Goal: Task Accomplishment & Management: Manage account settings

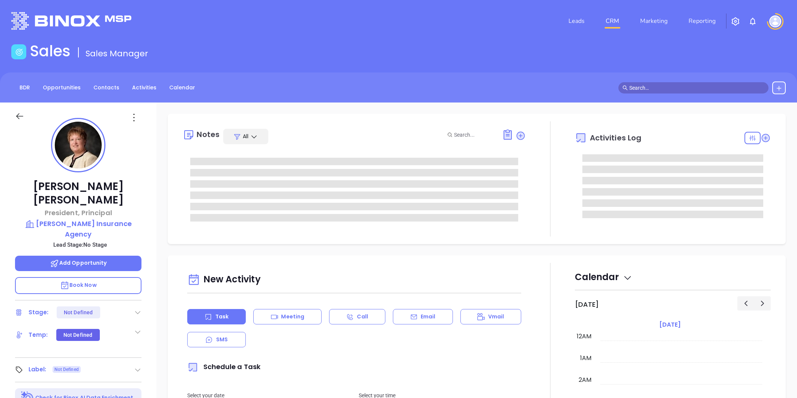
type input "[PERSON_NAME]"
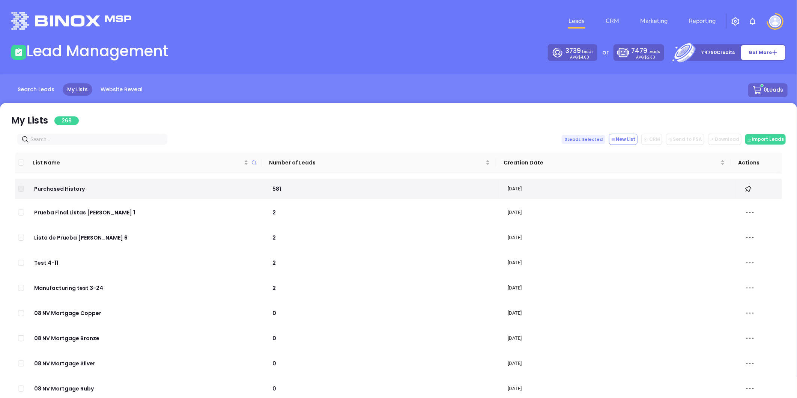
click at [110, 136] on input "text" at bounding box center [93, 139] width 127 height 8
paste input "metro-ins.com"
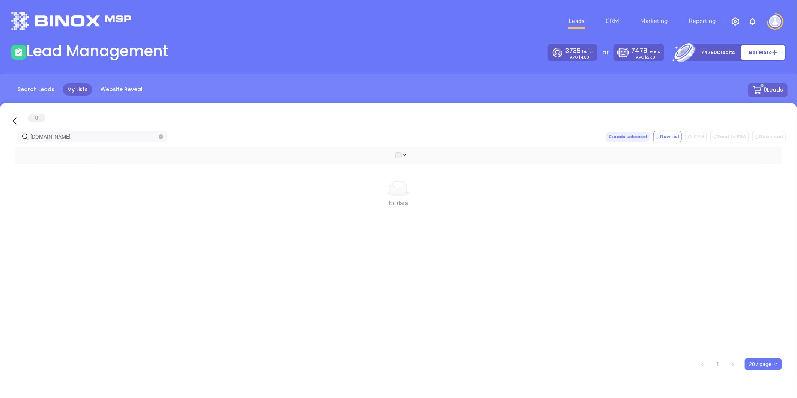
drag, startPoint x: 71, startPoint y: 135, endPoint x: -105, endPoint y: 149, distance: 176.9
click at [0, 149] on html "Leads CRM Marketing Reporting Financial Leads Leads Lead Management 3739 Leads …" at bounding box center [398, 199] width 797 height 398
paste input "ieinsurancepa"
drag, startPoint x: 76, startPoint y: 134, endPoint x: -17, endPoint y: 141, distance: 92.6
click at [0, 141] on html "Leads CRM Marketing Reporting Financial Leads Leads Lead Management 3739 Leads …" at bounding box center [398, 199] width 797 height 398
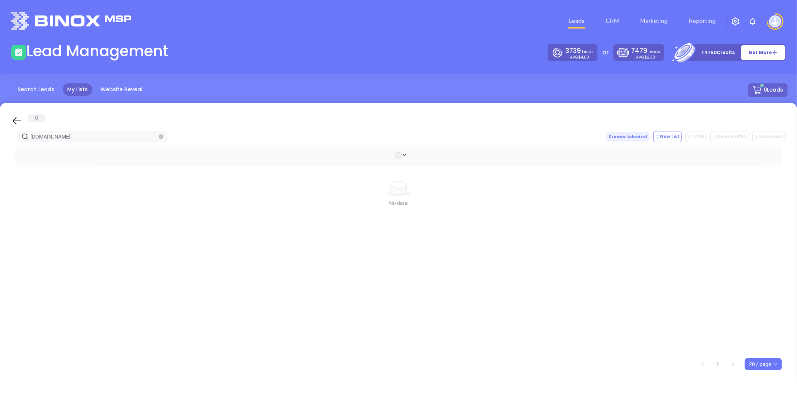
paste input "petersoninsurance"
drag, startPoint x: 317, startPoint y: 134, endPoint x: 611, endPoint y: 89, distance: 297.8
click at [616, 102] on main "Lead Management 3739 Leads AVG $4.60 or 7479 Leads AVG $2.30 74790 Credits Get …" at bounding box center [398, 209] width 797 height 335
type input "petersoninsurance.com"
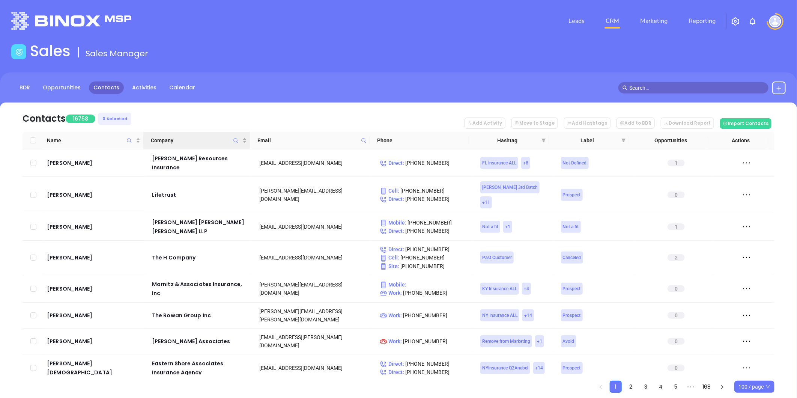
click at [235, 138] on icon "Company" at bounding box center [236, 141] width 6 height 6
click at [227, 159] on input "text" at bounding box center [199, 159] width 76 height 12
paste input "Metro Insurance Services"
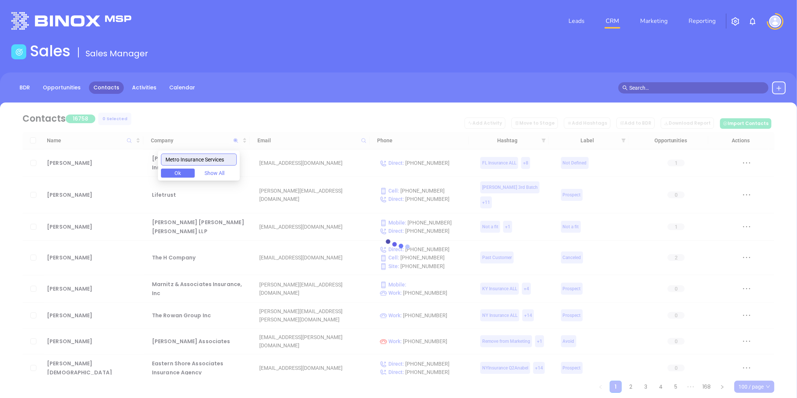
click at [171, 158] on input "Metro Insurance Services" at bounding box center [199, 159] width 76 height 12
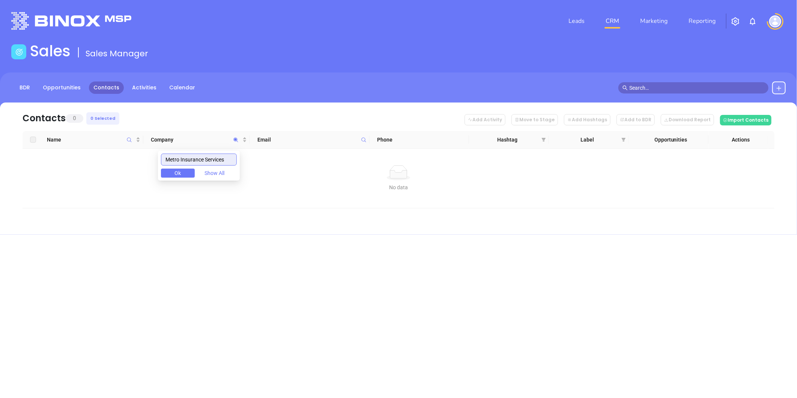
type input "Metro Insurance Services"
click at [210, 161] on input "Metro Insurance Services" at bounding box center [199, 159] width 76 height 12
click at [209, 161] on input "Metro Insurance Services" at bounding box center [199, 159] width 76 height 12
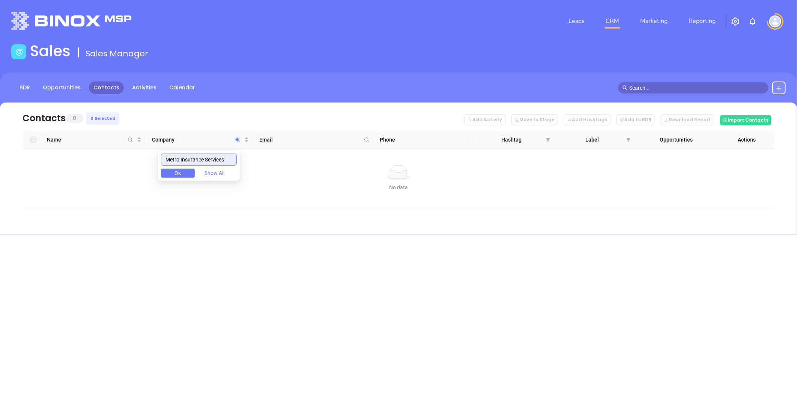
paste input "text"
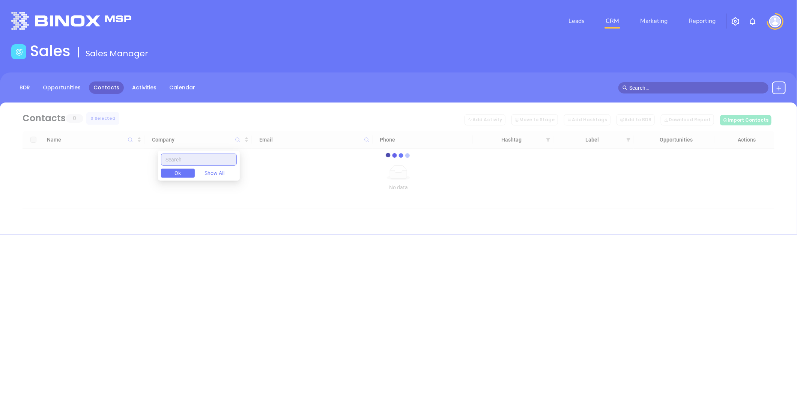
click at [206, 160] on input "text" at bounding box center [199, 159] width 76 height 12
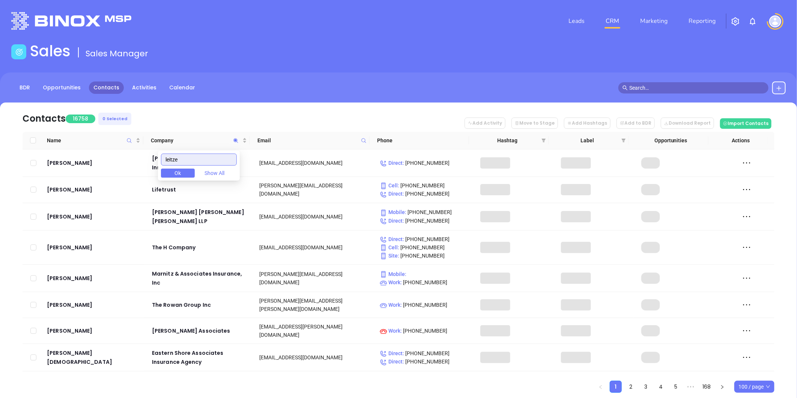
type input "leitze"
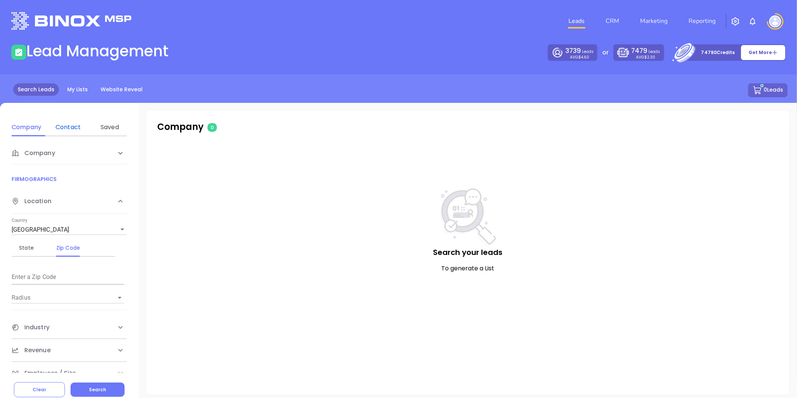
click at [68, 126] on div "Contact" at bounding box center [68, 127] width 30 height 9
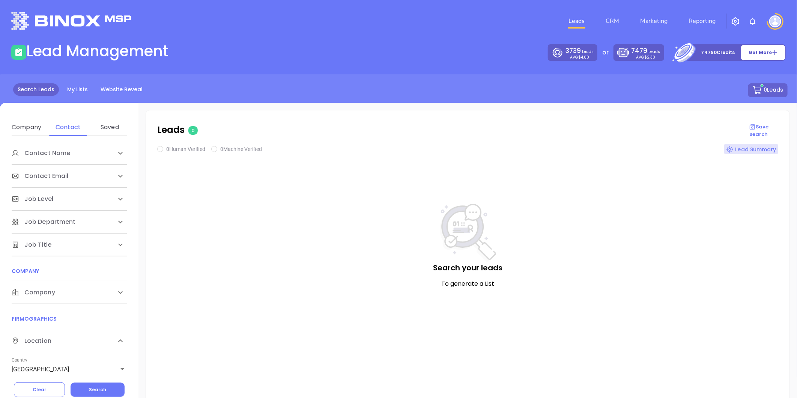
click at [42, 294] on span "Company" at bounding box center [34, 292] width 44 height 9
click at [59, 321] on div "Domain" at bounding box center [68, 321] width 30 height 9
click at [51, 340] on div "Enter a company domain" at bounding box center [68, 346] width 113 height 18
click at [49, 347] on input "Enter a company name" at bounding box center [68, 349] width 113 height 12
paste input "metro-ins.com"
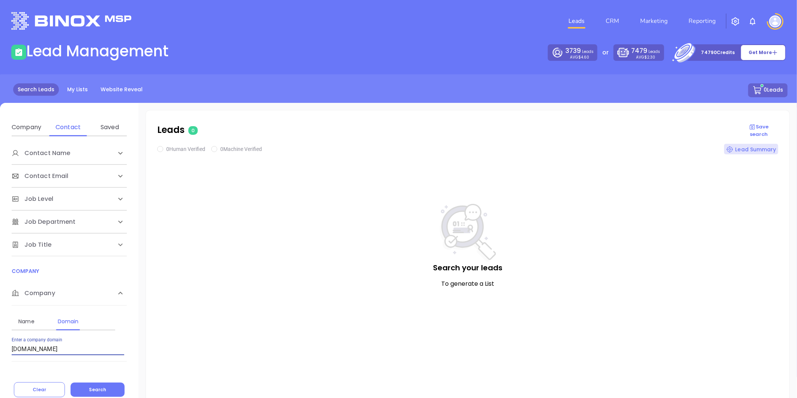
type input "metro-ins.com"
checkbox input "true"
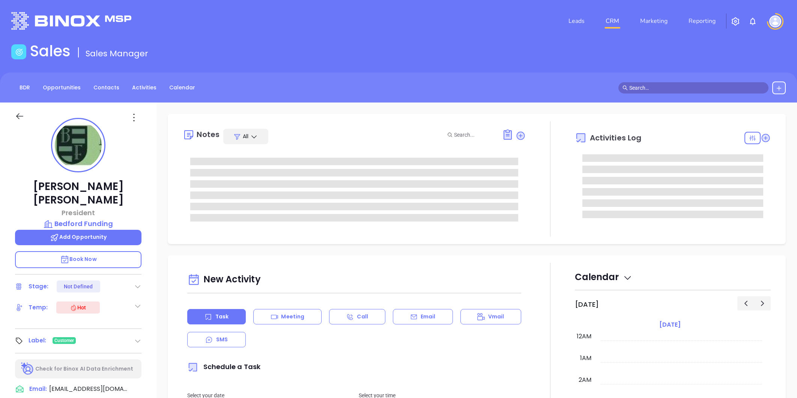
type input "[PERSON_NAME]"
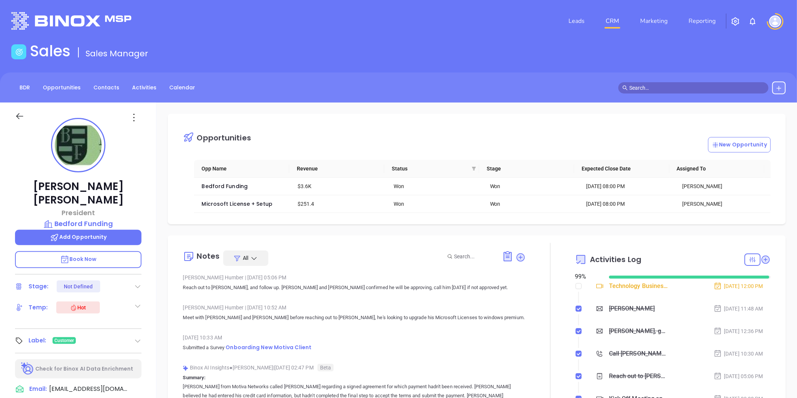
scroll to position [197, 0]
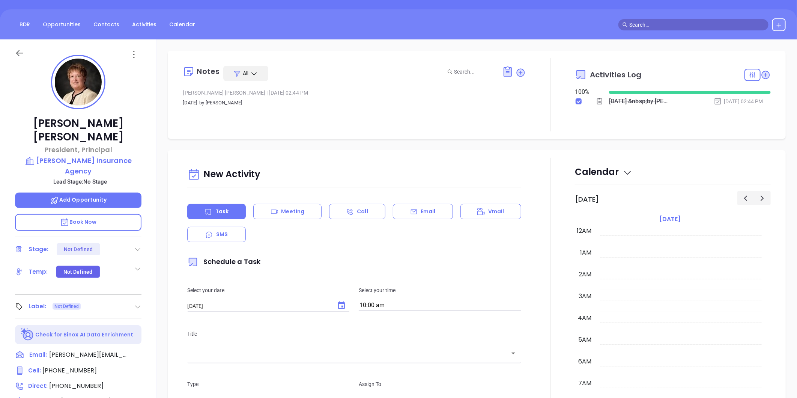
scroll to position [197, 0]
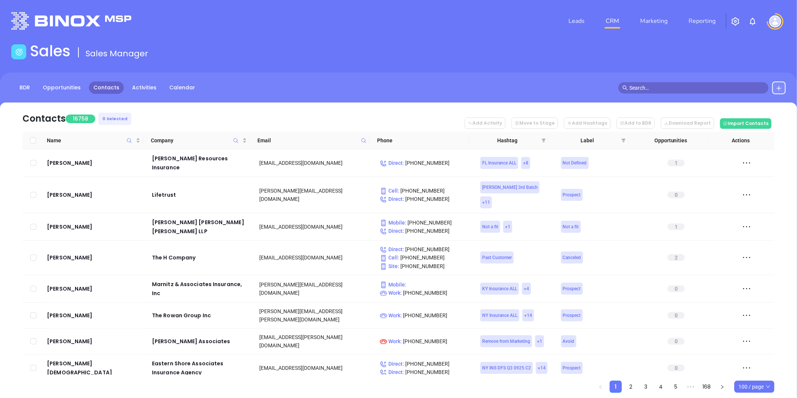
click at [362, 141] on icon at bounding box center [364, 141] width 6 height 6
click at [336, 154] on input "text" at bounding box center [327, 156] width 76 height 12
paste input "metro-ins.com"
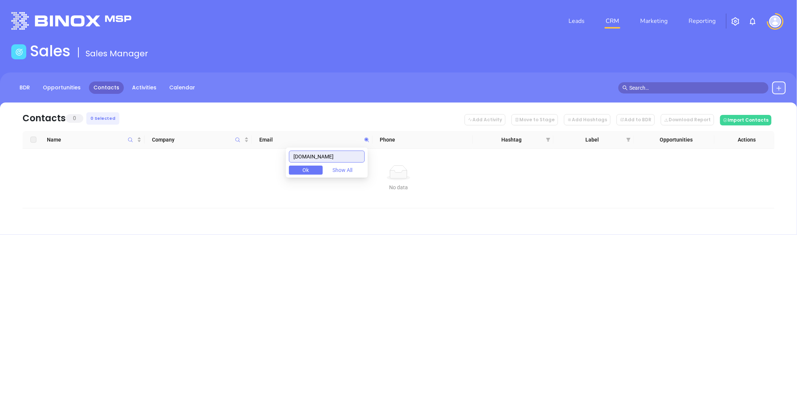
click at [205, 149] on body "Leads CRM Marketing Reporting Financial Leads Leads Sales Sales Manager BDR Opp…" at bounding box center [398, 199] width 797 height 398
paste input "snydereyster"
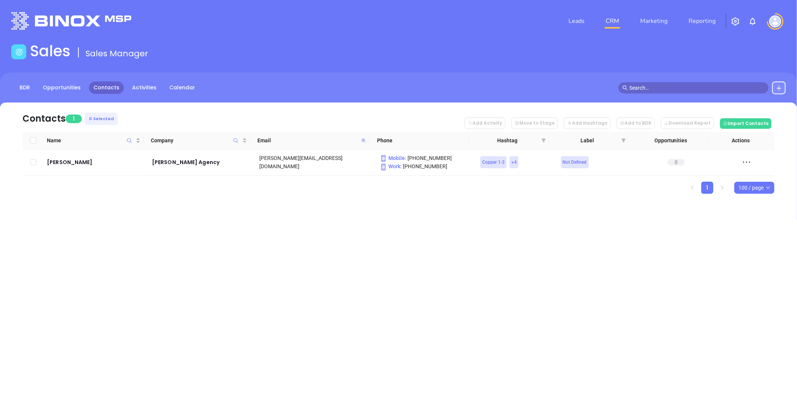
click at [364, 140] on icon at bounding box center [363, 140] width 5 height 5
paste input "lockardinsurance"
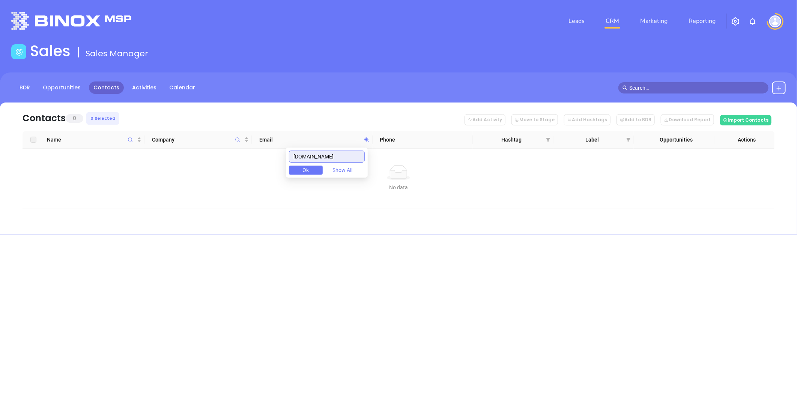
drag, startPoint x: 287, startPoint y: 153, endPoint x: 272, endPoint y: 153, distance: 15.0
click at [272, 153] on body "Leads CRM Marketing Reporting Financial Leads Leads Sales Sales Manager BDR Opp…" at bounding box center [398, 199] width 797 height 398
paste input "ieinsurancepa"
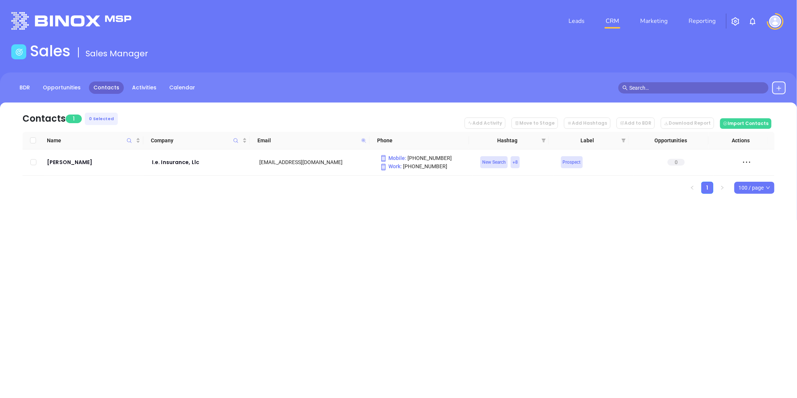
click at [362, 139] on icon at bounding box center [363, 140] width 5 height 5
paste input "petersoninsurance"
click at [363, 139] on icon at bounding box center [363, 140] width 5 height 5
paste input "lighthouseins.biz"
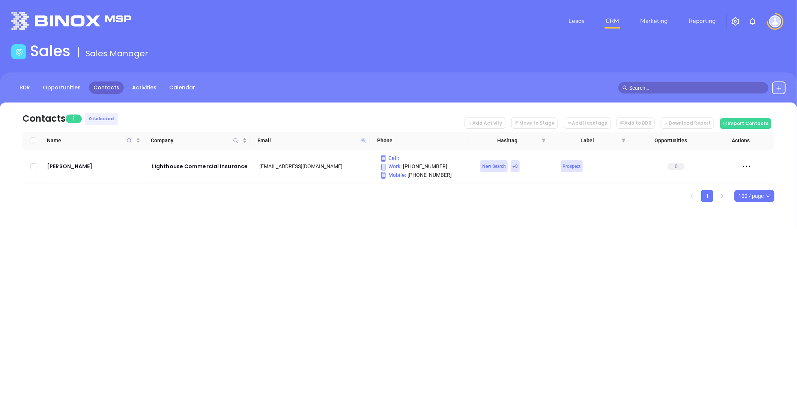
click at [362, 139] on icon at bounding box center [363, 140] width 5 height 5
paste input "meehaninsurance.com"
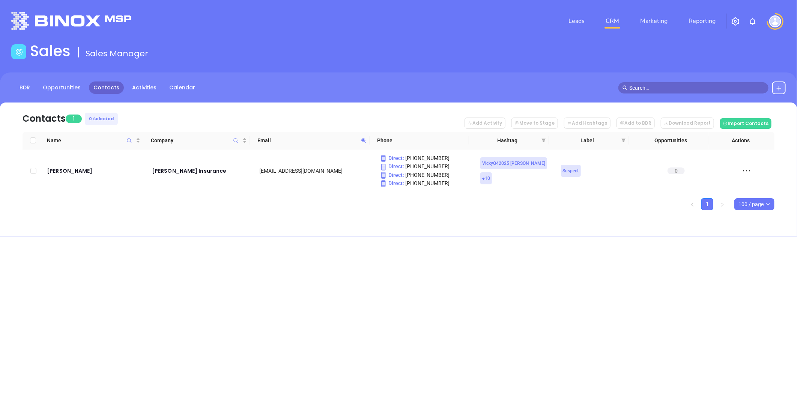
click at [364, 138] on icon at bounding box center [364, 141] width 6 height 6
drag, startPoint x: 325, startPoint y: 160, endPoint x: 280, endPoint y: 165, distance: 45.3
click at [228, 171] on body "Leads CRM Marketing Reporting Financial Leads Leads Sales Sales Manager BDR Opp…" at bounding box center [398, 199] width 797 height 398
paste input "ckeeinsures"
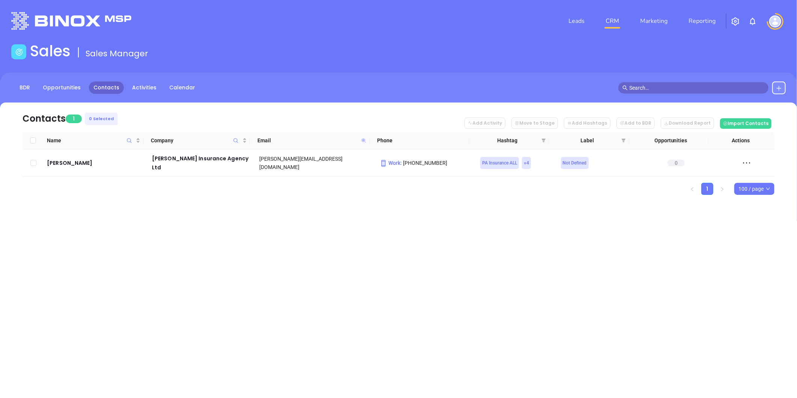
click at [363, 140] on icon at bounding box center [363, 140] width 5 height 5
paste input "advanced-in"
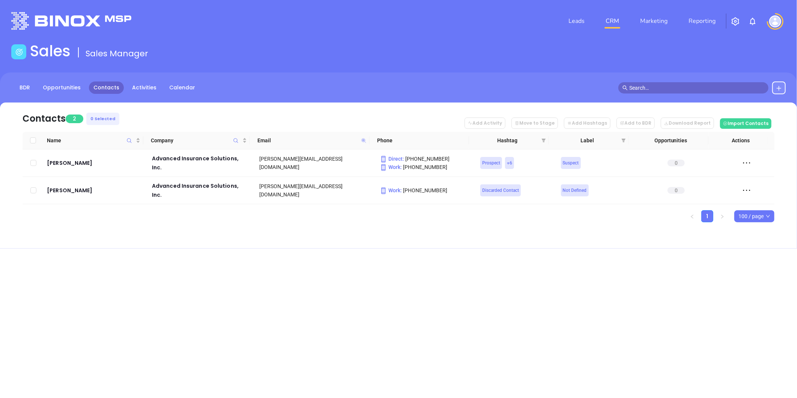
click at [363, 139] on icon at bounding box center [363, 140] width 5 height 5
paste input "bbins-online"
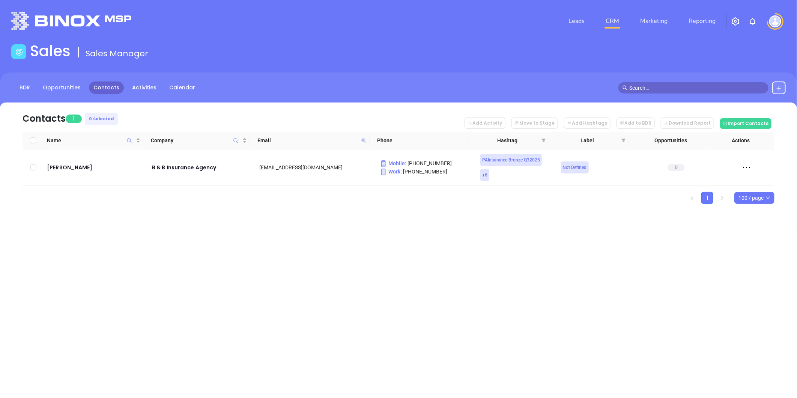
click at [362, 140] on icon at bounding box center [363, 140] width 5 height 5
paste input "wagins"
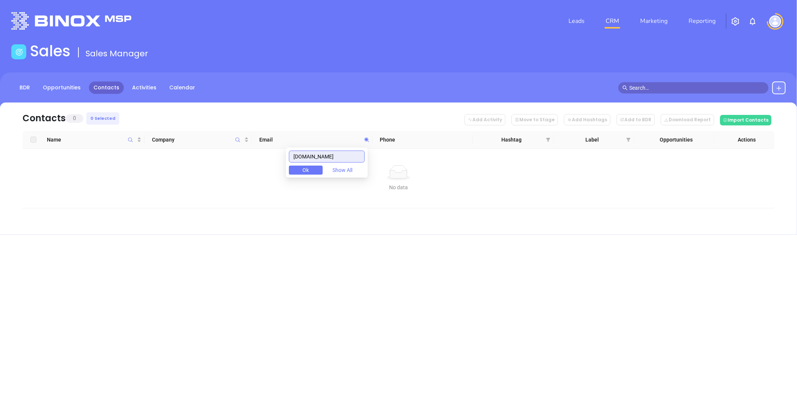
click at [267, 163] on body "Leads CRM Marketing Reporting Financial Leads Leads Sales Sales Manager BDR Opp…" at bounding box center [398, 199] width 797 height 398
paste input "krmacdonald"
drag, startPoint x: 284, startPoint y: 155, endPoint x: 320, endPoint y: 149, distance: 37.4
click at [270, 154] on body "Leads CRM Marketing Reporting Financial Leads Leads Sales Sales Manager BDR Opp…" at bounding box center [398, 199] width 797 height 398
paste input "dalewagnerins"
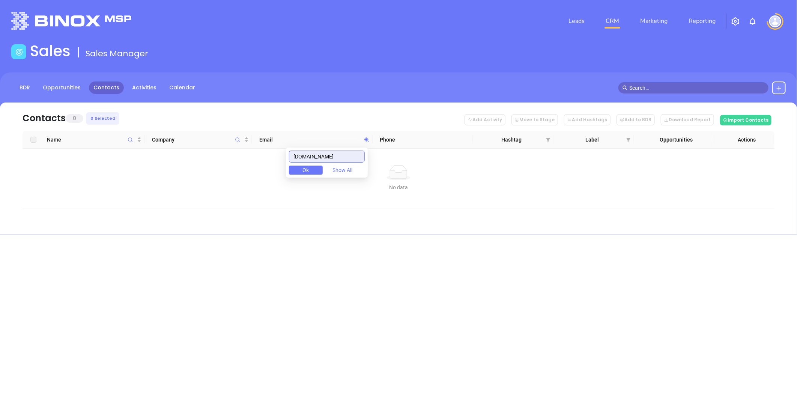
type input "dalewagnerins.com"
click at [168, 161] on body "Leads CRM Marketing Reporting Financial Leads Leads Sales Sales Manager BDR Opp…" at bounding box center [398, 199] width 797 height 398
paste input "text"
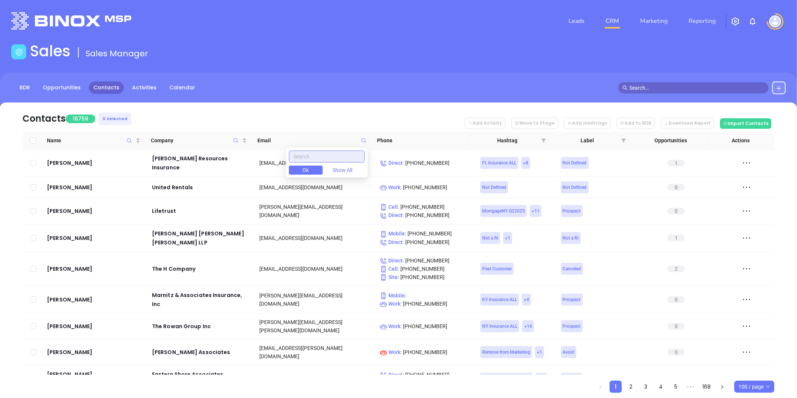
click at [320, 159] on input "text" at bounding box center [327, 156] width 76 height 12
paste input "lwginsurance.com"
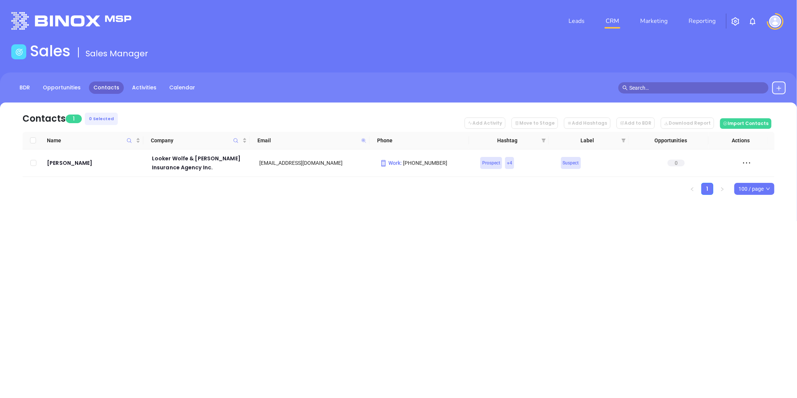
click at [363, 140] on icon at bounding box center [363, 140] width 5 height 5
paste input "mp"
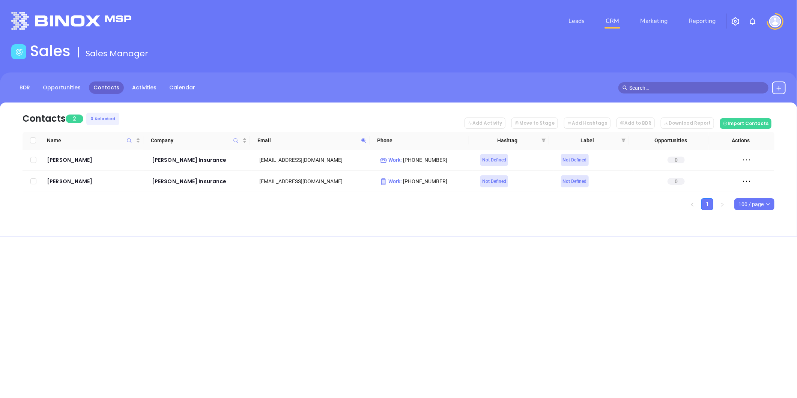
click at [489, 227] on div "Contacts 2 0 Selected Add Activity Move to Stage Add Hashtags Add to BDR Downlo…" at bounding box center [398, 169] width 797 height 134
click at [363, 141] on icon at bounding box center [364, 141] width 6 height 6
paste input "amskier"
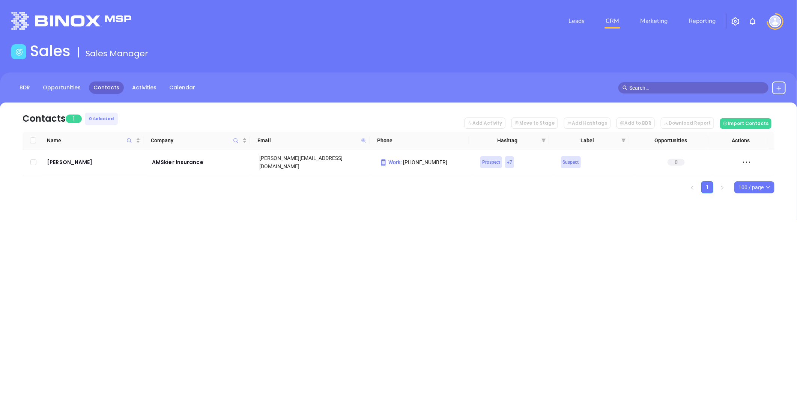
click at [363, 140] on icon at bounding box center [363, 140] width 5 height 5
paste input "stillwellriskpartners"
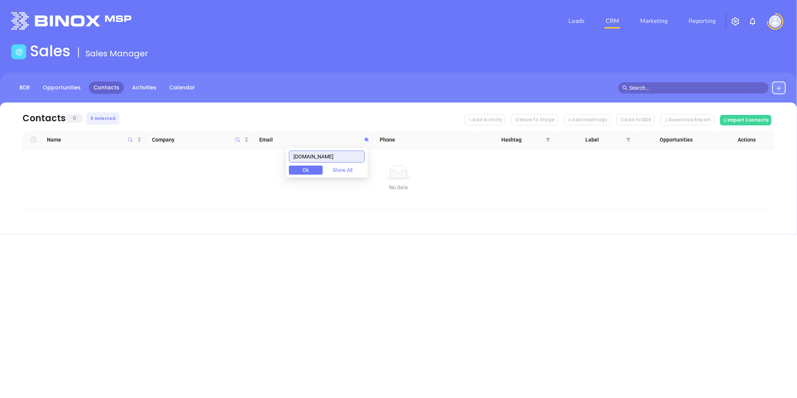
drag, startPoint x: 355, startPoint y: 157, endPoint x: 204, endPoint y: 148, distance: 150.7
click at [200, 150] on body "Leads CRM Marketing Reporting Financial Leads Leads Sales Sales Manager BDR Opp…" at bounding box center [398, 199] width 797 height 398
paste input "kerberinsurance"
drag, startPoint x: 263, startPoint y: 167, endPoint x: 296, endPoint y: 174, distance: 32.9
click at [249, 171] on body "Leads CRM Marketing Reporting Financial Leads Leads Sales Sales Manager BDR Opp…" at bounding box center [398, 199] width 797 height 398
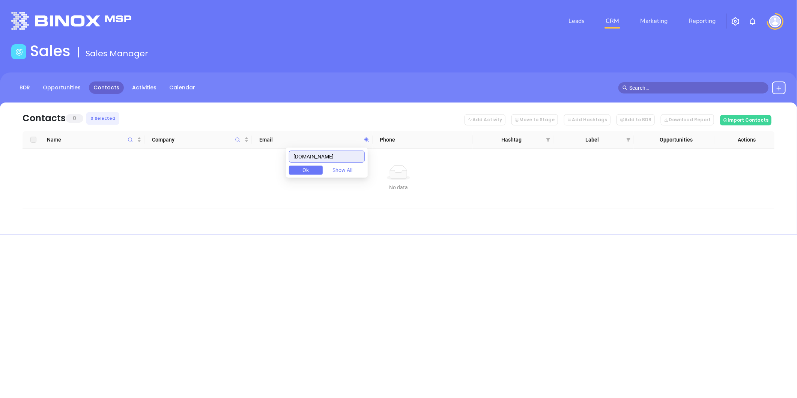
paste input "patersonins"
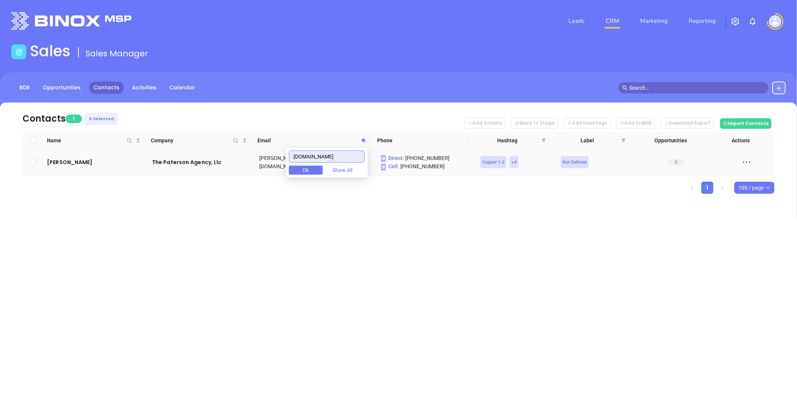
type input "patersonins.com"
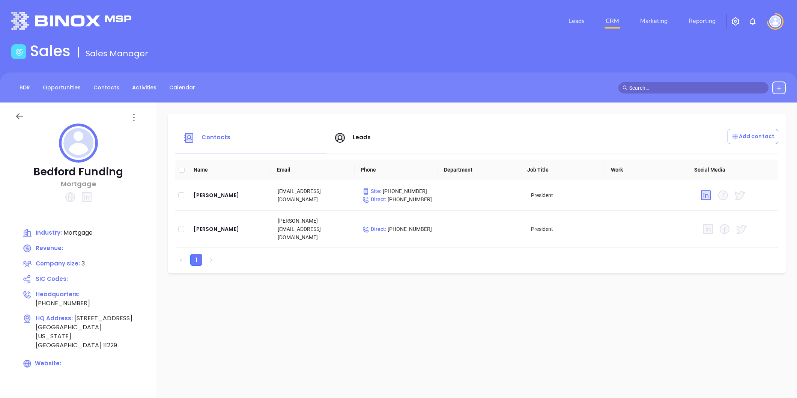
scroll to position [63, 0]
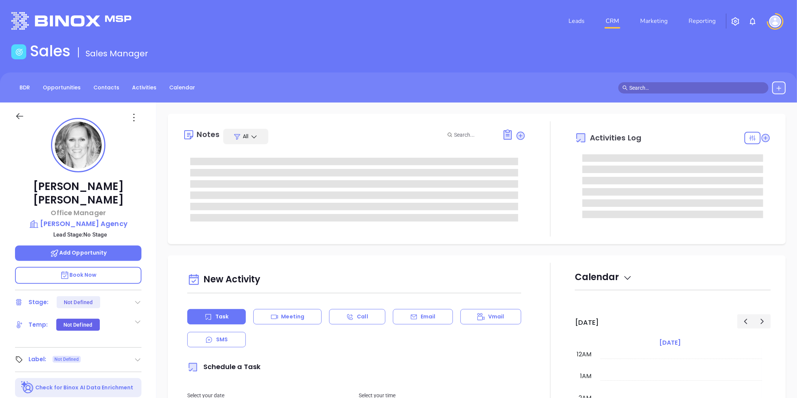
type input "[DATE]"
type input "[PERSON_NAME]"
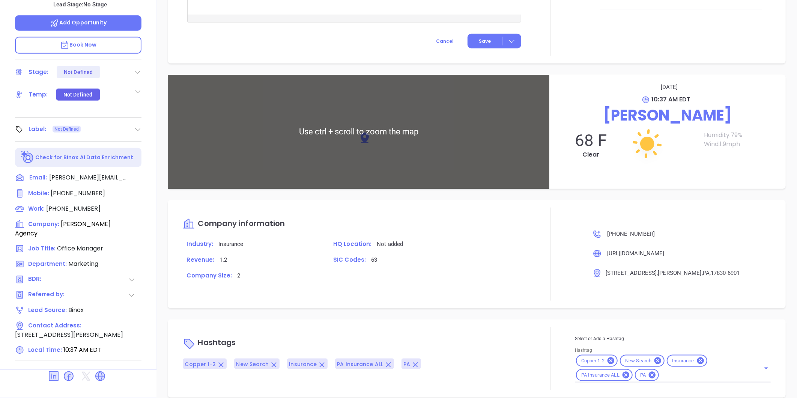
scroll to position [362, 0]
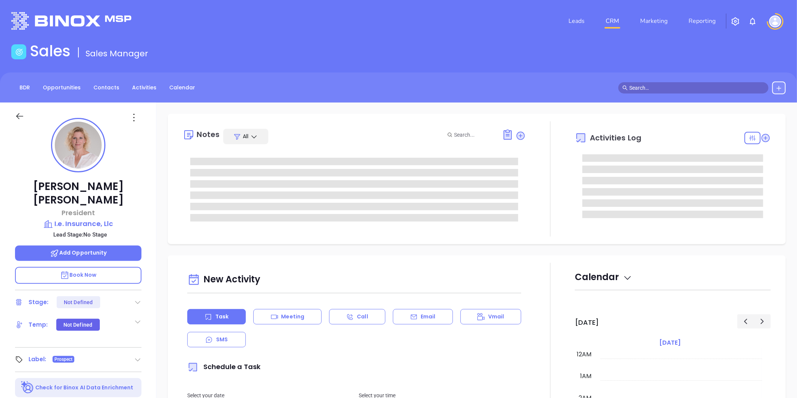
type input "[DATE]"
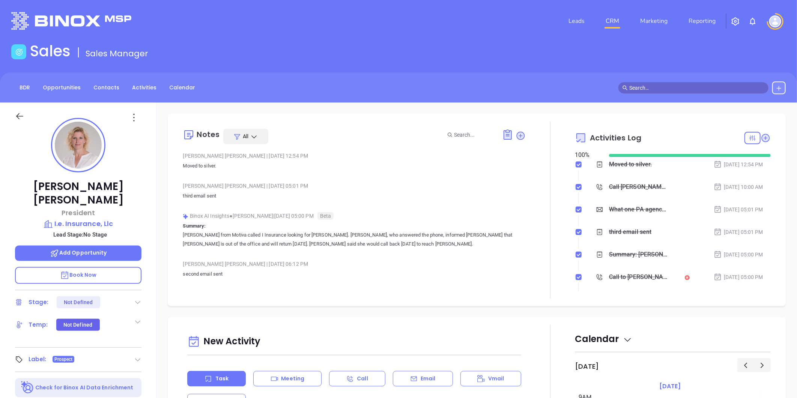
type input "[PERSON_NAME]"
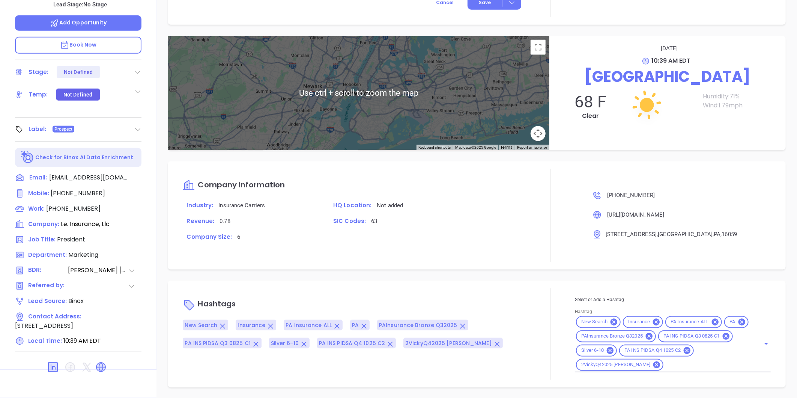
scroll to position [0, 0]
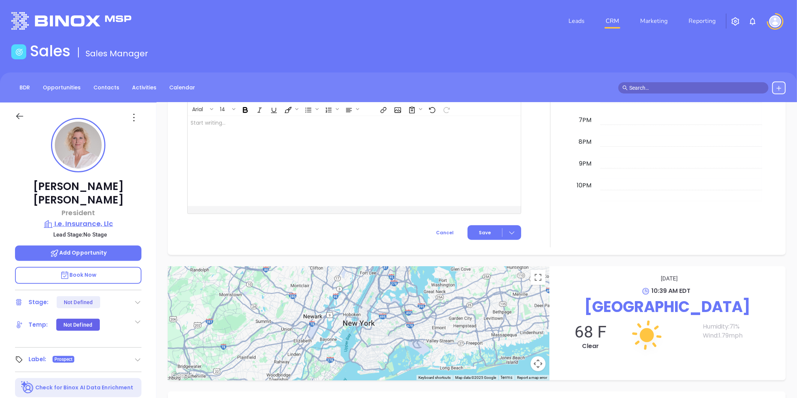
click at [102, 218] on p "I.e. Insurance, Llc" at bounding box center [78, 223] width 126 height 11
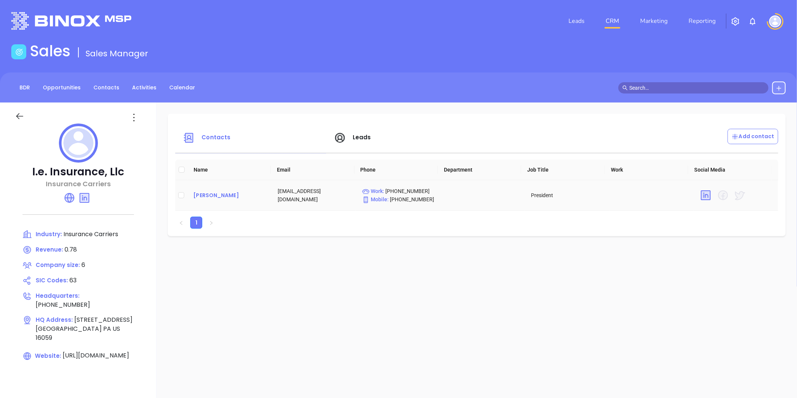
click at [216, 194] on div "Tiffany Nolan" at bounding box center [229, 195] width 72 height 9
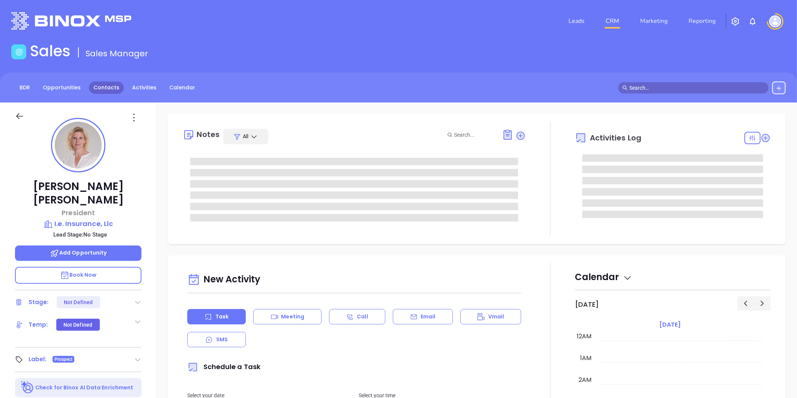
type input "[DATE]"
type input "[PERSON_NAME]"
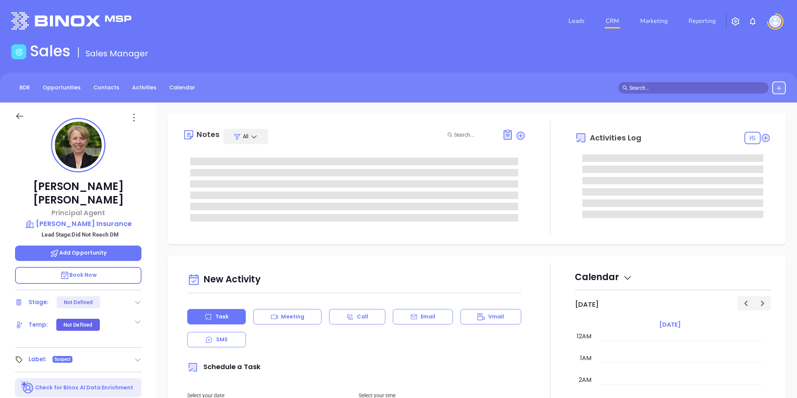
type input "[DATE]"
type input "[PERSON_NAME]"
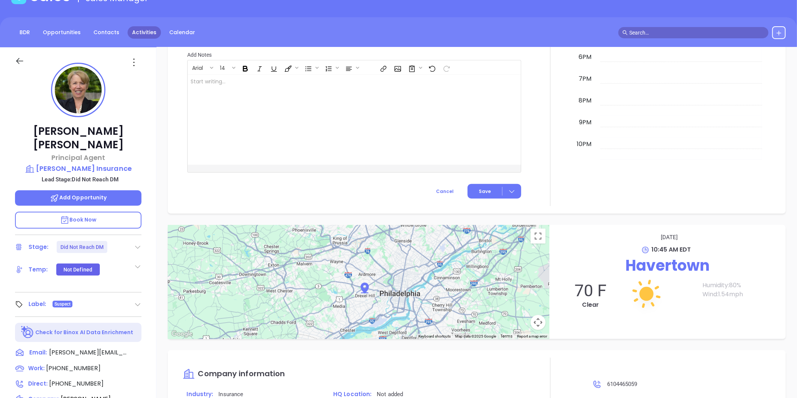
scroll to position [0, 0]
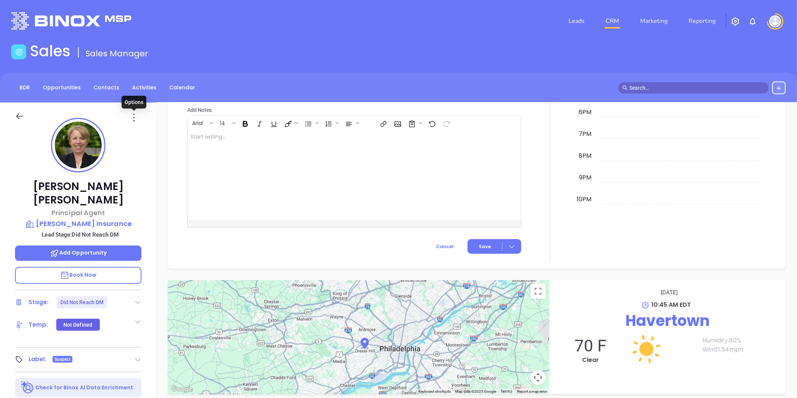
drag, startPoint x: 131, startPoint y: 117, endPoint x: 135, endPoint y: 125, distance: 9.4
click at [131, 117] on icon at bounding box center [134, 117] width 12 height 12
click at [148, 195] on div "Edit" at bounding box center [171, 198] width 74 height 8
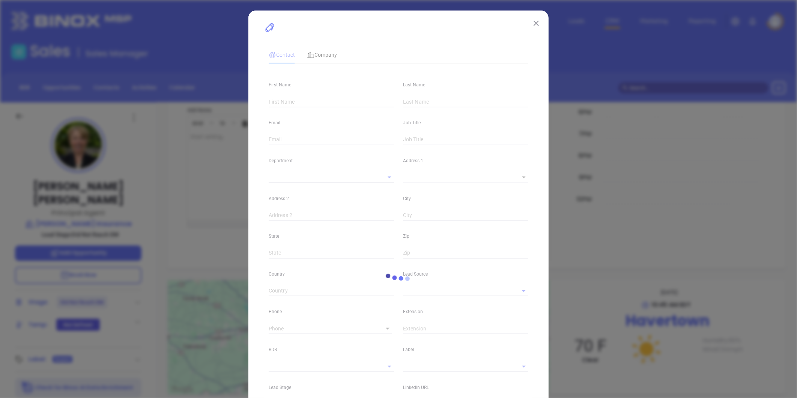
type input "[PERSON_NAME]"
type input "[PERSON_NAME][EMAIL_ADDRESS][DOMAIN_NAME]"
type input "Principal Agent"
type input "1"
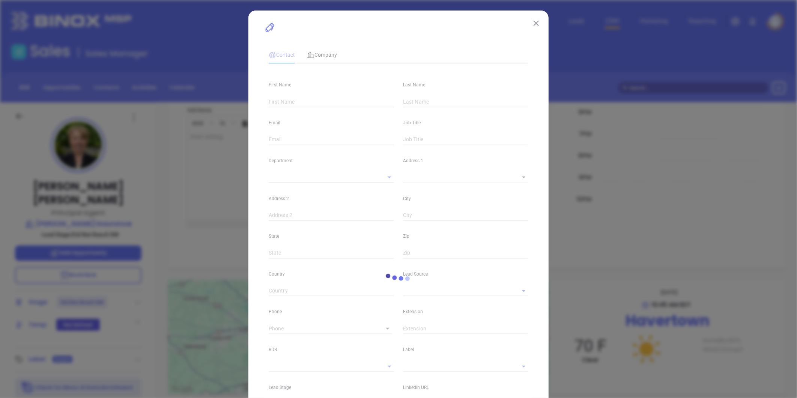
type input "[DOMAIN_NAME][URL]"
type input "Marketing"
type input "Other"
type input "[PERSON_NAME]"
type input "Did Not Reach DM"
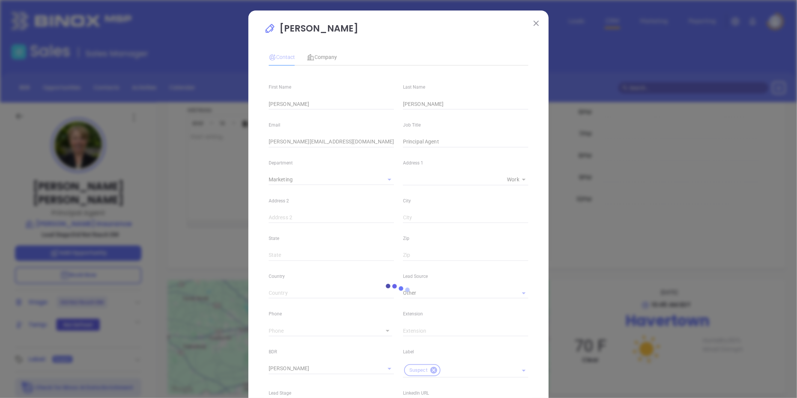
type input "[PHONE_NUMBER]"
type input "1"
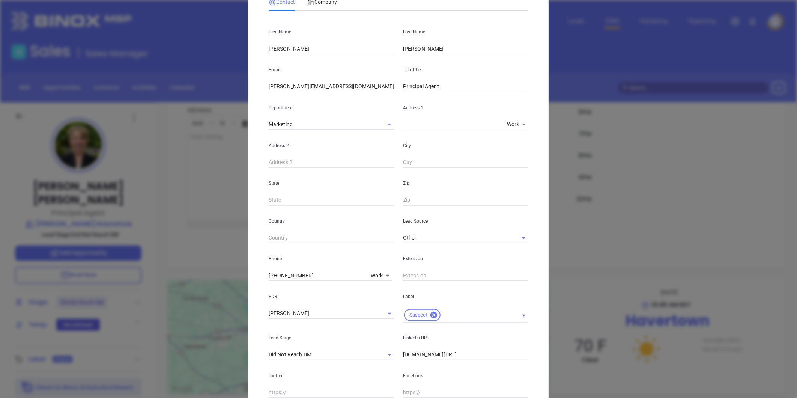
scroll to position [125, 0]
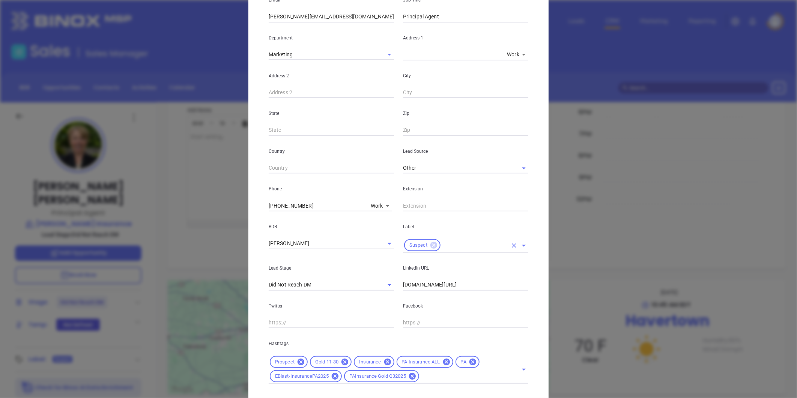
click at [430, 245] on icon at bounding box center [433, 245] width 7 height 7
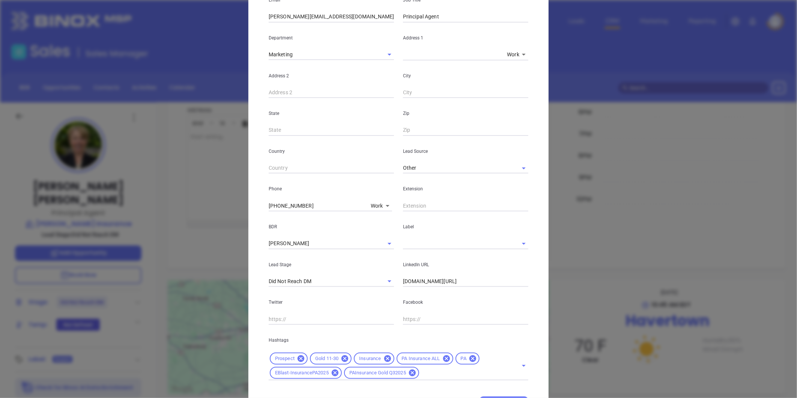
click at [427, 246] on input "text" at bounding box center [455, 243] width 104 height 11
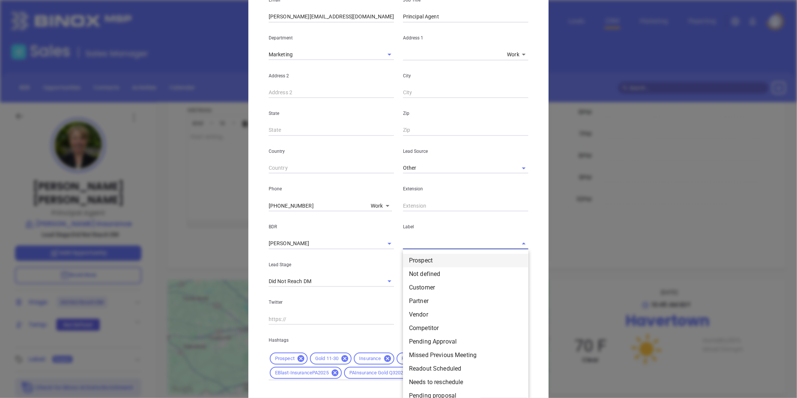
click at [424, 258] on li "Prospect" at bounding box center [465, 261] width 125 height 14
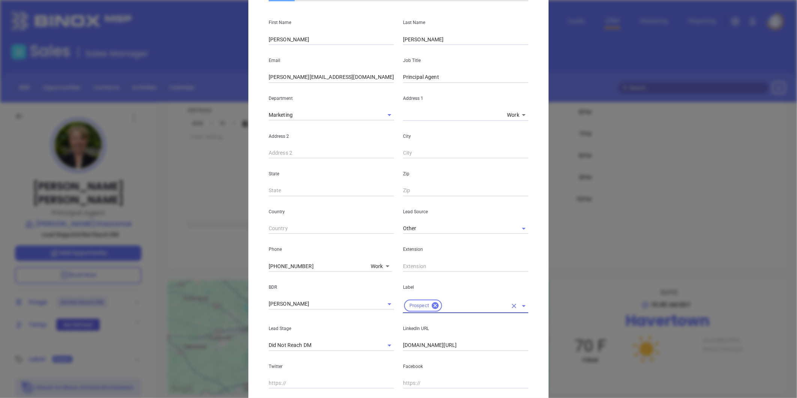
scroll to position [0, 0]
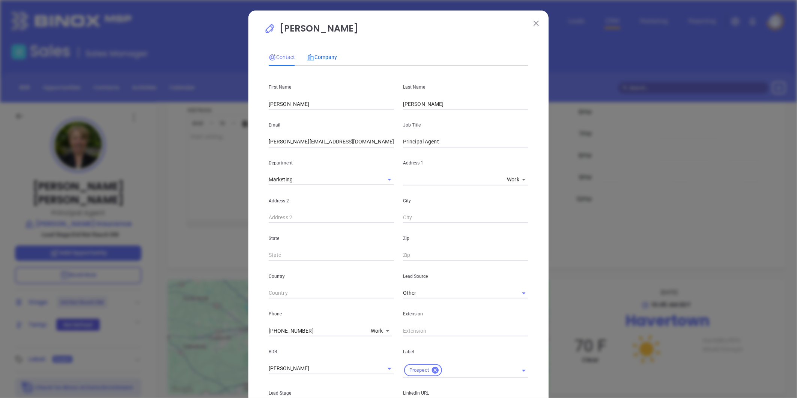
click at [326, 54] on span "Company" at bounding box center [322, 57] width 30 height 6
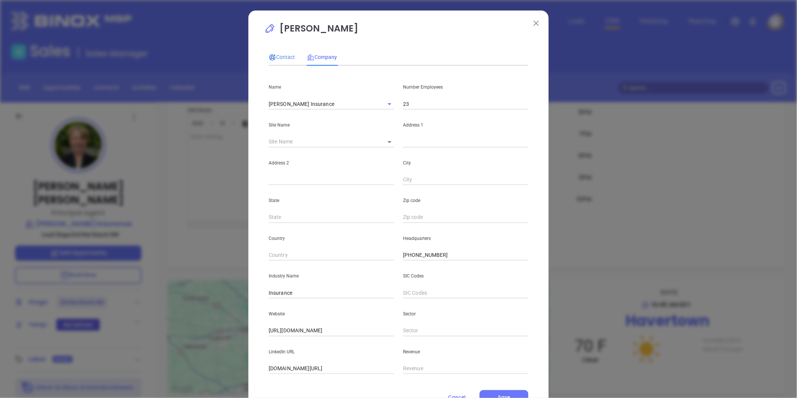
drag, startPoint x: 283, startPoint y: 59, endPoint x: 285, endPoint y: 73, distance: 14.4
click at [283, 59] on span "Contact" at bounding box center [282, 57] width 26 height 6
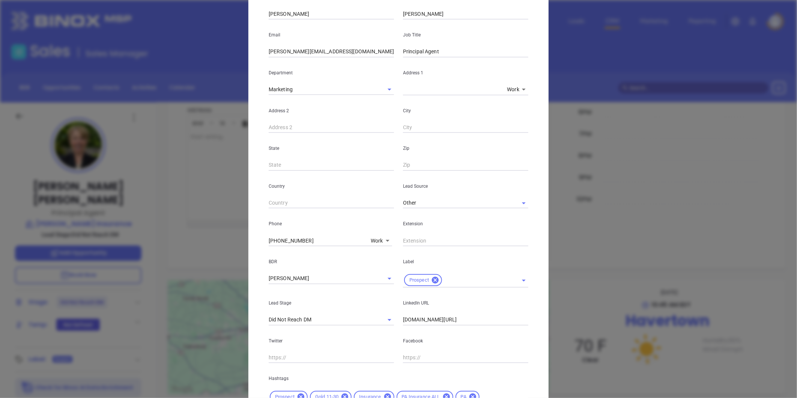
scroll to position [167, 0]
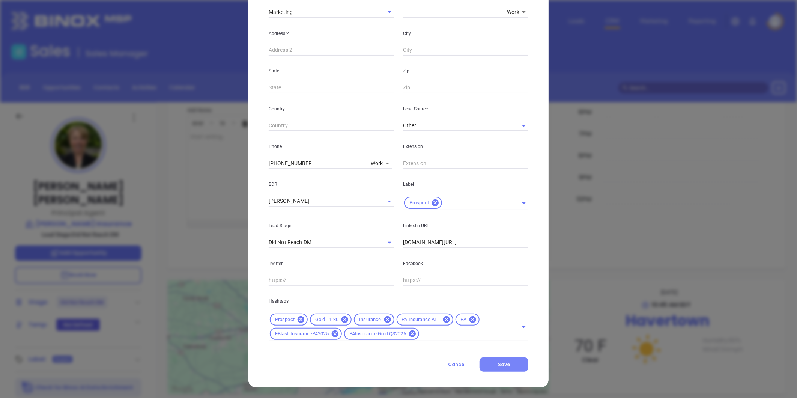
click at [502, 362] on span "Save" at bounding box center [504, 364] width 12 height 6
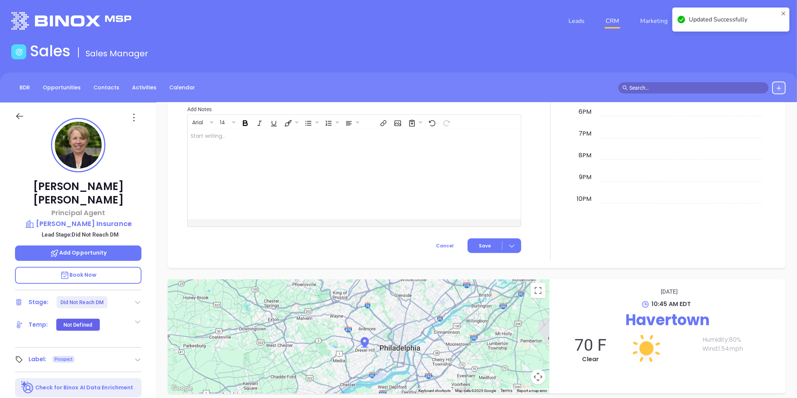
scroll to position [418, 0]
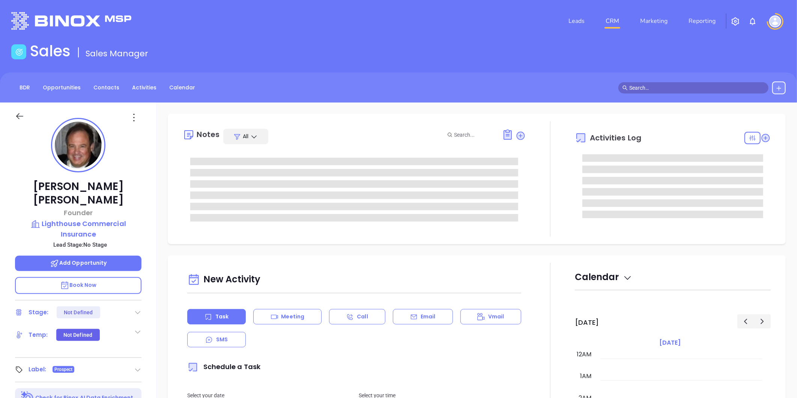
type input "[DATE]"
type input "[PERSON_NAME]"
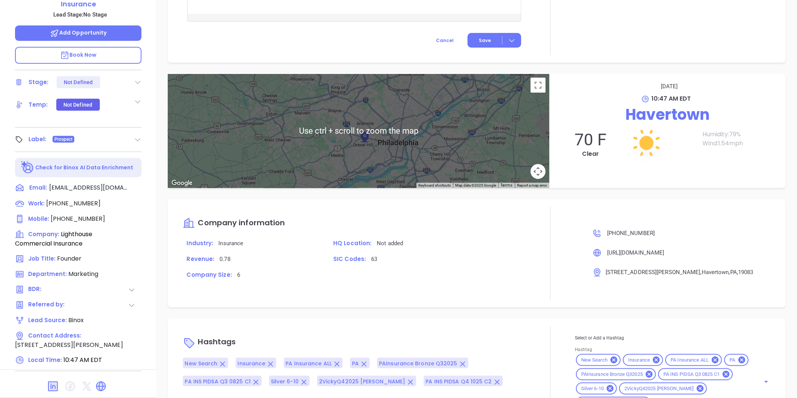
scroll to position [391, 0]
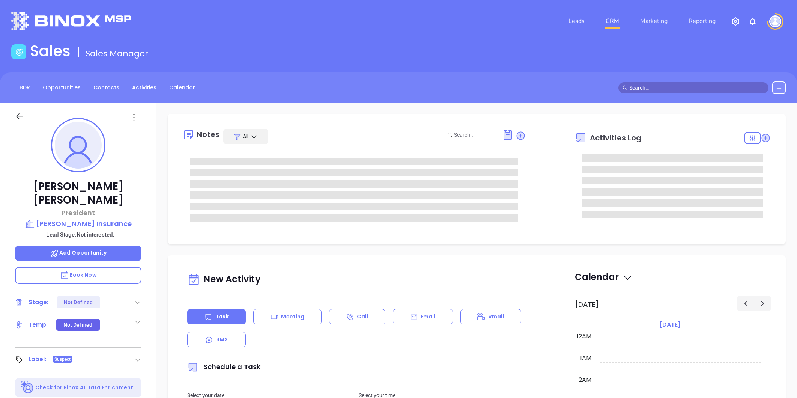
type input "[PERSON_NAME]"
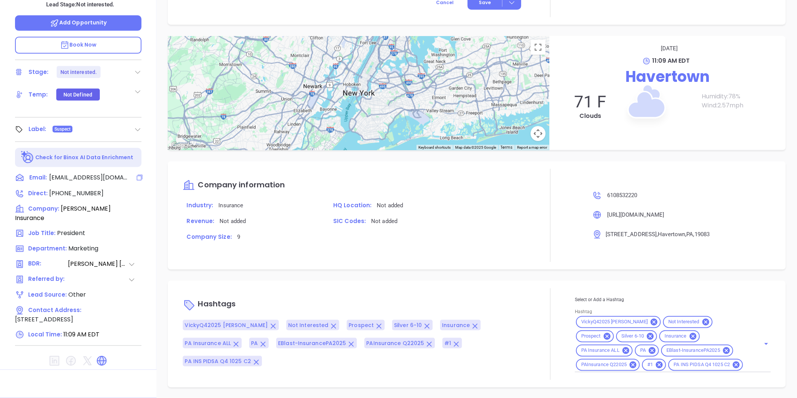
scroll to position [21, 0]
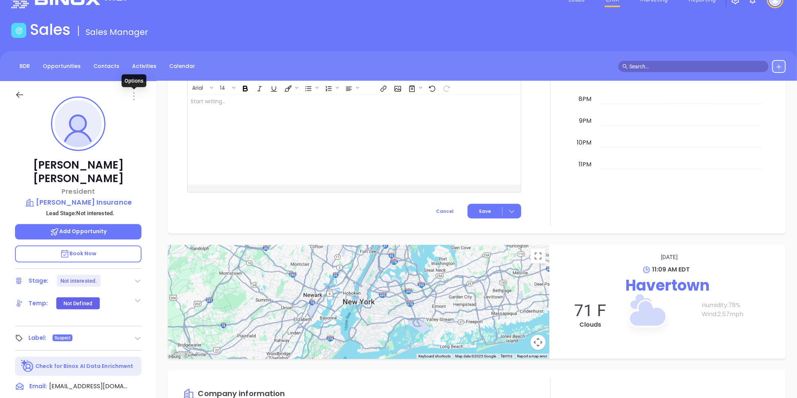
click at [134, 95] on icon at bounding box center [134, 96] width 12 height 12
click at [146, 174] on div "Edit" at bounding box center [171, 176] width 74 height 8
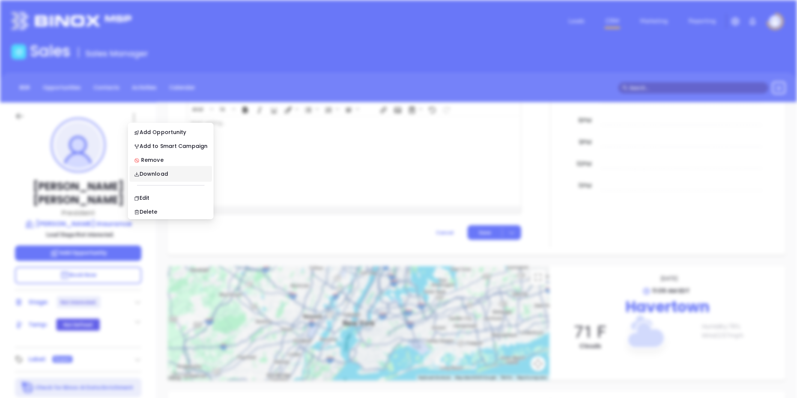
scroll to position [0, 0]
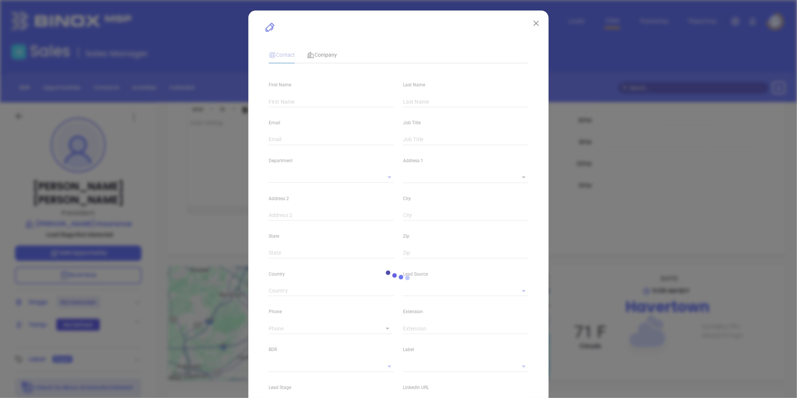
type input "[PERSON_NAME]"
type input "[EMAIL_ADDRESS][DOMAIN_NAME]"
type input "President"
type input "1"
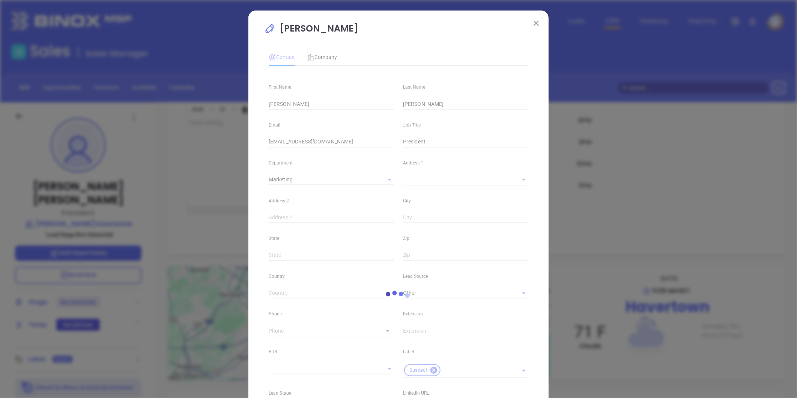
type input "Marketing"
type input "Other"
type input "[PERSON_NAME]"
type input "Not interested."
type input "1"
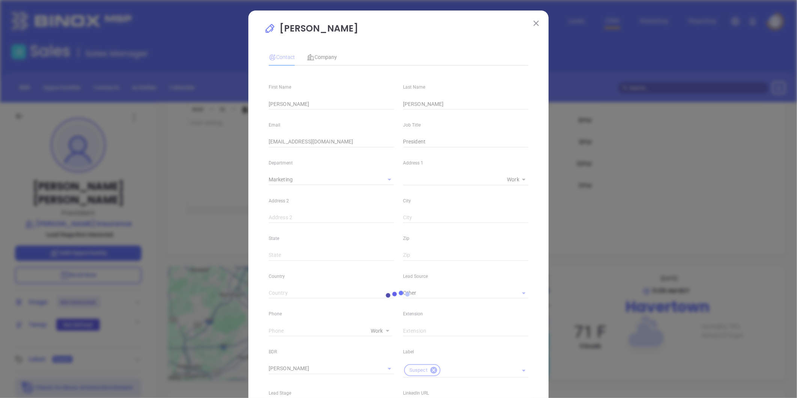
scroll to position [42, 0]
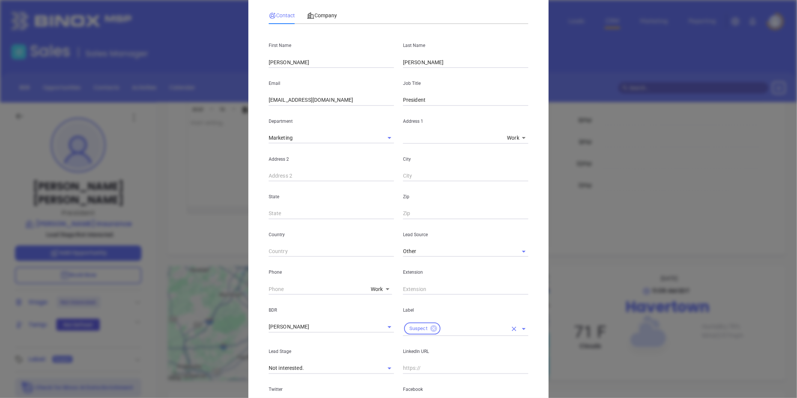
click at [431, 327] on icon at bounding box center [433, 328] width 7 height 7
click at [431, 327] on input "text" at bounding box center [455, 326] width 104 height 11
click at [423, 343] on li "Prospect" at bounding box center [465, 344] width 125 height 14
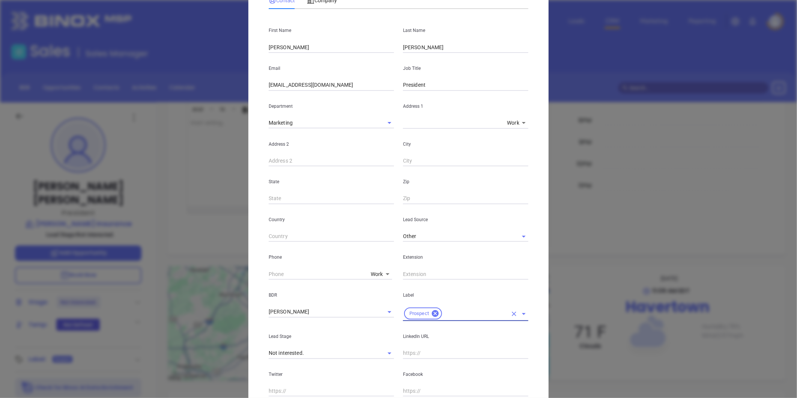
scroll to position [0, 0]
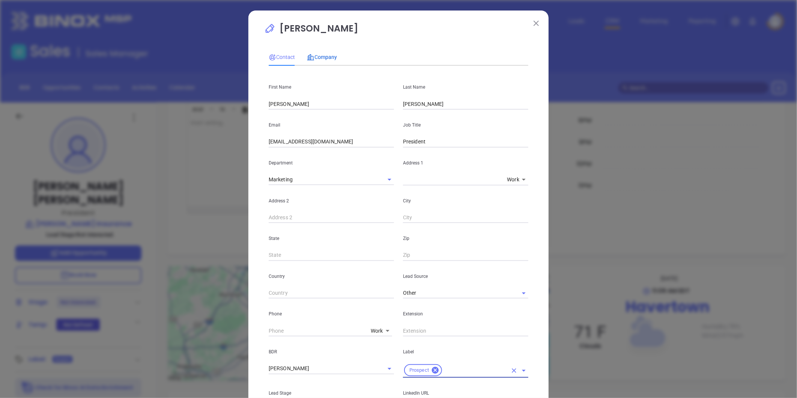
click at [326, 57] on span "Company" at bounding box center [322, 57] width 30 height 6
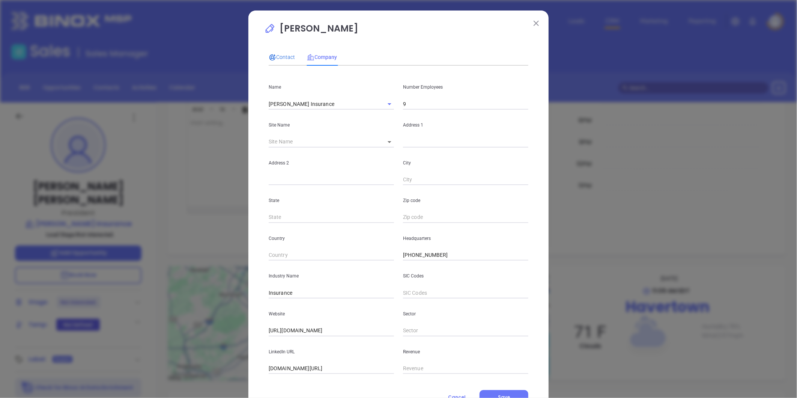
click at [287, 57] on span "Contact" at bounding box center [282, 57] width 26 height 6
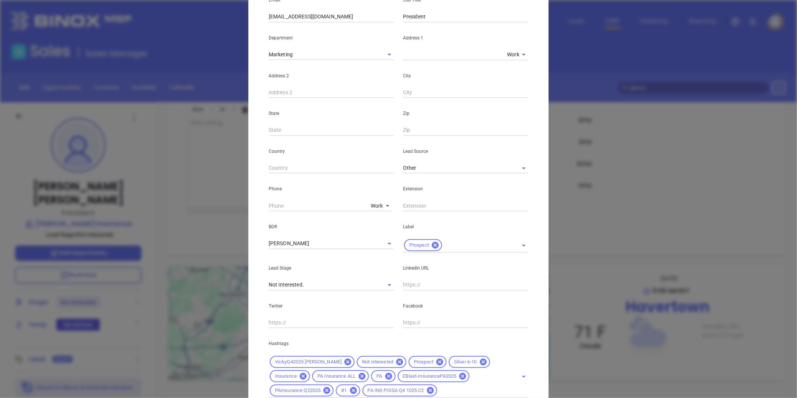
scroll to position [182, 0]
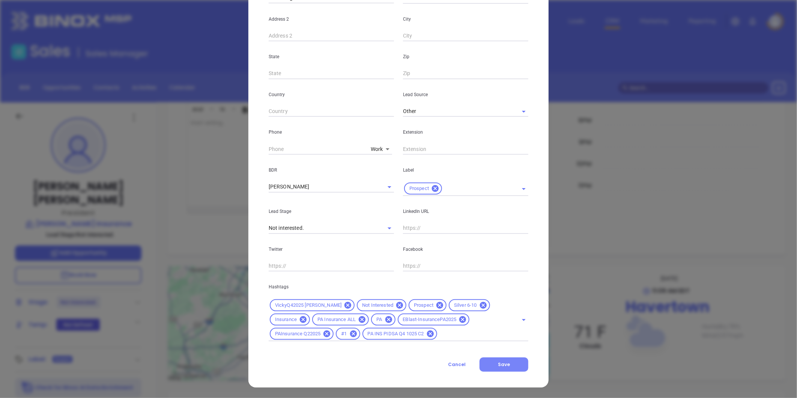
click at [507, 365] on button "Save" at bounding box center [503, 364] width 49 height 14
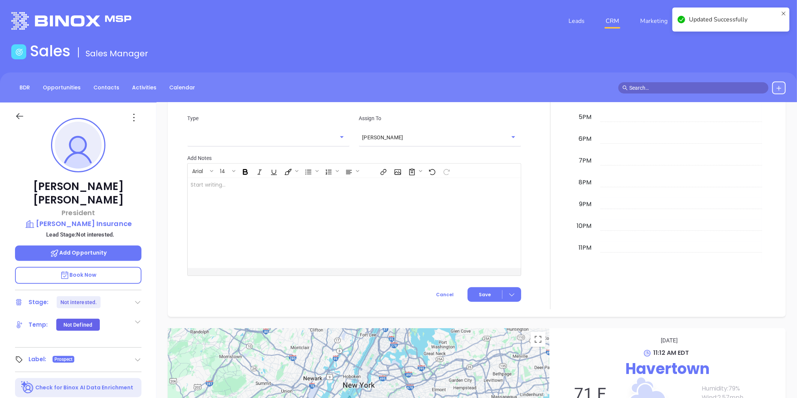
scroll to position [494, 0]
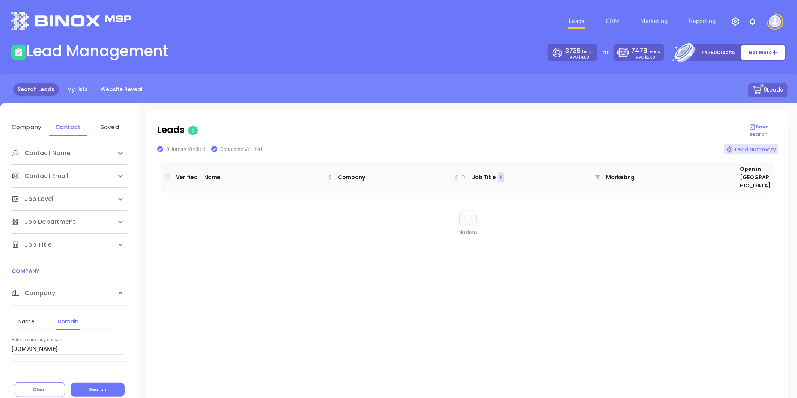
drag, startPoint x: 63, startPoint y: 353, endPoint x: 0, endPoint y: 356, distance: 63.1
click at [0, 357] on html "Leads CRM Marketing Reporting Financial Leads Leads Lead Management 3739 Leads …" at bounding box center [398, 199] width 797 height 398
click at [53, 352] on input "metro-ins.com" at bounding box center [68, 349] width 113 height 12
drag, startPoint x: 52, startPoint y: 349, endPoint x: -150, endPoint y: 357, distance: 201.6
click at [0, 357] on html "Leads CRM Marketing Reporting Financial Leads Leads Lead Management 3739 Leads …" at bounding box center [398, 199] width 797 height 398
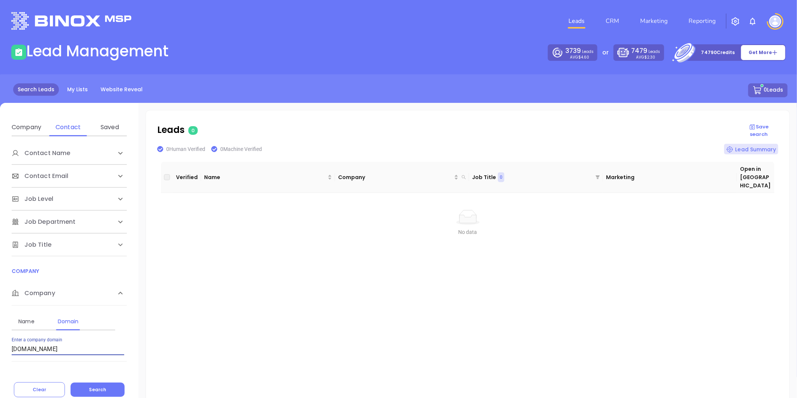
paste input "krmacdonald"
click at [102, 388] on span "Search" at bounding box center [97, 389] width 17 height 6
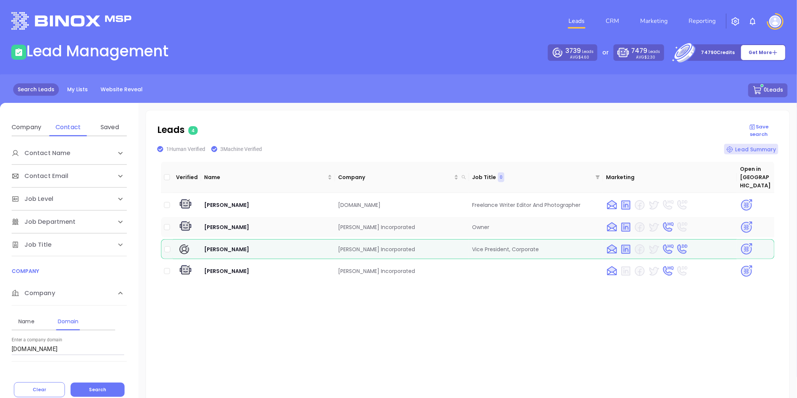
drag, startPoint x: 335, startPoint y: 217, endPoint x: 432, endPoint y: 219, distance: 97.6
click at [432, 219] on td "K.R. Macdonald Incorporated" at bounding box center [402, 227] width 134 height 20
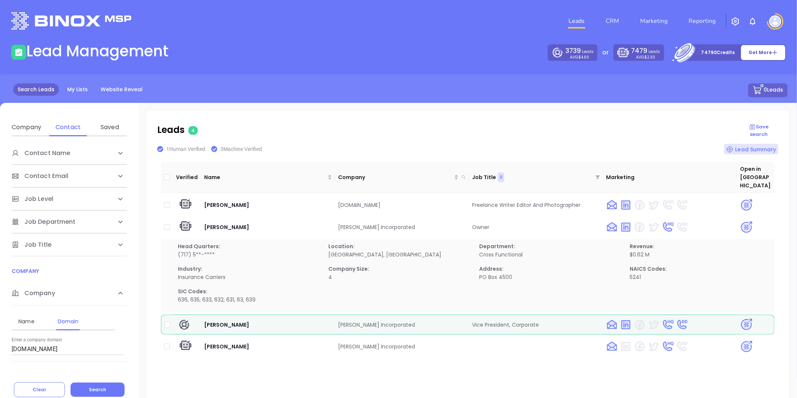
copy td "K.R. Macdonald Incorporated"
click at [740, 221] on img at bounding box center [746, 227] width 13 height 13
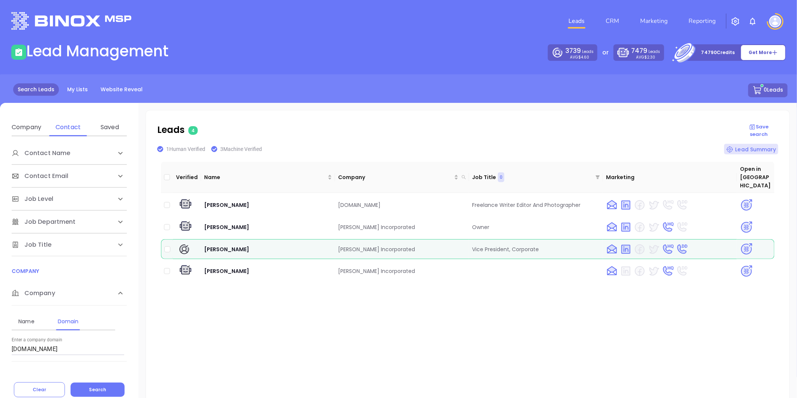
click at [0, 330] on html "Leads CRM Marketing Reporting Financial Leads Leads Lead Management 3739 Leads …" at bounding box center [398, 199] width 797 height 398
paste input "stillwellriskpartners"
click at [110, 383] on div "Contact Name First Name Last Name Contact Email Work or Personal Email Job Leve…" at bounding box center [69, 266] width 138 height 261
click at [95, 392] on button "Search" at bounding box center [98, 389] width 54 height 14
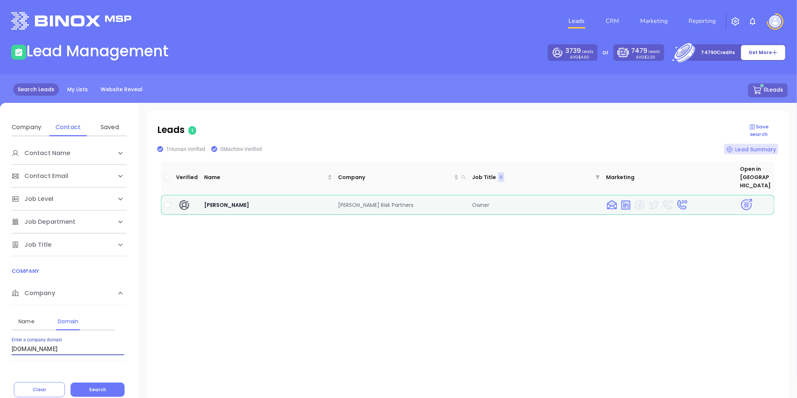
drag, startPoint x: 81, startPoint y: 347, endPoint x: -89, endPoint y: 346, distance: 170.7
click at [0, 346] on html "Leads CRM Marketing Reporting Financial Leads Leads Lead Management 3739 Leads …" at bounding box center [398, 199] width 797 height 398
paste input "kerberinsurance"
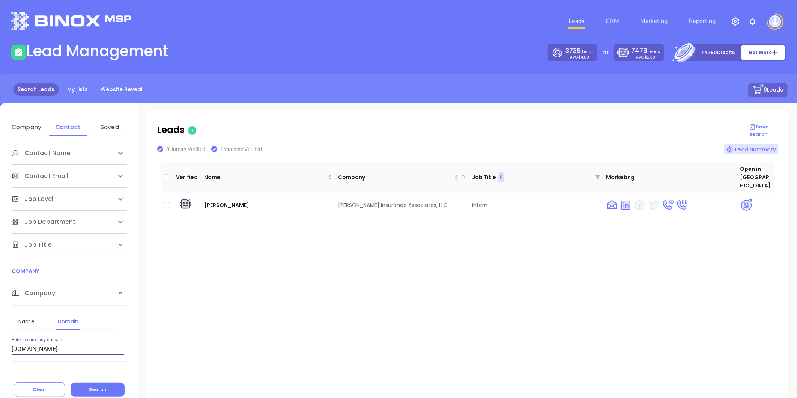
drag, startPoint x: 70, startPoint y: 349, endPoint x: -62, endPoint y: 334, distance: 132.1
click at [0, 334] on html "Leads CRM Marketing Reporting Financial Leads Leads Lead Management 3739 Leads …" at bounding box center [398, 199] width 797 height 398
paste input "yp"
click at [99, 385] on button "Search" at bounding box center [98, 389] width 54 height 14
drag, startPoint x: 76, startPoint y: 348, endPoint x: 158, endPoint y: 323, distance: 86.3
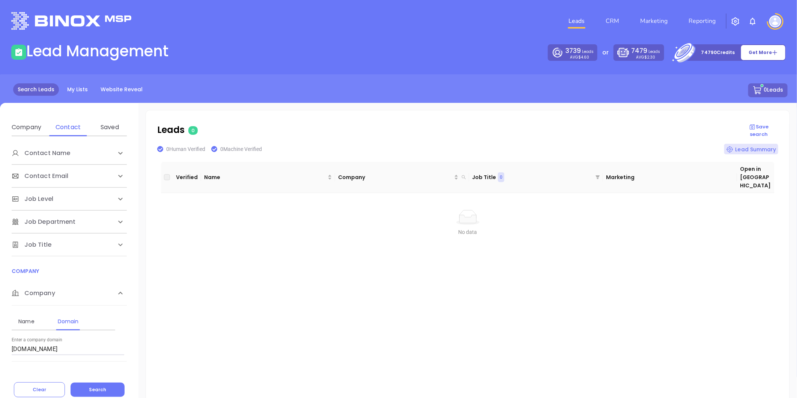
click at [88, 342] on div "Enter a company domain kyperinsurance.com" at bounding box center [68, 346] width 113 height 18
drag, startPoint x: -11, startPoint y: 350, endPoint x: -44, endPoint y: 353, distance: 33.5
click at [0, 353] on html "Leads CRM Marketing Reporting Financial Leads Leads Lead Management 3739 Leads …" at bounding box center [398, 199] width 797 height 398
paste input "cv"
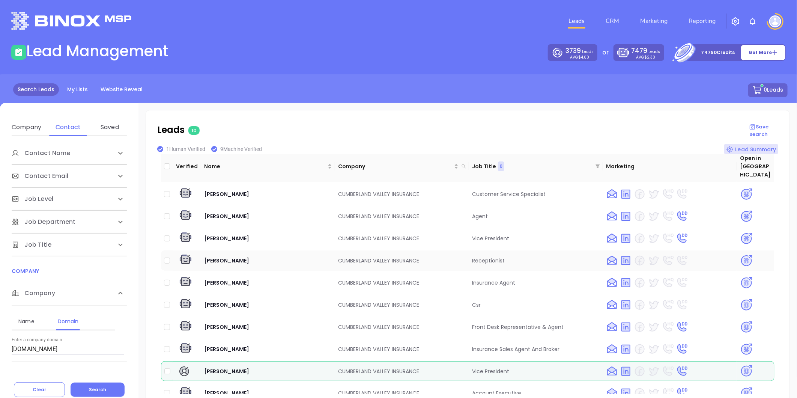
scroll to position [8, 0]
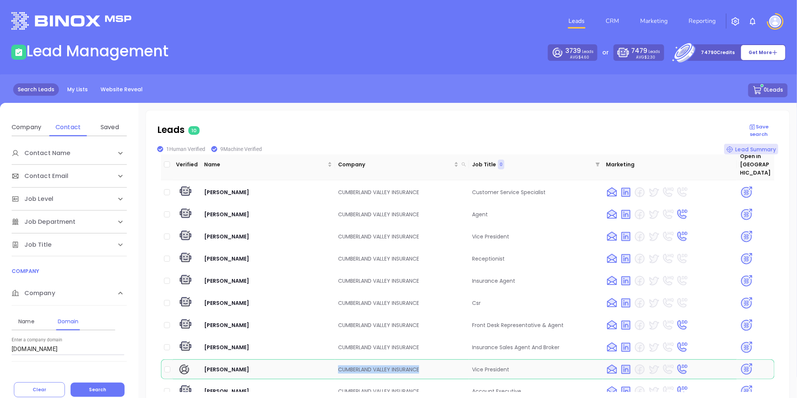
drag, startPoint x: 333, startPoint y: 359, endPoint x: 428, endPoint y: 357, distance: 95.3
click at [428, 359] on tr "James Schnell CUMBERLAND VALLEY INSURANCE Vice President" at bounding box center [467, 369] width 613 height 20
click at [740, 362] on img at bounding box center [746, 368] width 13 height 13
drag, startPoint x: 49, startPoint y: 348, endPoint x: 137, endPoint y: 341, distance: 87.7
click at [0, 350] on html "Leads CRM Marketing Reporting Financial Leads Leads Lead Management 3739 Leads …" at bounding box center [398, 199] width 797 height 398
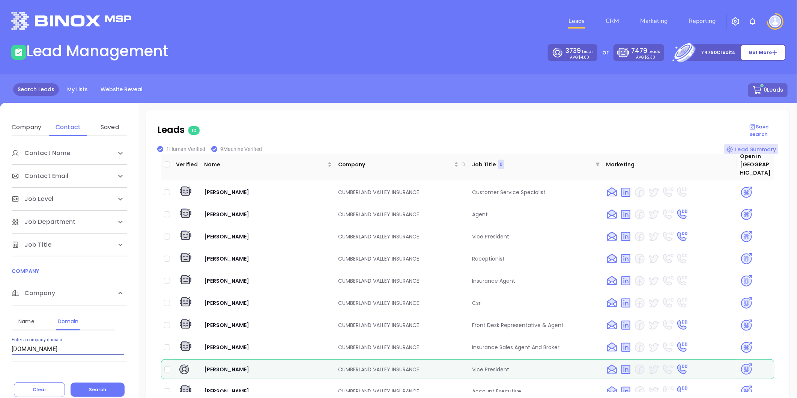
paste input "jkj"
drag, startPoint x: 96, startPoint y: 386, endPoint x: 102, endPoint y: 382, distance: 7.7
click at [96, 386] on span "Search" at bounding box center [97, 389] width 17 height 6
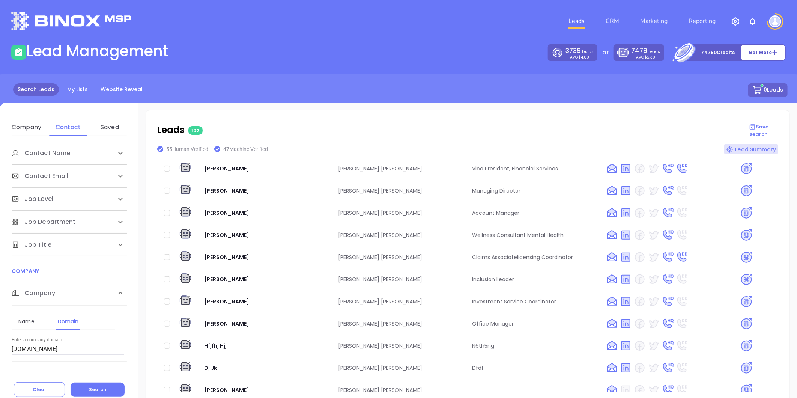
scroll to position [690, 0]
drag, startPoint x: 199, startPoint y: 306, endPoint x: 415, endPoint y: 309, distance: 216.5
click at [415, 314] on tr "Kandy Foster Johnson Kendall Johnson Office Manager" at bounding box center [467, 324] width 613 height 20
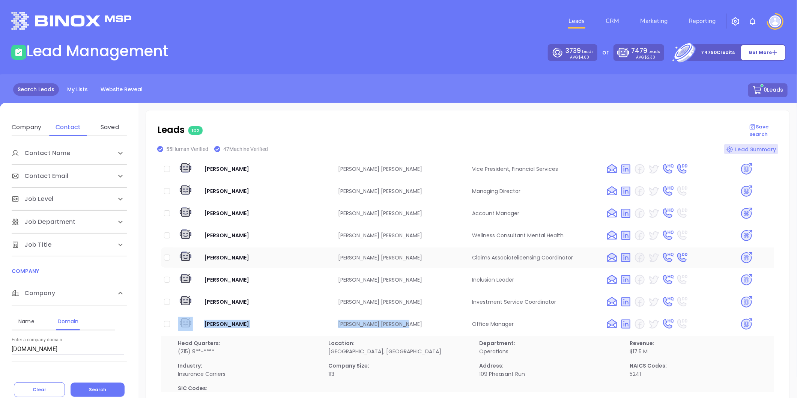
copy tr "Kandy Foster Johnson Kendall Johnson"
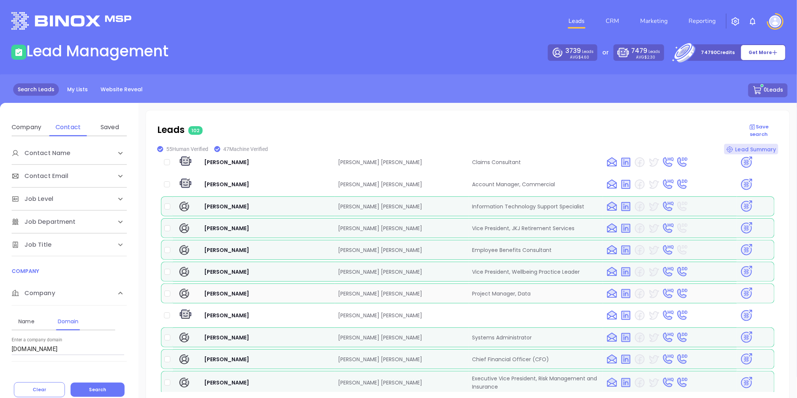
scroll to position [231, 0]
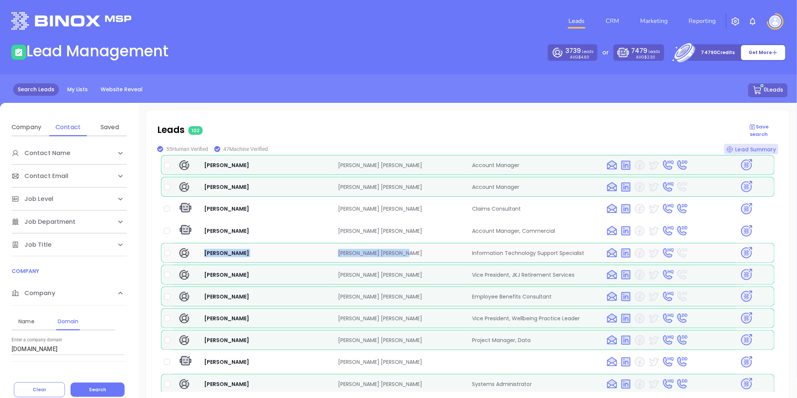
drag, startPoint x: 202, startPoint y: 239, endPoint x: 418, endPoint y: 245, distance: 216.5
click at [418, 245] on tr "Oleh Rogoshevskyy Johnson Kendall Johnson Information Technology Support Specia…" at bounding box center [467, 253] width 613 height 20
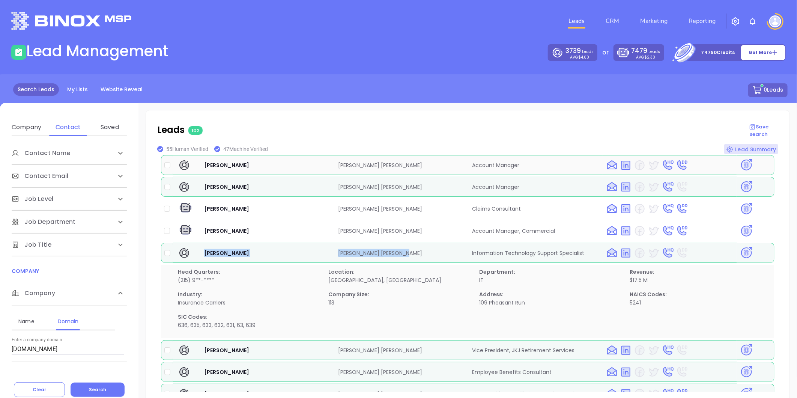
copy tr "Oleh Rogoshevskyy Johnson Kendall Johnson"
click at [740, 246] on img at bounding box center [746, 252] width 13 height 13
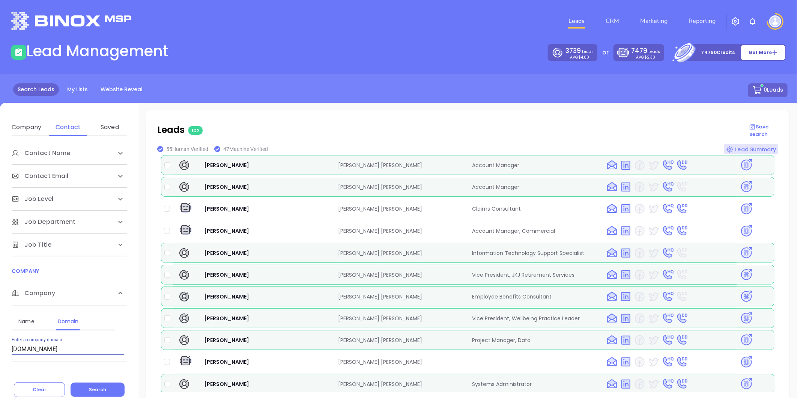
drag, startPoint x: 8, startPoint y: 347, endPoint x: -39, endPoint y: 351, distance: 46.8
click at [0, 351] on html "Leads CRM Marketing Reporting Financial Leads Leads Lead Management 3739 Leads …" at bounding box center [398, 199] width 797 height 398
paste input "deancharles"
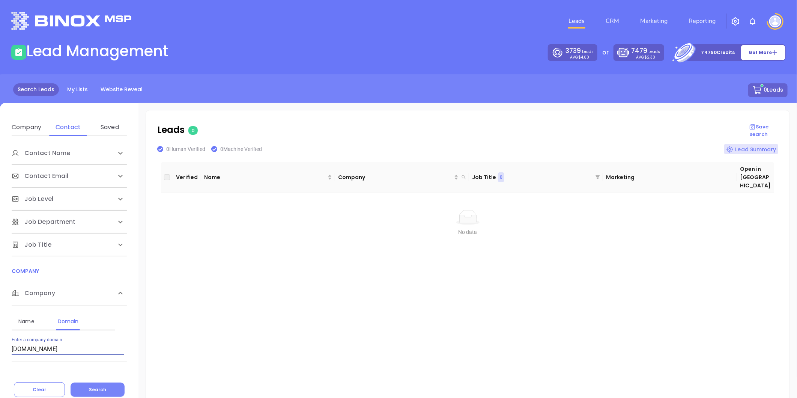
click at [98, 389] on span "Search" at bounding box center [97, 389] width 17 height 6
drag, startPoint x: 58, startPoint y: 353, endPoint x: -44, endPoint y: 348, distance: 102.5
click at [0, 348] on html "Leads CRM Marketing Reporting Financial Leads Leads Lead Management 3739 Leads …" at bounding box center [398, 199] width 797 height 398
paste input "hellerinsurance"
type input "hellerinsurance.com"
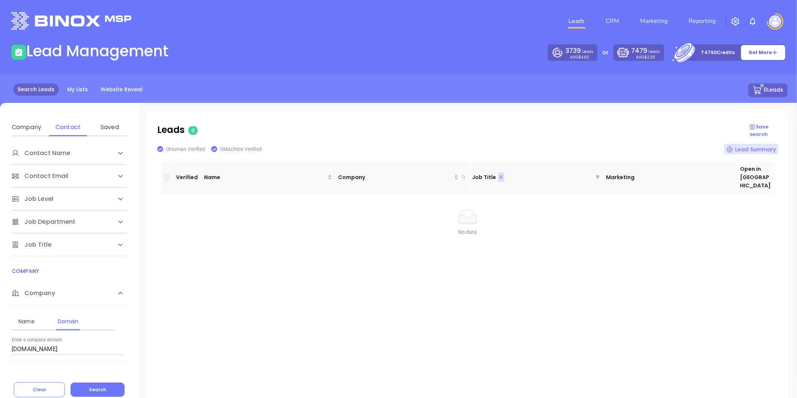
click at [110, 375] on div "Contact Name First Name Last Name Contact Email Work or Personal Email Job Leve…" at bounding box center [69, 266] width 138 height 261
click at [104, 391] on span "Search" at bounding box center [97, 389] width 17 height 6
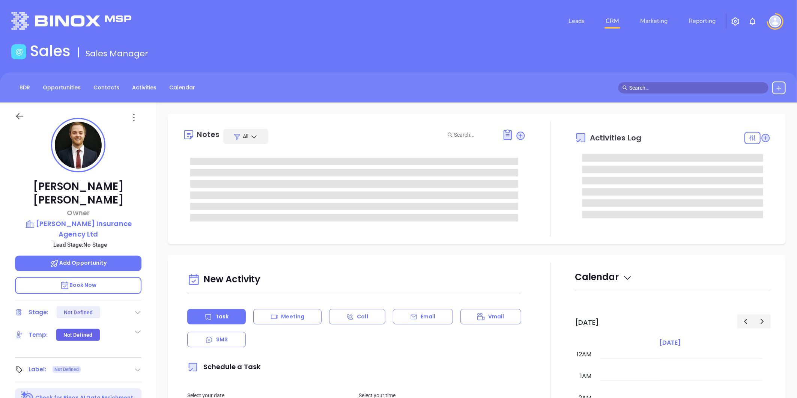
scroll to position [218, 0]
type input "[PERSON_NAME]"
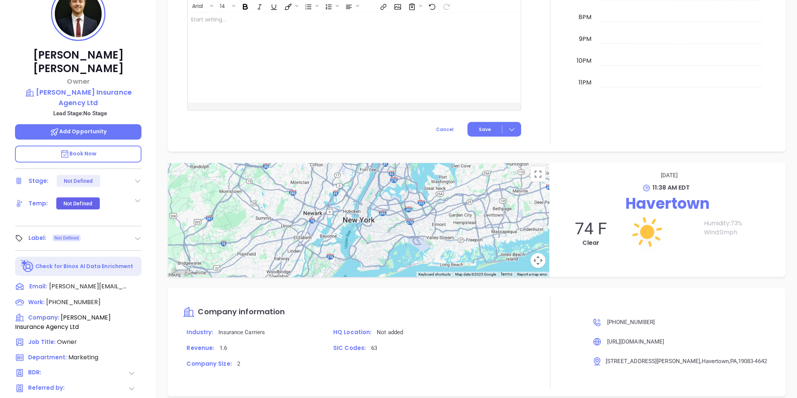
scroll to position [0, 0]
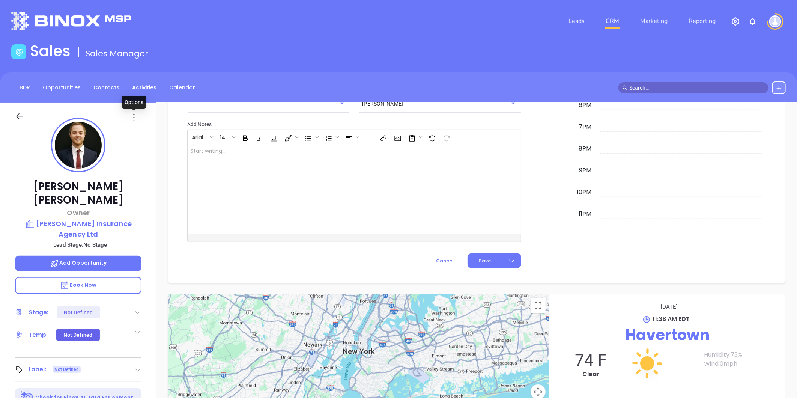
click at [132, 117] on icon at bounding box center [134, 117] width 12 height 12
click at [144, 197] on div "Edit" at bounding box center [171, 198] width 74 height 8
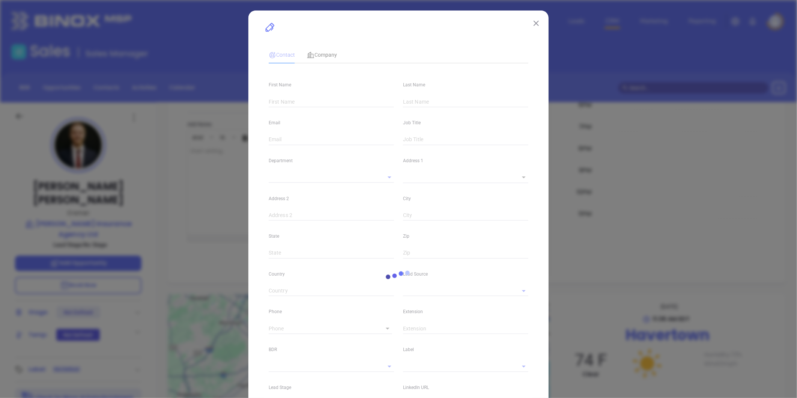
type input "Shaun"
type input "Mckee"
type input "shaun@mckeeinsures.com"
type input "Owner"
type input "1"
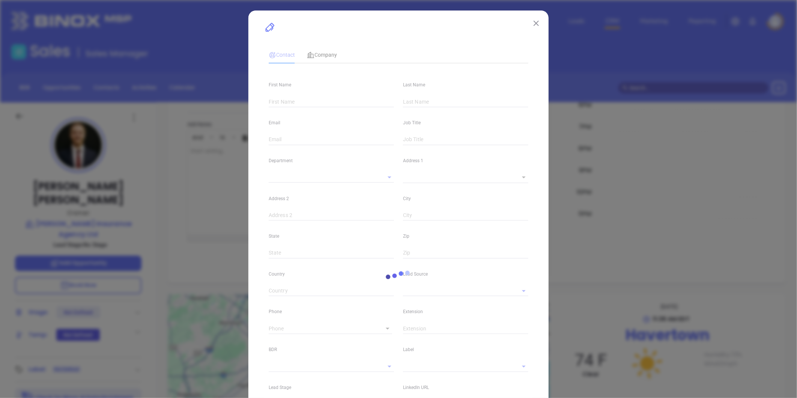
type input "www.linkedin.com/in/shaunmckee/"
type input "Marketing"
type input "Binox"
type input "undefined undefined"
type input "(484) 451-8883"
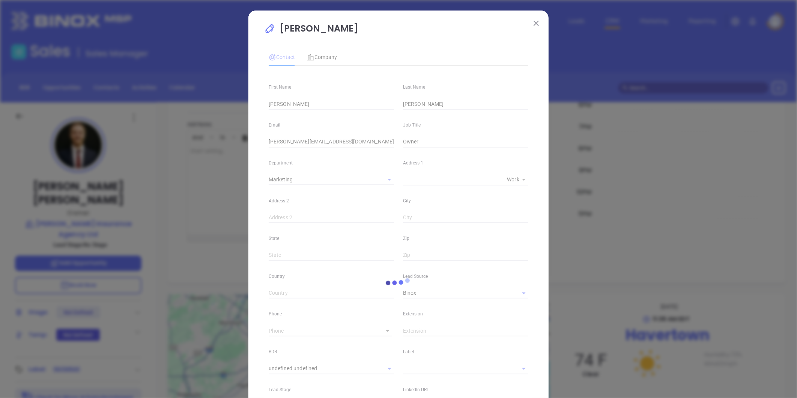
type input "1"
click at [317, 54] on span "Company" at bounding box center [322, 57] width 30 height 6
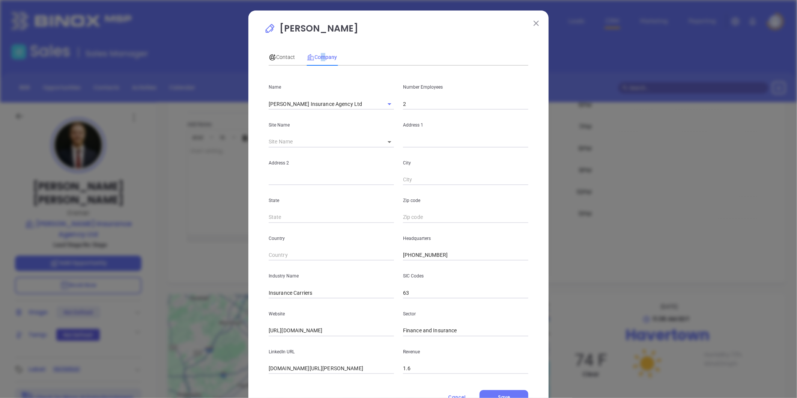
click at [389, 140] on body "Leads CRM Marketing Reporting Financial Leads Leads Sales Sales Manager BDR Opp…" at bounding box center [398, 199] width 797 height 398
click at [393, 145] on li "Havertown" at bounding box center [396, 142] width 41 height 14
type input "Havertown"
type input "114622"
type input "414 Darby Rd"
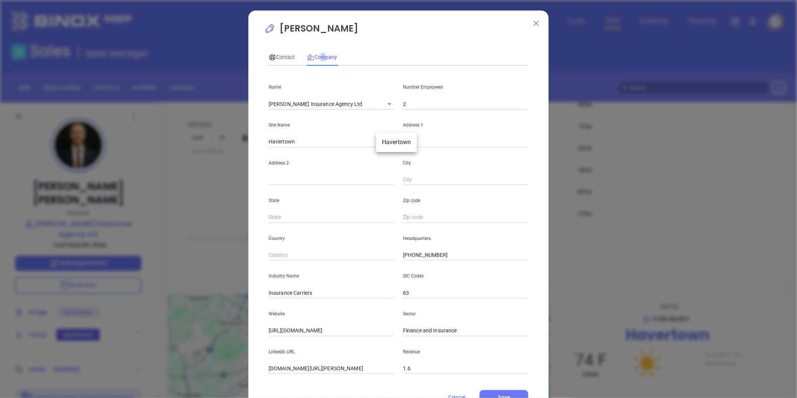
type input "Havertown"
type input "PA"
type input "19083-4642"
type input "US"
drag, startPoint x: 434, startPoint y: 141, endPoint x: 378, endPoint y: 149, distance: 56.7
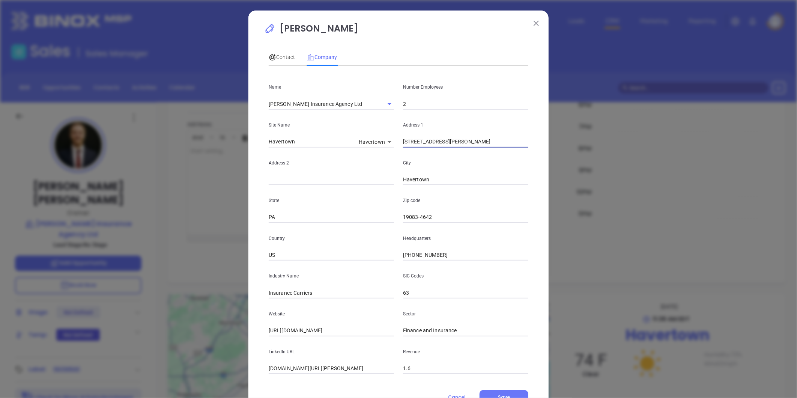
click at [375, 149] on div "Name Thomas Mckee Insurance Agency Ltd Number Employees 2 Site Name Havertown H…" at bounding box center [399, 223] width 260 height 302
paste input "2009 E. Darby Rd, FL 1 Havertown, PA 19083"
drag, startPoint x: 443, startPoint y: 141, endPoint x: 558, endPoint y: 149, distance: 115.1
click at [565, 152] on div "Shaun Mckee Contact Company First Name Shaun Last Name Mckee Email shaun@mckeei…" at bounding box center [398, 199] width 797 height 398
type input "2009 E. Darby Rd"
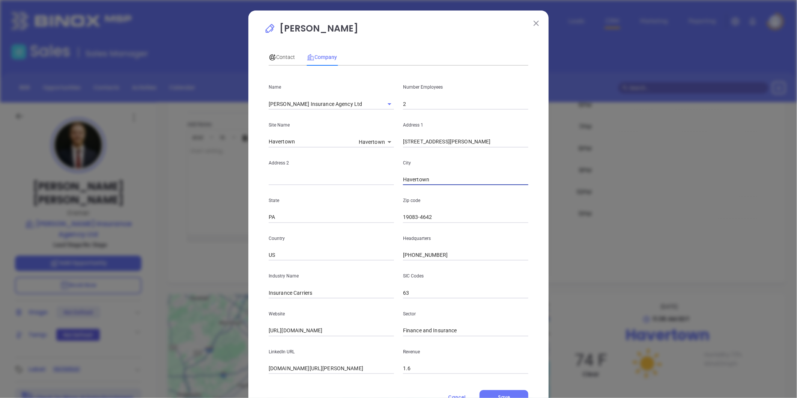
click at [281, 180] on input "text" at bounding box center [331, 179] width 125 height 11
paste input "FL 1 Havertown, PA 19083"
drag, startPoint x: 276, startPoint y: 179, endPoint x: 445, endPoint y: 200, distance: 169.6
click at [447, 200] on div "Name Thomas Mckee Insurance Agency Ltd Number Employees 2 Site Name Havertown H…" at bounding box center [399, 223] width 260 height 302
type input "FL 1"
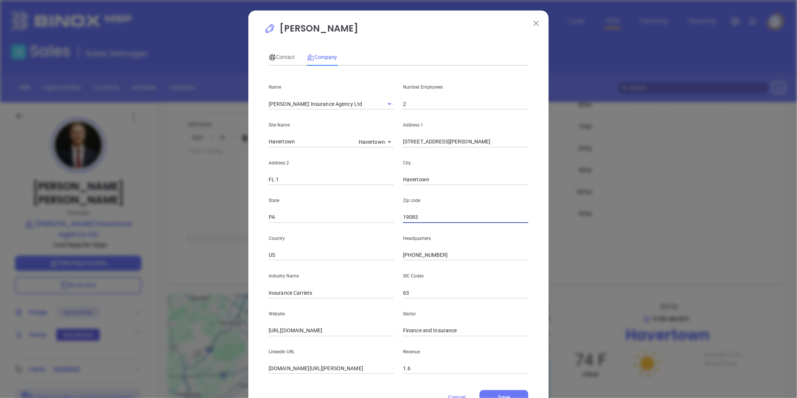
type input "19083"
drag, startPoint x: 351, startPoint y: 295, endPoint x: 428, endPoint y: 287, distance: 77.6
click at [427, 290] on div "Industry Name Insurance Carriers SIC Codes 63" at bounding box center [398, 279] width 269 height 38
type input "Insurance"
click at [288, 57] on span "Contact" at bounding box center [282, 57] width 26 height 6
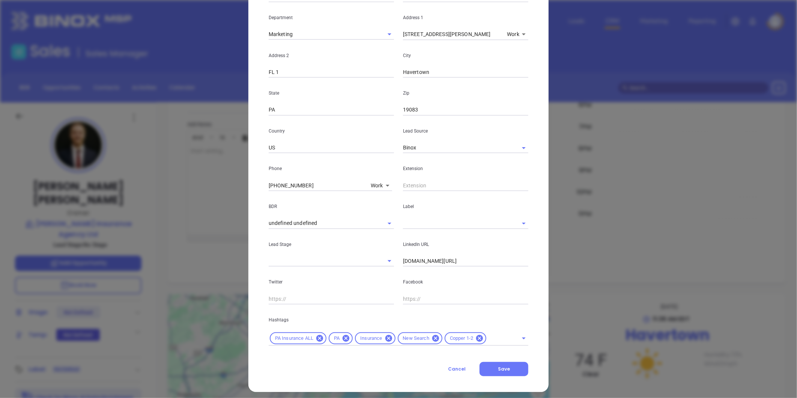
scroll to position [149, 0]
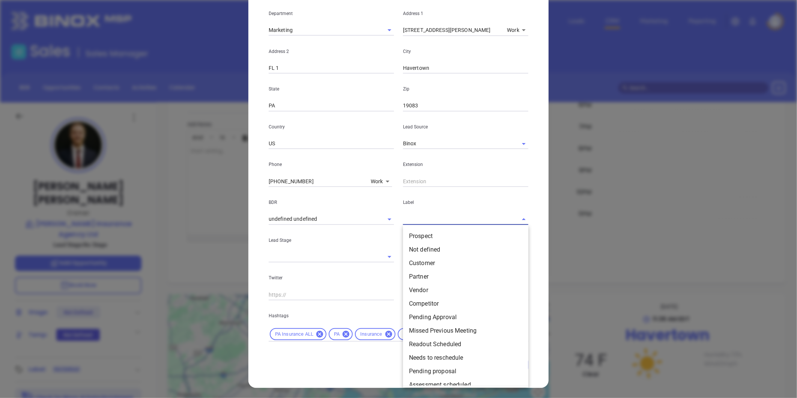
drag, startPoint x: 422, startPoint y: 220, endPoint x: 426, endPoint y: 227, distance: 7.9
click at [422, 220] on input "text" at bounding box center [455, 218] width 104 height 11
drag, startPoint x: 422, startPoint y: 233, endPoint x: 448, endPoint y: 341, distance: 111.1
click at [422, 233] on li "Prospect" at bounding box center [465, 236] width 125 height 14
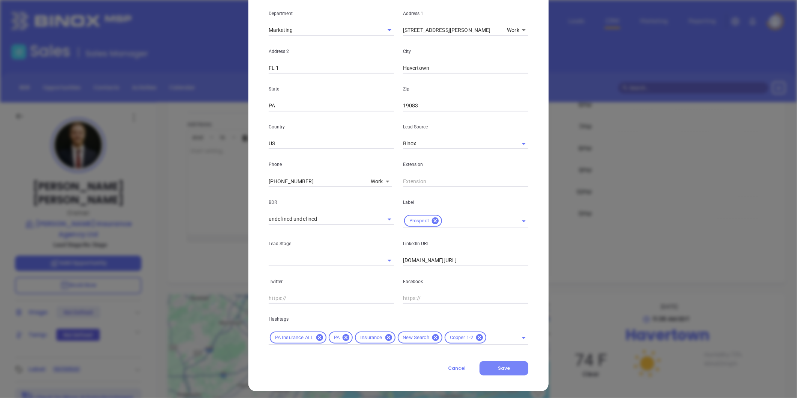
click at [499, 369] on span "Save" at bounding box center [504, 368] width 12 height 6
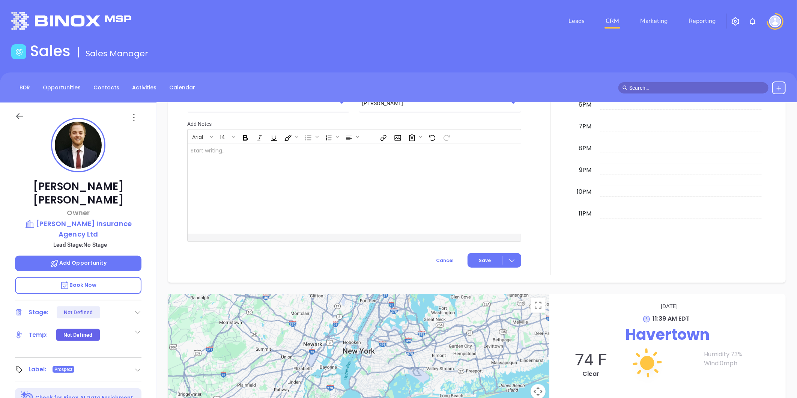
scroll to position [362, 0]
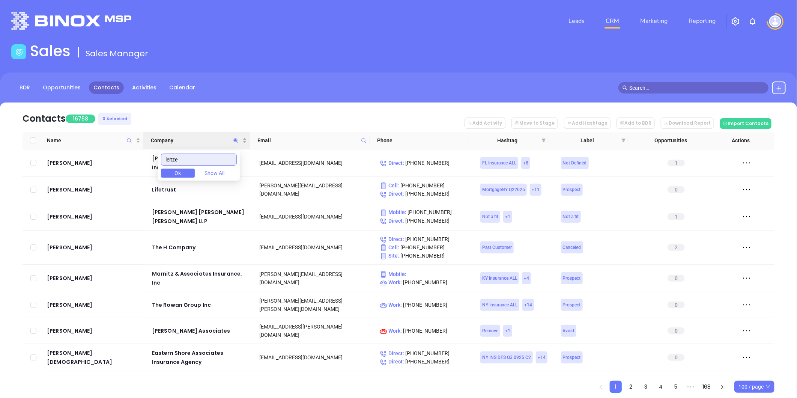
drag, startPoint x: 169, startPoint y: 159, endPoint x: 165, endPoint y: 148, distance: 11.9
click at [140, 154] on body "Leads CRM Marketing Reporting Financial Leads Leads Sales Sales Manager BDR Opp…" at bounding box center [398, 199] width 797 height 398
paste input "[PERSON_NAME] Insurance Agency"
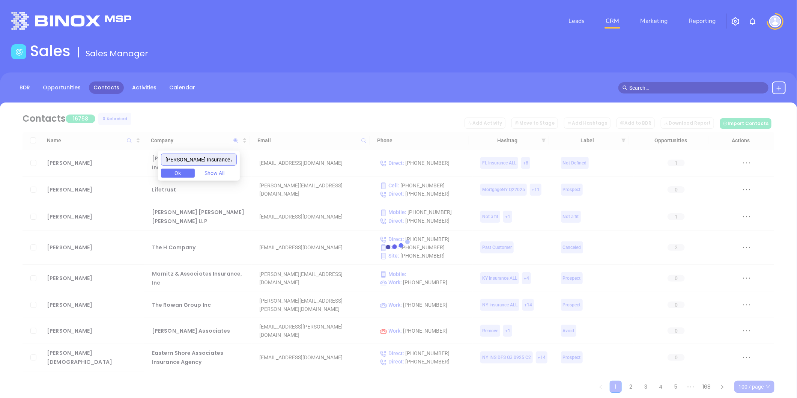
click at [171, 160] on input "[PERSON_NAME] Insurance Agency" at bounding box center [199, 159] width 76 height 12
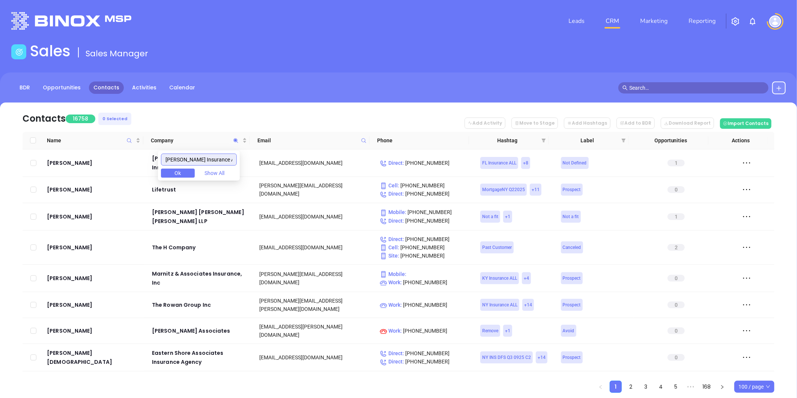
drag, startPoint x: 212, startPoint y: 160, endPoint x: 295, endPoint y: 152, distance: 83.3
click at [297, 153] on body "Leads CRM Marketing Reporting Financial Leads Leads Sales Sales Manager BDR Opp…" at bounding box center [398, 199] width 797 height 398
click at [225, 159] on input "[PERSON_NAME] Insurance" at bounding box center [199, 159] width 76 height 12
type input "[PERSON_NAME] Insuranc"
drag, startPoint x: 215, startPoint y: 158, endPoint x: 95, endPoint y: 160, distance: 120.1
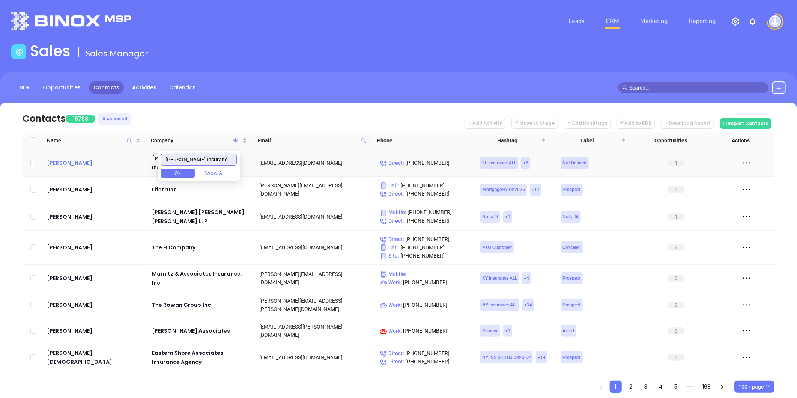
click at [93, 161] on body "Leads CRM Marketing Reporting Financial Leads Leads Sales Sales Manager BDR Opp…" at bounding box center [398, 199] width 797 height 398
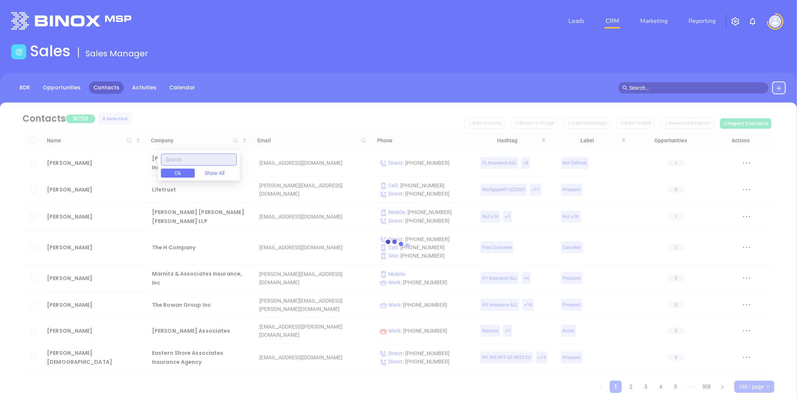
click at [207, 159] on input "text" at bounding box center [199, 159] width 76 height 12
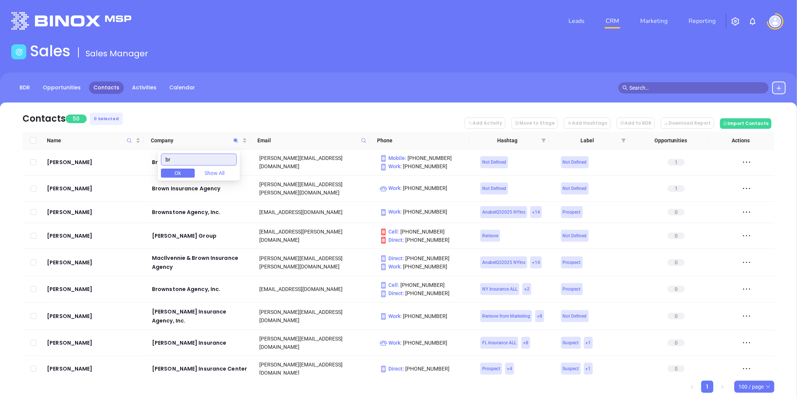
type input "b"
click at [213, 158] on input "text" at bounding box center [199, 159] width 76 height 12
paste input "[PERSON_NAME] Insuranc"
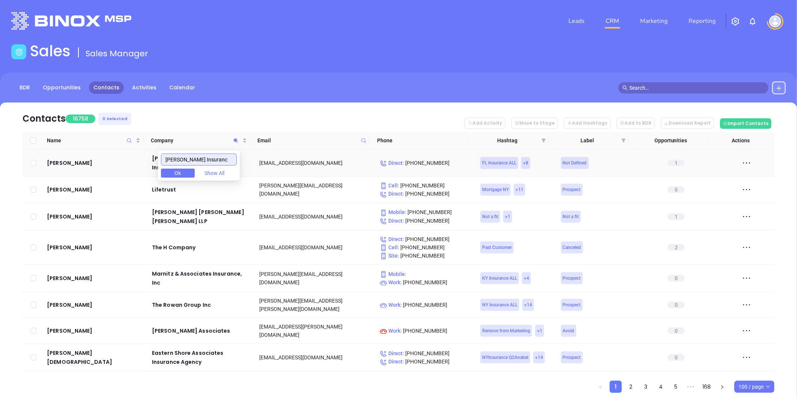
drag, startPoint x: 189, startPoint y: 158, endPoint x: 274, endPoint y: 164, distance: 85.3
click at [274, 164] on body "Leads CRM Marketing Reporting Financial Leads Leads Sales Sales Manager BDR Opp…" at bounding box center [398, 199] width 797 height 398
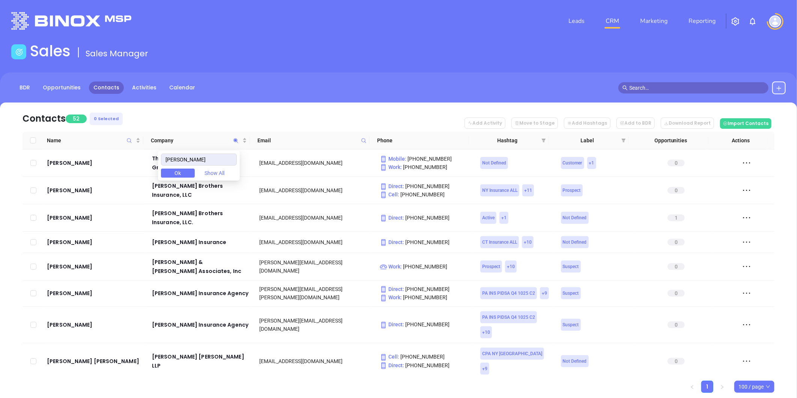
click at [383, 110] on nav "Contacts 52 0 Selected Add Activity Move to Stage Add Hashtags Add to BDR Downl…" at bounding box center [399, 116] width 752 height 29
click at [243, 140] on div "Company" at bounding box center [199, 140] width 96 height 8
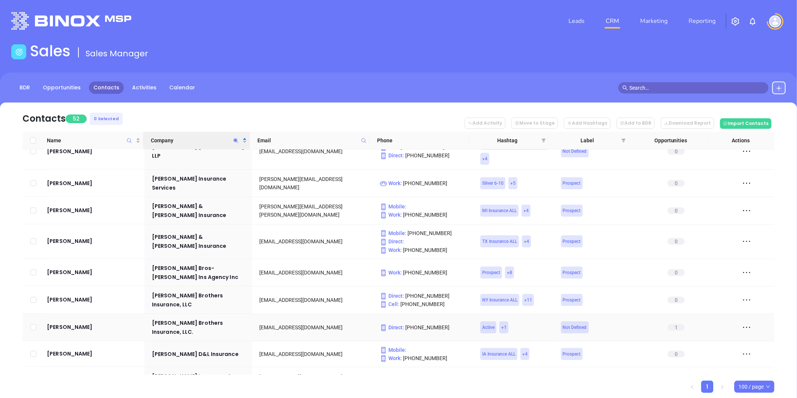
scroll to position [917, 0]
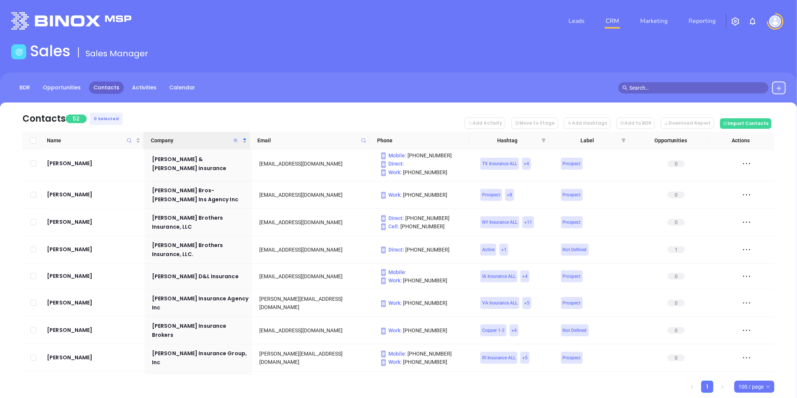
click at [235, 138] on icon "Company" at bounding box center [236, 141] width 6 height 6
paste input "[PERSON_NAME] Incorporated"
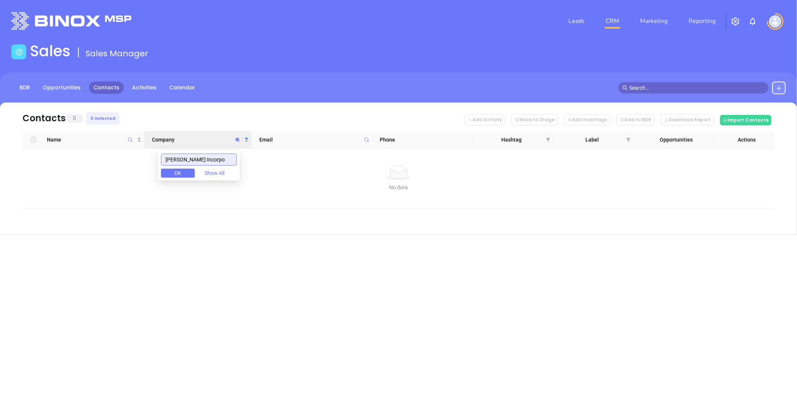
scroll to position [0, 0]
drag, startPoint x: 125, startPoint y: 164, endPoint x: 17, endPoint y: 173, distance: 108.4
click at [17, 173] on body "Leads CRM Marketing Reporting Financial Leads Leads Sales Sales Manager BDR Opp…" at bounding box center [398, 199] width 797 height 398
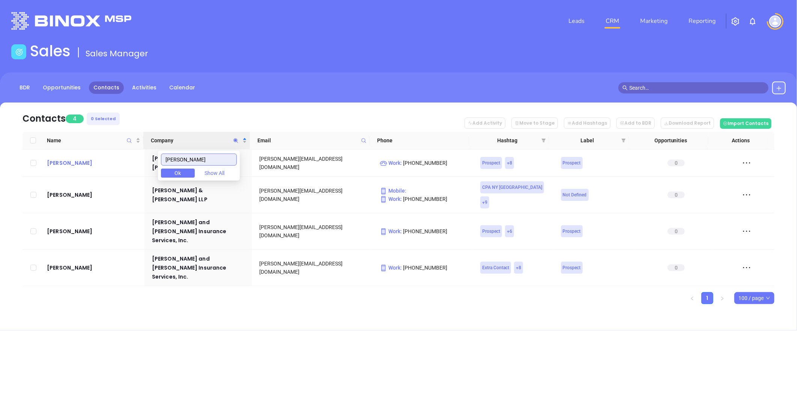
drag, startPoint x: 204, startPoint y: 163, endPoint x: 131, endPoint y: 162, distance: 72.8
click at [131, 162] on body "Leads CRM Marketing Reporting Financial Leads Leads Sales Sales Manager BDR Opp…" at bounding box center [398, 199] width 797 height 398
paste input "[PERSON_NAME] Insurance"
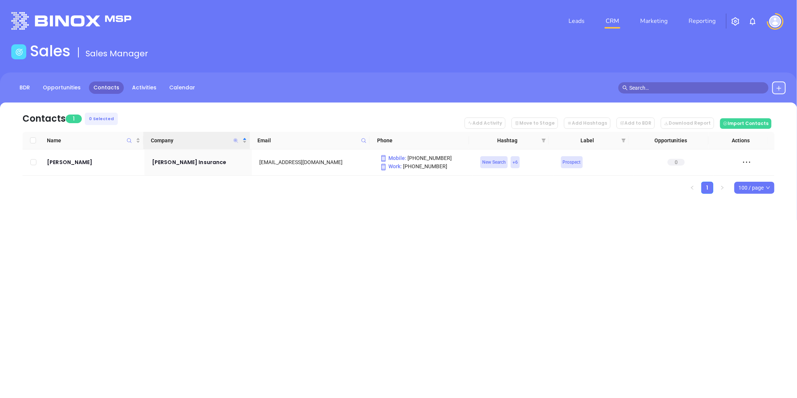
click at [234, 140] on icon "Company" at bounding box center [235, 140] width 5 height 5
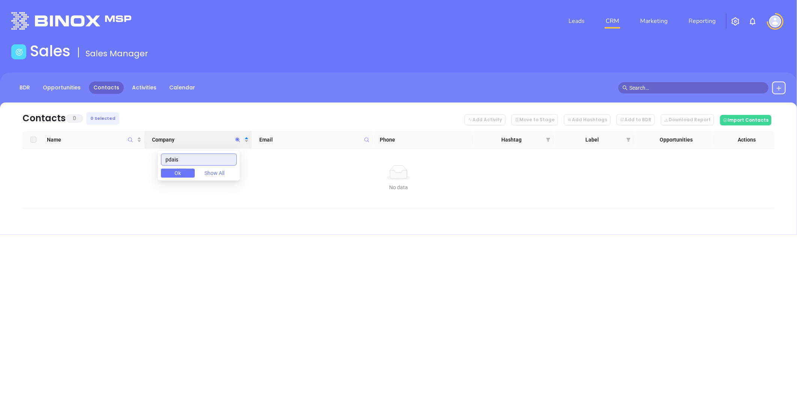
drag, startPoint x: 135, startPoint y: 169, endPoint x: 129, endPoint y: 174, distance: 8.0
click at [127, 173] on body "Leads CRM Marketing Reporting Financial Leads Leads Sales Sales Manager BDR Opp…" at bounding box center [398, 199] width 797 height 398
paste input "[PERSON_NAME] Insurance"
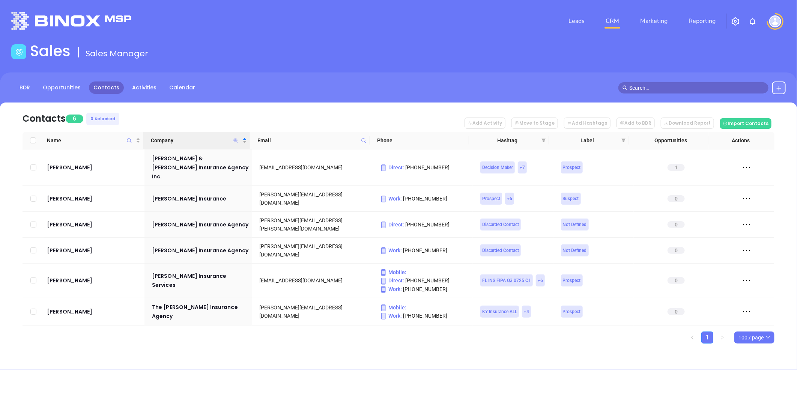
click at [235, 139] on icon "Company" at bounding box center [235, 140] width 5 height 5
paste input "Kerber"
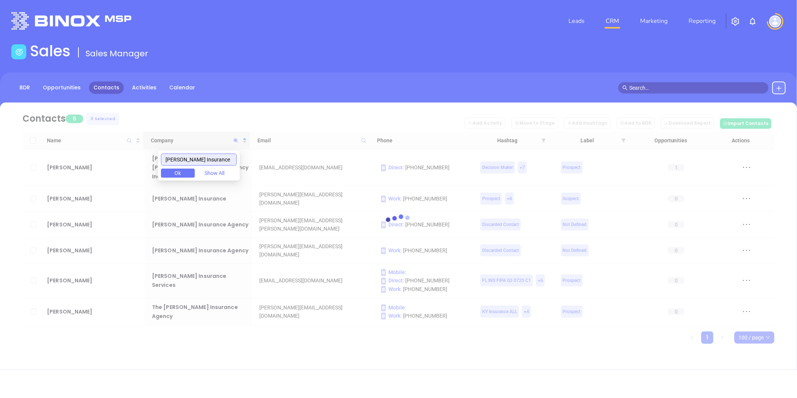
drag, startPoint x: 170, startPoint y: 164, endPoint x: 181, endPoint y: 159, distance: 11.6
click at [170, 164] on input "Kerber Insurance" at bounding box center [199, 159] width 76 height 12
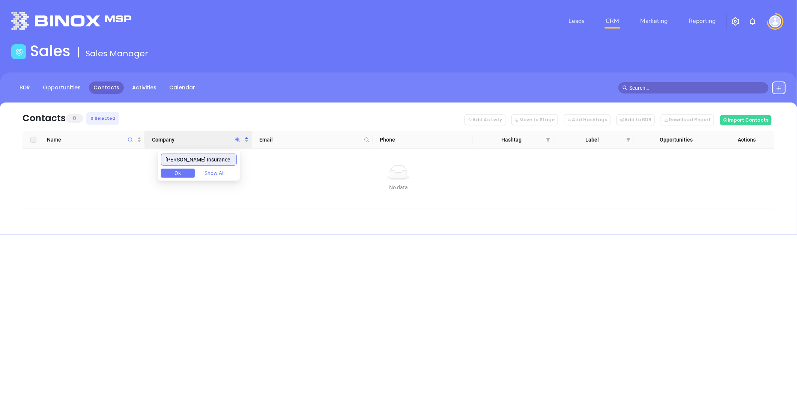
drag, startPoint x: 174, startPoint y: 164, endPoint x: 92, endPoint y: 169, distance: 82.0
click at [93, 169] on body "Leads CRM Marketing Reporting Financial Leads Leads Sales Sales Manager BDR Opp…" at bounding box center [398, 199] width 797 height 398
paste input "yper Insurance Agency LLC"
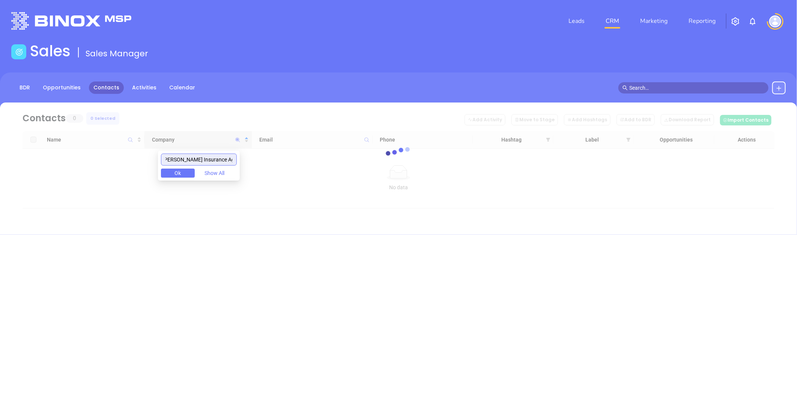
drag, startPoint x: 205, startPoint y: 159, endPoint x: 326, endPoint y: 159, distance: 121.5
click at [326, 159] on body "Leads CRM Marketing Reporting Financial Leads Leads Sales Sales Manager BDR Opp…" at bounding box center [398, 199] width 797 height 398
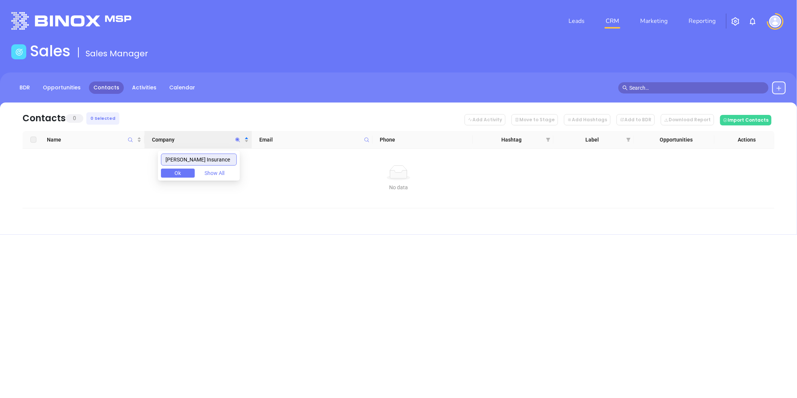
scroll to position [0, 0]
drag, startPoint x: 197, startPoint y: 163, endPoint x: 114, endPoint y: 166, distance: 83.3
click at [116, 166] on body "Leads CRM Marketing Reporting Financial Leads Leads Sales Sales Manager BDR Opp…" at bounding box center [398, 199] width 797 height 398
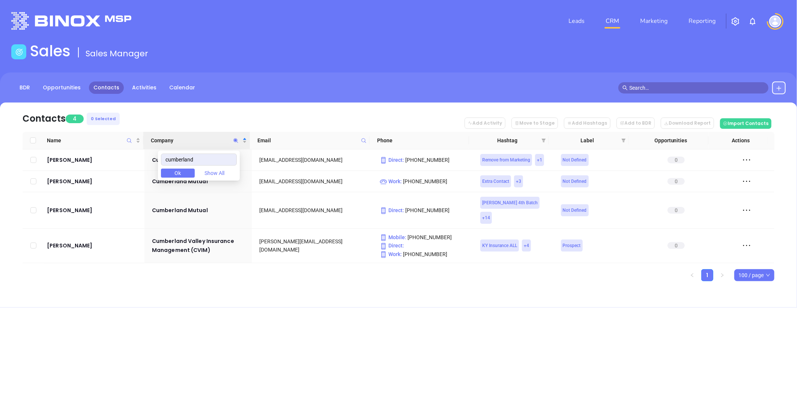
click at [329, 328] on div "Leads CRM Marketing Reporting Financial Leads Leads Sales Sales Manager BDR Opp…" at bounding box center [398, 199] width 797 height 398
click at [236, 140] on icon "Company" at bounding box center [235, 140] width 5 height 5
paste input "Johnson Kendall & Johnson"
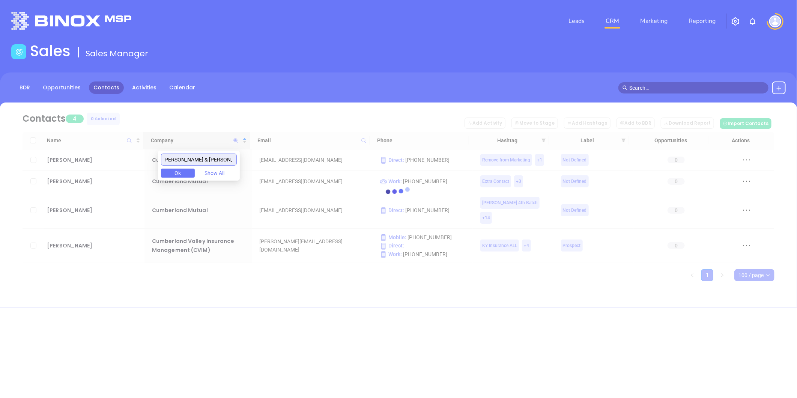
click at [184, 162] on input "Johnson Kendall & Johnson" at bounding box center [199, 159] width 76 height 12
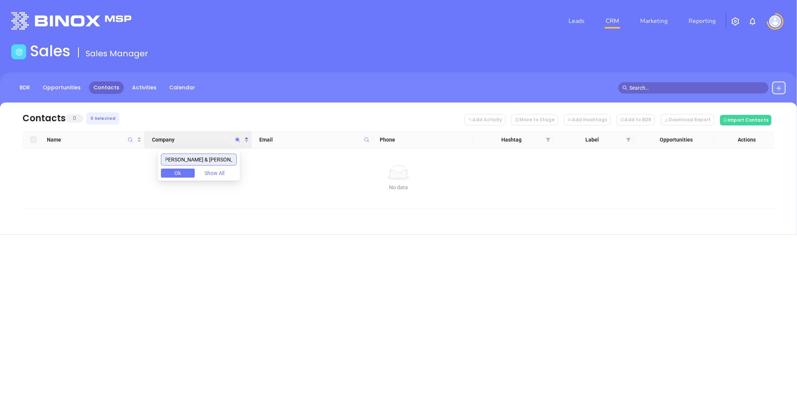
scroll to position [0, 0]
click at [207, 155] on input "Johnson Kendall & Johnson" at bounding box center [199, 159] width 76 height 12
click at [206, 155] on input "Johnson Kendall & Johnson" at bounding box center [199, 159] width 76 height 12
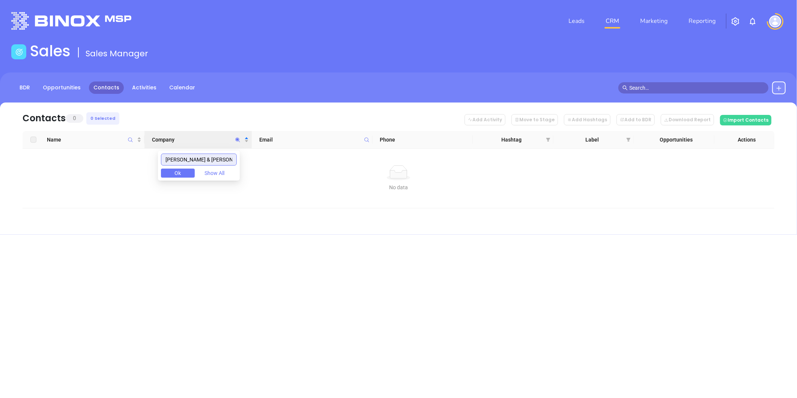
paste input "Dean Charles Associates"
drag, startPoint x: 235, startPoint y: 156, endPoint x: 174, endPoint y: 161, distance: 61.0
click at [174, 161] on input "Dean Charles Associates" at bounding box center [201, 159] width 76 height 12
paste input "Tyrol Insurance Agency"
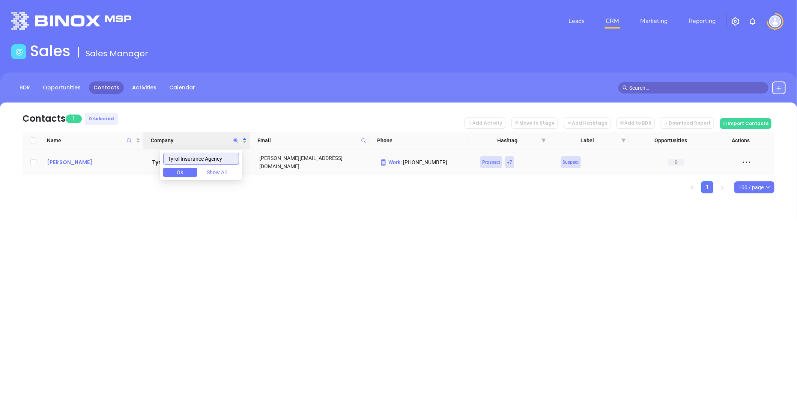
type input "Tyrol Insurance Agency"
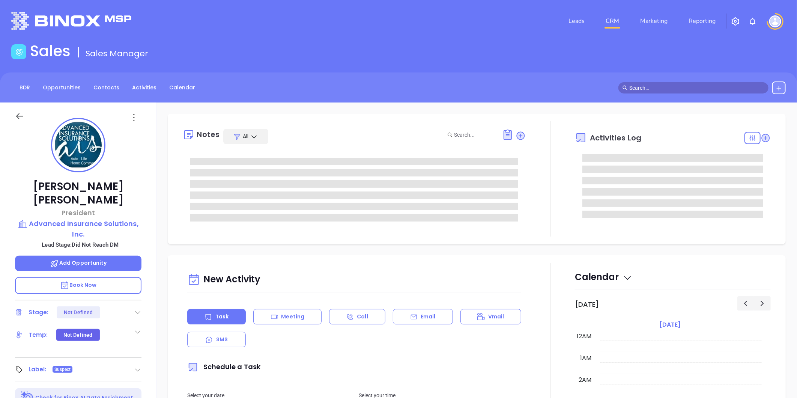
type input "[DATE]"
type input "[PERSON_NAME]"
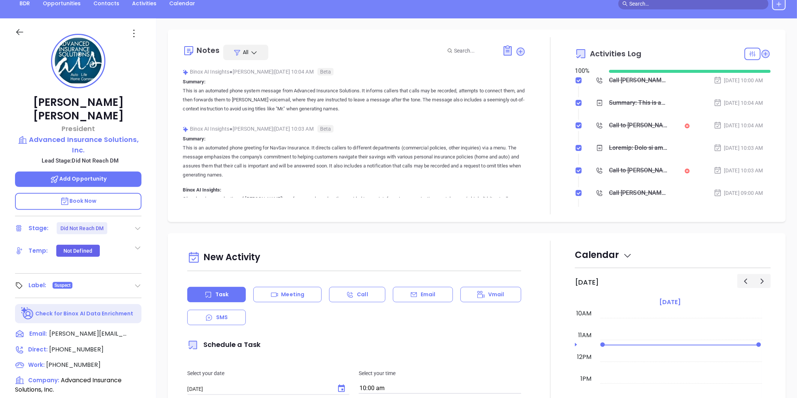
scroll to position [83, 0]
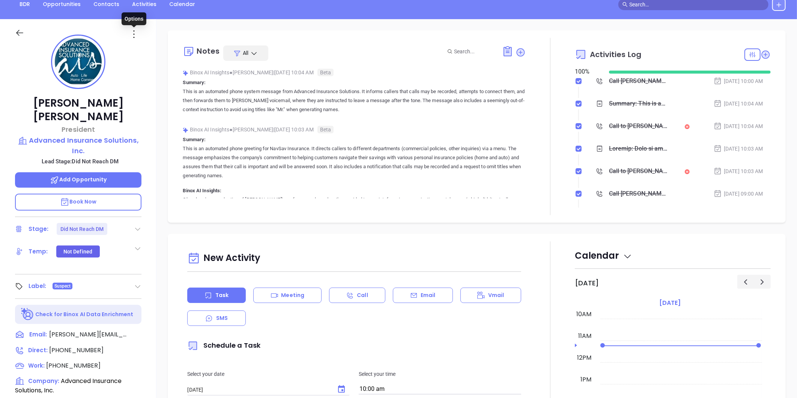
drag, startPoint x: 130, startPoint y: 35, endPoint x: 135, endPoint y: 40, distance: 7.2
click at [130, 35] on icon at bounding box center [134, 34] width 12 height 12
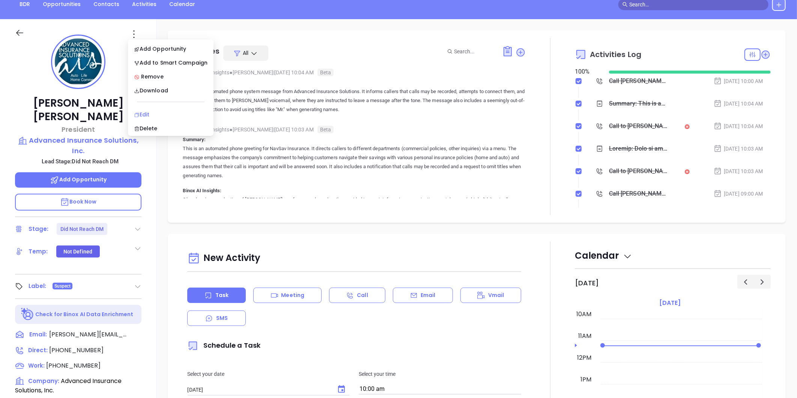
click at [149, 113] on div "Edit" at bounding box center [171, 114] width 74 height 8
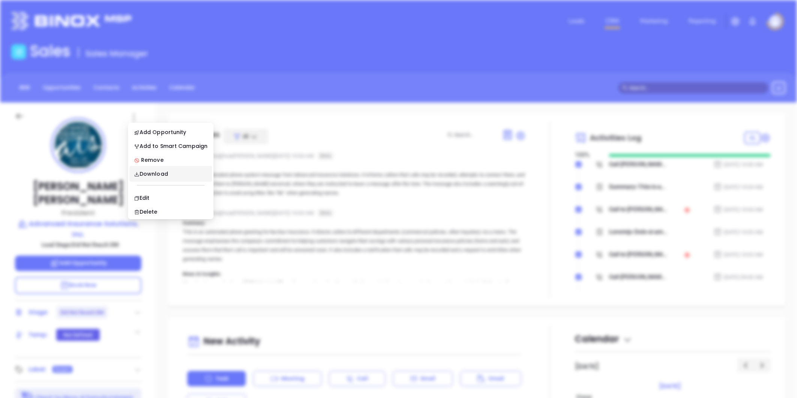
scroll to position [0, 0]
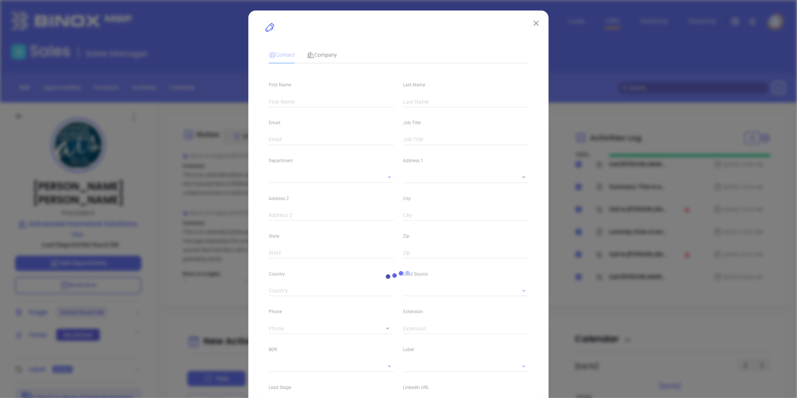
type input "Douglas"
type input "Erwin"
type input "doug@advanced-ins.com"
type input "President"
type input "1"
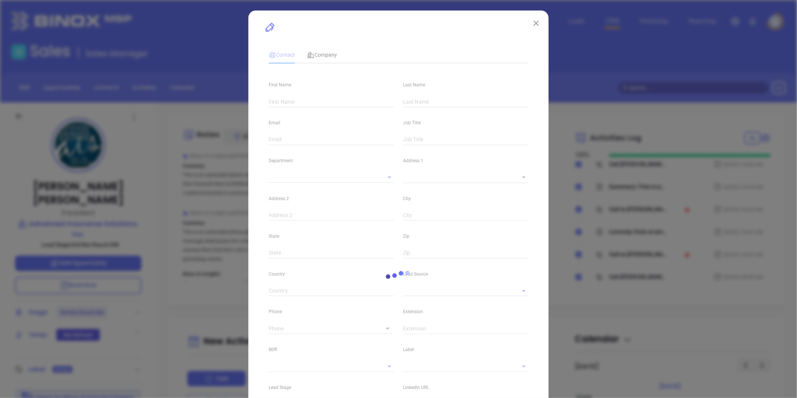
type input "www.linkedin.com/in/doug-erwin-50b1bb9"
type input "Marketing"
type input "Other"
type input "Vicky Mendoza"
type input "Did Not Reach DM"
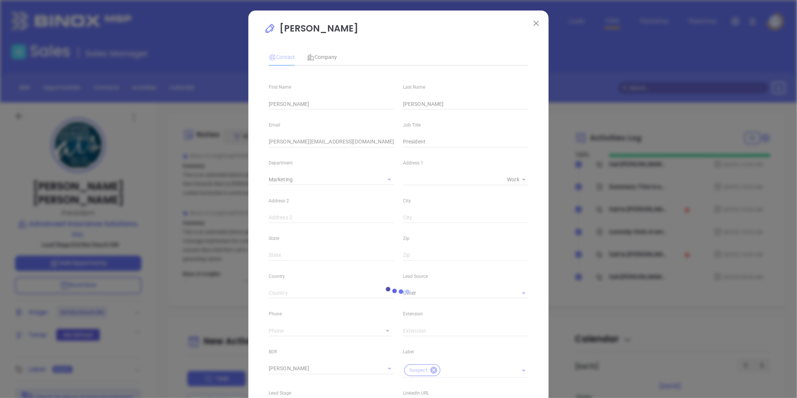
type input "(717) 533-0252"
type input "1"
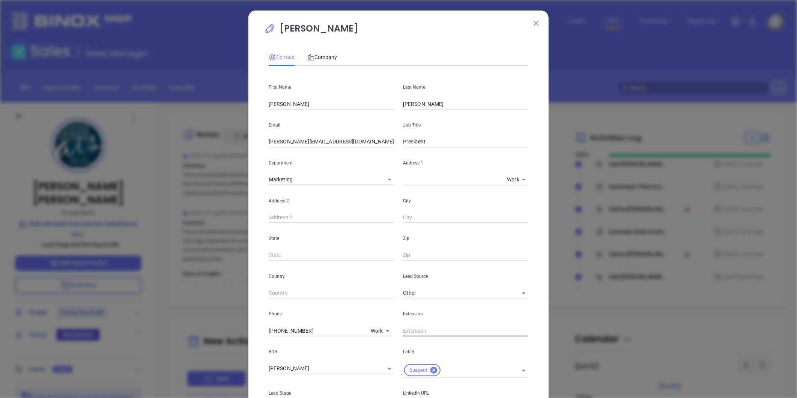
click at [417, 330] on input "text" at bounding box center [465, 330] width 125 height 11
type input "223"
click at [320, 57] on span "Company" at bounding box center [322, 57] width 30 height 6
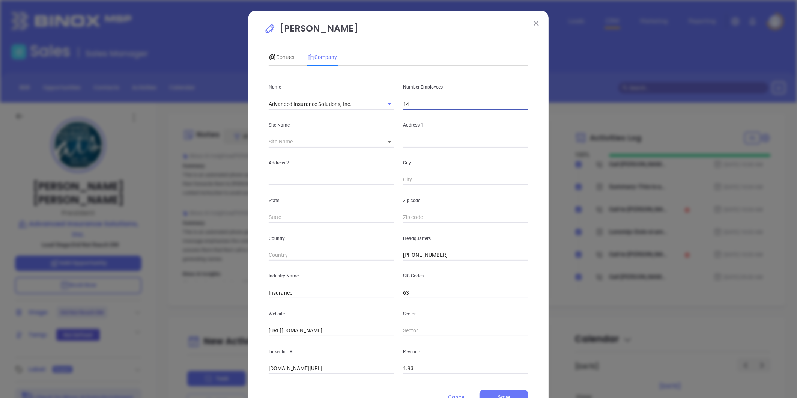
drag, startPoint x: 415, startPoint y: 100, endPoint x: 415, endPoint y: 105, distance: 4.9
click at [416, 103] on input "14" at bounding box center [465, 103] width 125 height 11
type input "1"
type input "20"
click at [276, 53] on div "Contact" at bounding box center [282, 57] width 26 height 8
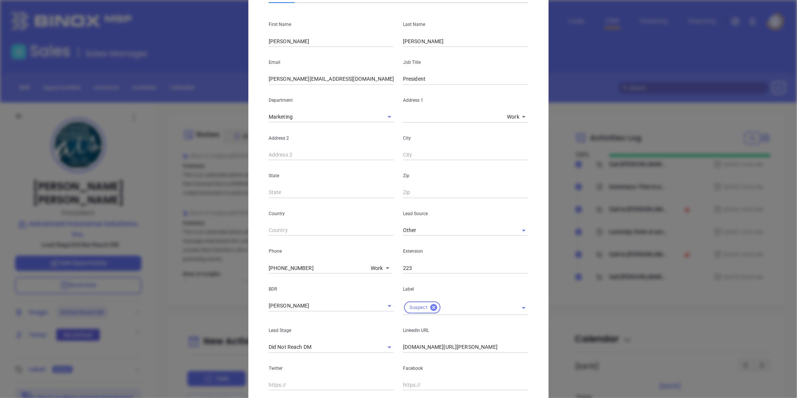
scroll to position [83, 0]
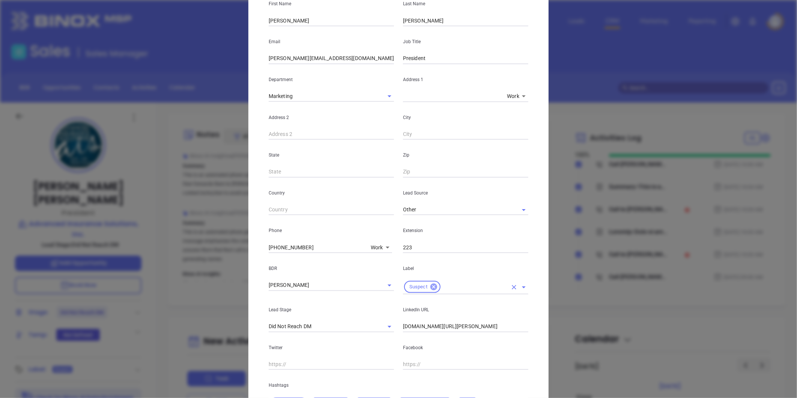
click at [430, 283] on icon at bounding box center [434, 286] width 8 height 8
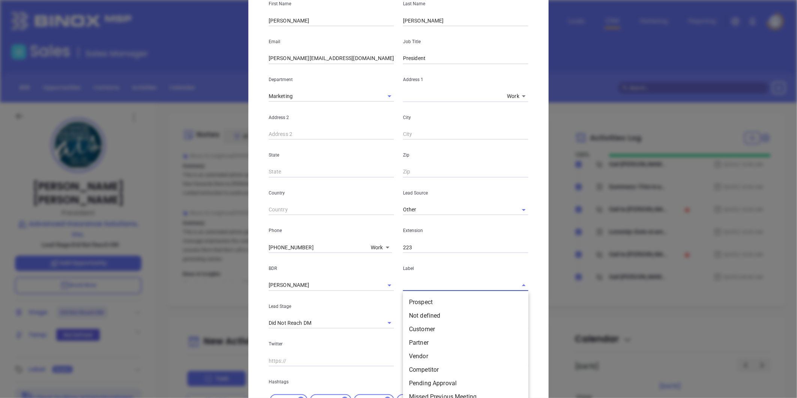
click at [425, 284] on input "text" at bounding box center [455, 284] width 104 height 11
click at [425, 301] on li "Prospect" at bounding box center [465, 302] width 125 height 14
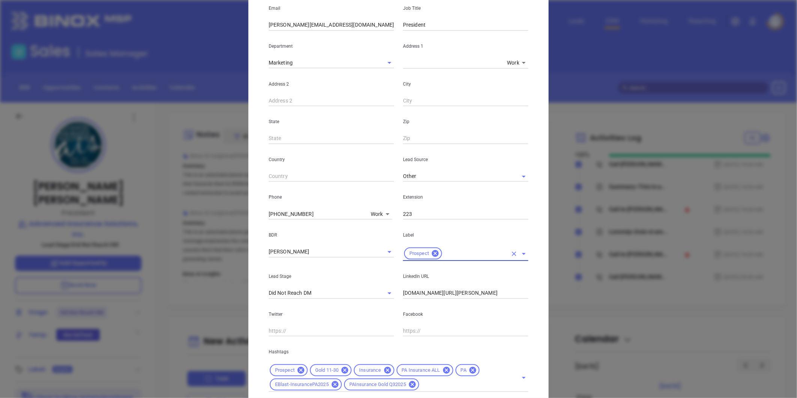
scroll to position [167, 0]
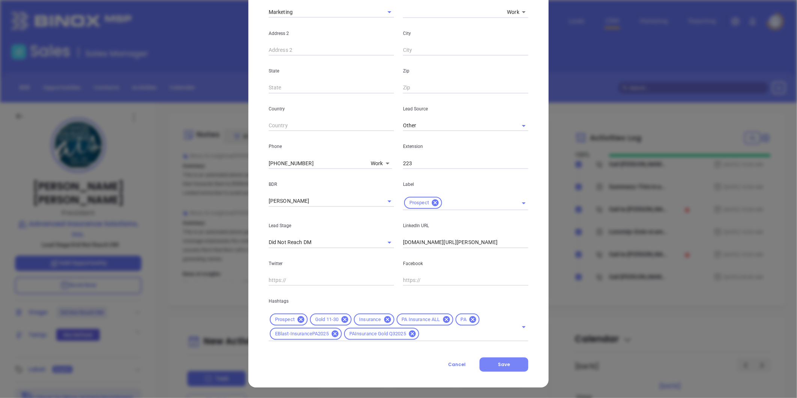
click at [494, 362] on button "Save" at bounding box center [503, 364] width 49 height 14
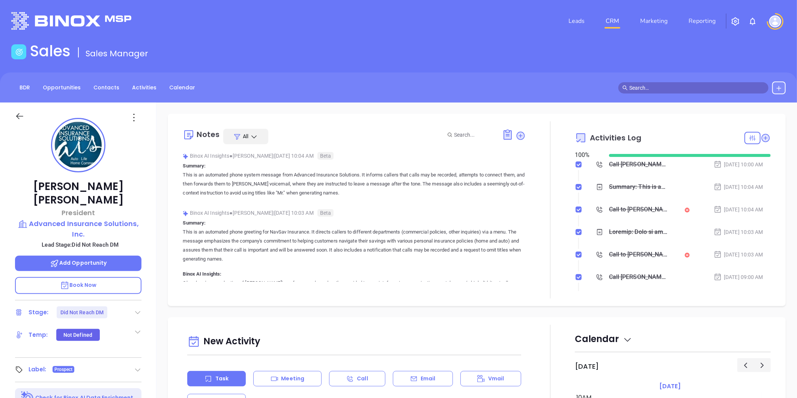
click at [517, 135] on icon at bounding box center [521, 135] width 8 height 8
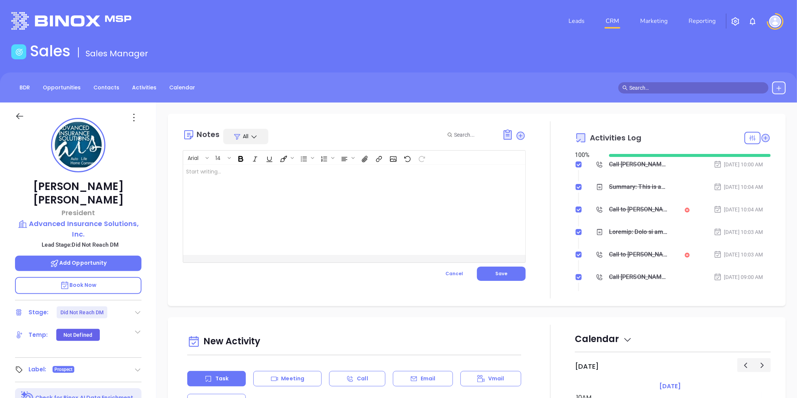
click at [279, 176] on div at bounding box center [342, 210] width 318 height 90
click at [497, 272] on span "Save" at bounding box center [501, 273] width 12 height 6
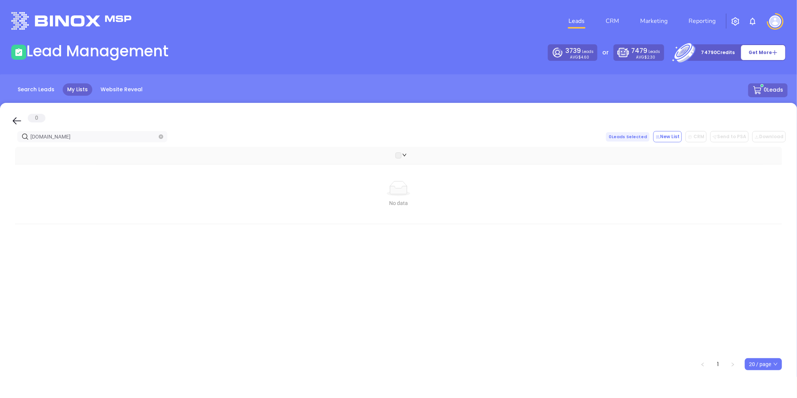
click at [94, 133] on input "[DOMAIN_NAME]" at bounding box center [93, 136] width 127 height 8
drag, startPoint x: 93, startPoint y: 136, endPoint x: 49, endPoint y: 147, distance: 45.5
click at [0, 154] on html "Leads CRM Marketing Reporting Financial Leads Leads Lead Management 3739 Leads …" at bounding box center [398, 199] width 797 height 398
paste input "bbins-onlin"
drag, startPoint x: 87, startPoint y: 149, endPoint x: 131, endPoint y: 181, distance: 53.6
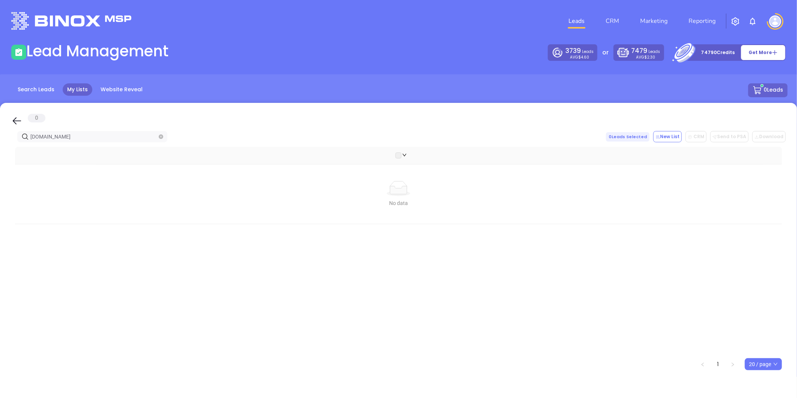
click at [129, 180] on div "No data No data" at bounding box center [398, 249] width 767 height 205
drag, startPoint x: 73, startPoint y: 136, endPoint x: 3, endPoint y: 168, distance: 77.4
click at [0, 156] on html "Leads CRM Marketing Reporting Financial Leads Leads Lead Management 3739 Leads …" at bounding box center [398, 199] width 797 height 398
paste input "wagins"
click at [53, 137] on input "wagins.com" at bounding box center [93, 136] width 127 height 8
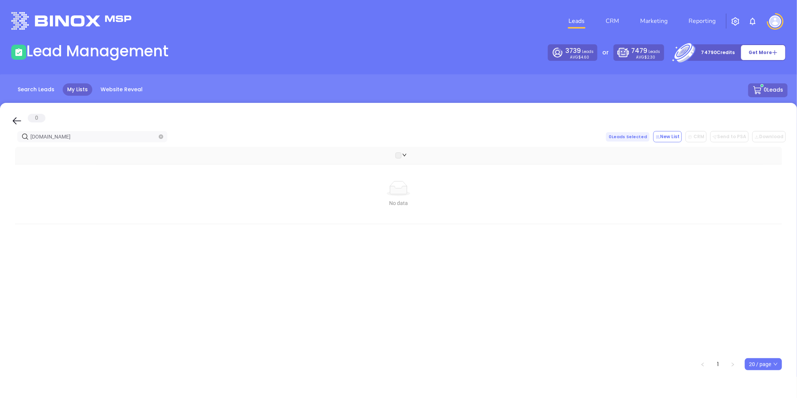
click at [0, 152] on html "Leads CRM Marketing Reporting Financial Leads Leads Lead Management 3739 Leads …" at bounding box center [398, 199] width 797 height 398
paste input "krmacdonald"
drag, startPoint x: -17, startPoint y: 143, endPoint x: -91, endPoint y: 143, distance: 73.9
click at [0, 143] on html "Leads CRM Marketing Reporting Financial Leads Leads Lead Management 3739 Leads …" at bounding box center [398, 199] width 797 height 398
paste input "dalewagnerins"
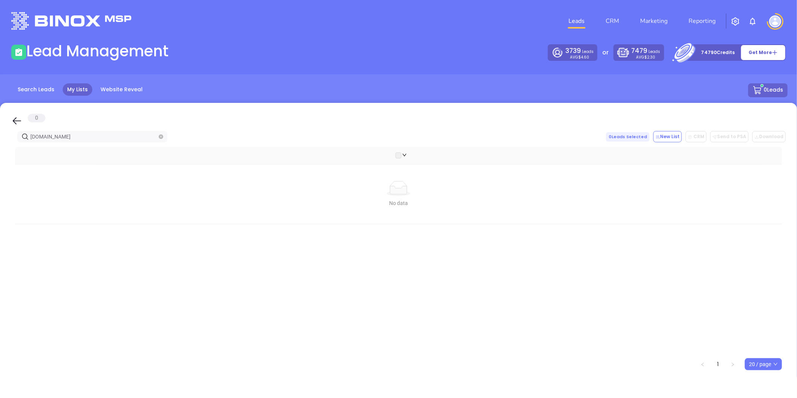
drag, startPoint x: 81, startPoint y: 137, endPoint x: -32, endPoint y: 143, distance: 113.1
click at [0, 143] on html "Leads CRM Marketing Reporting Financial Leads Leads Lead Management 3739 Leads …" at bounding box center [398, 199] width 797 height 398
paste input "lwginsurance"
drag, startPoint x: 62, startPoint y: 139, endPoint x: -91, endPoint y: 145, distance: 153.2
click at [0, 145] on html "Leads CRM Marketing Reporting Financial Leads Leads Lead Management 3739 Leads …" at bounding box center [398, 199] width 797 height 398
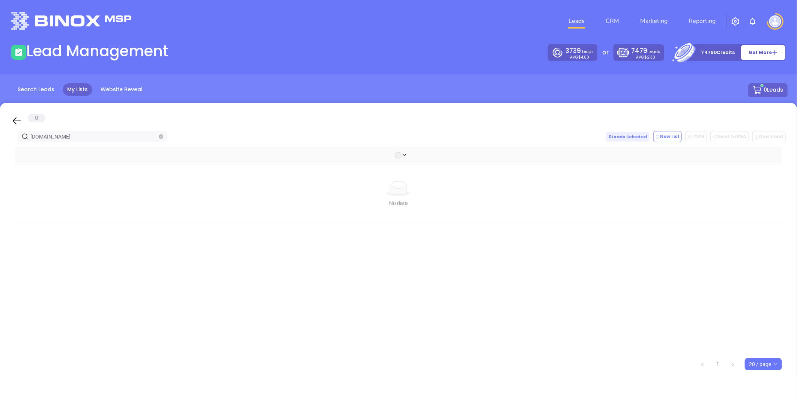
paste input "mp"
drag, startPoint x: 77, startPoint y: 138, endPoint x: 10, endPoint y: 133, distance: 66.6
click at [0, 139] on html "Leads CRM Marketing Reporting Financial Leads Leads Lead Management 3739 Leads …" at bounding box center [398, 199] width 797 height 398
paste input "stillwellriskpartners"
drag, startPoint x: 84, startPoint y: 136, endPoint x: 28, endPoint y: 143, distance: 57.0
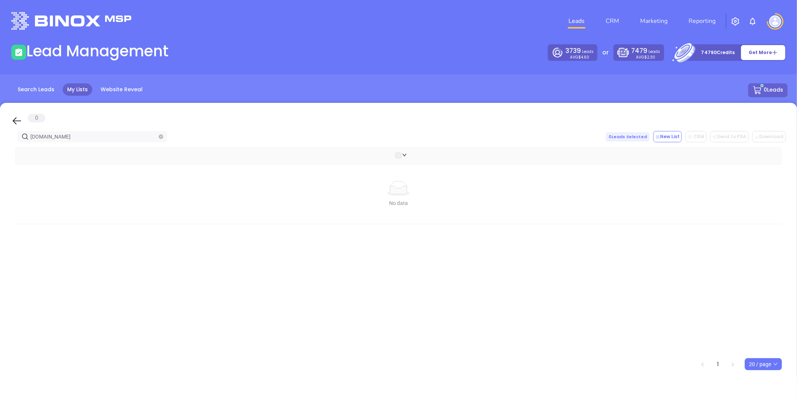
click at [0, 144] on html "Leads CRM Marketing Reporting Financial Leads Leads Lead Management 3739 Leads …" at bounding box center [398, 199] width 797 height 398
paste input "kerberinsurance"
type input "kerberinsurance.com"
drag, startPoint x: 81, startPoint y: 140, endPoint x: -25, endPoint y: 145, distance: 106.3
click at [0, 145] on html "Leads CRM Marketing Reporting Financial Leads Leads Lead Management 3739 Leads …" at bounding box center [398, 199] width 797 height 398
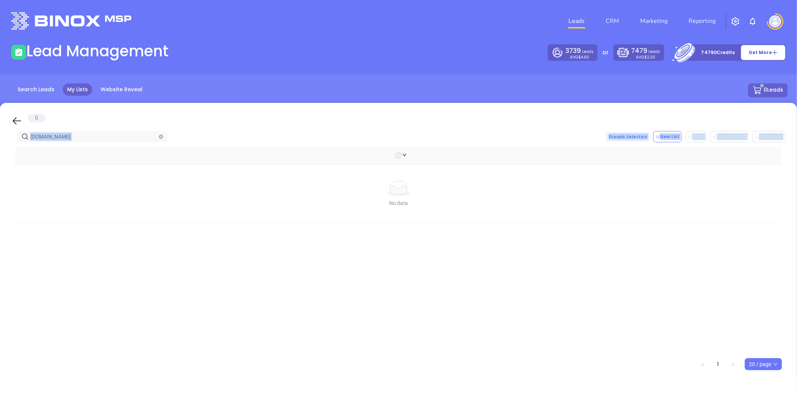
click at [86, 139] on input "kerberinsurance.com" at bounding box center [93, 136] width 127 height 8
click at [161, 136] on icon "close-circle" at bounding box center [161, 136] width 5 height 5
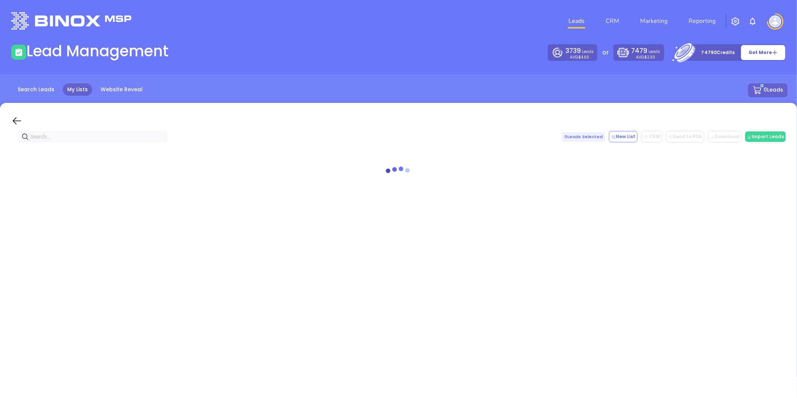
click at [92, 136] on input "text" at bounding box center [93, 136] width 127 height 8
paste input "atersonins.com"
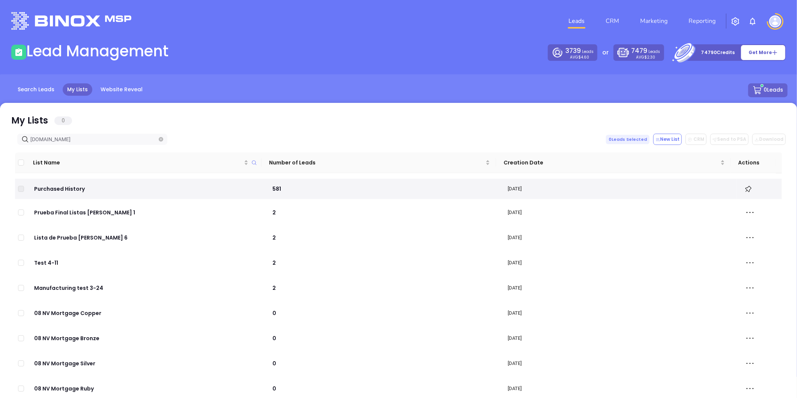
click at [74, 139] on input "atersonins.com" at bounding box center [93, 139] width 127 height 8
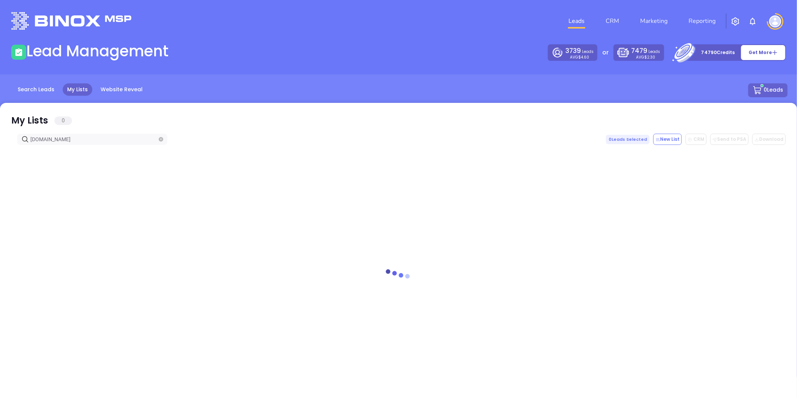
drag, startPoint x: 43, startPoint y: 134, endPoint x: -24, endPoint y: 137, distance: 67.6
click at [0, 137] on html "Leads CRM Marketing Reporting Financial Leads Leads Lead Management 3739 Leads …" at bounding box center [398, 199] width 797 height 398
drag, startPoint x: 99, startPoint y: 137, endPoint x: 200, endPoint y: 145, distance: 101.3
click at [183, 140] on div "atersonins.com 0 Leads Selected New List CRM Send to PSA Download Download2" at bounding box center [398, 139] width 774 height 11
drag, startPoint x: 43, startPoint y: 136, endPoint x: 40, endPoint y: 133, distance: 4.5
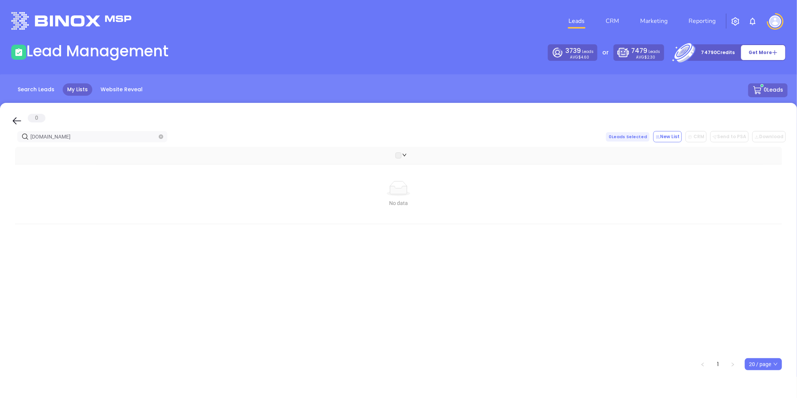
click at [42, 134] on input "atersonins.com" at bounding box center [93, 136] width 127 height 8
drag, startPoint x: 81, startPoint y: 137, endPoint x: -91, endPoint y: 156, distance: 172.9
click at [0, 156] on html "Leads CRM Marketing Reporting Financial Leads Leads Lead Management 3739 Leads …" at bounding box center [398, 199] width 797 height 398
paste input "kyperinsurance"
drag, startPoint x: 5, startPoint y: 141, endPoint x: 42, endPoint y: 127, distance: 40.1
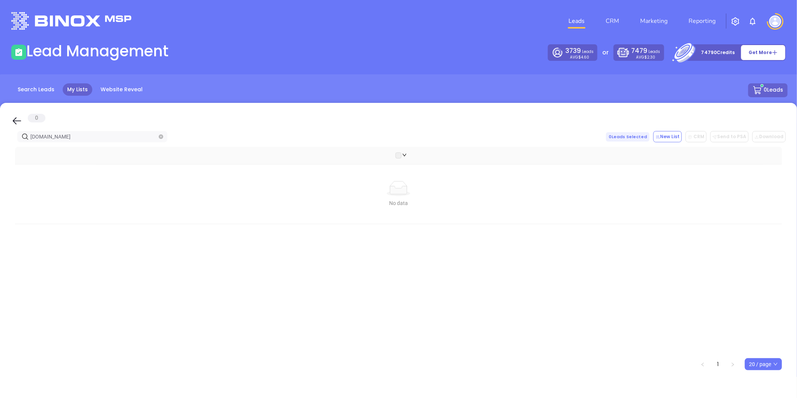
click at [0, 143] on html "Leads CRM Marketing Reporting Financial Leads Leads Lead Management 3739 Leads …" at bounding box center [398, 199] width 797 height 398
paste input "cv"
drag, startPoint x: 75, startPoint y: 136, endPoint x: -177, endPoint y: 171, distance: 254.9
click at [0, 171] on html "Leads CRM Marketing Reporting Financial Leads Leads Lead Management 3739 Leads …" at bounding box center [398, 199] width 797 height 398
drag, startPoint x: 49, startPoint y: 136, endPoint x: 4, endPoint y: 131, distance: 45.3
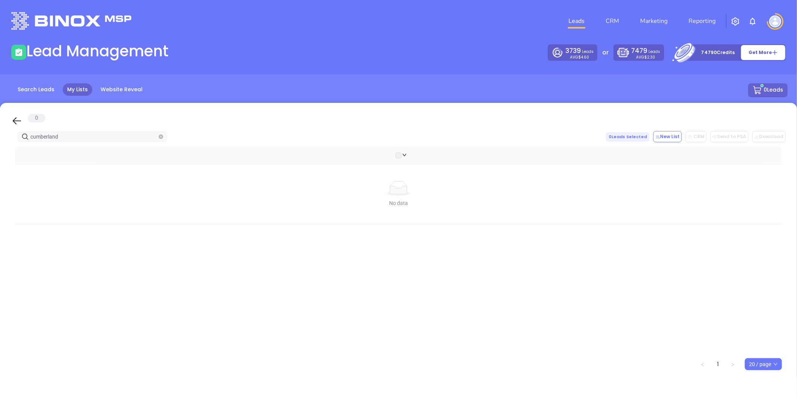
click at [0, 137] on html "Leads CRM Marketing Reporting Financial Leads Leads Lead Management 3739 Leads …" at bounding box center [398, 199] width 797 height 398
paste input "jkj.com"
click at [10, 136] on div "0 jkj.com 0 Leads Selected New List CRM Send to PSA Download Download2 No data …" at bounding box center [398, 253] width 797 height 300
paste input "goldlineinsurance"
drag, startPoint x: 74, startPoint y: 139, endPoint x: -62, endPoint y: 138, distance: 135.8
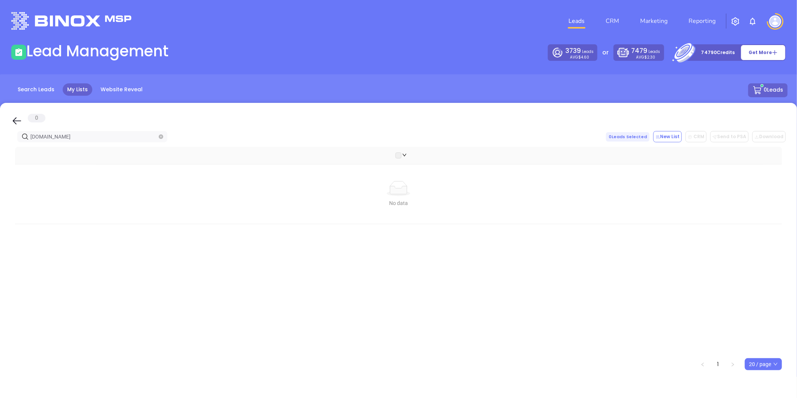
click at [0, 138] on html "Leads CRM Marketing Reporting Financial Leads Leads Lead Management 3739 Leads …" at bounding box center [398, 199] width 797 height 398
paste input "deancharles"
click at [12, 135] on div "deancharles.com 0 Leads Selected New List CRM Send to PSA Download Download2" at bounding box center [398, 136] width 774 height 11
paste input "hellerinsurance"
type input "hellerinsurance.com"
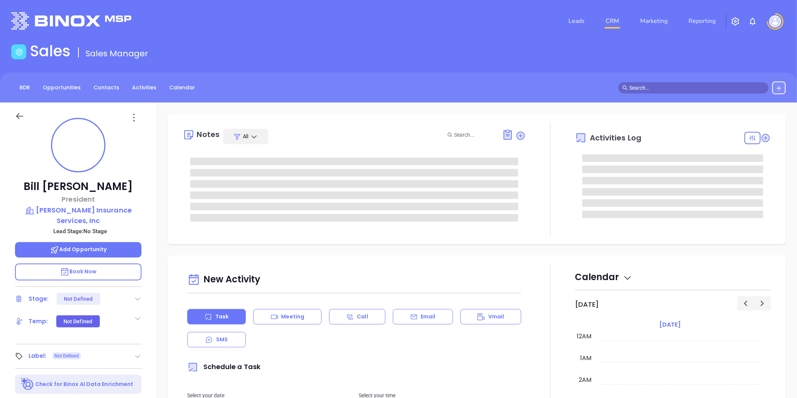
type input "[DATE]"
type input "[PERSON_NAME]"
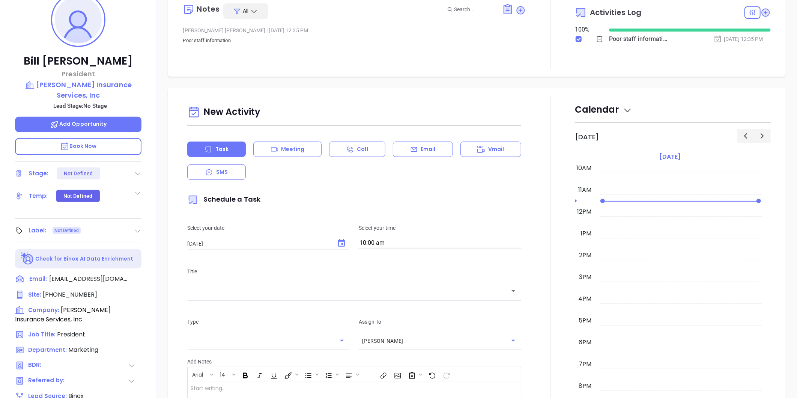
scroll to position [230, 0]
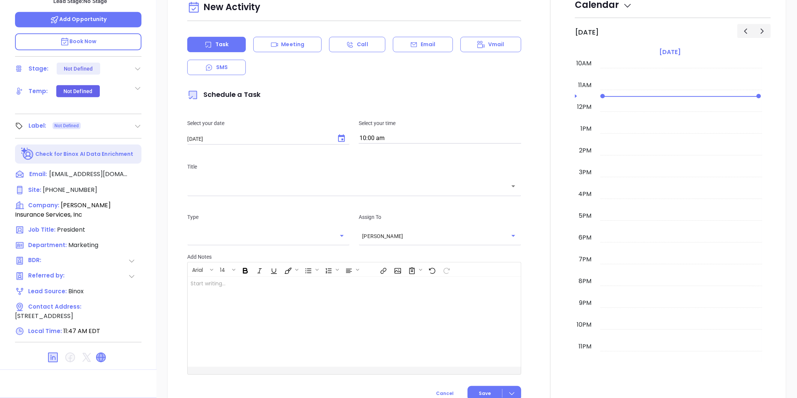
click at [103, 353] on icon at bounding box center [100, 357] width 9 height 9
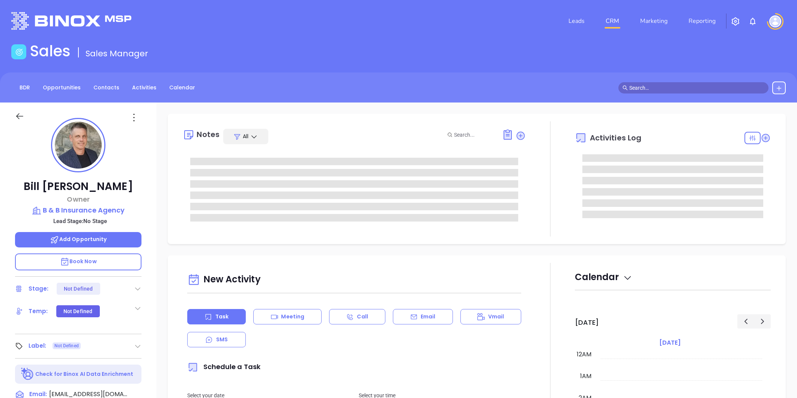
type input "[DATE]"
type input "[PERSON_NAME]"
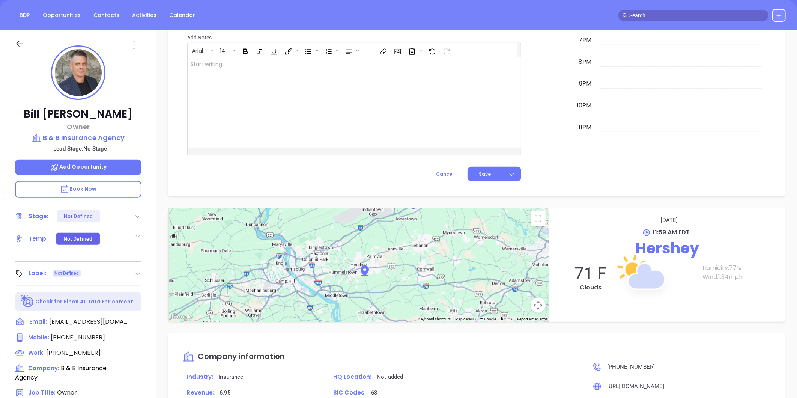
scroll to position [63, 0]
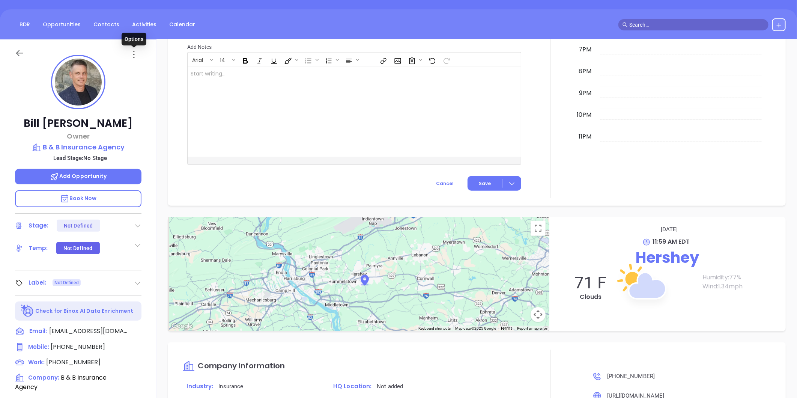
click at [133, 54] on icon at bounding box center [134, 54] width 12 height 12
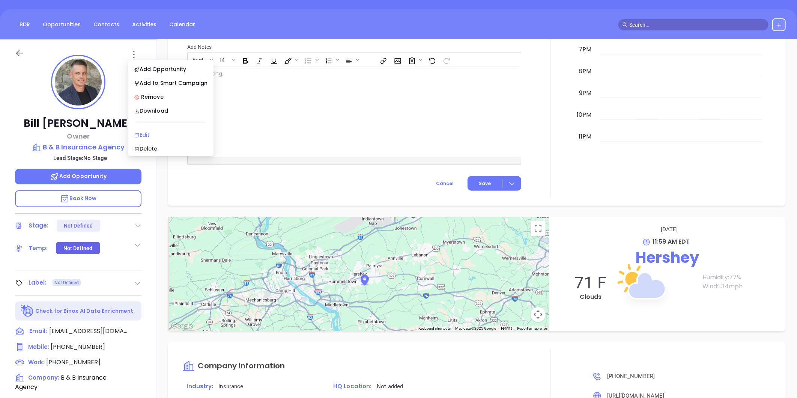
click at [151, 132] on div "Edit" at bounding box center [171, 135] width 74 height 8
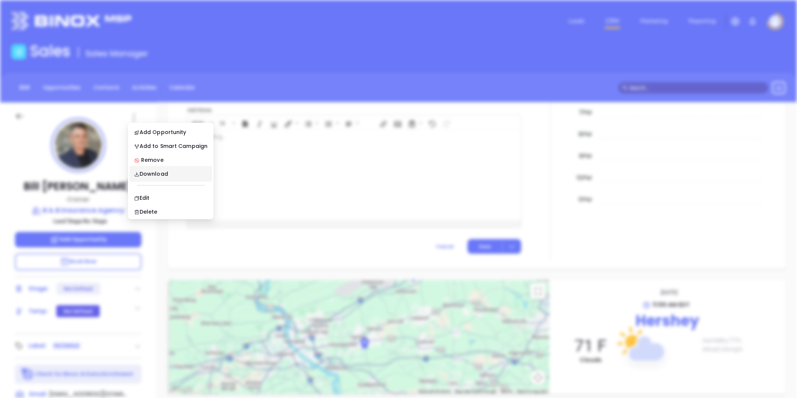
scroll to position [0, 0]
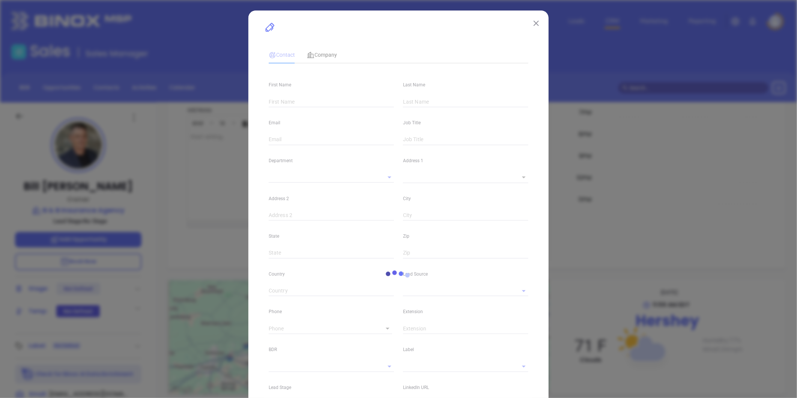
type input "Bill"
type input "[PERSON_NAME]"
type input "[EMAIL_ADDRESS][DOMAIN_NAME]"
type input "Owner"
type input "1"
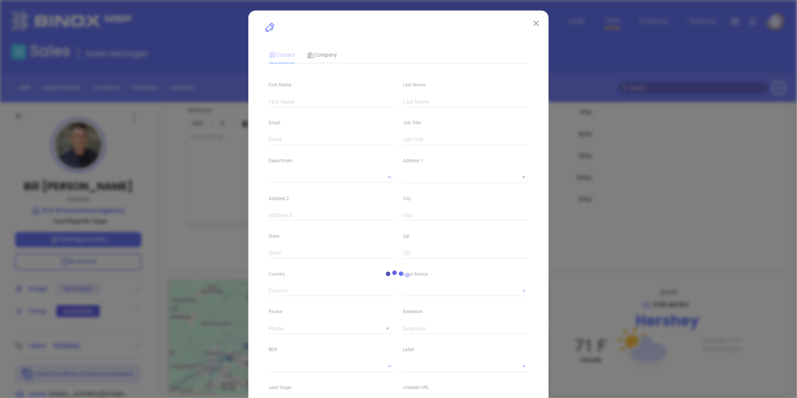
type input "[DOMAIN_NAME][URL]"
type input "Marketing"
type input "Binox"
type input "undefined undefined"
type input "[PHONE_NUMBER]"
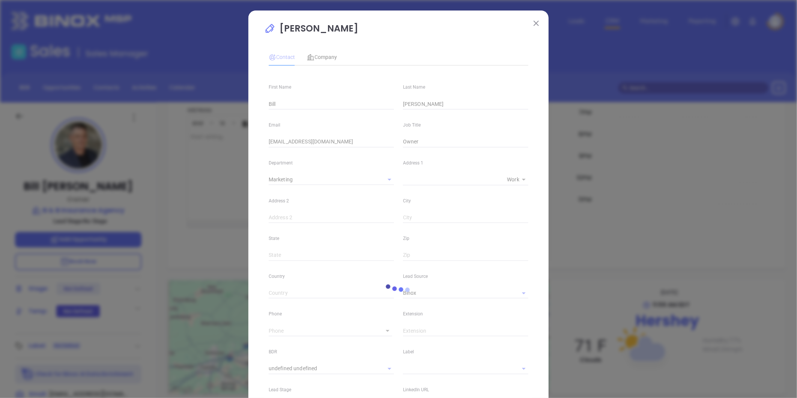
type input "1"
drag, startPoint x: 532, startPoint y: 21, endPoint x: 444, endPoint y: 11, distance: 88.3
click at [533, 21] on img at bounding box center [535, 23] width 5 height 5
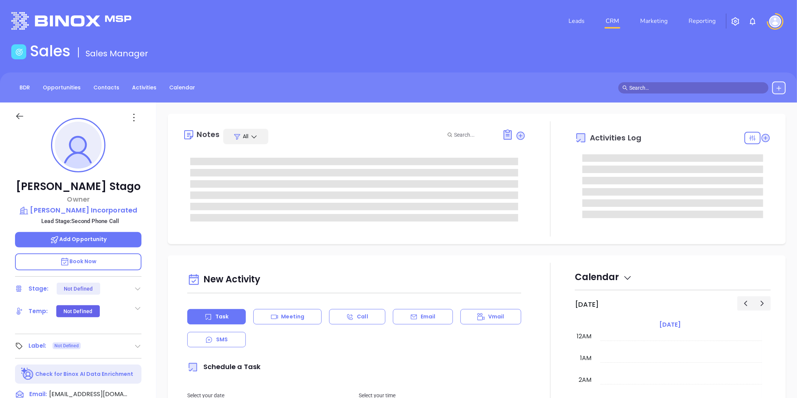
type input "[DATE]"
type input "[PERSON_NAME]"
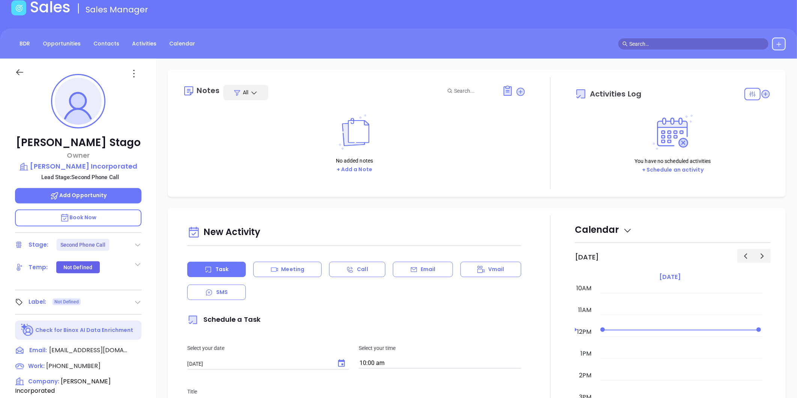
scroll to position [125, 0]
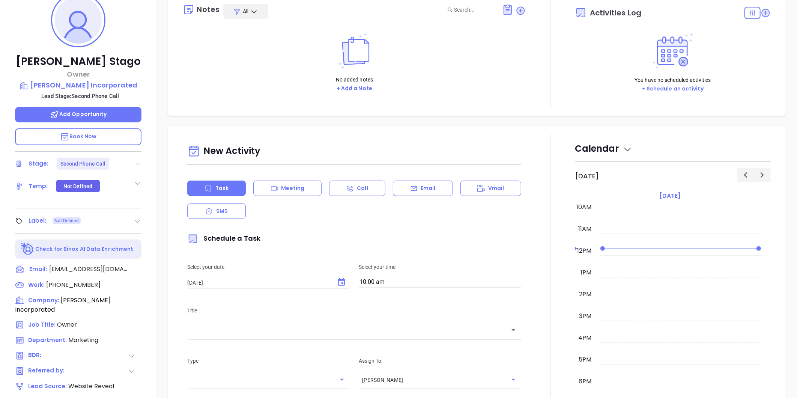
click at [136, 162] on icon at bounding box center [137, 163] width 5 height 3
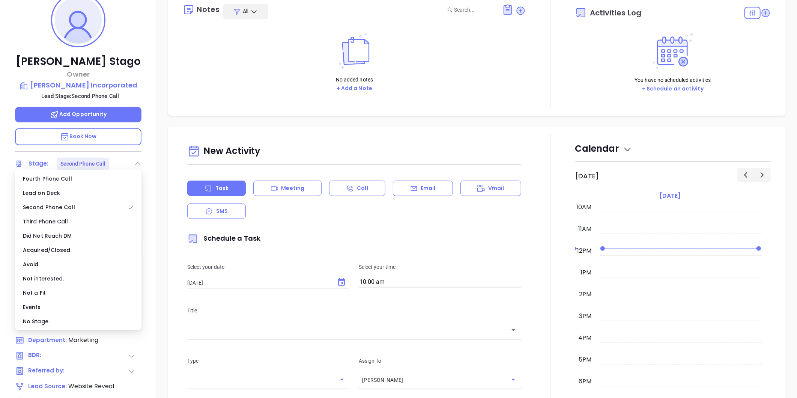
click at [49, 320] on div "No Stage" at bounding box center [78, 321] width 123 height 14
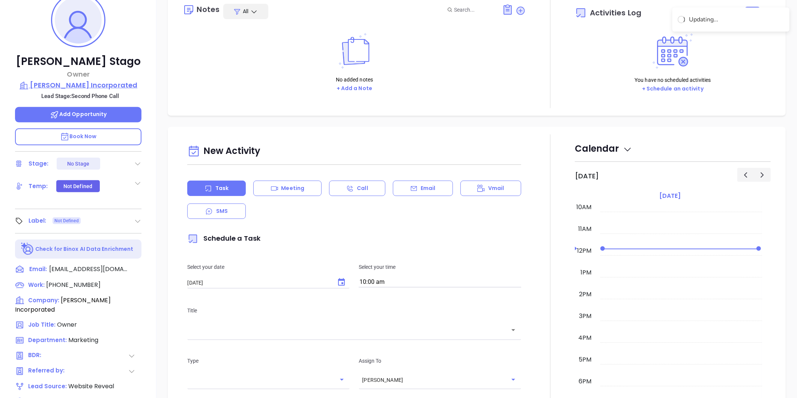
drag, startPoint x: 202, startPoint y: 86, endPoint x: 135, endPoint y: 85, distance: 66.8
click at [201, 87] on div "No added notes + Add a Note" at bounding box center [354, 62] width 343 height 75
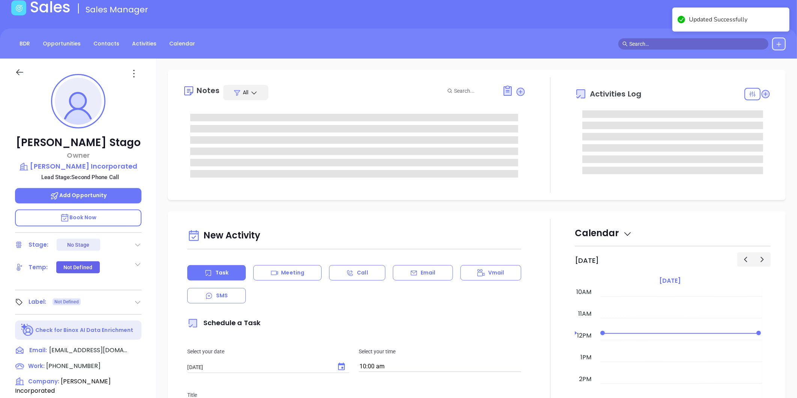
scroll to position [42, 0]
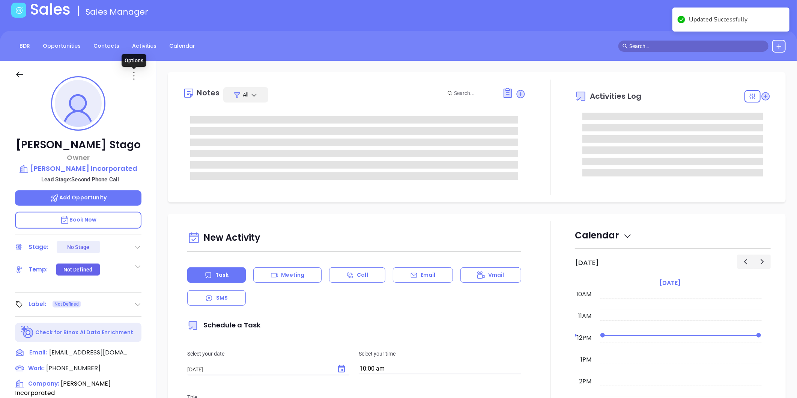
click at [134, 74] on icon at bounding box center [134, 76] width 12 height 12
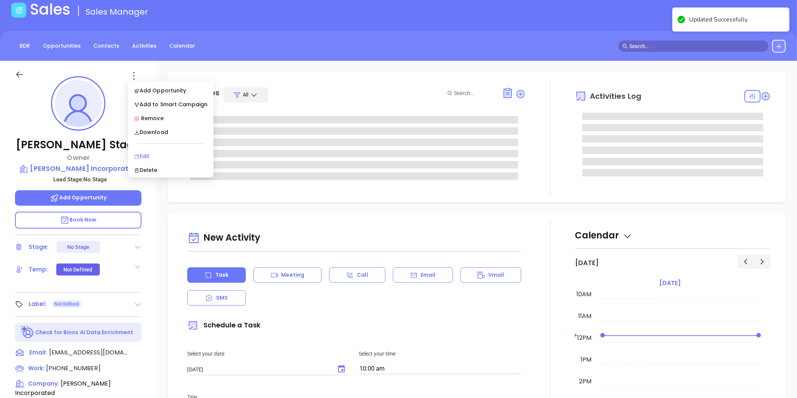
click at [144, 152] on div "Edit" at bounding box center [171, 156] width 74 height 8
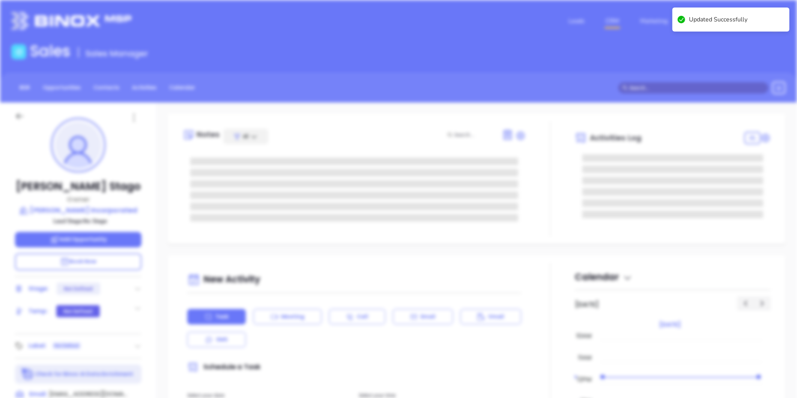
scroll to position [0, 0]
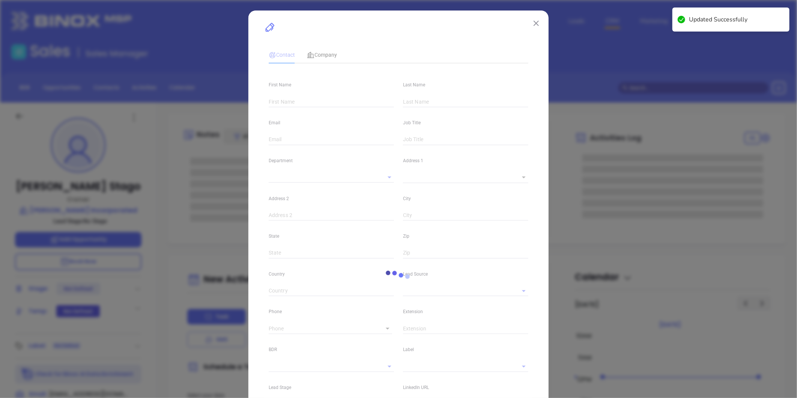
type input "[PERSON_NAME]"
type input "Stago"
type input "[EMAIL_ADDRESS][DOMAIN_NAME]"
type input "Owner"
type input "1"
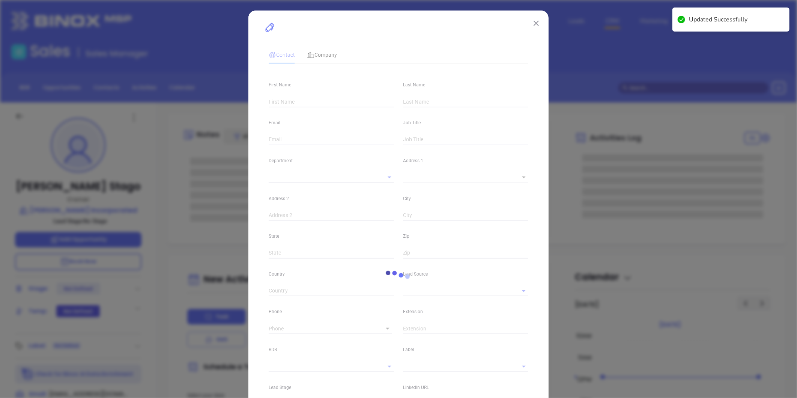
type input "[DOMAIN_NAME][URL][PERSON_NAME]"
type input "Marketing"
type input "Website Reveal"
type input "undefined undefined"
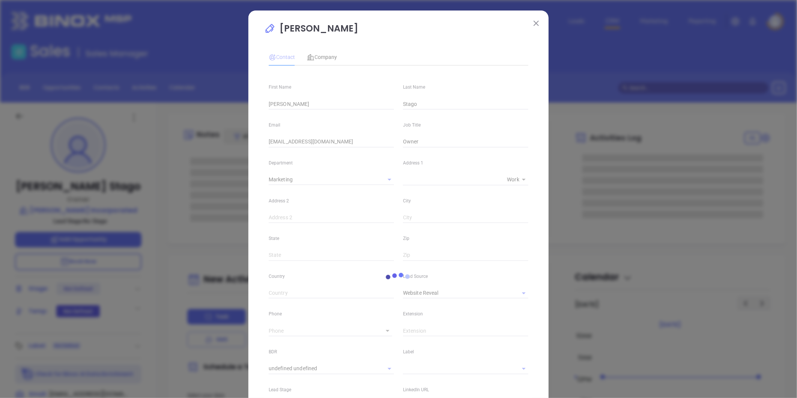
type input "[PHONE_NUMBER]"
type input "1"
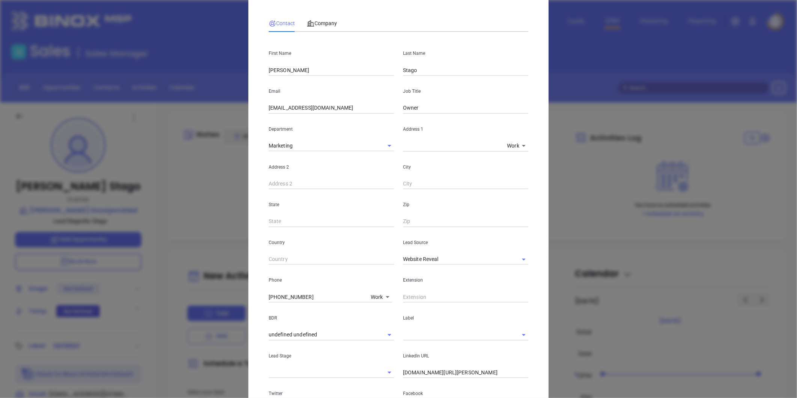
scroll to position [83, 0]
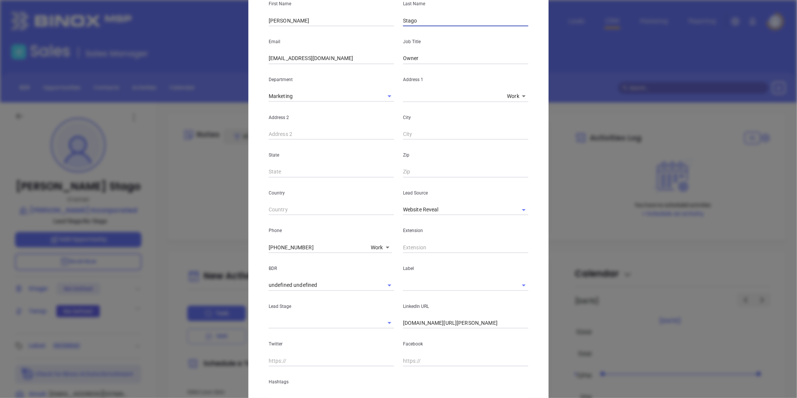
click at [419, 17] on input "Stago" at bounding box center [465, 20] width 125 height 11
type input "[PERSON_NAME]"
drag, startPoint x: 407, startPoint y: 57, endPoint x: 278, endPoint y: 89, distance: 132.6
click at [384, 59] on div "Email [EMAIL_ADDRESS][DOMAIN_NAME] Job Title Owner" at bounding box center [398, 45] width 269 height 38
type input "Vice President"
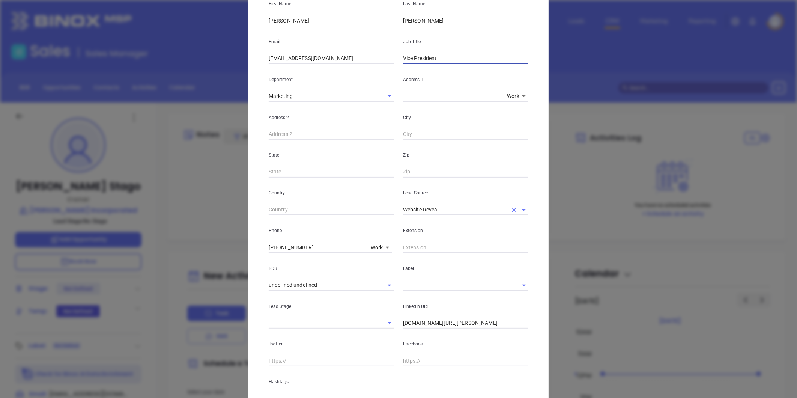
click at [510, 207] on icon "Clear" at bounding box center [514, 210] width 8 height 8
click at [478, 207] on input "text" at bounding box center [455, 209] width 104 height 11
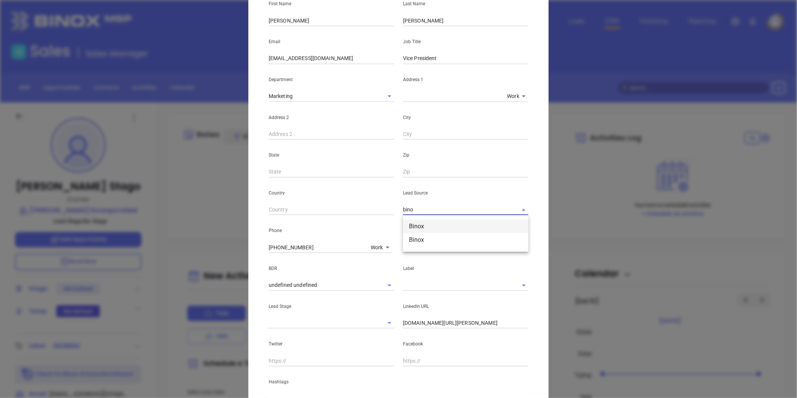
click at [434, 222] on li "Binox" at bounding box center [465, 226] width 125 height 14
type input "Binox"
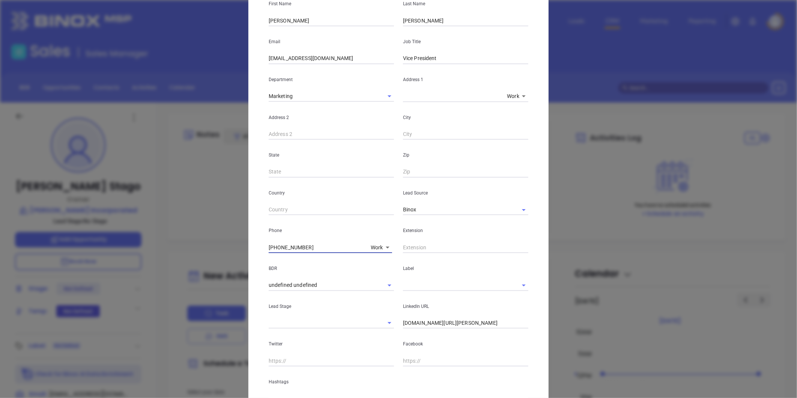
drag, startPoint x: 165, startPoint y: 255, endPoint x: 276, endPoint y: 237, distance: 112.5
click at [160, 252] on div "[PERSON_NAME] Contact Company First Name [PERSON_NAME] Last Name [PERSON_NAME] …" at bounding box center [398, 199] width 797 height 398
type input "( ) -"
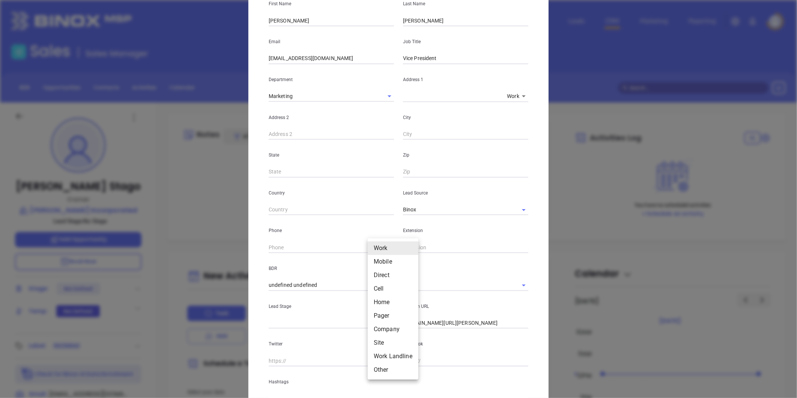
click at [374, 245] on body "Leads CRM Marketing Reporting Financial Leads Leads Sales Sales Manager BDR Opp…" at bounding box center [398, 199] width 797 height 398
click at [385, 340] on li "Site" at bounding box center [393, 343] width 51 height 14
type input "11"
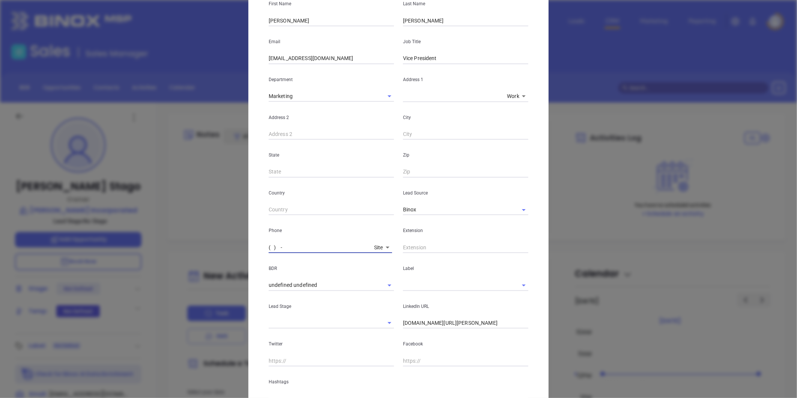
click at [320, 248] on input "( ) -" at bounding box center [320, 247] width 102 height 11
paste input "717) 564-4221"
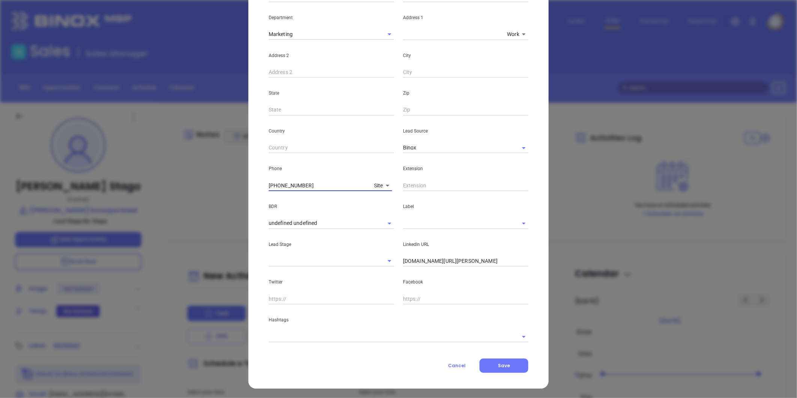
scroll to position [146, 0]
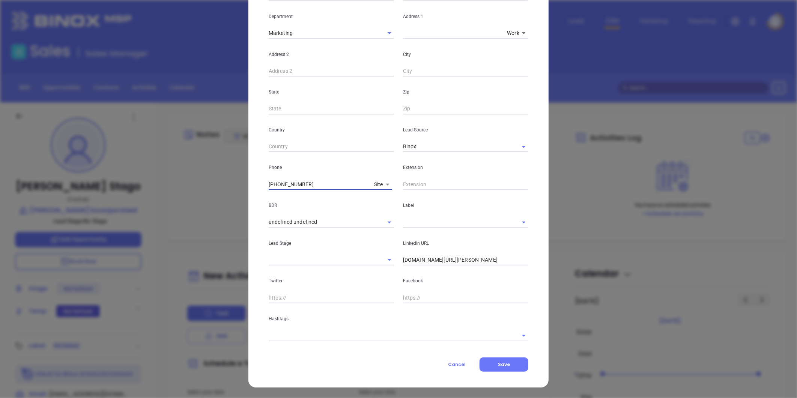
type input "(717) 564-4221"
click at [415, 219] on input "text" at bounding box center [455, 221] width 104 height 11
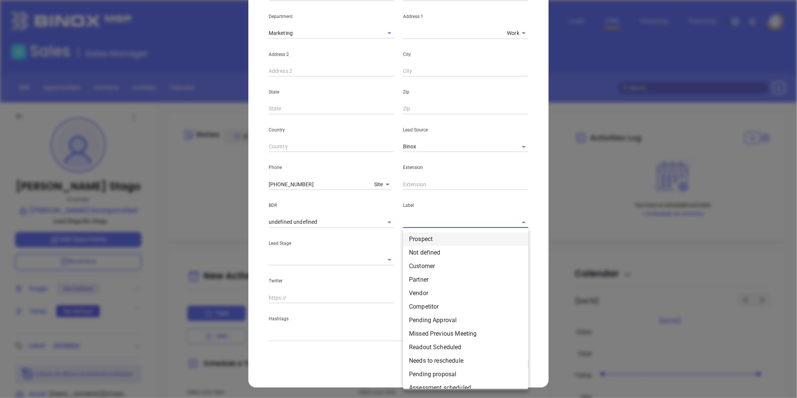
drag, startPoint x: 418, startPoint y: 239, endPoint x: 447, endPoint y: 195, distance: 52.4
click at [418, 238] on li "Prospect" at bounding box center [465, 239] width 125 height 14
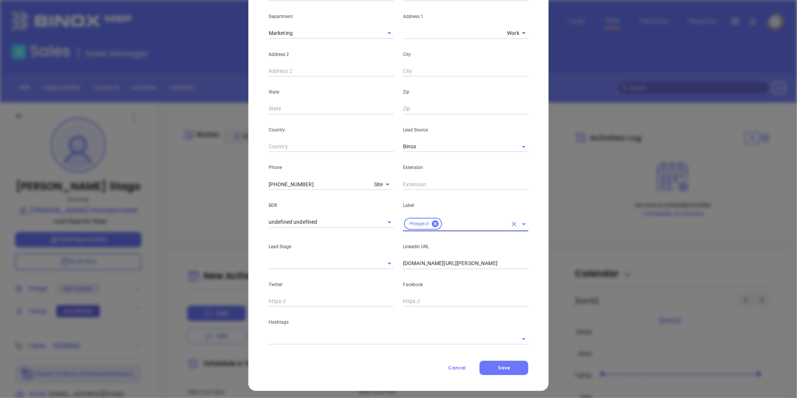
click at [455, 187] on input "text" at bounding box center [465, 184] width 125 height 11
click at [443, 264] on input "linkedin.com/in/douglas-stago-jr-52a16623" at bounding box center [465, 263] width 125 height 11
click at [463, 262] on input "linkedin.com/in/douglas-stago-jr-52a16623" at bounding box center [465, 263] width 125 height 11
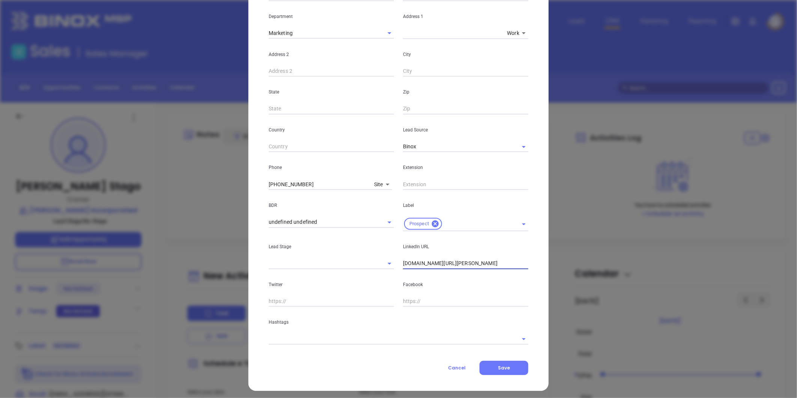
click at [463, 261] on input "linkedin.com/in/douglas-stago-jr-52a16623" at bounding box center [465, 263] width 125 height 11
paste input "linkedin.com/in/douglas-stago-jr-52a16623"
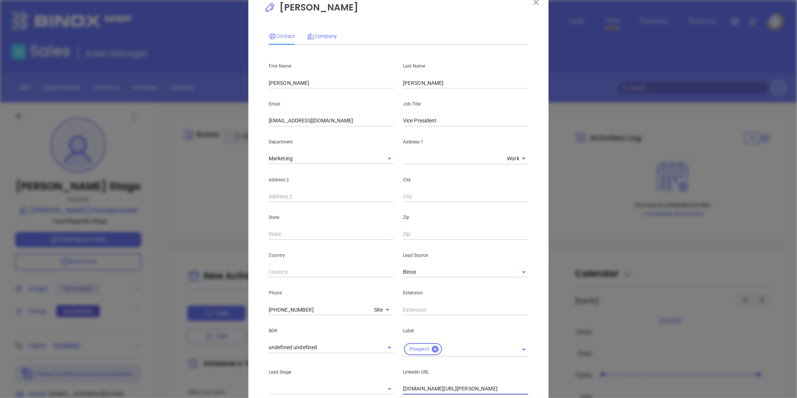
type input "www.linkedin.com/in/douglas-stago-jr-52a16623"
click at [323, 36] on span "Company" at bounding box center [322, 36] width 30 height 6
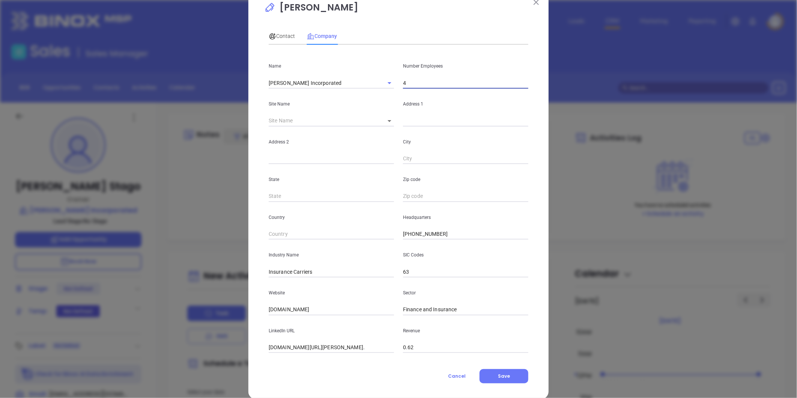
click at [415, 83] on input "4" at bounding box center [465, 82] width 125 height 11
type input "5"
click at [340, 159] on input "text" at bounding box center [331, 158] width 125 height 11
click at [280, 35] on span "Contact" at bounding box center [282, 36] width 26 height 6
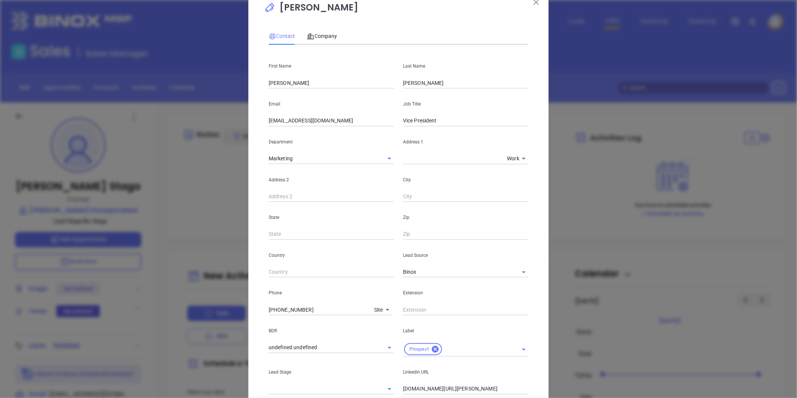
click at [383, 245] on div "Country" at bounding box center [331, 259] width 134 height 38
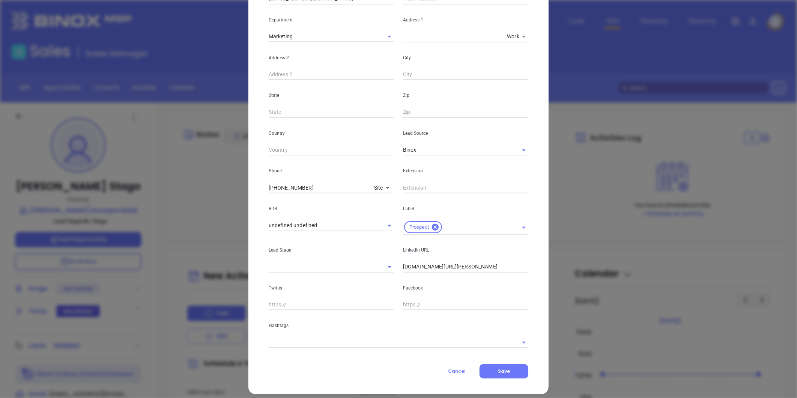
scroll to position [149, 0]
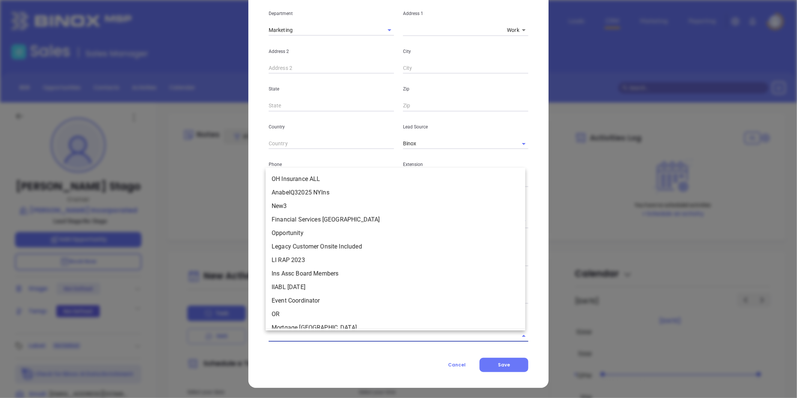
click at [299, 332] on input "text" at bounding box center [388, 335] width 239 height 11
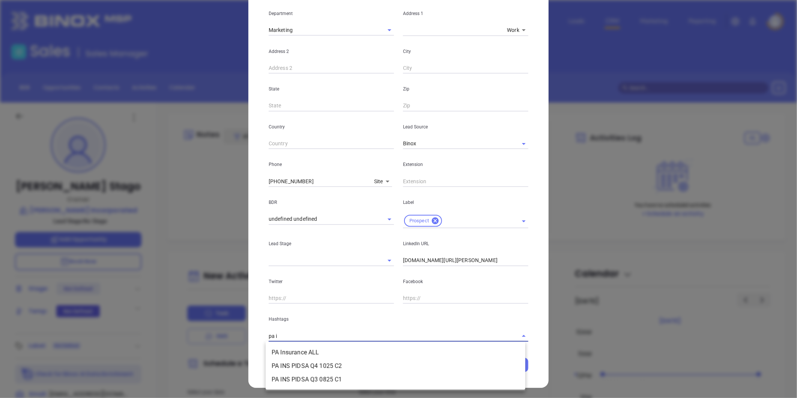
type input "pa in"
click at [291, 347] on li "PA Insurance ALL" at bounding box center [396, 352] width 260 height 14
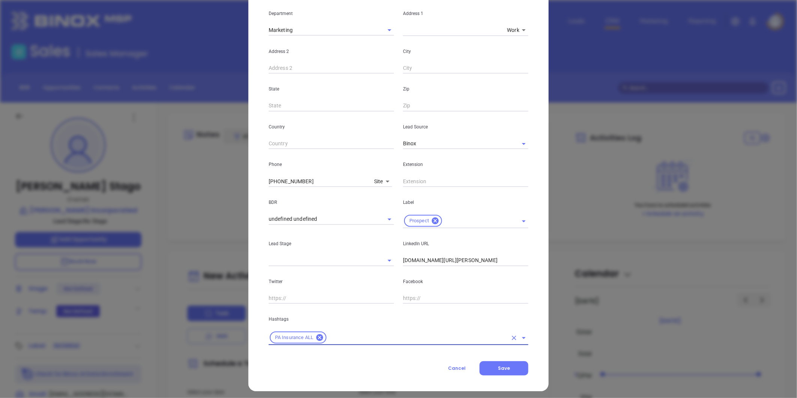
type input "a"
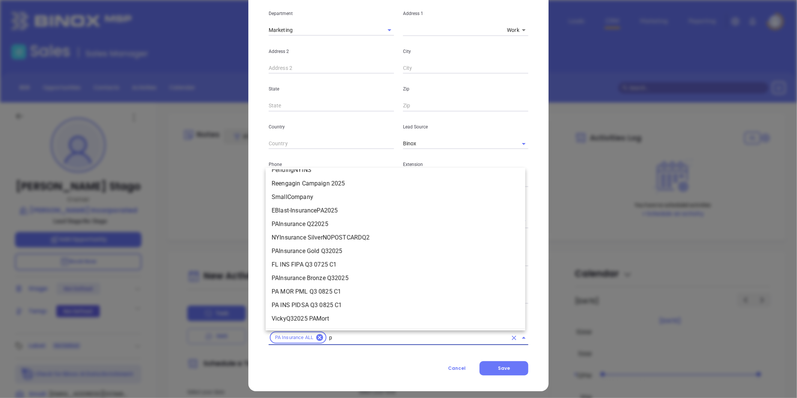
type input "pa"
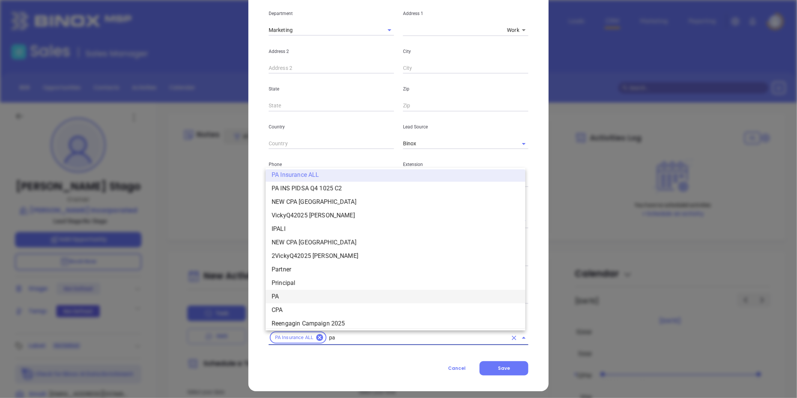
click at [280, 293] on li "PA" at bounding box center [396, 297] width 260 height 14
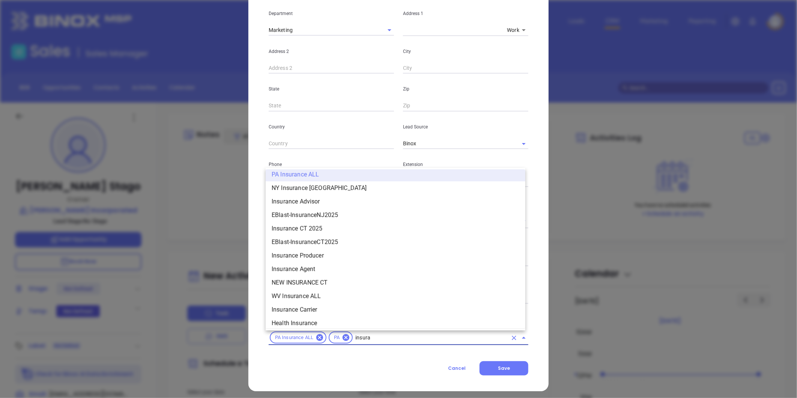
scroll to position [504, 0]
type input "insurance"
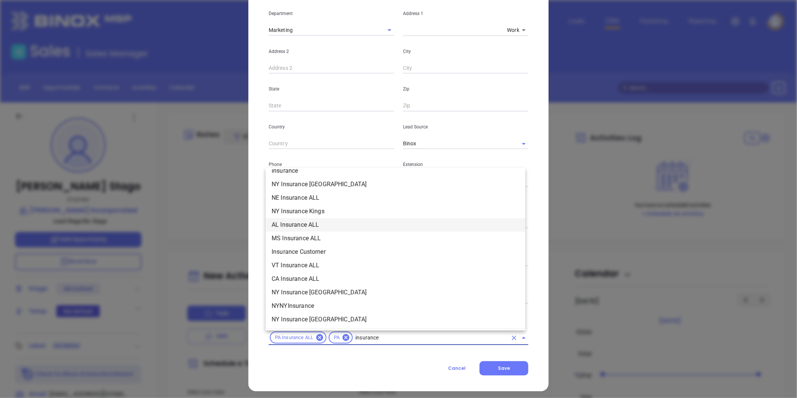
scroll to position [235, 0]
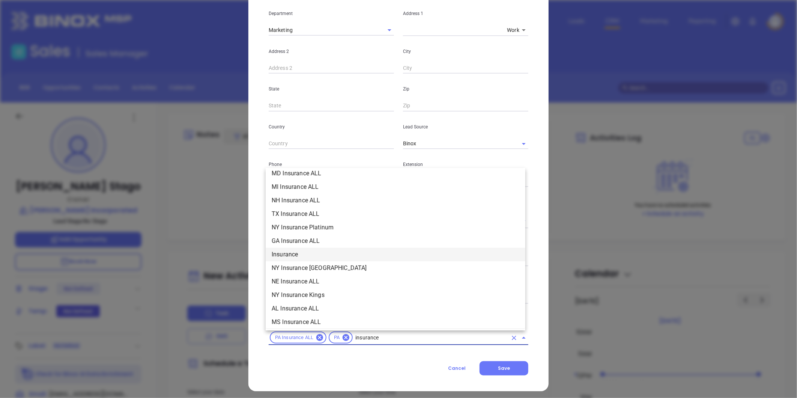
click at [296, 254] on li "Insurance" at bounding box center [396, 255] width 260 height 14
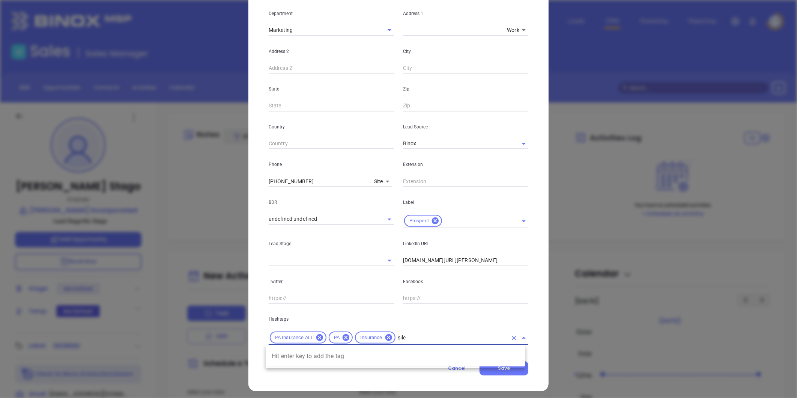
type input "sil"
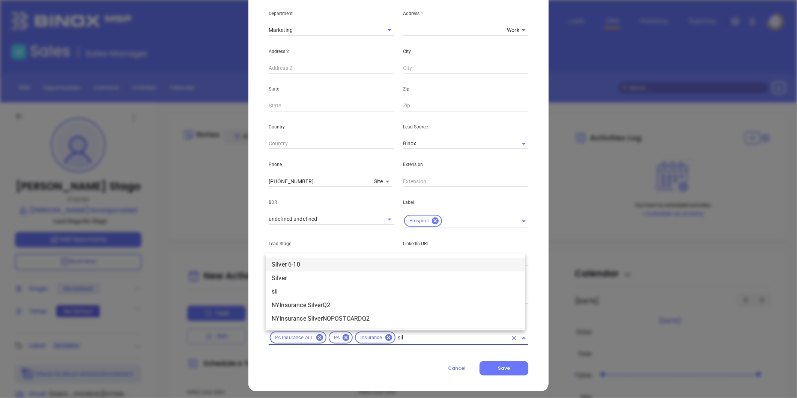
click at [361, 264] on li "Silver 6-10" at bounding box center [396, 265] width 260 height 14
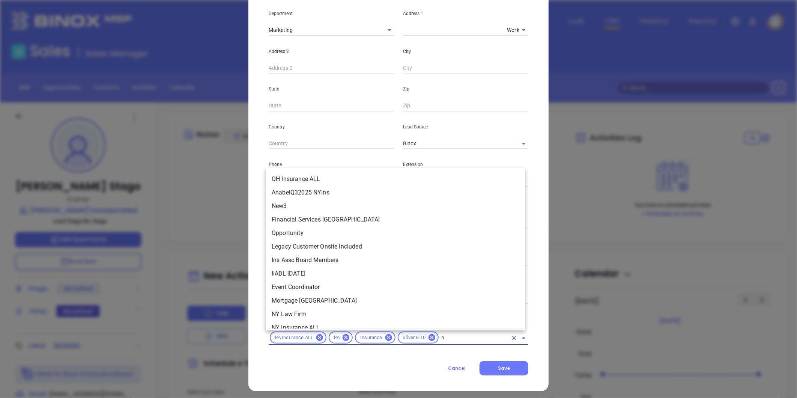
scroll to position [2384, 0]
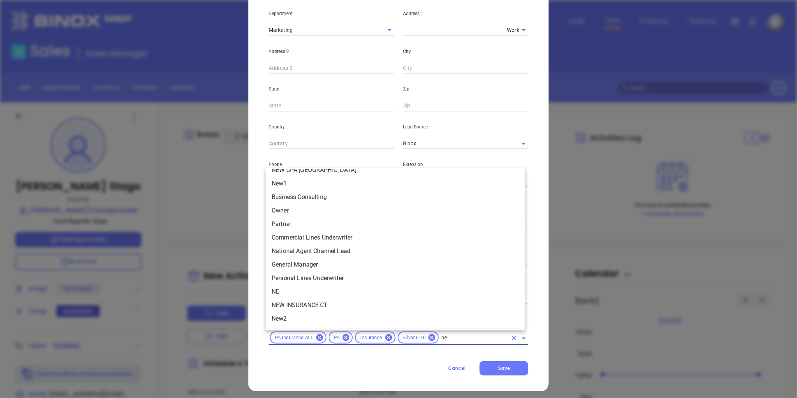
type input "new"
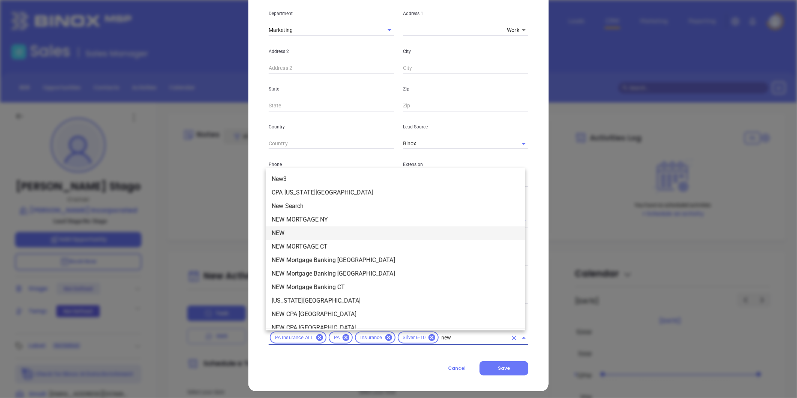
click at [298, 228] on li "NEW" at bounding box center [396, 233] width 260 height 14
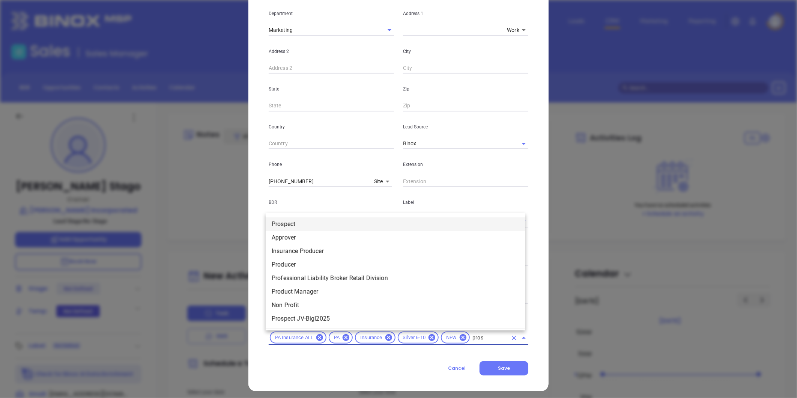
type input "prosp"
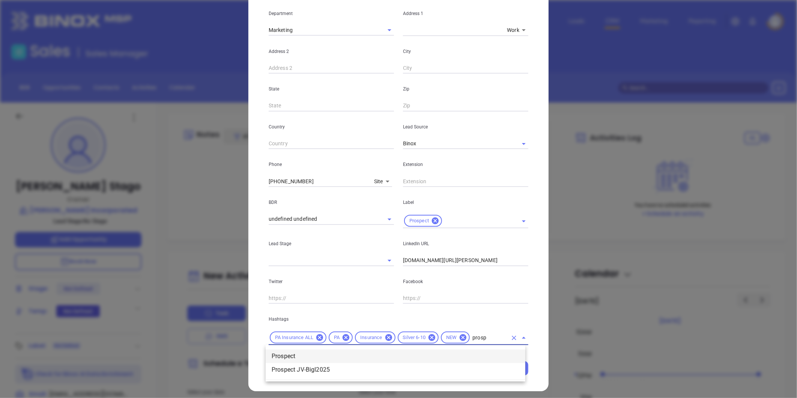
click at [322, 353] on li "Prospect" at bounding box center [396, 356] width 260 height 14
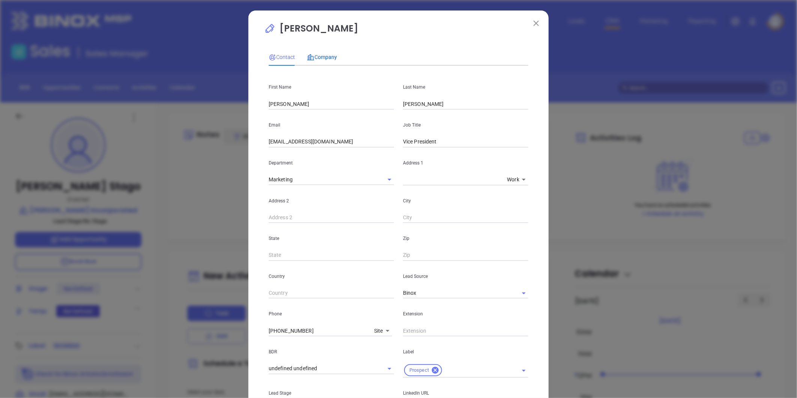
drag, startPoint x: 318, startPoint y: 53, endPoint x: 314, endPoint y: 59, distance: 7.1
click at [318, 54] on span "Company" at bounding box center [322, 57] width 30 height 6
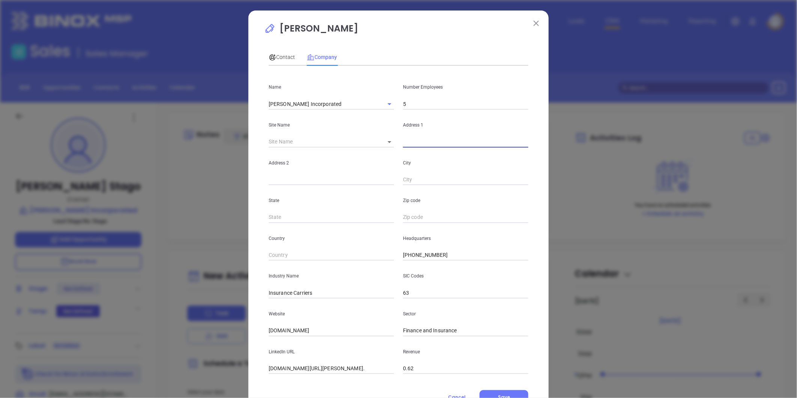
click at [412, 141] on input "text" at bounding box center [465, 141] width 125 height 11
paste input "4900 Derry Street, P.O. Box 4500 Harrisburg, PA 17111-0500"
drag, startPoint x: 464, startPoint y: 141, endPoint x: 643, endPoint y: 133, distance: 178.8
click at [644, 134] on div "Douglas Stago Contact Company First Name Douglas Last Name Stago Jr Email dougl…" at bounding box center [398, 199] width 797 height 398
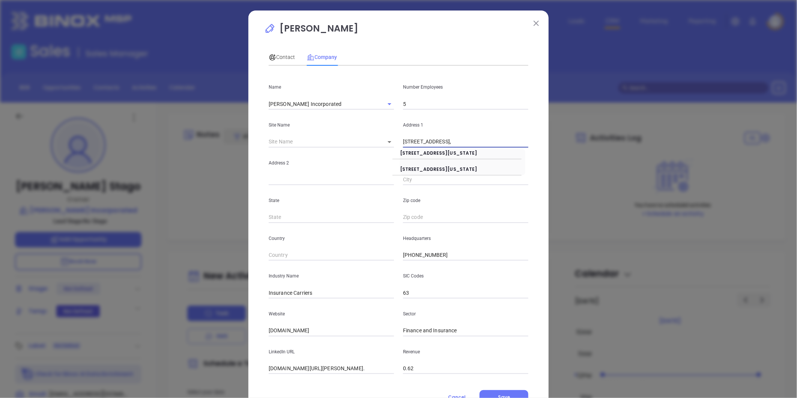
scroll to position [0, 0]
type input "4900 Derry Street"
paste input "P.O. Box 4500 Harrisburg, PA 17111-0500"
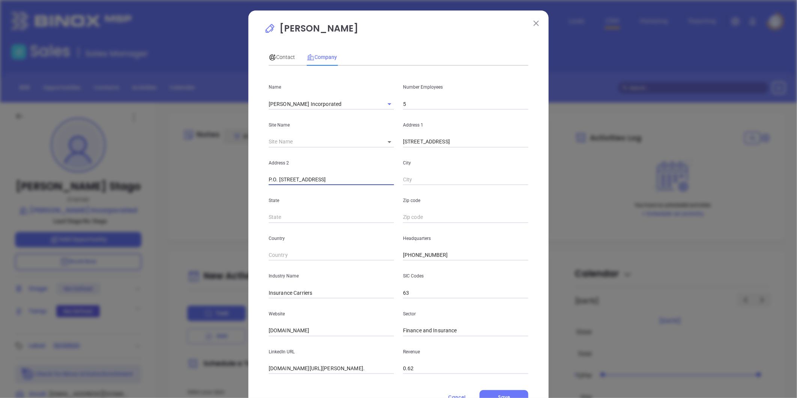
drag, startPoint x: 300, startPoint y: 177, endPoint x: 499, endPoint y: 152, distance: 200.5
click at [499, 152] on div "Address 2 P.O. Box 4500 Harrisburg, PA 17111-0500 City" at bounding box center [398, 166] width 269 height 38
type input "P.O. Box 4500"
paste input "Harrisburg, PA 17111-0500"
drag, startPoint x: 428, startPoint y: 178, endPoint x: 562, endPoint y: 160, distance: 134.4
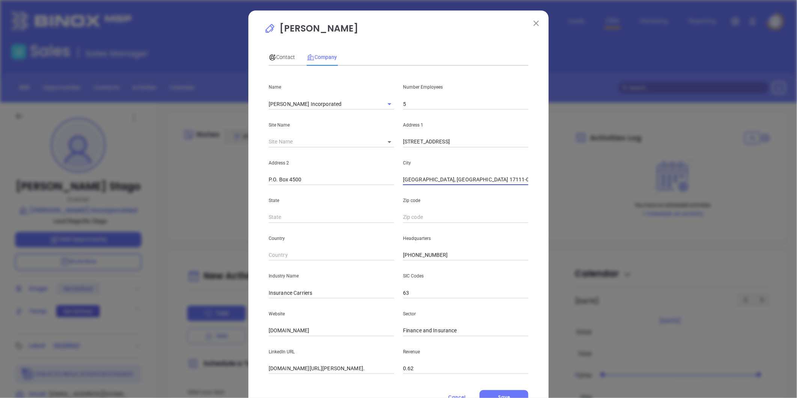
click at [561, 163] on div "Douglas Stago Contact Company First Name Douglas Last Name Stago Jr Email dougl…" at bounding box center [398, 199] width 797 height 398
type input "Harrisburg"
type input "PA"
paste input "PA 17111-0500"
type input "17111-0500"
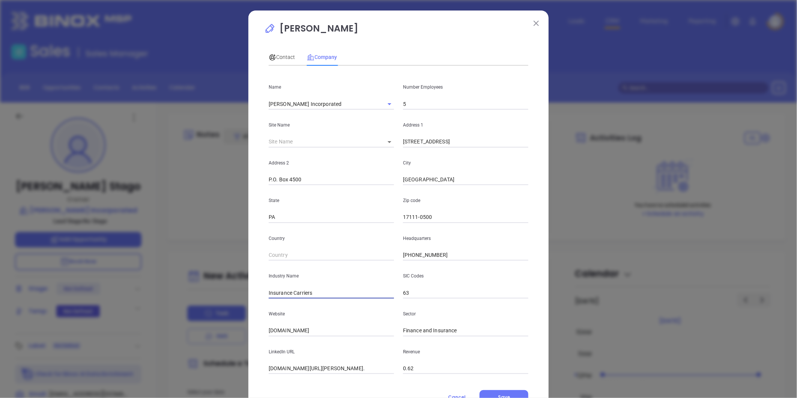
drag, startPoint x: 291, startPoint y: 293, endPoint x: 343, endPoint y: 279, distance: 53.0
click at [340, 287] on input "Insurance Carriers" at bounding box center [331, 292] width 125 height 11
type input "Insurance"
click at [337, 331] on input "krmacdonald.com" at bounding box center [331, 330] width 125 height 11
drag, startPoint x: 279, startPoint y: 330, endPoint x: 179, endPoint y: 335, distance: 100.6
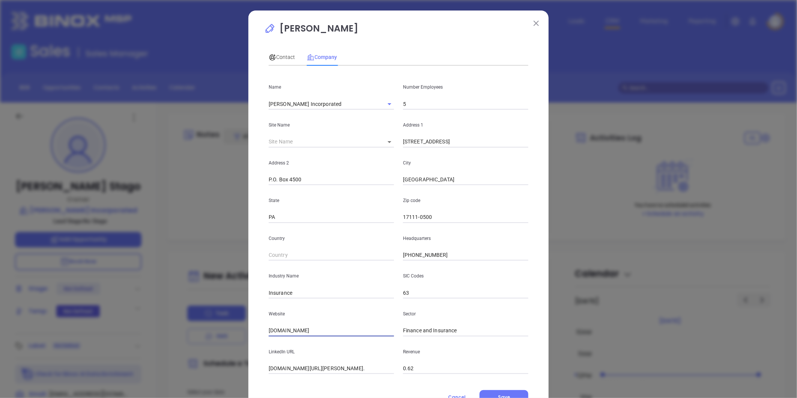
click at [172, 336] on div "Douglas Stago Contact Company First Name Douglas Last Name Stago Jr Email dougl…" at bounding box center [398, 199] width 797 height 398
paste input "http://www.krmacdonald.com/"
type input "http://www.krmacdonald.com/"
click at [321, 365] on input "linkedin.com/company/k.r.-macdonald-inc." at bounding box center [331, 368] width 125 height 11
click at [318, 366] on input "linkedin.com/company/k.r.-macdonald-inc." at bounding box center [331, 368] width 125 height 11
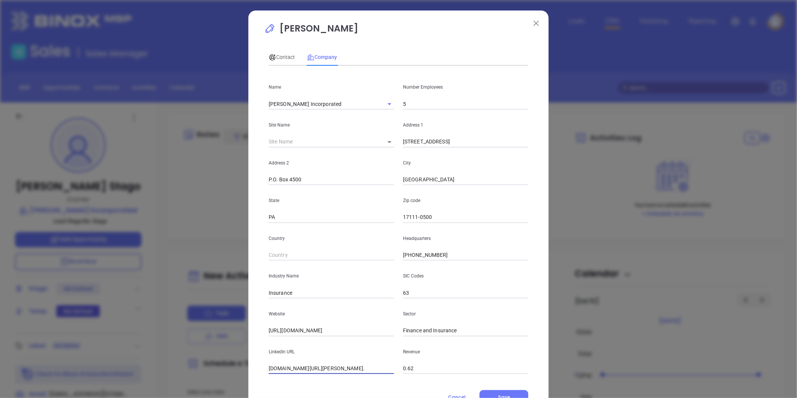
click at [318, 366] on input "linkedin.com/company/k.r.-macdonald-inc." at bounding box center [331, 368] width 125 height 11
paste input "https://www.linkedin.com/company/k.r.-macdonald-inc./about/"
type input "https://www.linkedin.com/company/k.r.-macdonald-inc./about/"
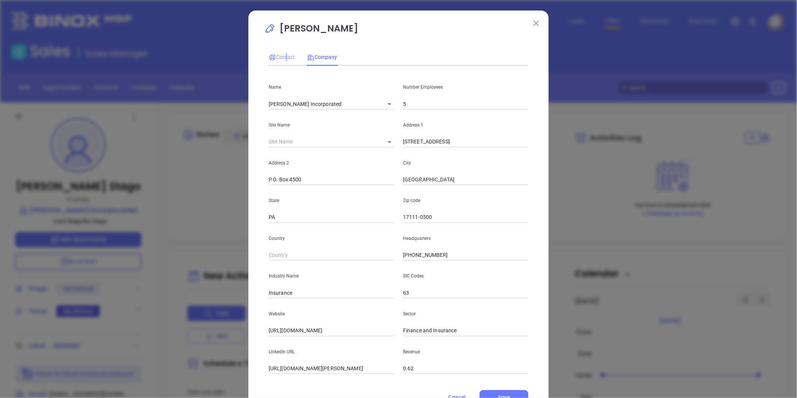
click at [282, 60] on div "Contact" at bounding box center [282, 56] width 26 height 17
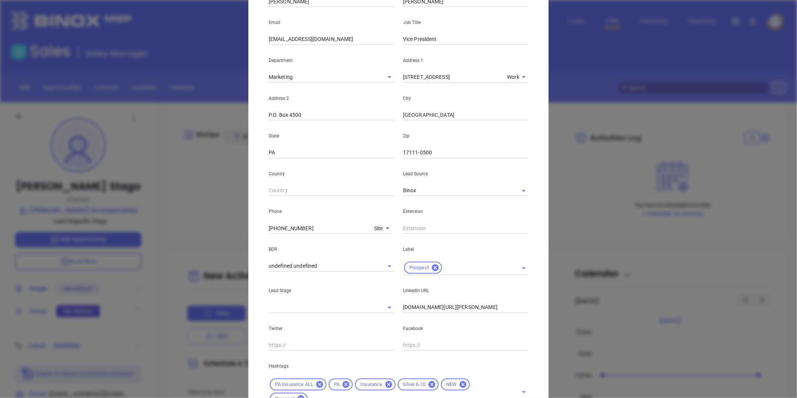
scroll to position [167, 0]
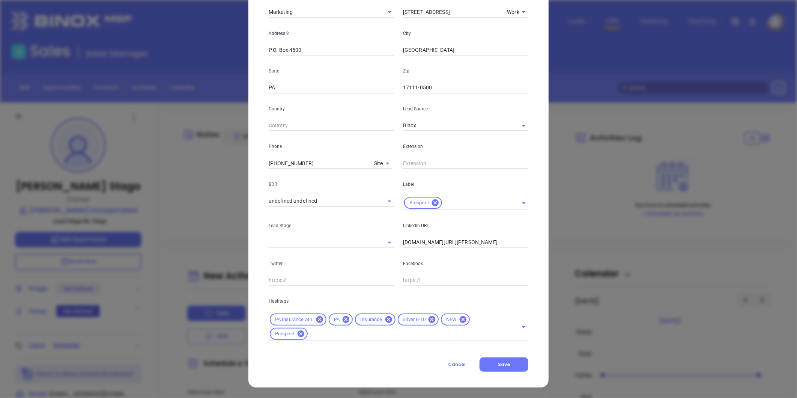
click at [505, 362] on span "Save" at bounding box center [504, 364] width 12 height 6
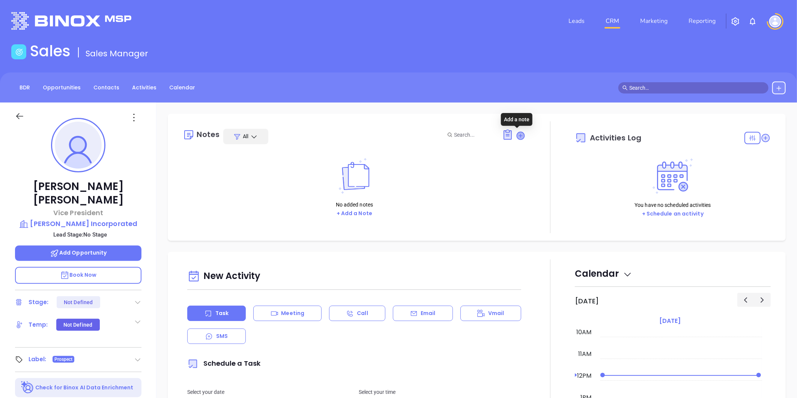
click at [518, 132] on icon at bounding box center [521, 136] width 8 height 8
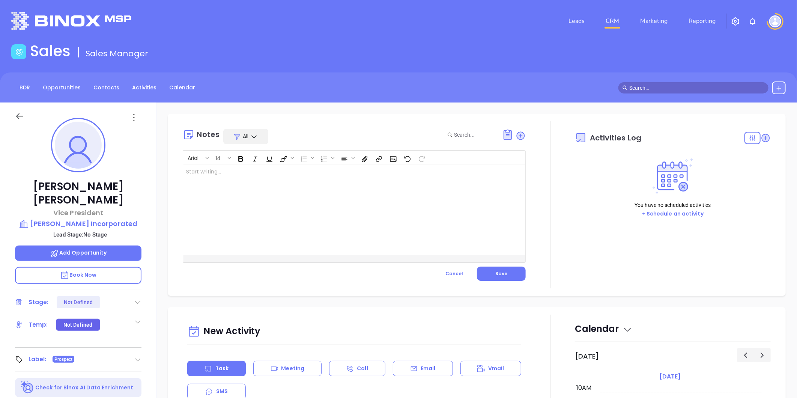
click at [287, 174] on div at bounding box center [342, 210] width 318 height 90
click at [500, 270] on span "Save" at bounding box center [501, 273] width 12 height 6
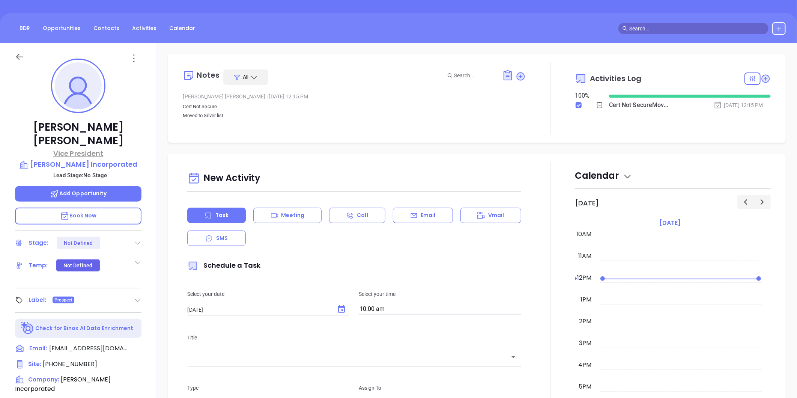
scroll to position [0, 0]
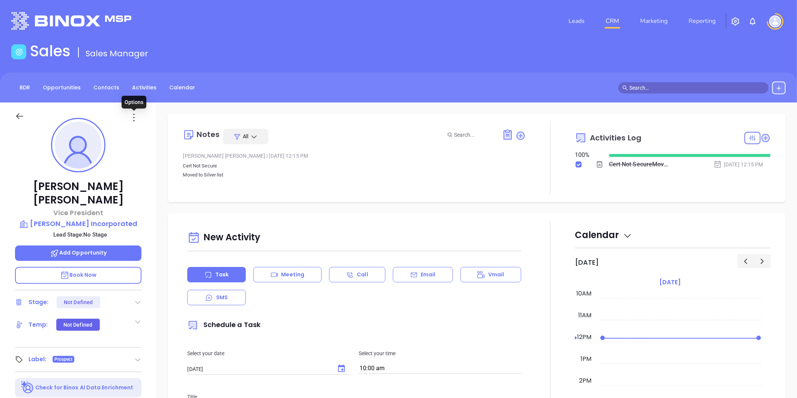
drag, startPoint x: 134, startPoint y: 111, endPoint x: 132, endPoint y: 122, distance: 11.1
click at [134, 112] on icon at bounding box center [134, 117] width 12 height 12
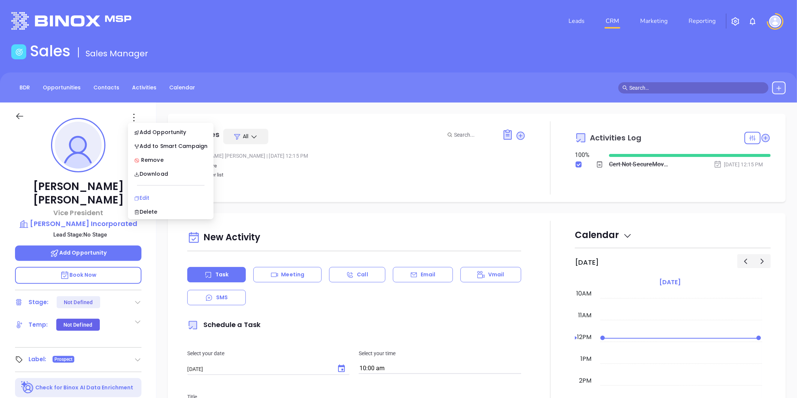
click at [148, 195] on div "Edit" at bounding box center [171, 198] width 74 height 8
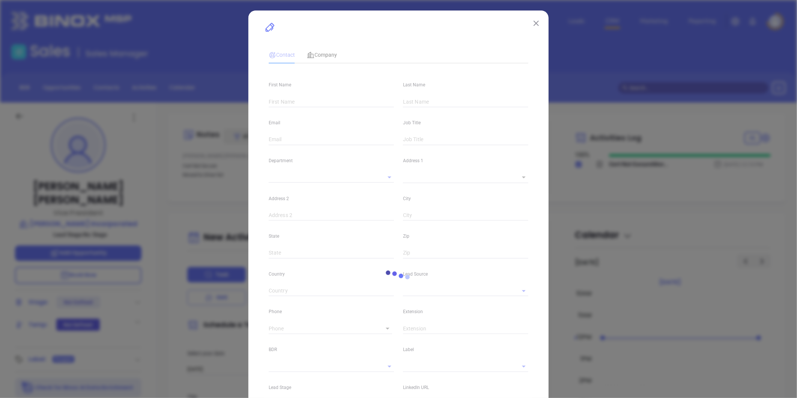
type input "Douglas"
type input "Stago Jr"
type input "douglasstago@krmacdonald.com"
type input "Vice President"
type textarea "4900 Derry Street"
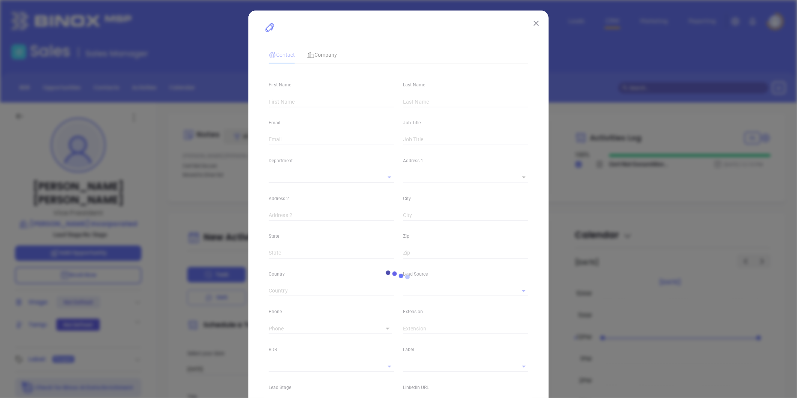
type input "1"
type input "P.O. Box 4500"
type input "Harrisburg"
type input "PA"
type input "17111-0500"
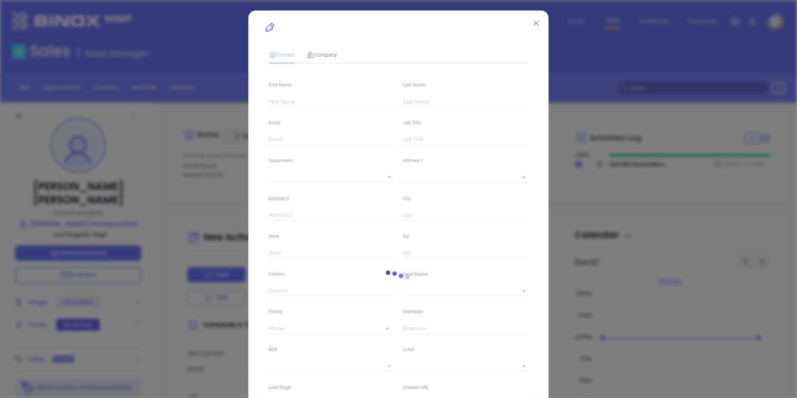
type input "www.linkedin.com/in/douglas-stago-jr-52a16623"
type input "Marketing"
type input "Binox"
type input "undefined undefined"
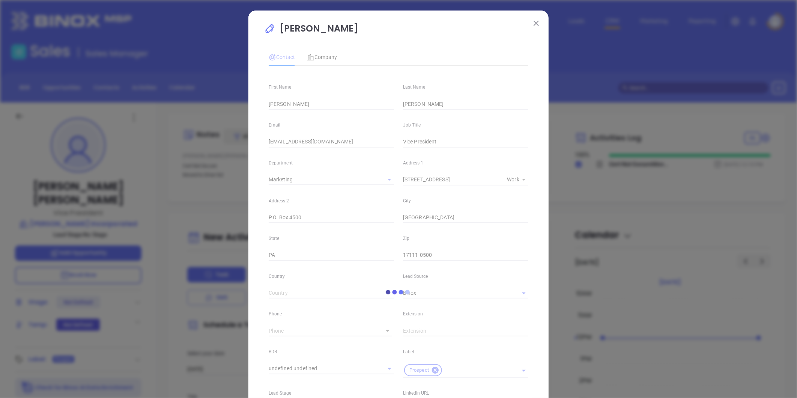
type input "1"
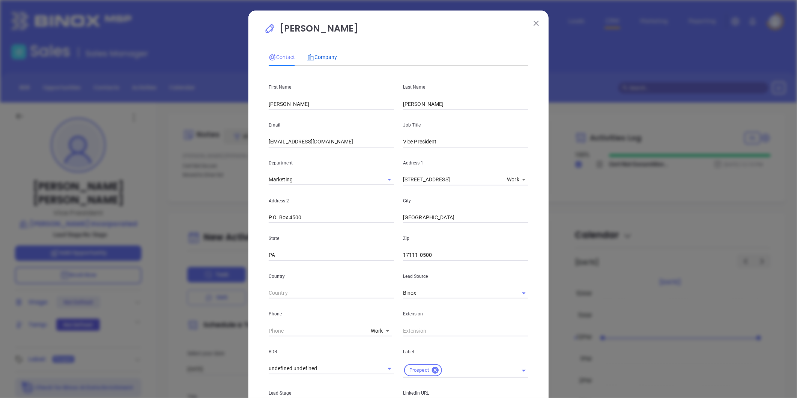
click at [323, 58] on span "Company" at bounding box center [322, 57] width 30 height 6
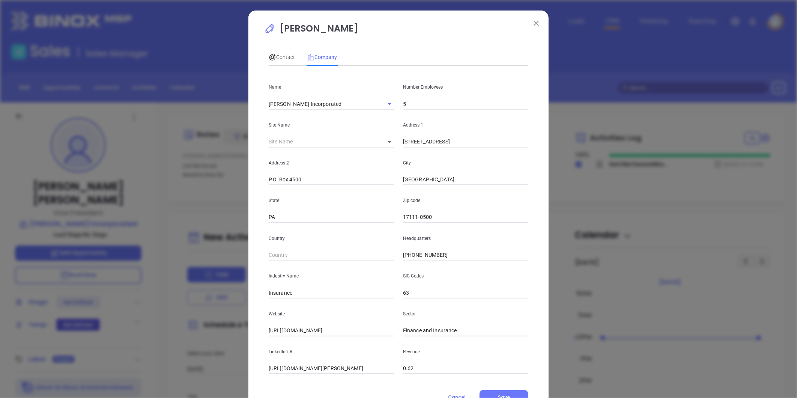
click at [533, 23] on img at bounding box center [535, 23] width 5 height 5
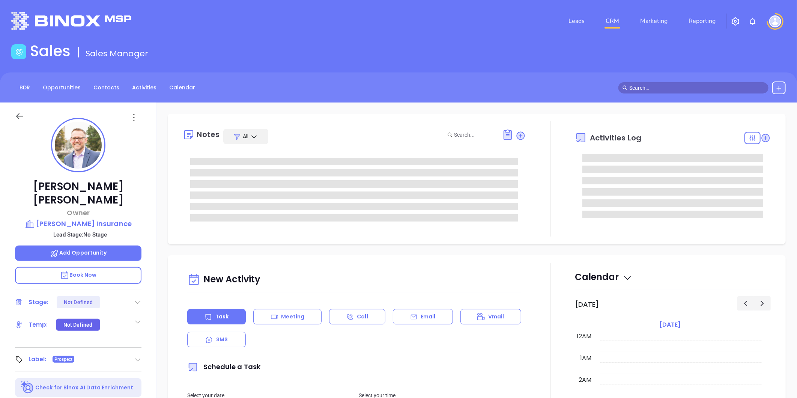
type input "[DATE]"
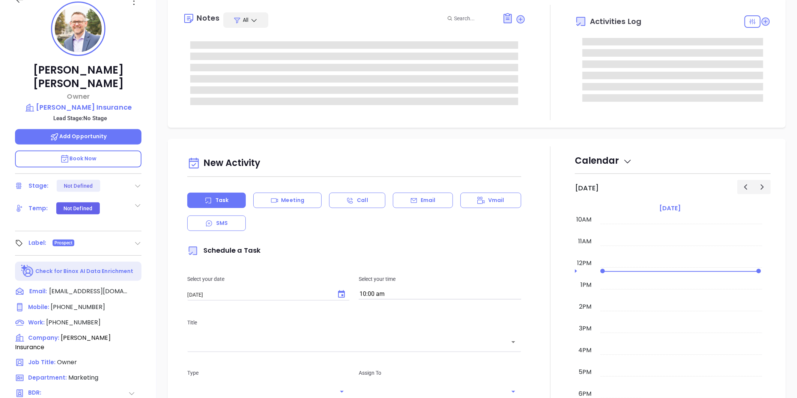
scroll to position [125, 0]
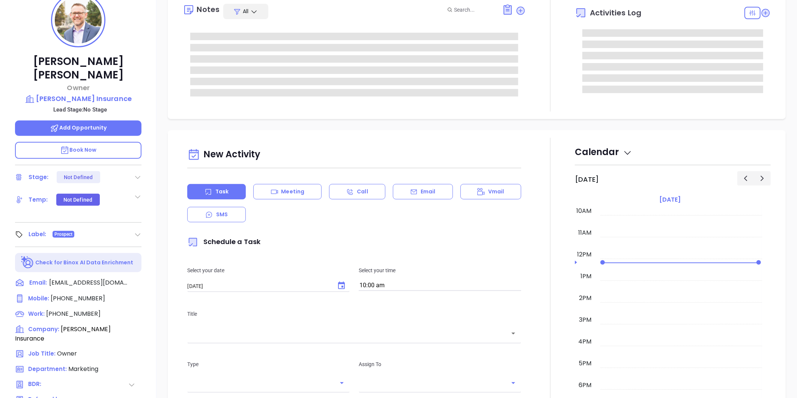
type input "[PERSON_NAME]"
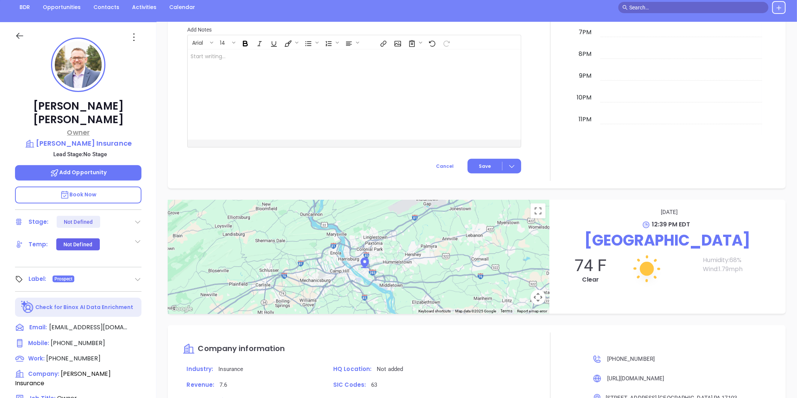
scroll to position [0, 0]
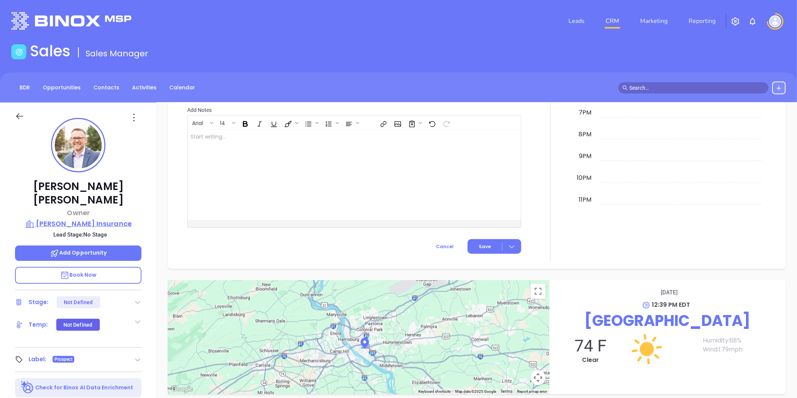
click at [103, 218] on p "[PERSON_NAME] Insurance" at bounding box center [78, 223] width 126 height 11
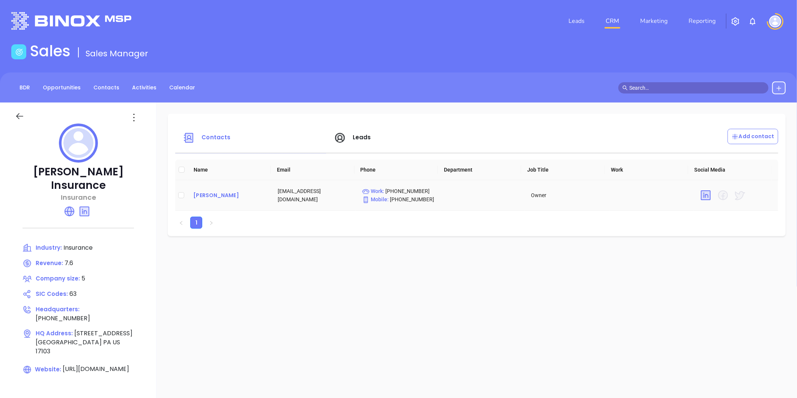
click at [222, 192] on div "[PERSON_NAME]" at bounding box center [229, 195] width 72 height 9
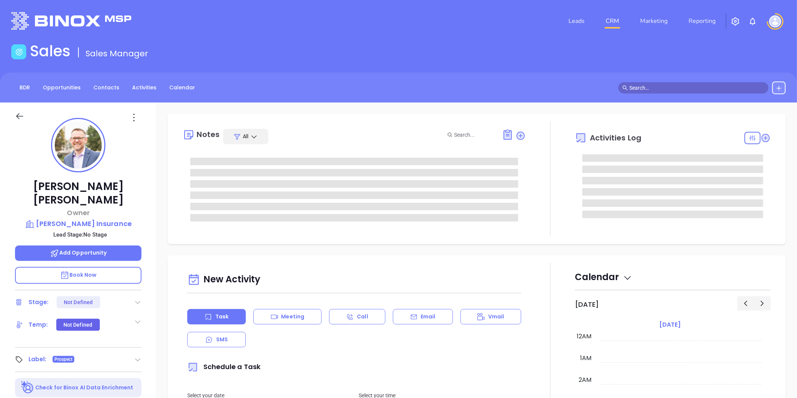
scroll to position [218, 0]
type input "[PERSON_NAME]"
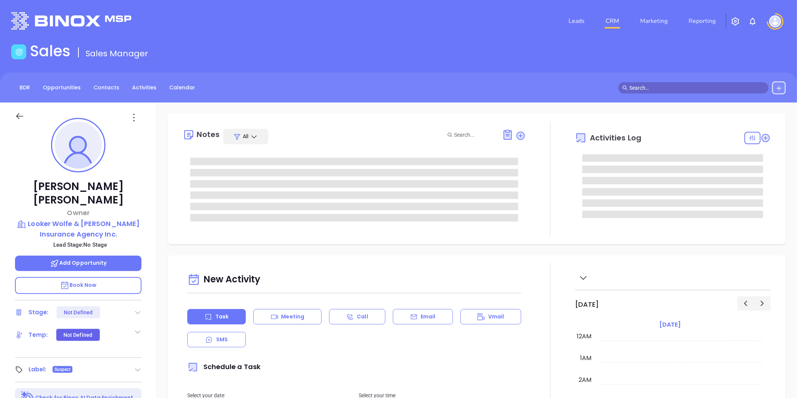
type input "[DATE]"
type input "[PERSON_NAME]"
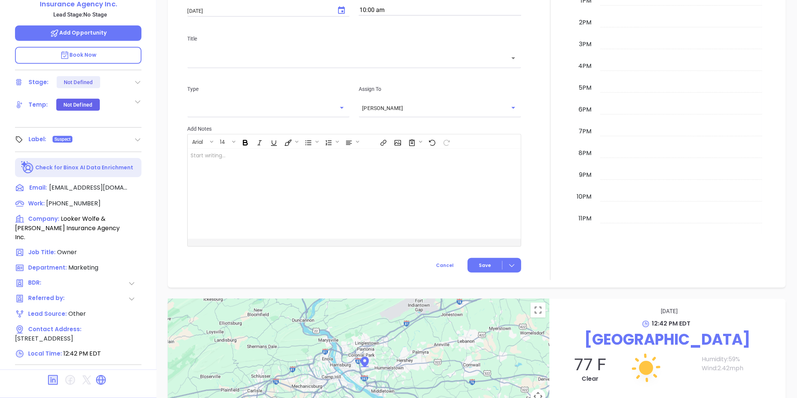
scroll to position [401, 0]
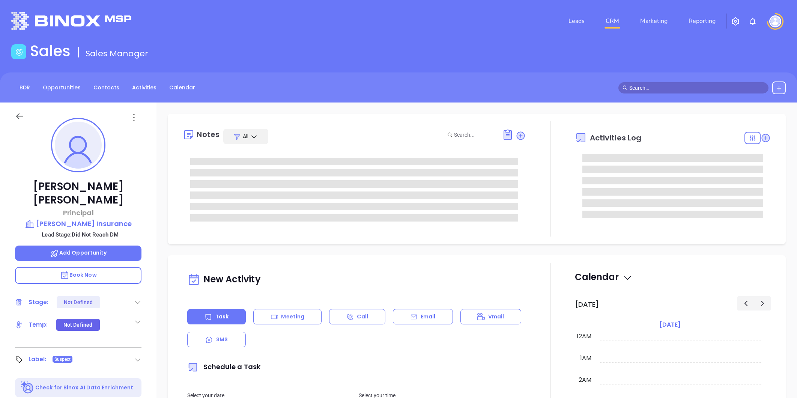
type input "[DATE]"
type input "[PERSON_NAME]"
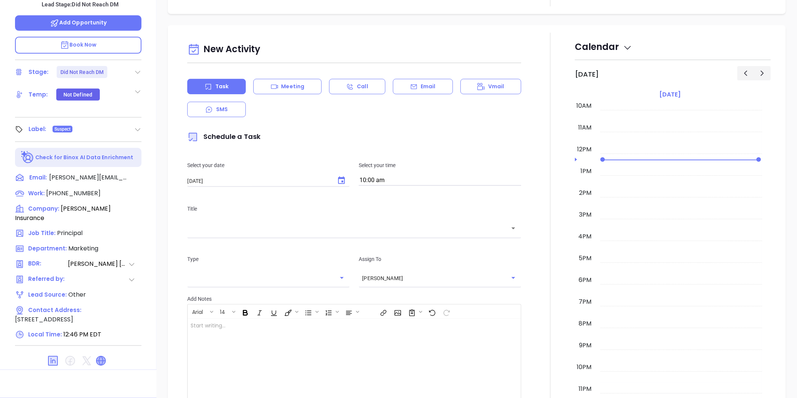
click at [102, 356] on icon at bounding box center [100, 360] width 9 height 9
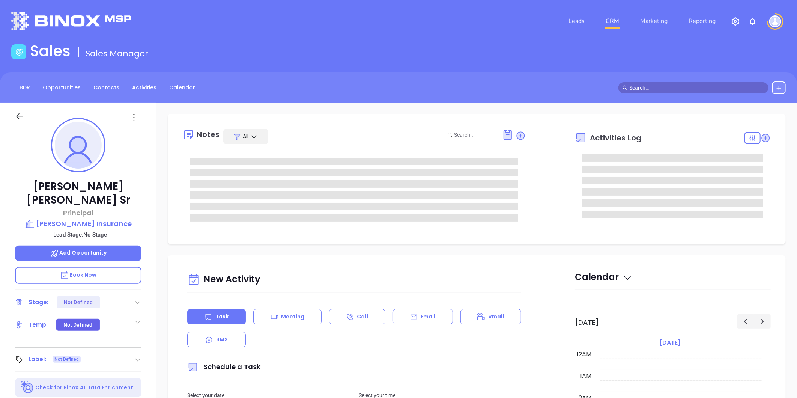
type input "[DATE]"
type input "[PERSON_NAME]"
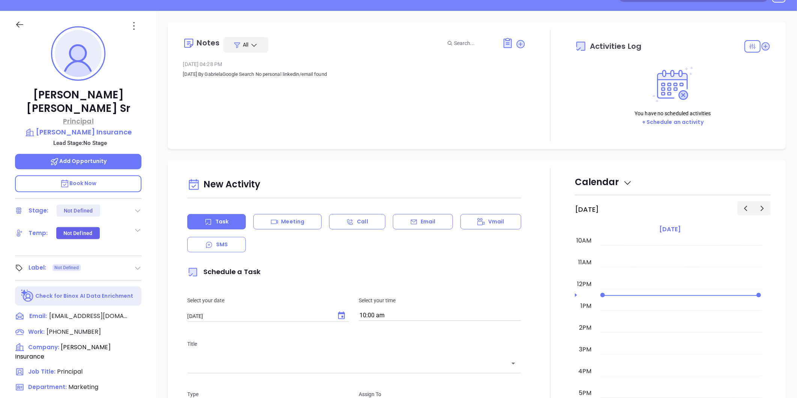
scroll to position [230, 0]
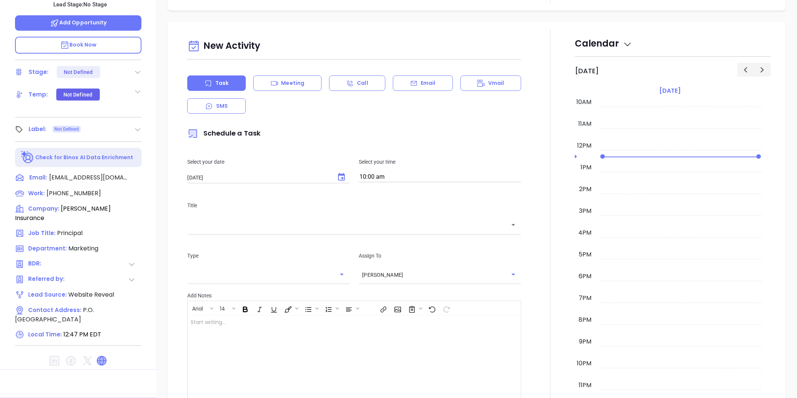
click at [101, 356] on icon at bounding box center [101, 360] width 9 height 9
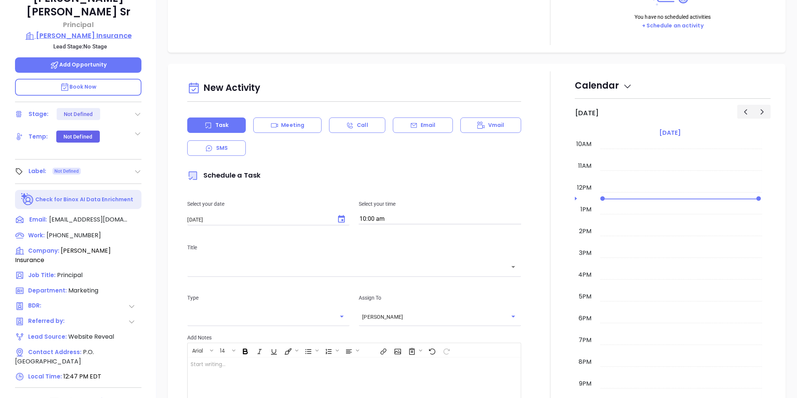
scroll to position [105, 0]
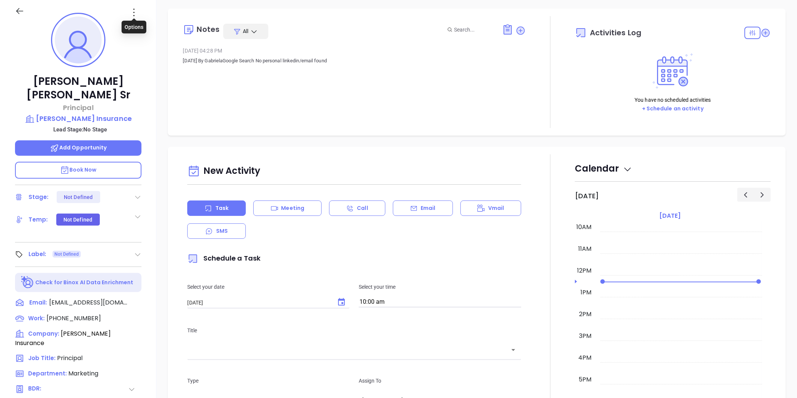
click at [132, 14] on icon at bounding box center [134, 12] width 12 height 12
click at [145, 90] on div "Edit" at bounding box center [171, 93] width 74 height 8
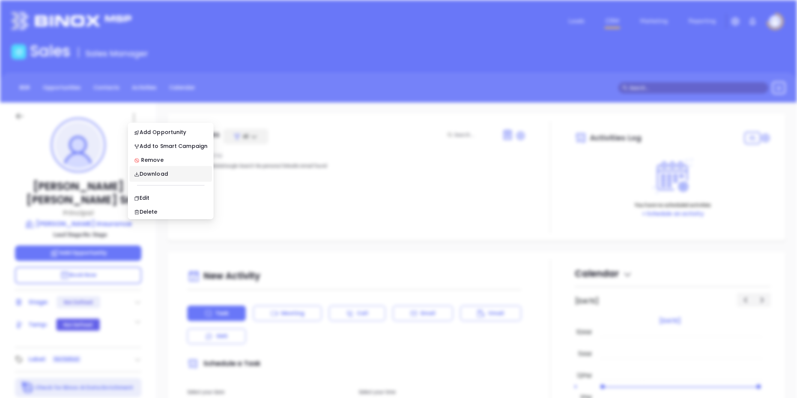
scroll to position [0, 0]
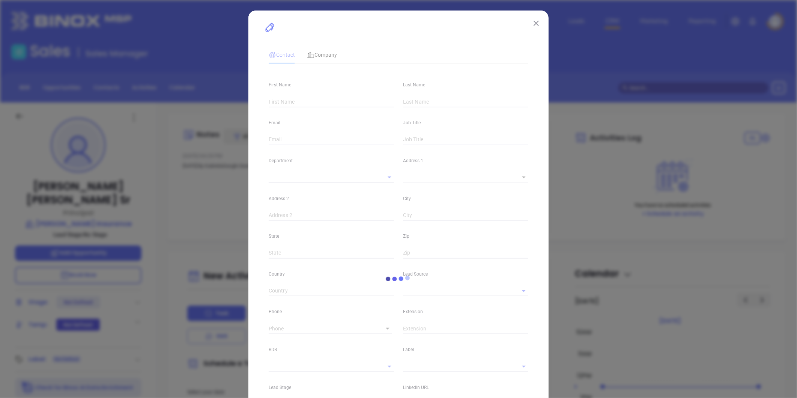
type input "[PERSON_NAME]"
type input "[PERSON_NAME] Sr"
type input "[EMAIL_ADDRESS][DOMAIN_NAME]"
type input "Principal"
type input "1"
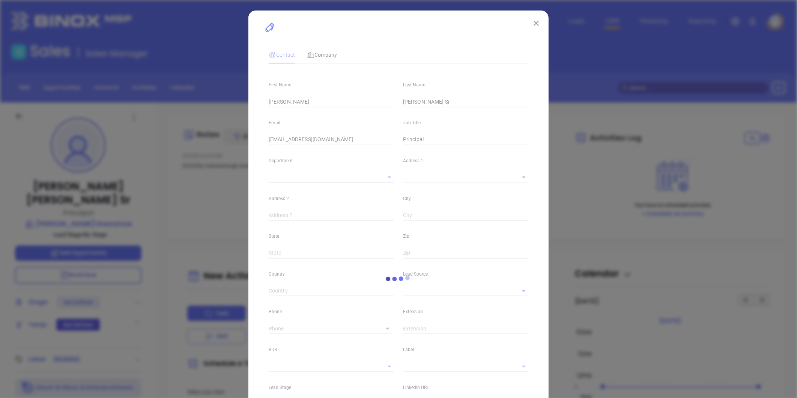
type input "Marketing"
type input "Website Reveal"
type input "[PHONE_NUMBER]"
type input "1"
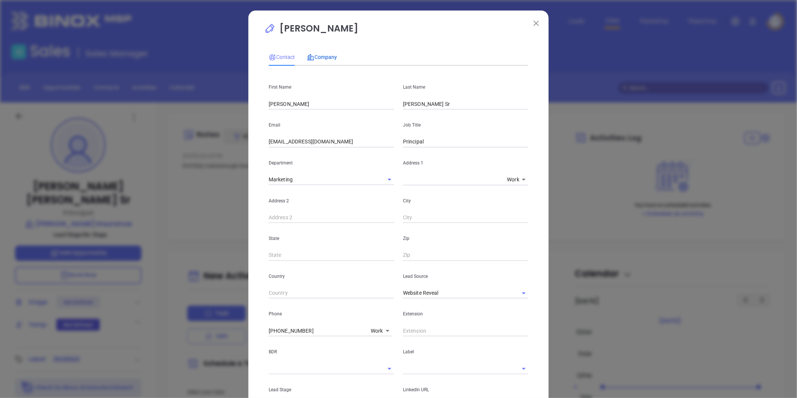
click at [320, 55] on span "Company" at bounding box center [322, 57] width 30 height 6
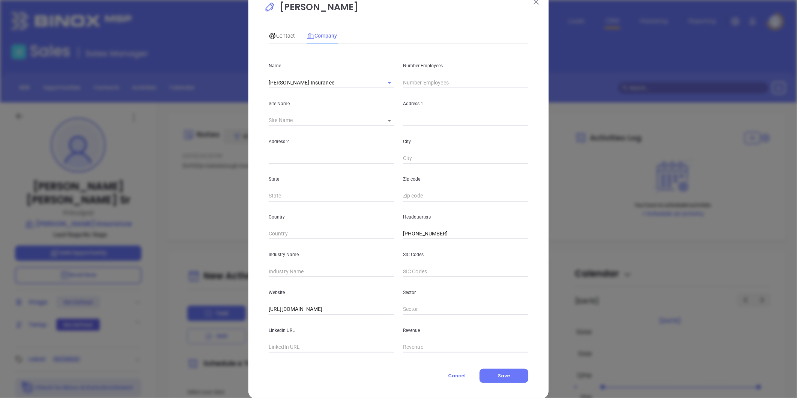
scroll to position [33, 0]
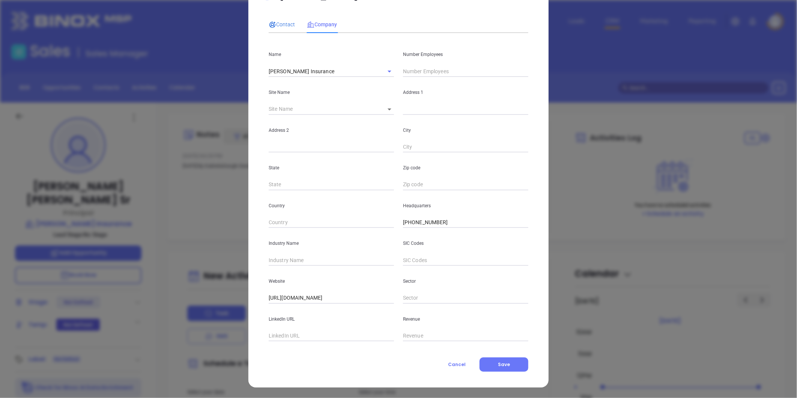
click at [282, 20] on div "Contact" at bounding box center [282, 24] width 26 height 8
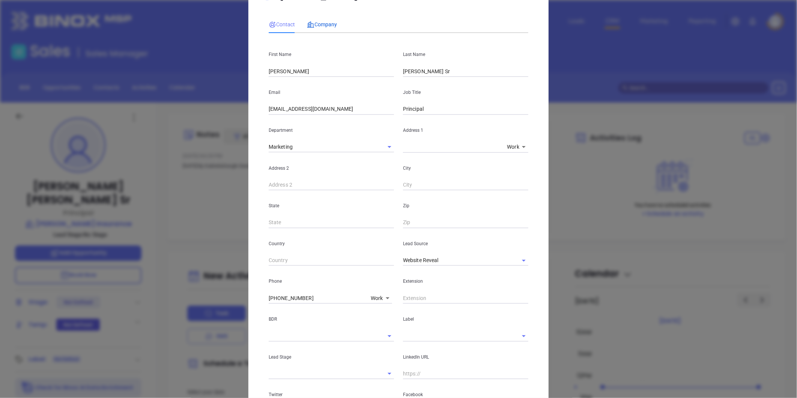
click at [315, 24] on span "Company" at bounding box center [322, 24] width 30 height 6
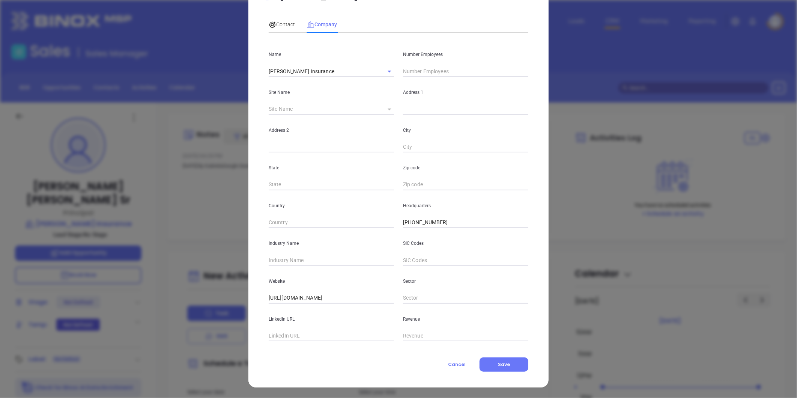
click at [388, 108] on icon at bounding box center [390, 109] width 4 height 2
click at [387, 108] on body "Leads CRM Marketing Reporting Financial Leads Leads Sales Sales Manager BDR Opp…" at bounding box center [398, 199] width 797 height 398
click at [392, 109] on li "Poolesville" at bounding box center [411, 110] width 70 height 14
type input "Poolesville"
type input "77351"
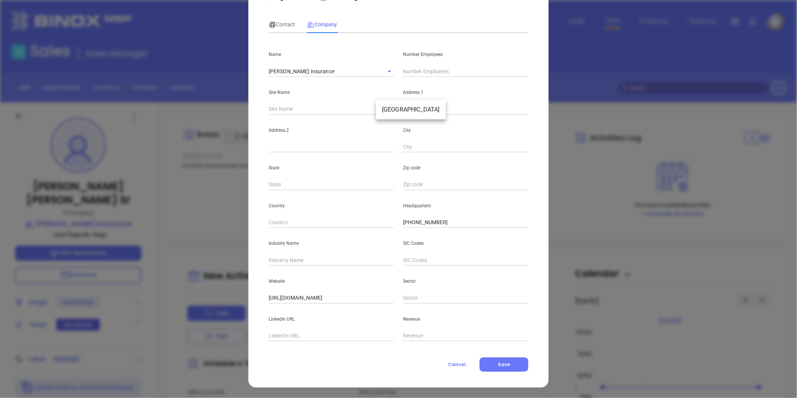
type input "P.O. Box 19"
type input "Poolesville"
type input "MD"
type input "20837"
click at [278, 24] on span "Contact" at bounding box center [282, 24] width 26 height 6
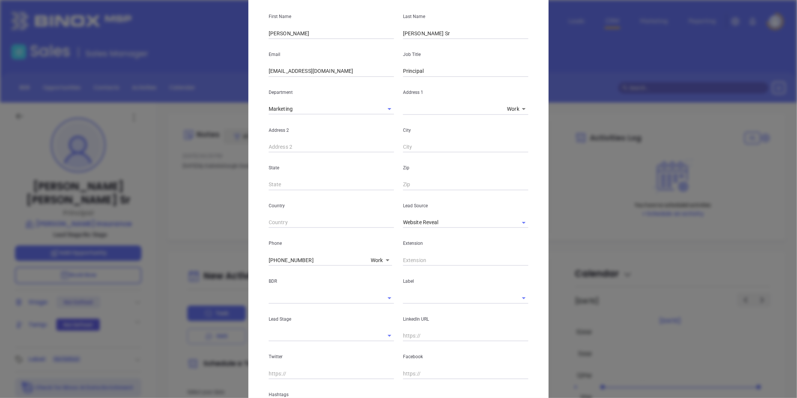
scroll to position [146, 0]
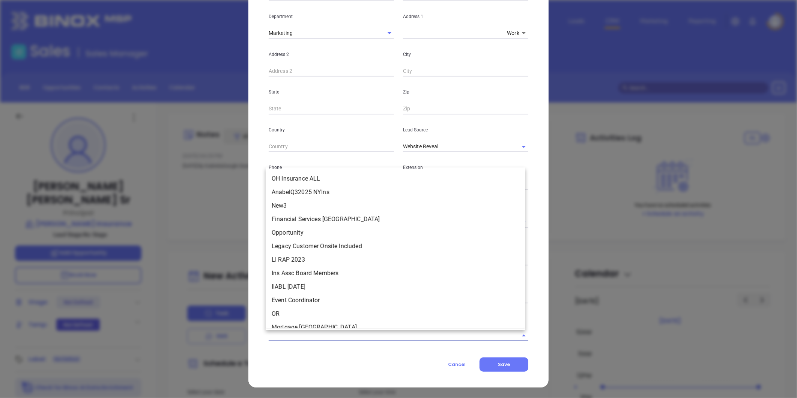
drag, startPoint x: 324, startPoint y: 335, endPoint x: 324, endPoint y: 329, distance: 5.3
click at [325, 330] on input "text" at bounding box center [388, 335] width 239 height 11
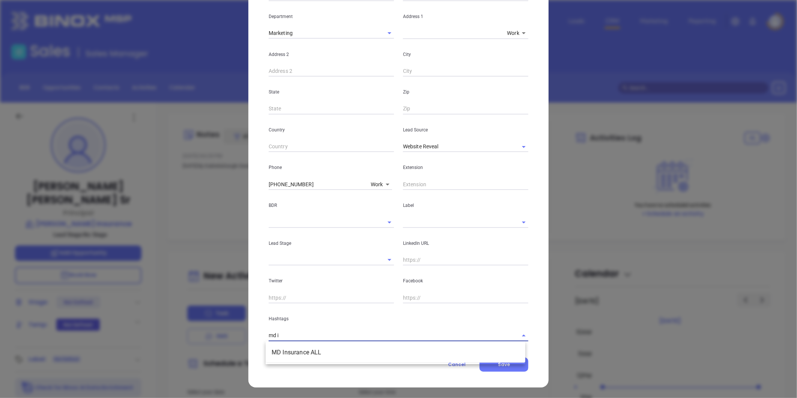
type input "md in"
click at [280, 354] on li "MD Insurance ALL" at bounding box center [396, 352] width 260 height 14
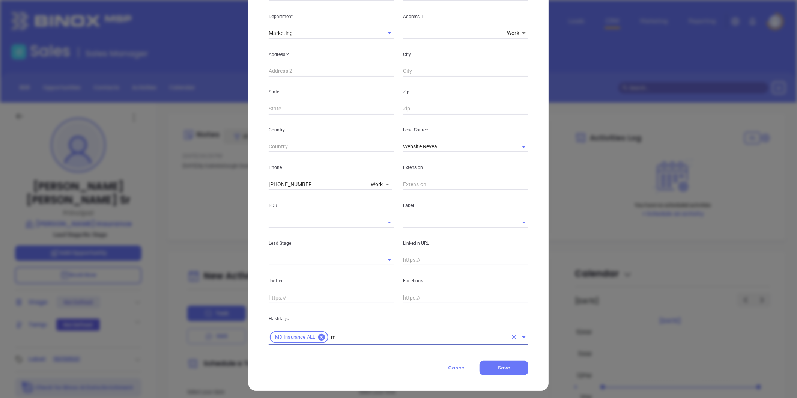
type input "md"
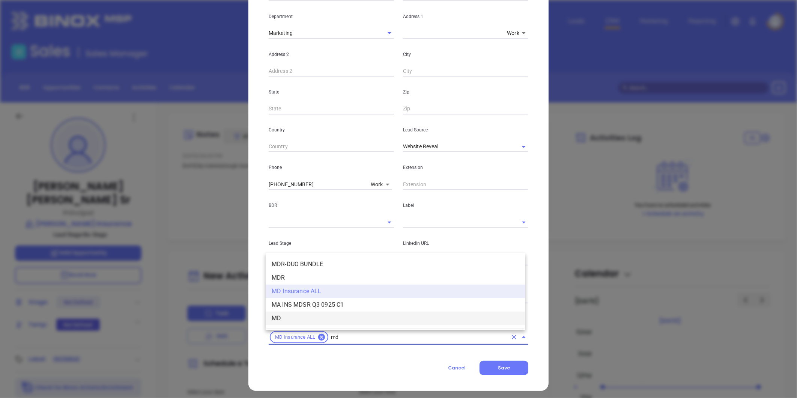
click at [285, 315] on li "MD" at bounding box center [396, 318] width 260 height 14
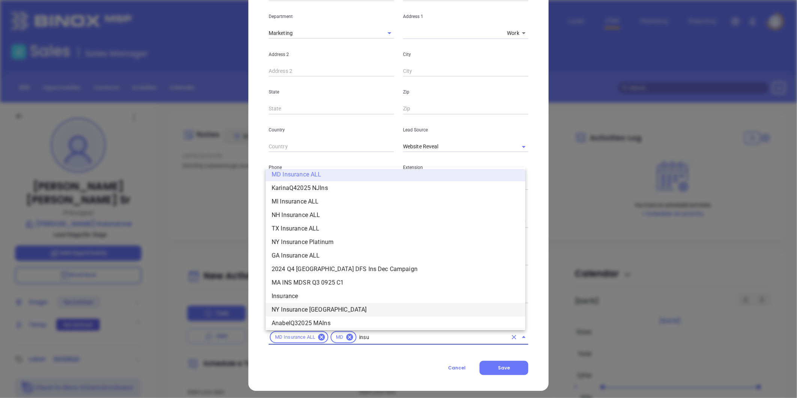
scroll to position [234, 0]
type input "insurance"
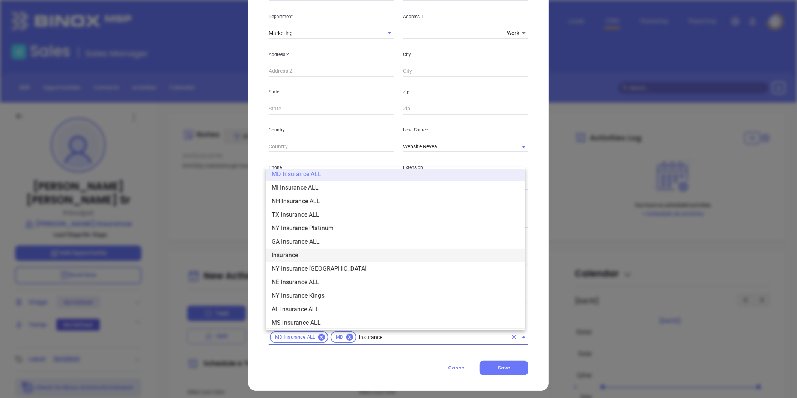
click at [299, 255] on li "Insurance" at bounding box center [396, 255] width 260 height 14
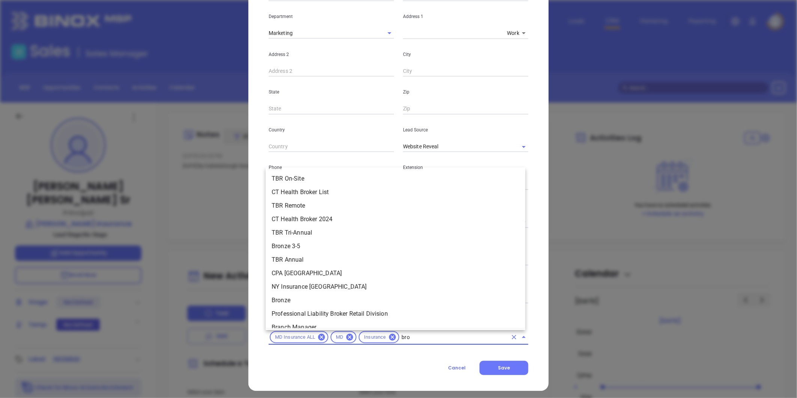
type input "bron"
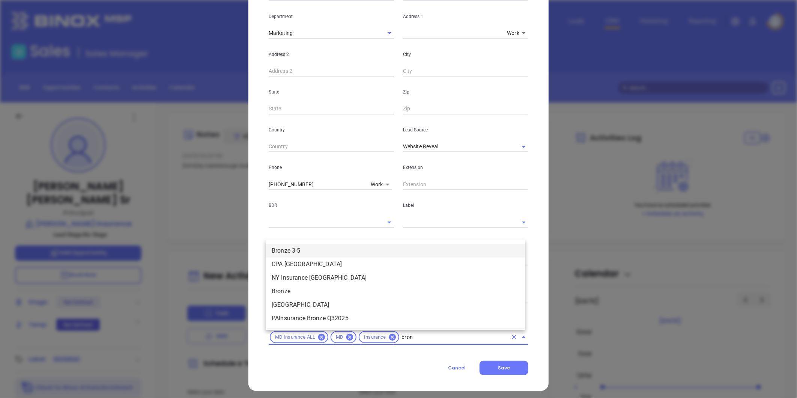
click at [302, 249] on li "Bronze 3-5" at bounding box center [396, 251] width 260 height 14
type input "prosp"
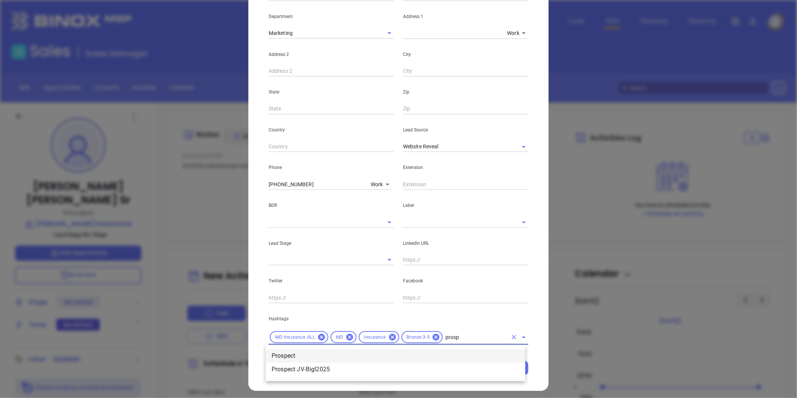
click at [290, 354] on li "Prospect" at bounding box center [396, 356] width 260 height 14
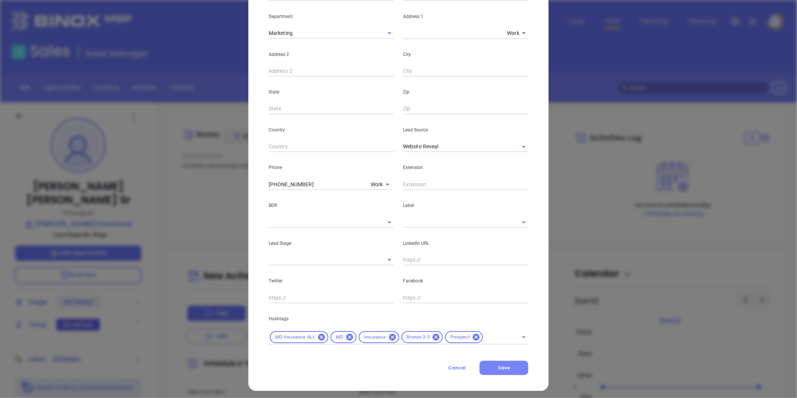
click at [500, 367] on span "Save" at bounding box center [504, 367] width 12 height 6
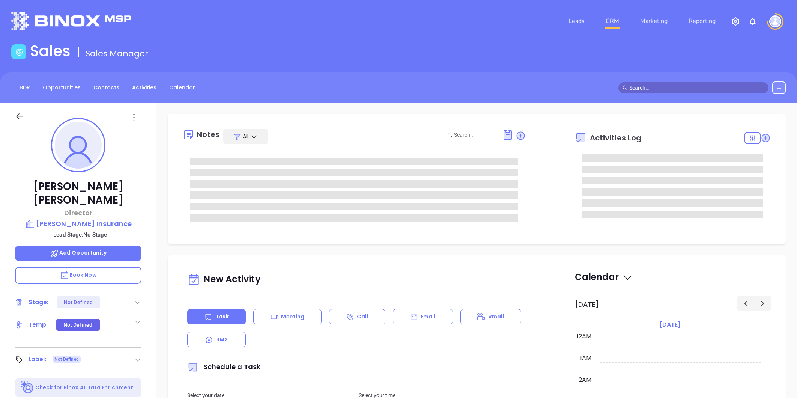
type input "[PERSON_NAME]"
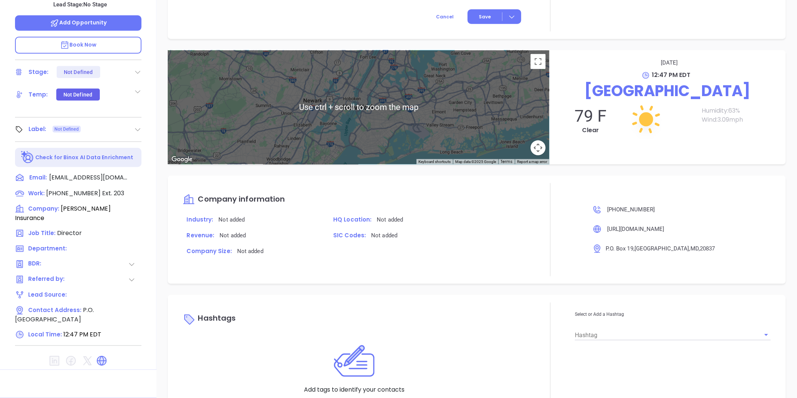
scroll to position [452, 0]
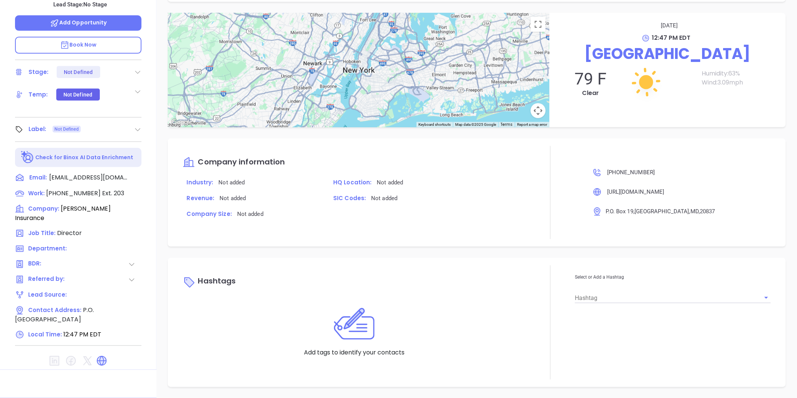
click at [595, 295] on input "Hashtag" at bounding box center [662, 297] width 175 height 11
type input "extr"
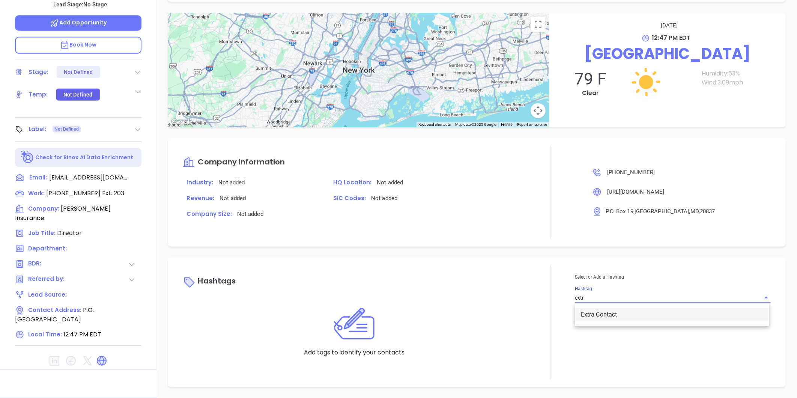
click at [584, 311] on li "Extra Contact" at bounding box center [672, 315] width 194 height 14
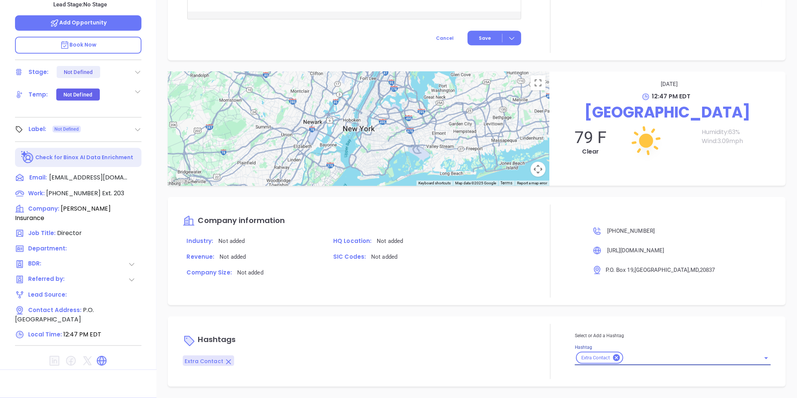
scroll to position [393, 0]
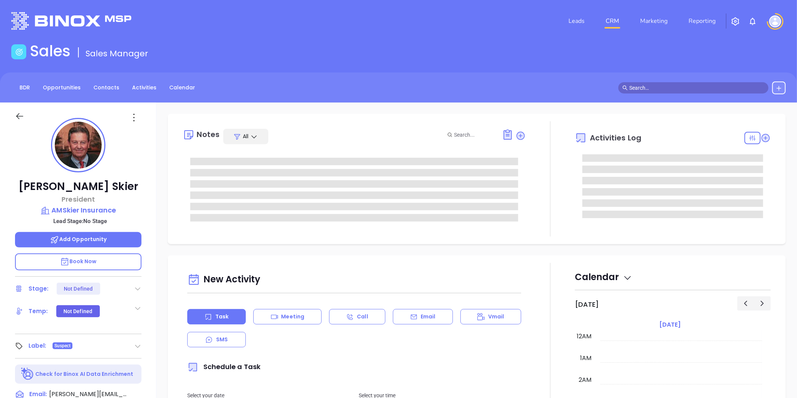
type input "[DATE]"
type input "[PERSON_NAME]"
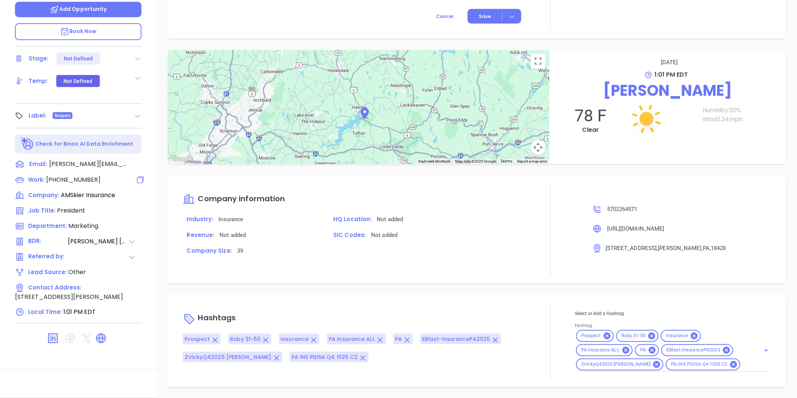
scroll to position [0, 0]
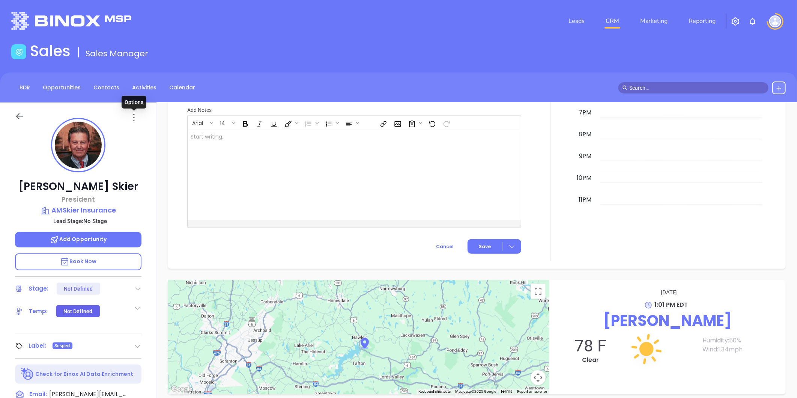
click at [134, 118] on icon at bounding box center [134, 117] width 12 height 12
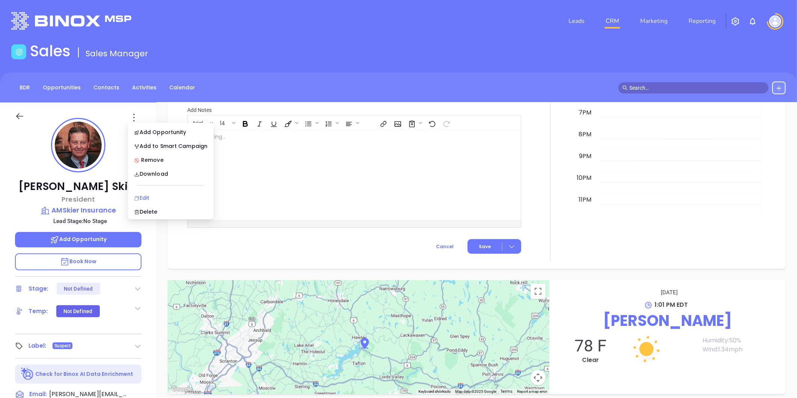
click at [146, 194] on div "Edit" at bounding box center [171, 198] width 74 height 8
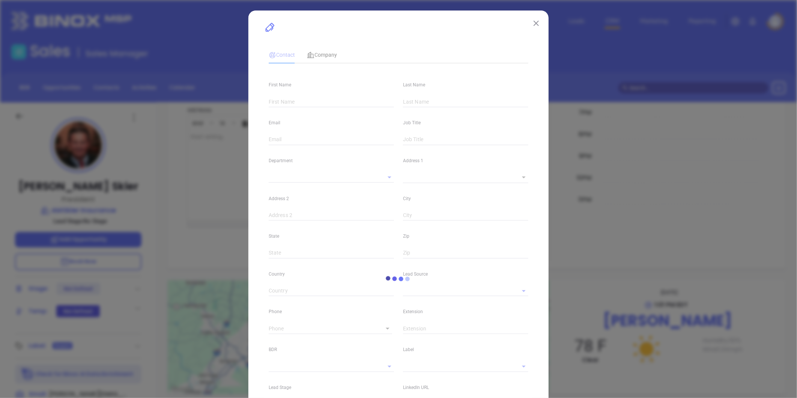
type input "Henry"
type input "Skier"
type input "henrys@amskier.com"
type input "President"
type input "1"
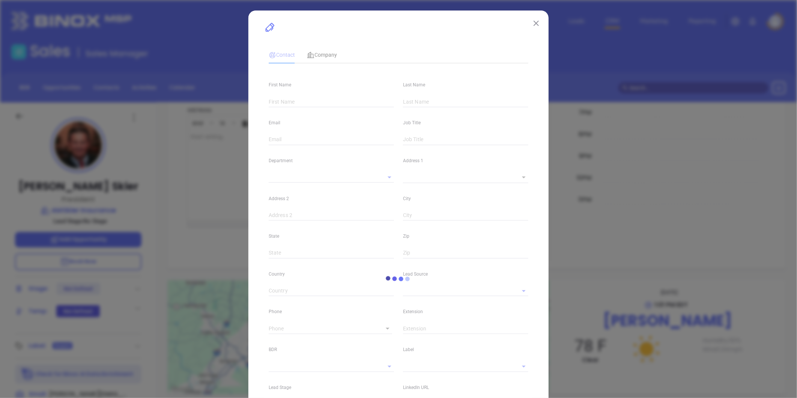
type input "www.linkedin.com/in/henry-skier-65a1288a"
type input "Marketing"
type input "Other"
type input "[PERSON_NAME]"
type input "(570) 226-4571"
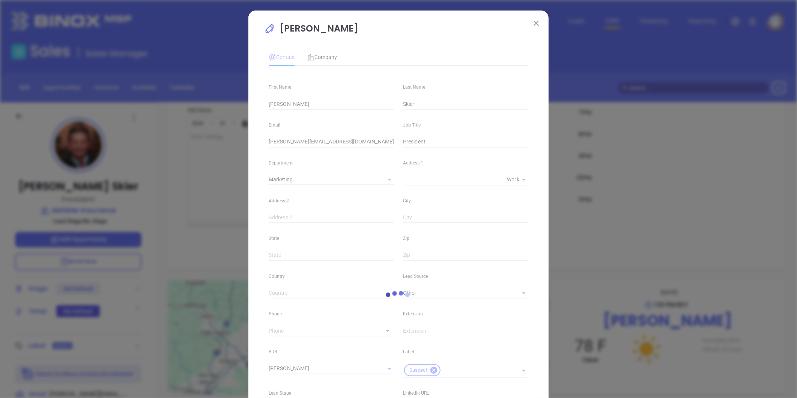
type input "1"
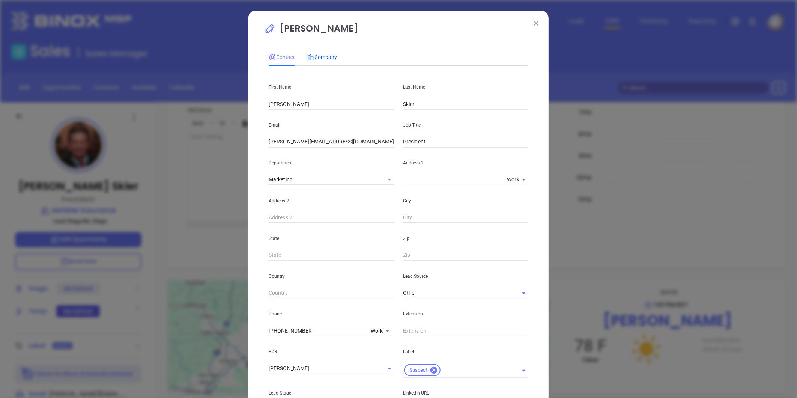
click at [317, 56] on span "Company" at bounding box center [322, 57] width 30 height 6
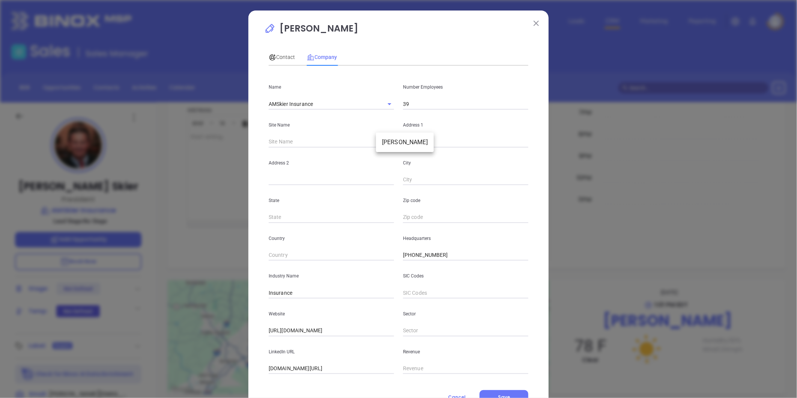
click at [383, 143] on body "Leads CRM Marketing Reporting Financial Leads Leads Sales Sales Manager BDR Opp…" at bounding box center [398, 199] width 797 height 398
click at [389, 145] on li "Hawley" at bounding box center [405, 142] width 58 height 14
type input "Hawley"
type input "81281"
type input "209 Main Avenue"
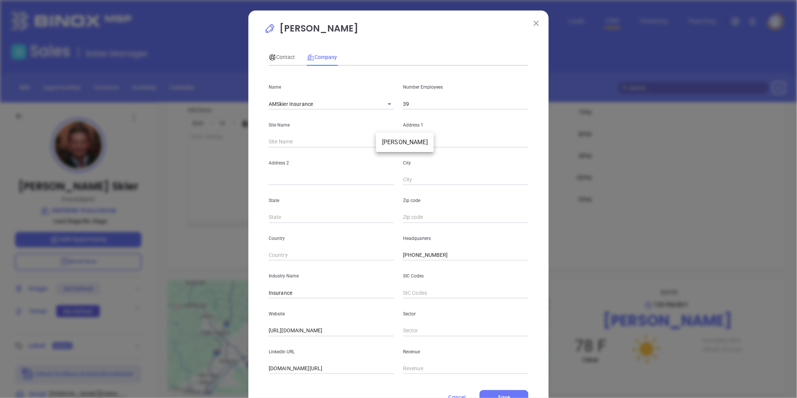
type input "Hawley"
type input "PA"
type input "18428"
click at [279, 56] on span "Contact" at bounding box center [282, 57] width 26 height 6
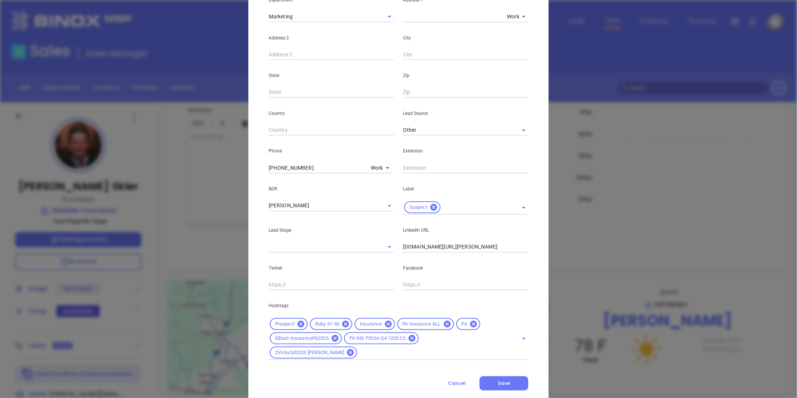
scroll to position [167, 0]
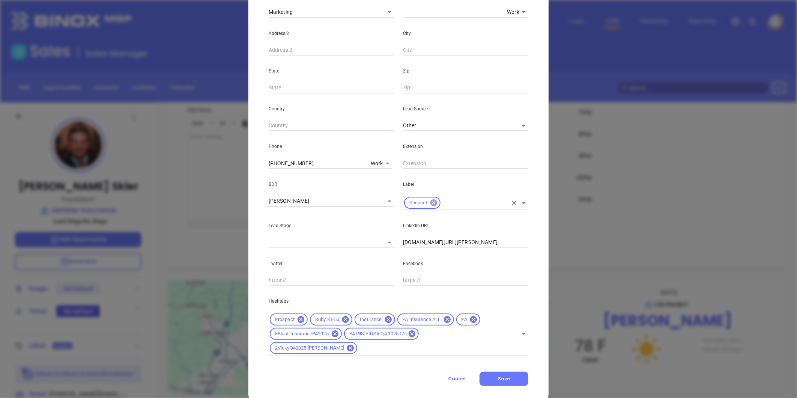
click at [434, 200] on div "Suspect" at bounding box center [422, 203] width 36 height 12
click at [430, 200] on icon at bounding box center [434, 202] width 8 height 8
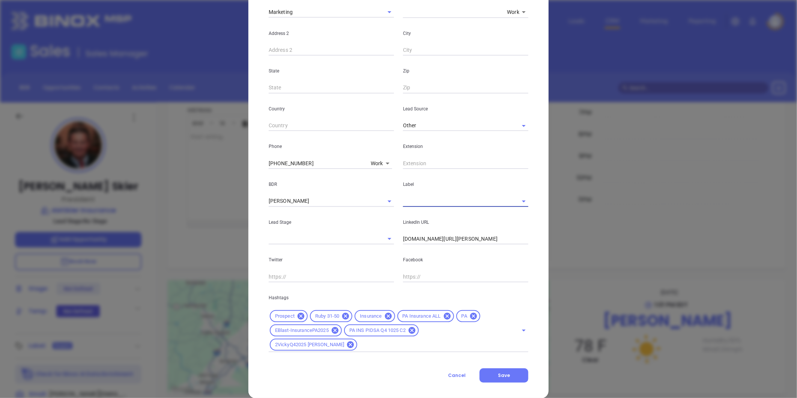
scroll to position [164, 0]
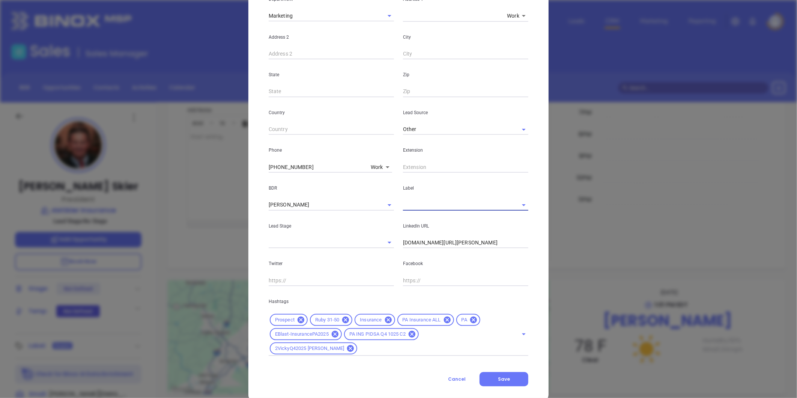
click at [413, 200] on input "text" at bounding box center [455, 204] width 104 height 11
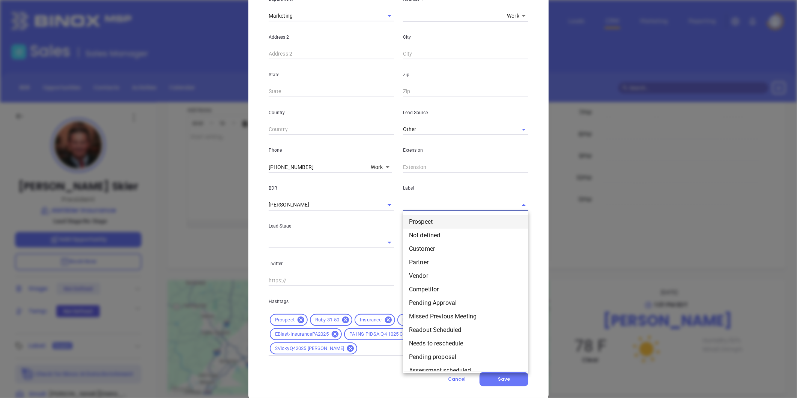
drag, startPoint x: 419, startPoint y: 223, endPoint x: 412, endPoint y: 216, distance: 9.6
click at [419, 222] on li "Prospect" at bounding box center [465, 222] width 125 height 14
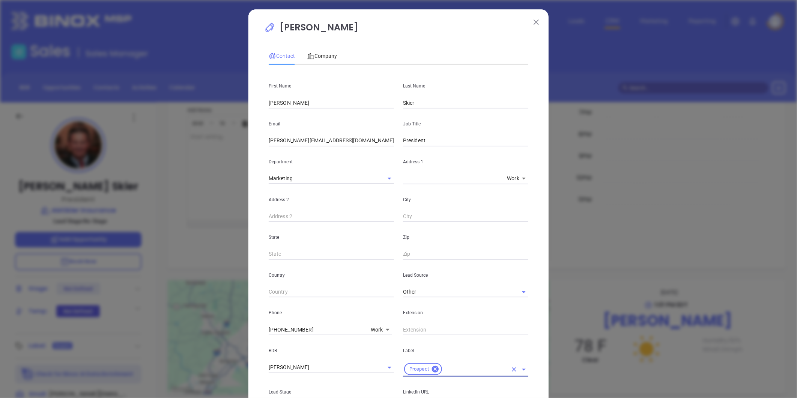
scroll to position [1, 0]
click at [317, 61] on div "Company" at bounding box center [322, 56] width 30 height 17
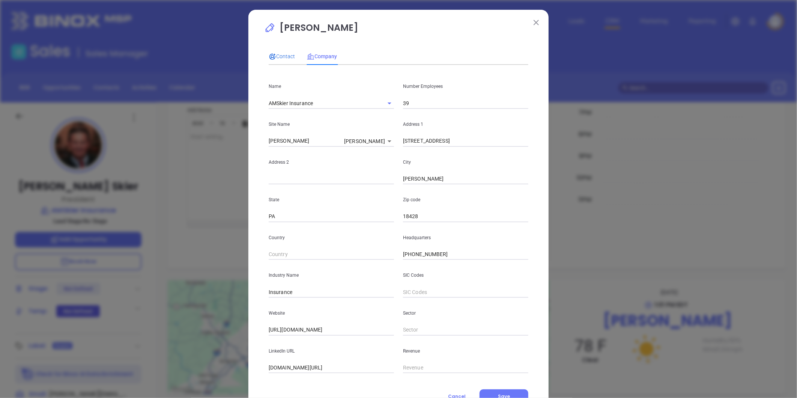
click at [278, 54] on span "Contact" at bounding box center [282, 56] width 26 height 6
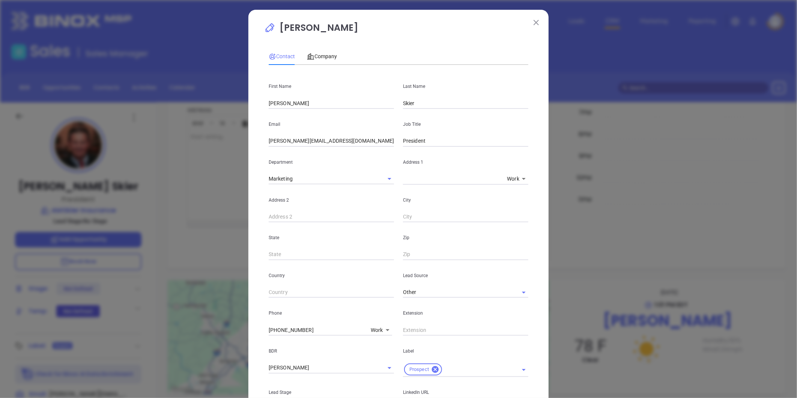
scroll to position [167, 0]
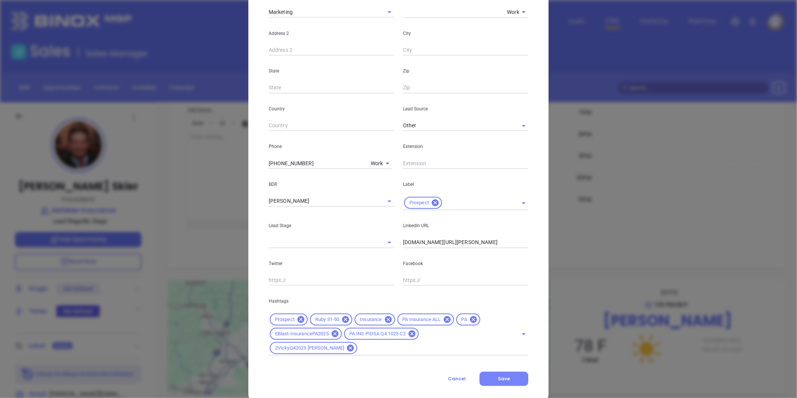
click at [506, 375] on span "Save" at bounding box center [504, 378] width 12 height 6
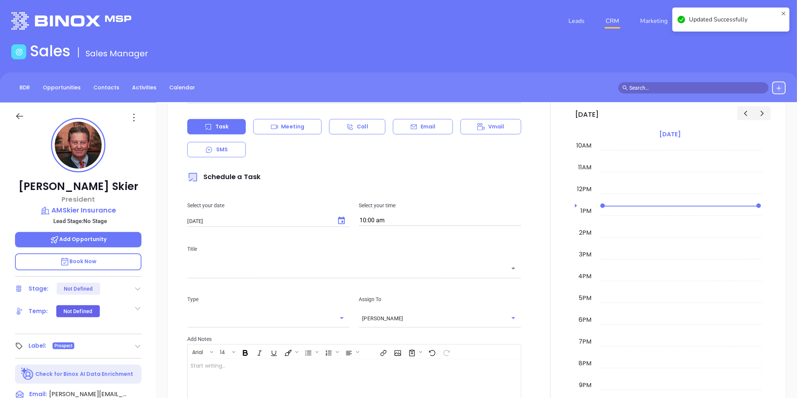
scroll to position [314, 0]
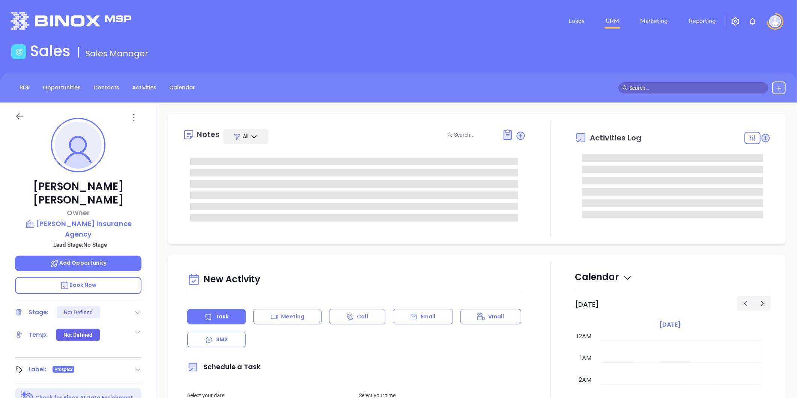
type input "10:00 am"
type input "[DATE]"
type input "[PERSON_NAME]"
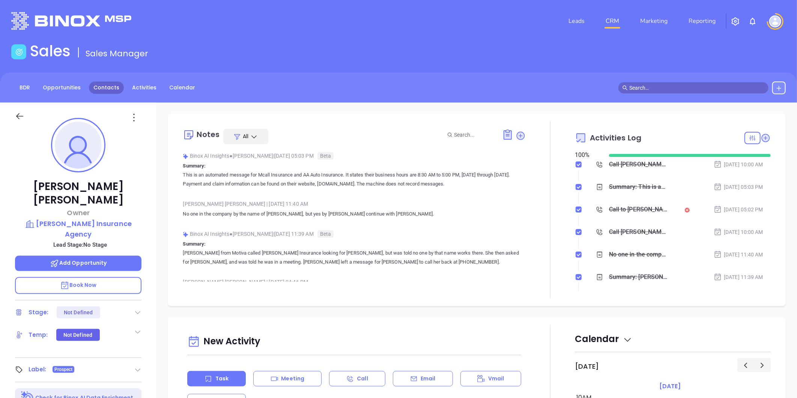
click at [99, 86] on link "Contacts" at bounding box center [106, 87] width 35 height 12
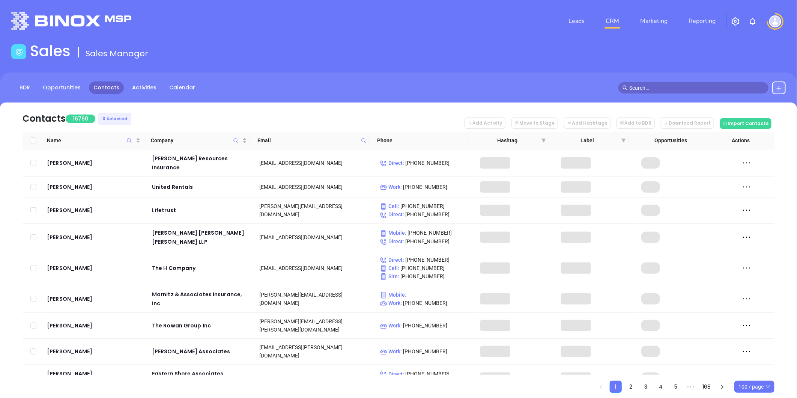
click at [362, 140] on icon at bounding box center [364, 141] width 6 height 6
click at [323, 156] on input "text" at bounding box center [327, 156] width 76 height 12
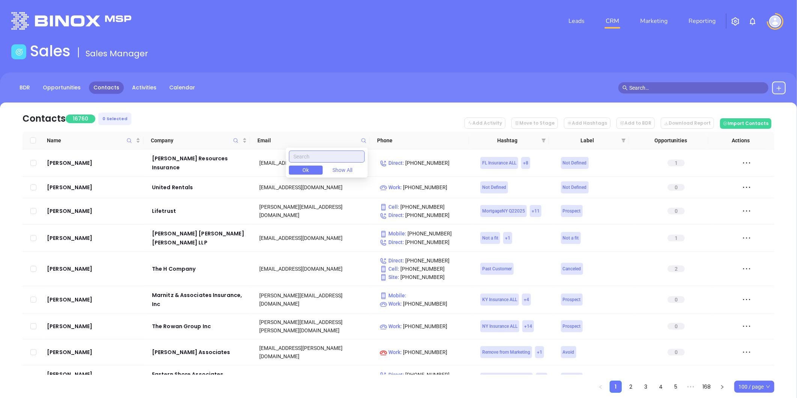
paste input "patersonins.com"
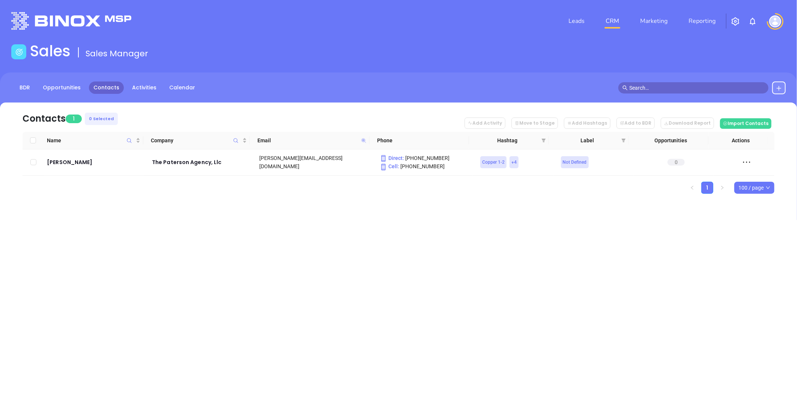
click at [362, 140] on icon at bounding box center [363, 140] width 5 height 5
paste input "kyperinsurance"
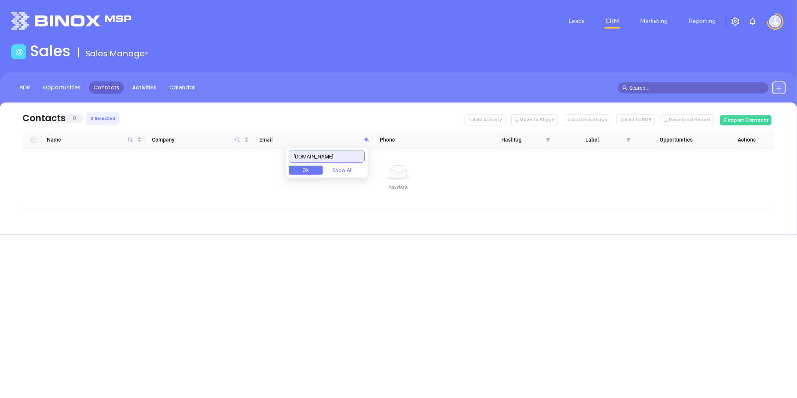
drag, startPoint x: 351, startPoint y: 159, endPoint x: 254, endPoint y: 151, distance: 97.9
click at [254, 151] on body "Leads CRM Marketing Reporting Financial Leads Leads Sales Sales Manager BDR Opp…" at bounding box center [398, 199] width 797 height 398
paste input "wolf"
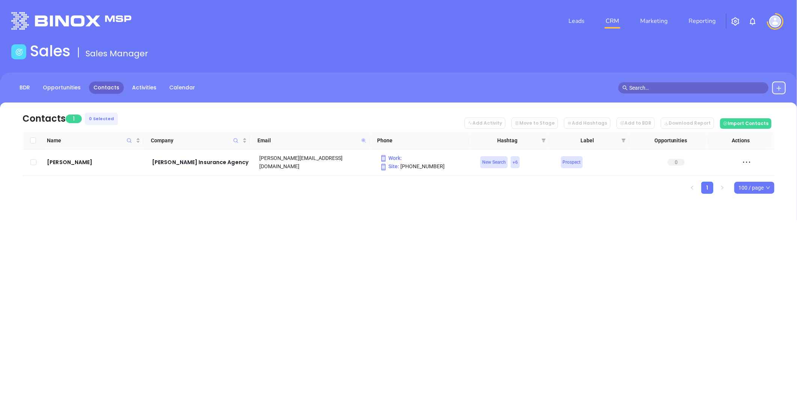
click at [362, 141] on icon at bounding box center [363, 140] width 5 height 5
paste input "huth"
click at [363, 137] on span at bounding box center [363, 140] width 9 height 11
paste input "cv"
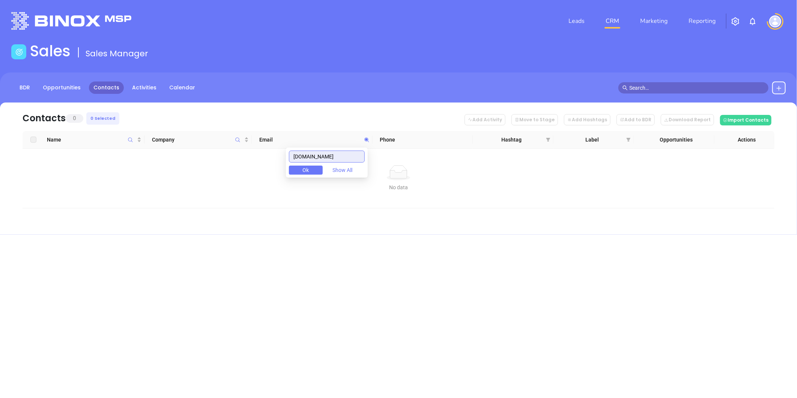
drag, startPoint x: 316, startPoint y: 161, endPoint x: 322, endPoint y: 161, distance: 5.6
click at [272, 163] on body "Leads CRM Marketing Reporting Financial Leads Leads Sales Sales Manager BDR Opp…" at bounding box center [398, 199] width 797 height 398
click at [347, 154] on input "cvinsurance.com" at bounding box center [327, 156] width 76 height 12
paste input "jkj"
drag, startPoint x: 327, startPoint y: 155, endPoint x: 278, endPoint y: 156, distance: 48.4
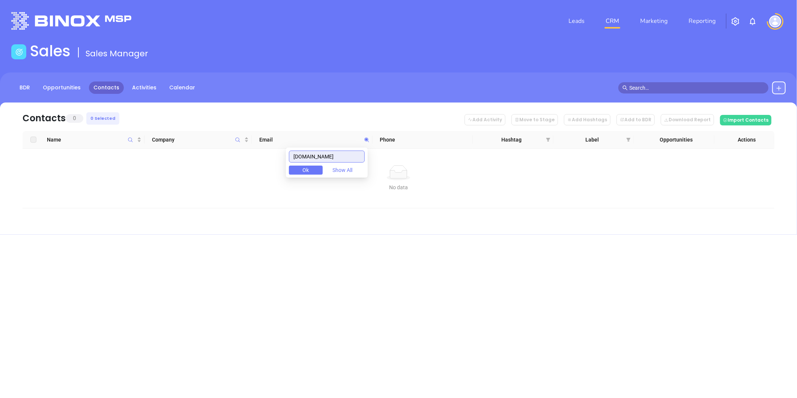
click at [278, 156] on body "Leads CRM Marketing Reporting Financial Leads Leads Sales Sales Manager BDR Opp…" at bounding box center [398, 199] width 797 height 398
paste input "goldlineinsurance"
drag, startPoint x: 358, startPoint y: 154, endPoint x: 270, endPoint y: 164, distance: 88.7
click at [270, 163] on body "Leads CRM Marketing Reporting Financial Leads Leads Sales Sales Manager BDR Opp…" at bounding box center [398, 199] width 797 height 398
paste input "deancharles"
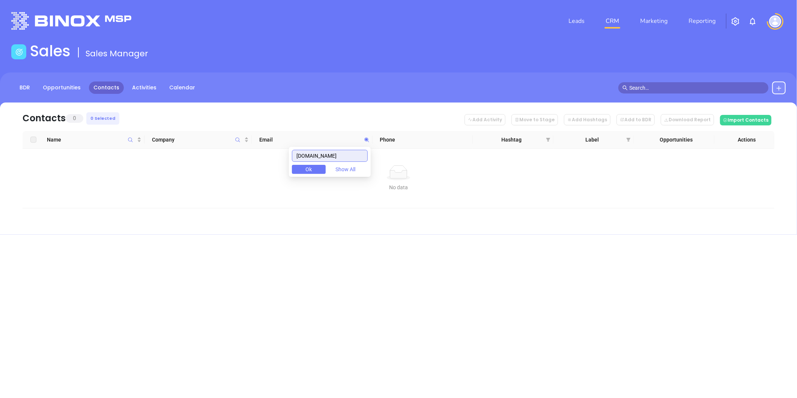
drag, startPoint x: 351, startPoint y: 156, endPoint x: 279, endPoint y: 151, distance: 72.6
click at [277, 153] on body "Leads CRM Marketing Reporting Financial Leads Leads Sales Sales Manager BDR Opp…" at bounding box center [398, 199] width 797 height 398
paste input "tyrolinsurance"
click at [451, 363] on div "Leads CRM Marketing Reporting Financial Leads Leads Sales Sales Manager BDR Opp…" at bounding box center [398, 199] width 797 height 398
click at [365, 138] on icon at bounding box center [366, 139] width 5 height 5
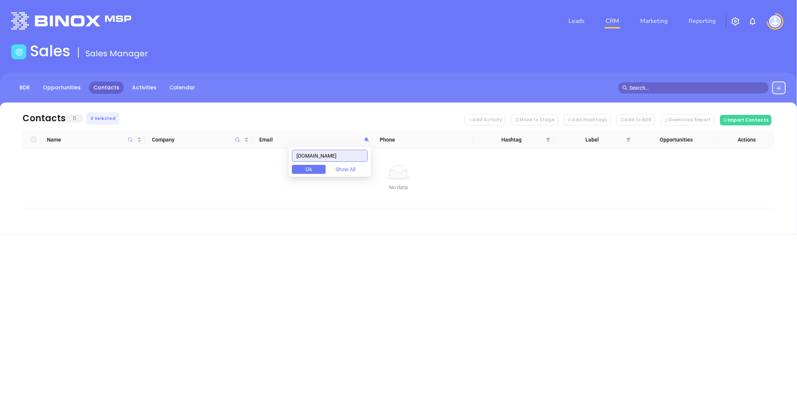
paste input "heller"
drag, startPoint x: 342, startPoint y: 156, endPoint x: 239, endPoint y: 161, distance: 102.5
click at [238, 160] on body "Leads CRM Marketing Reporting Financial Leads Leads Sales Sales Manager BDR Opp…" at bounding box center [398, 199] width 797 height 398
paste input "leachagency"
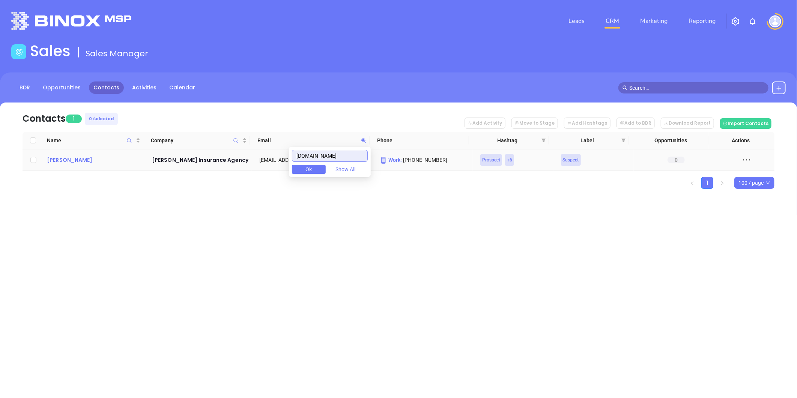
type input "leachagency.com"
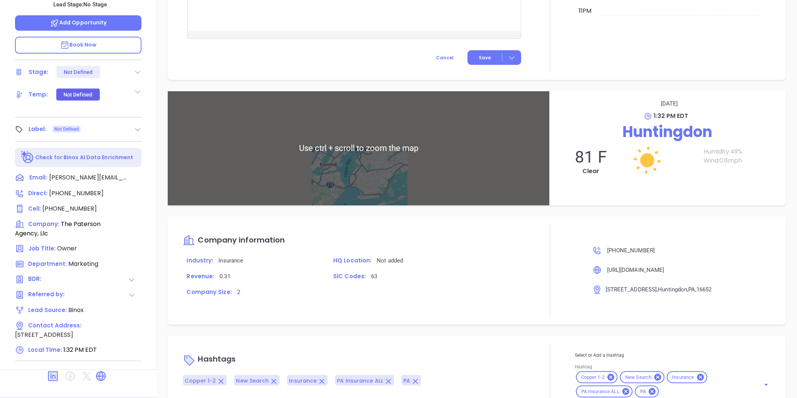
scroll to position [362, 0]
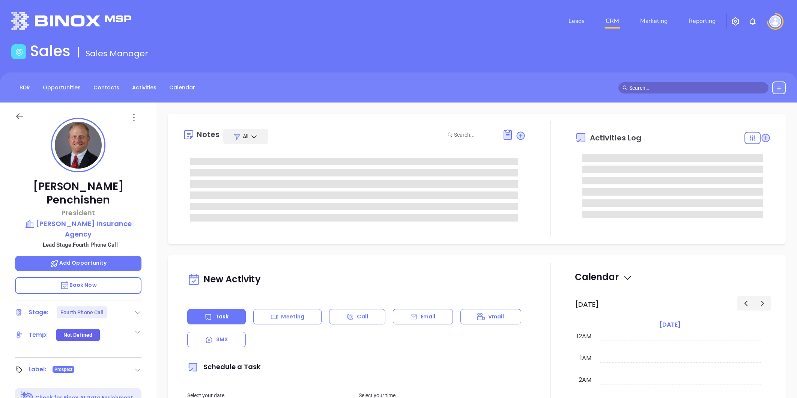
type input "[PERSON_NAME]"
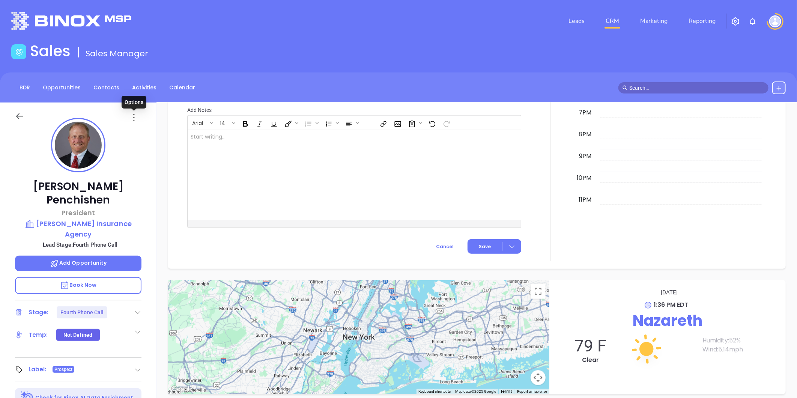
click at [135, 119] on icon at bounding box center [134, 117] width 12 height 12
click at [147, 194] on div "Edit" at bounding box center [171, 198] width 74 height 8
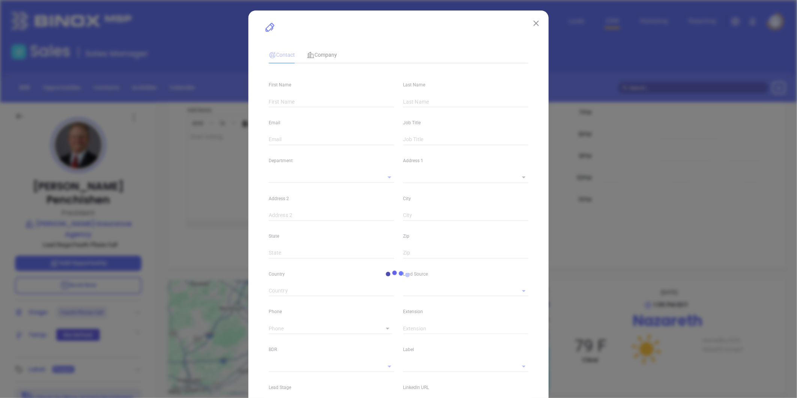
type input "[PERSON_NAME]"
type input "Penchishen"
type input "[PERSON_NAME][EMAIL_ADDRESS][DOMAIN_NAME]"
type input "President"
type textarea "PO Box 221"
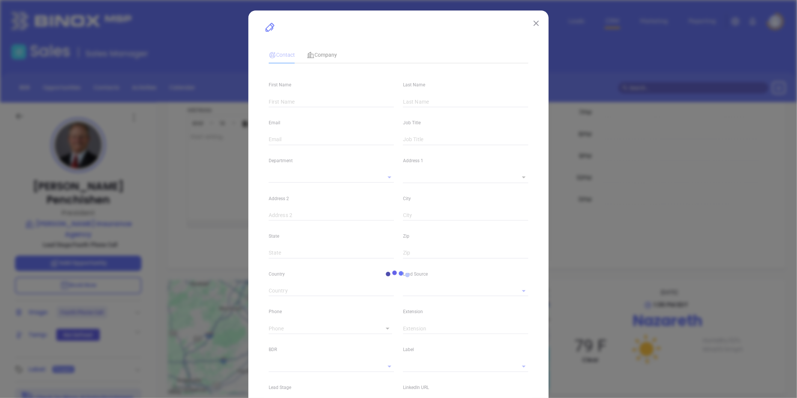
type input "1"
type input "Nazareth"
type input "PA"
type input "18064"
type input "[DOMAIN_NAME][URL][PERSON_NAME]"
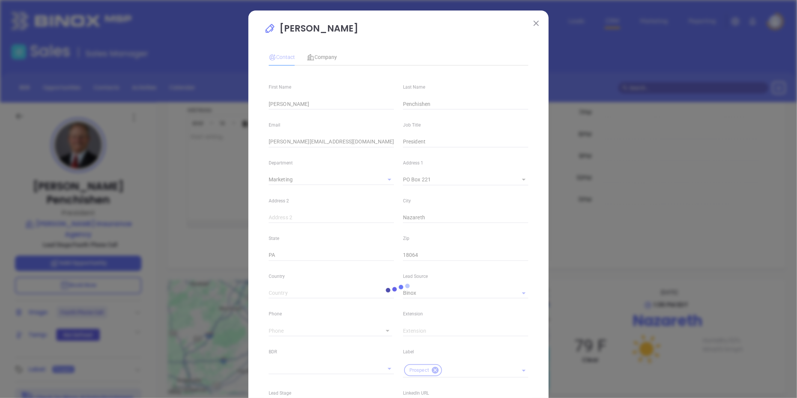
type input "Marketing"
type input "Binox"
type input "[PERSON_NAME]"
type input "Fourth Phone Call"
type input "1"
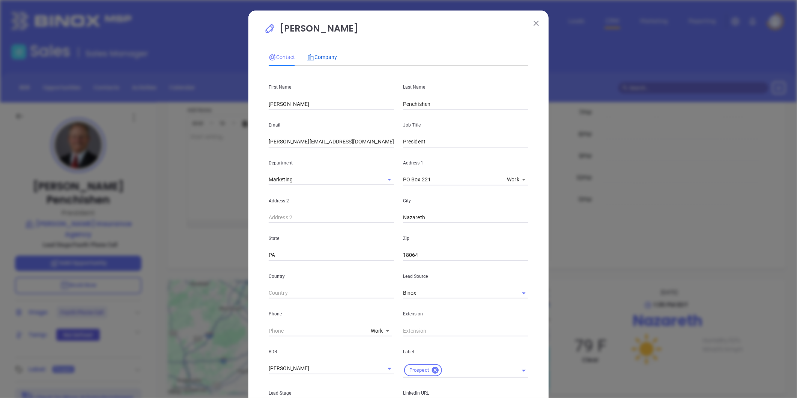
click at [324, 57] on span "Company" at bounding box center [322, 57] width 30 height 6
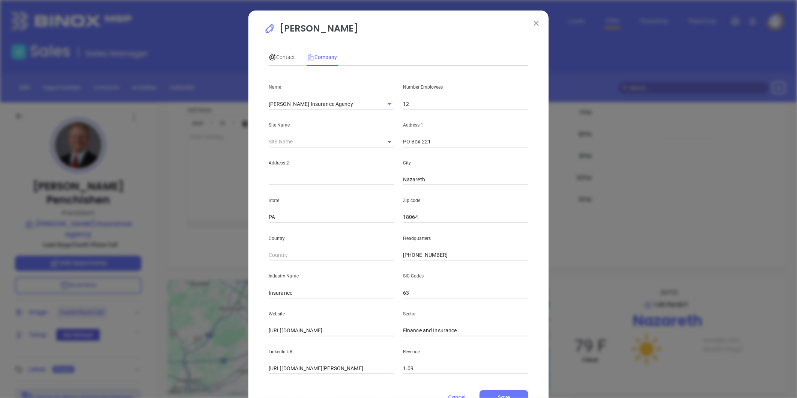
click at [387, 140] on body "Leads CRM Marketing Reporting Financial Leads Leads Sales Sales Manager BDR Opp…" at bounding box center [398, 199] width 797 height 398
click at [348, 140] on div at bounding box center [398, 199] width 797 height 398
drag, startPoint x: 383, startPoint y: 141, endPoint x: 383, endPoint y: 153, distance: 11.6
click at [382, 141] on body "Leads CRM Marketing Reporting Financial Leads Leads Sales Sales Manager BDR Opp…" at bounding box center [398, 199] width 797 height 398
click at [388, 147] on li at bounding box center [383, 146] width 15 height 5
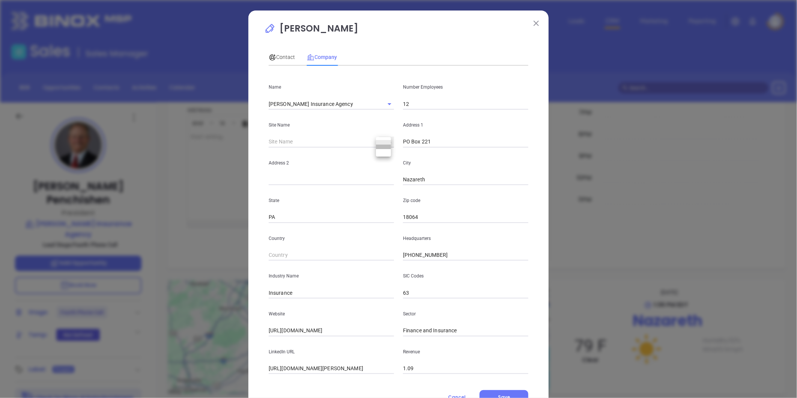
type input "114428"
click at [442, 142] on input "PO Box 221" at bounding box center [465, 141] width 125 height 11
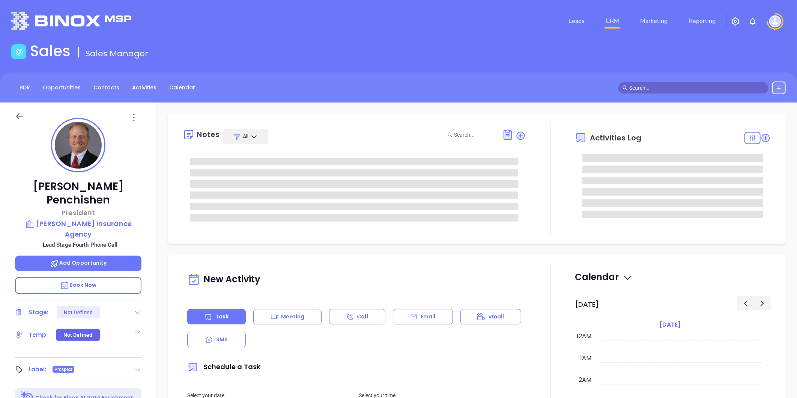
type input "[DATE]"
type input "[PERSON_NAME]"
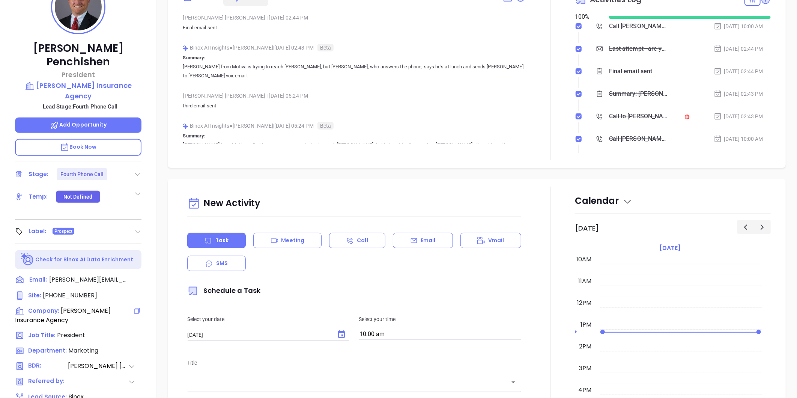
scroll to position [21, 0]
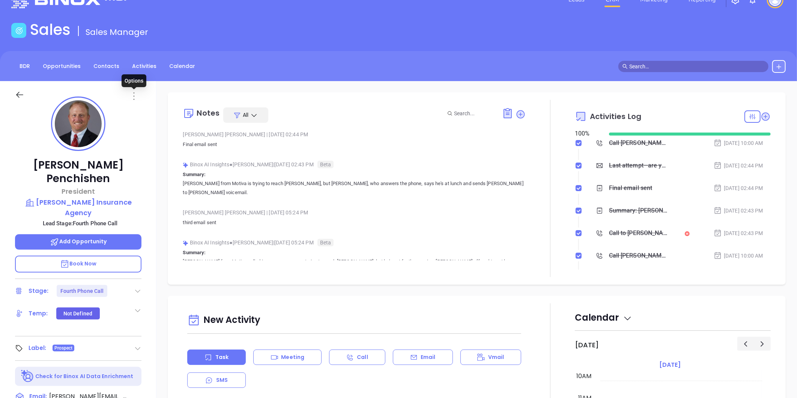
drag, startPoint x: 134, startPoint y: 92, endPoint x: 134, endPoint y: 99, distance: 6.8
click at [134, 92] on icon at bounding box center [134, 96] width 1 height 8
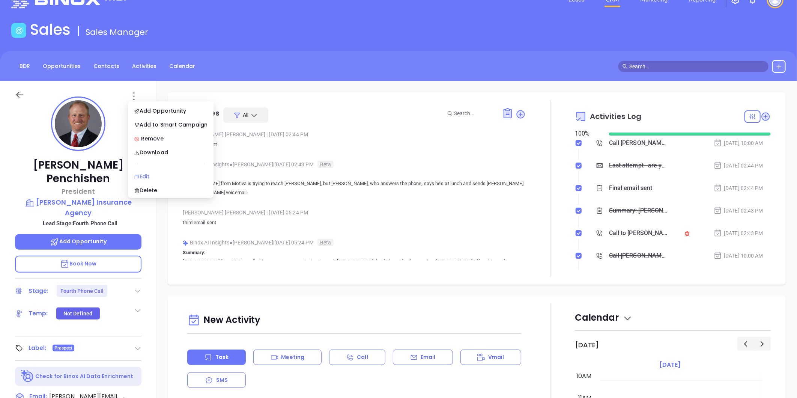
click at [153, 176] on div "Edit" at bounding box center [171, 176] width 74 height 8
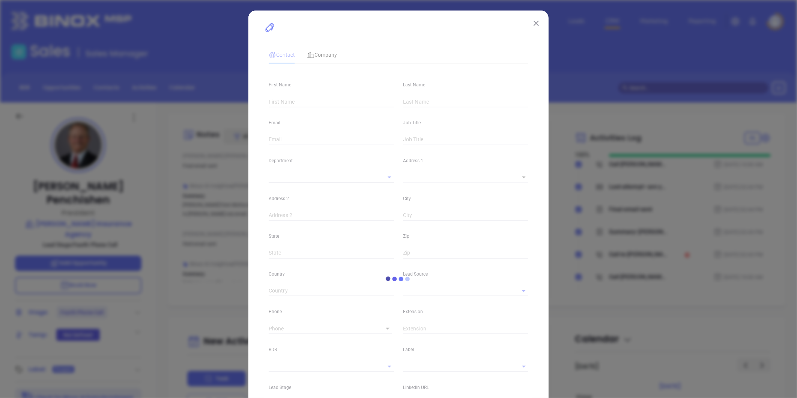
type input "[PERSON_NAME]"
type input "Penchishen"
type input "[PERSON_NAME][EMAIL_ADDRESS][DOMAIN_NAME]"
type input "President"
type textarea "PO Box 221"
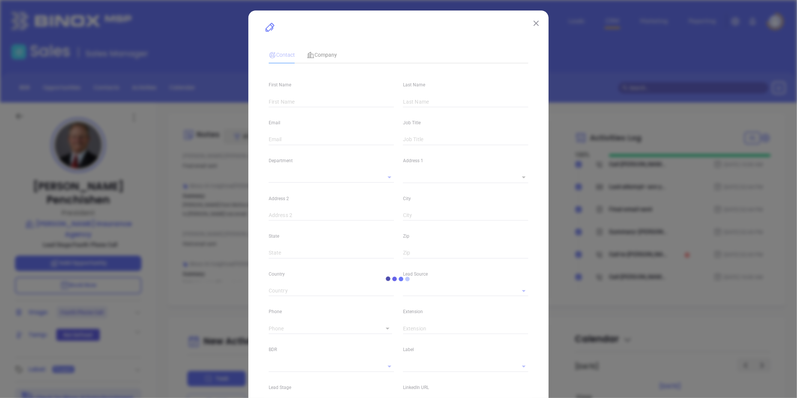
type input "1"
type input "Nazareth"
type input "PA"
type input "18064"
type input "[DOMAIN_NAME][URL][PERSON_NAME]"
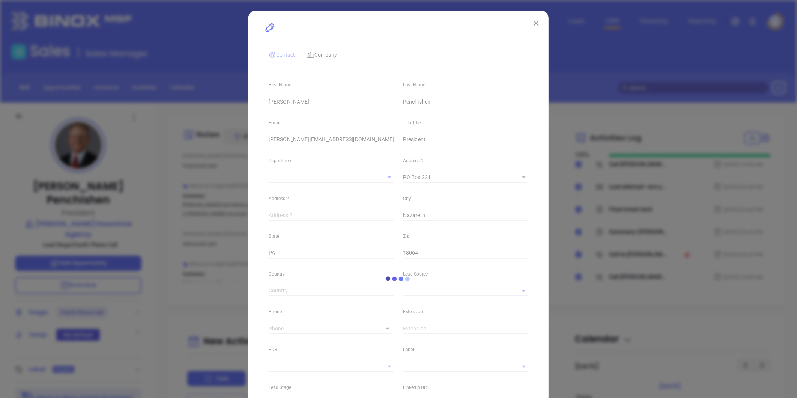
type input "Marketing"
type input "Binox"
type input "[PERSON_NAME]"
type input "Fourth Phone Call"
type input "1"
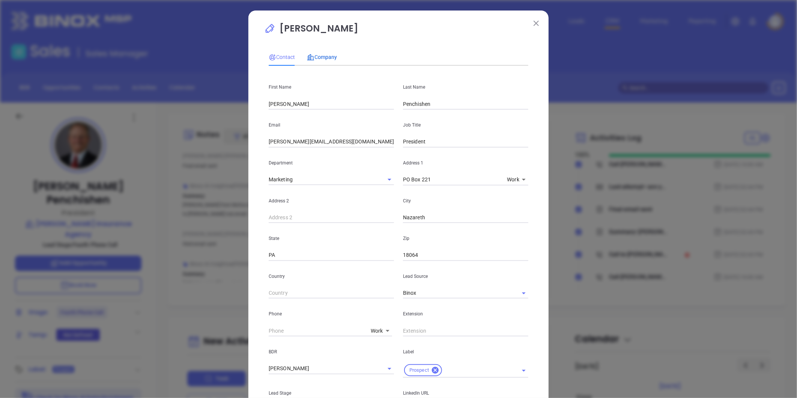
drag, startPoint x: 315, startPoint y: 55, endPoint x: 335, endPoint y: 59, distance: 20.3
click at [315, 55] on span "Company" at bounding box center [322, 57] width 30 height 6
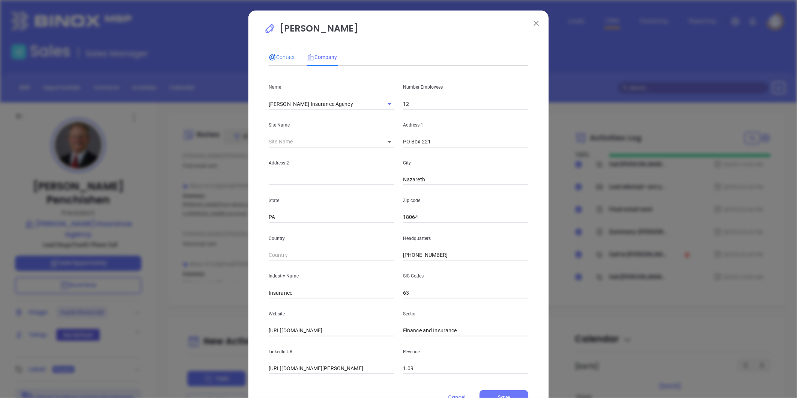
click at [276, 54] on span "Contact" at bounding box center [282, 57] width 26 height 6
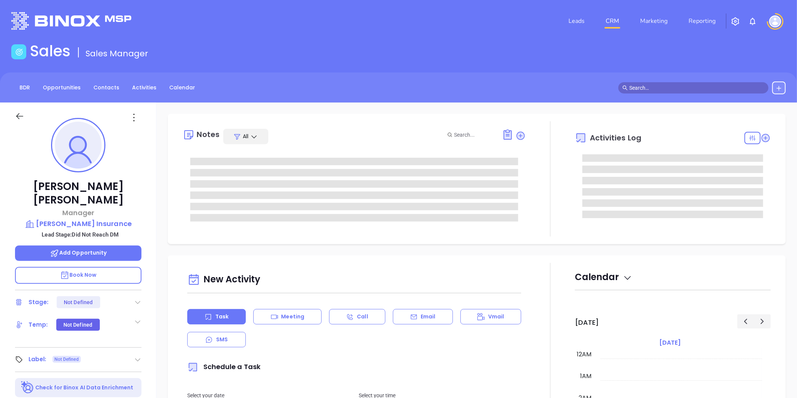
type input "[DATE]"
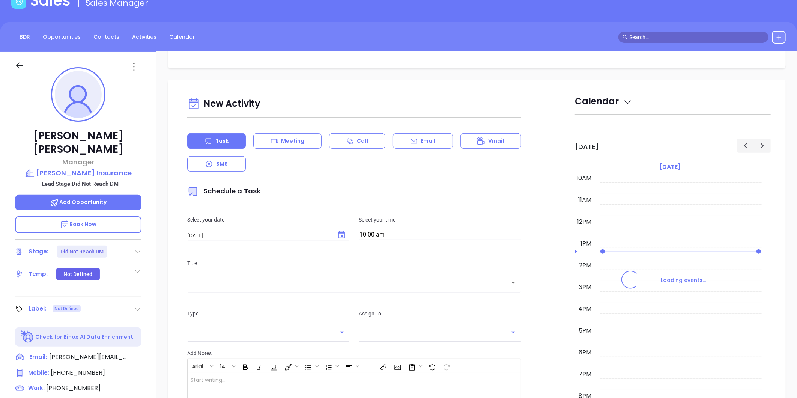
type input "[PERSON_NAME]"
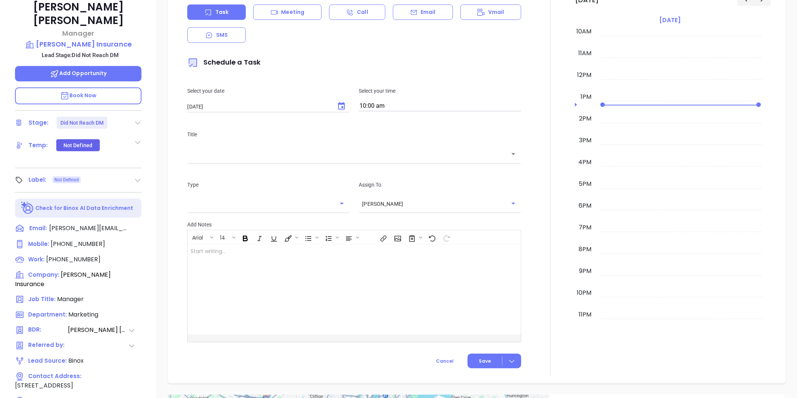
scroll to position [208, 0]
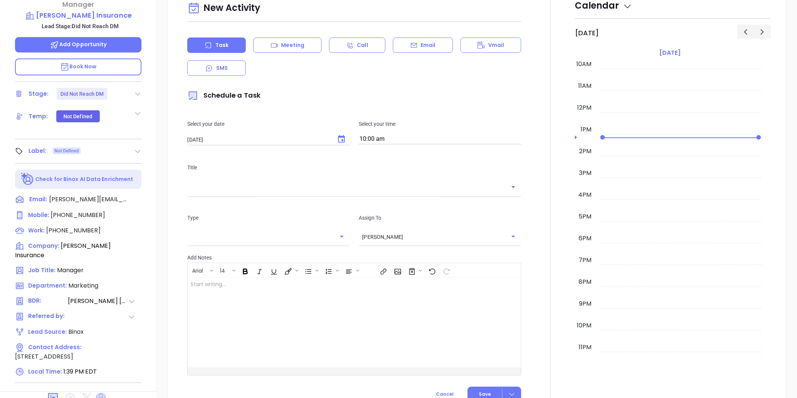
click at [96, 393] on icon at bounding box center [101, 398] width 10 height 10
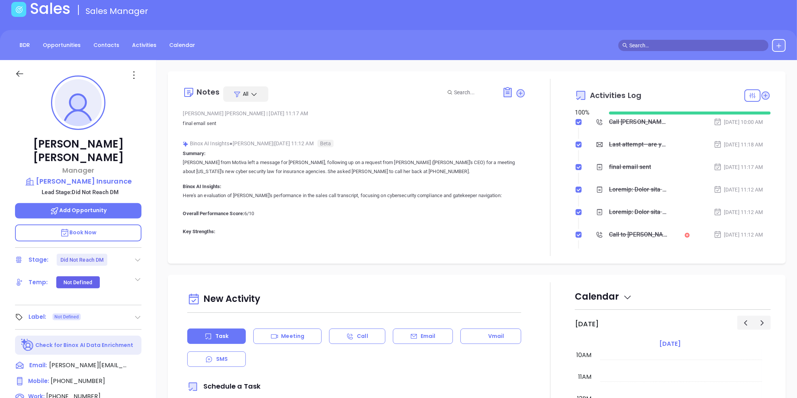
scroll to position [42, 0]
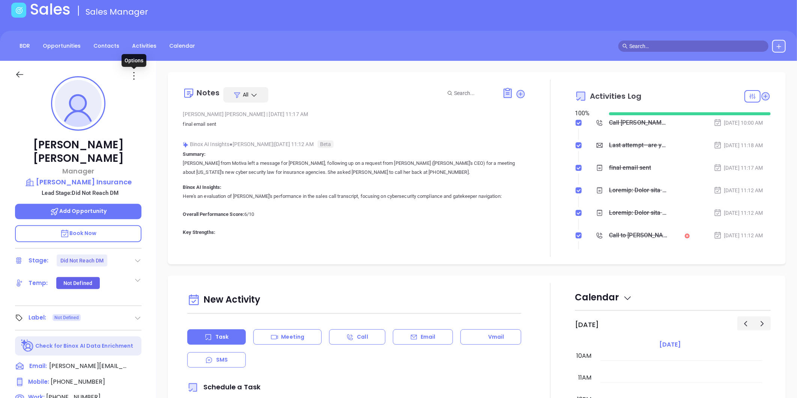
click at [133, 75] on icon at bounding box center [134, 76] width 12 height 12
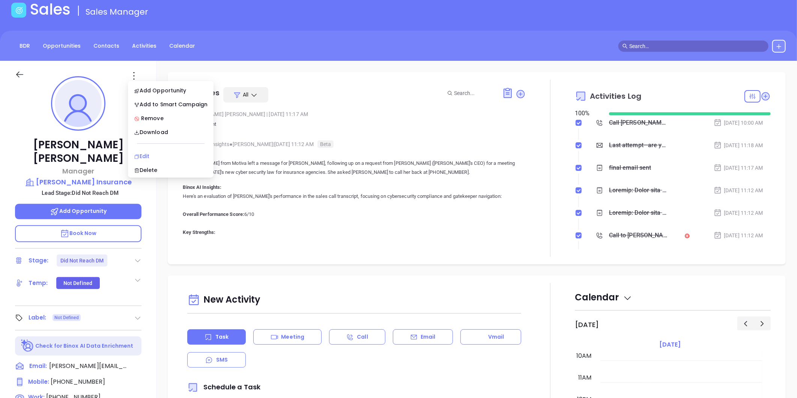
click at [147, 153] on div "Edit" at bounding box center [171, 156] width 74 height 8
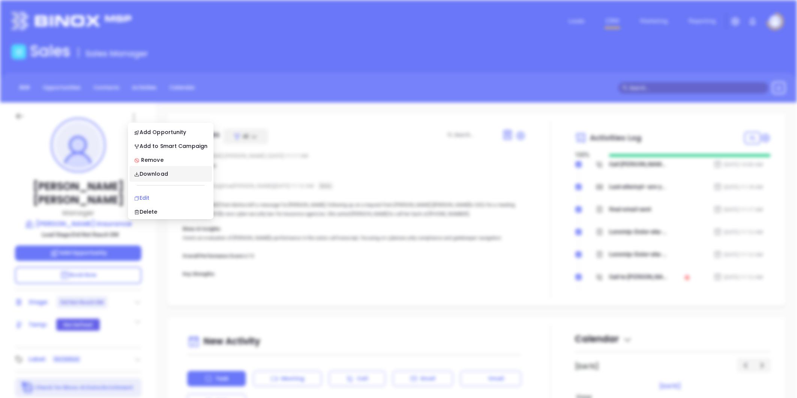
scroll to position [0, 0]
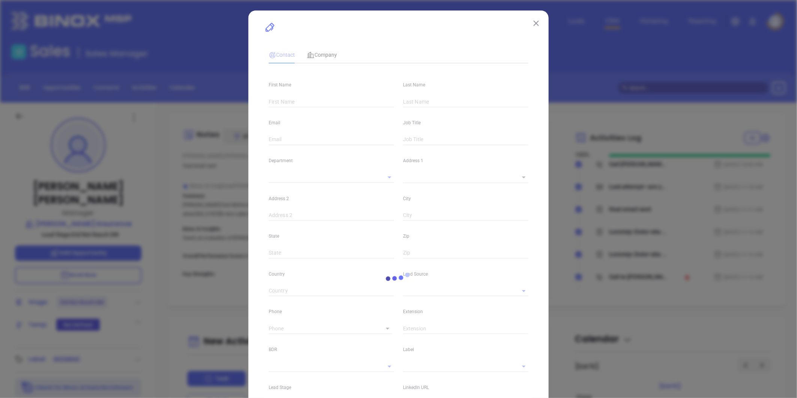
type input "Jennifer"
type input "Brooks"
type input "jennifer@huthinsurance.com"
type input "Manager"
type input "1"
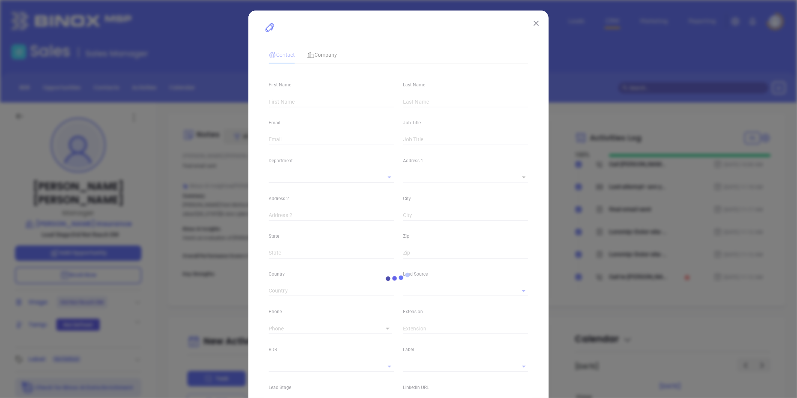
type input "www.linkedin.com/in/jennifer-brooks-90b62676/"
type input "Marketing"
type input "Binox"
type input "Vicky Mendoza"
type input "Did Not Reach DM"
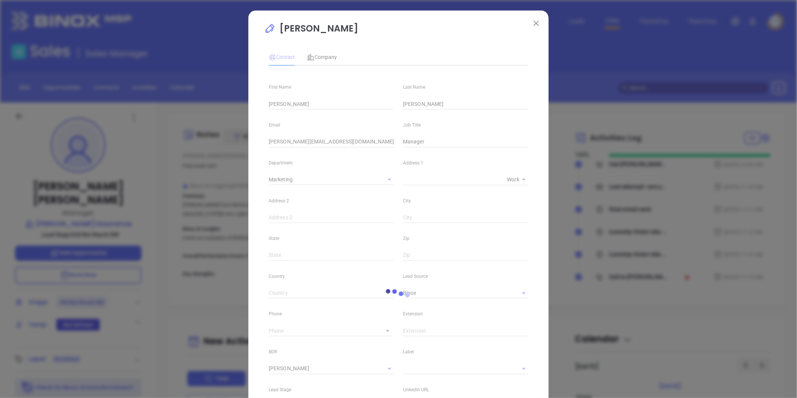
type input "(800) 714-8209"
type input "1"
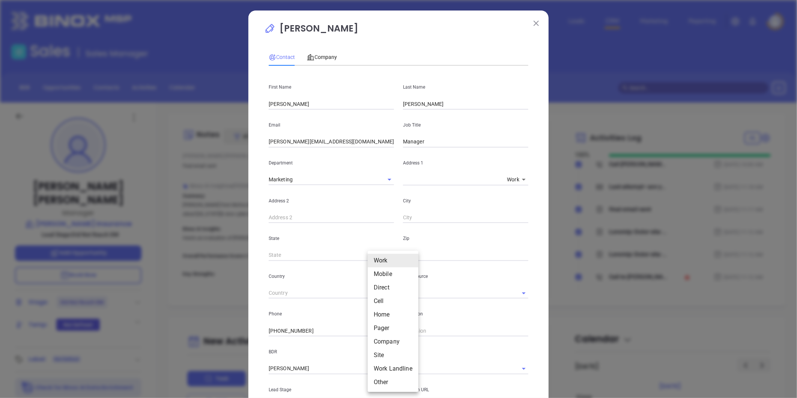
click at [371, 329] on body "Leads CRM Marketing Reporting Financial Leads Leads Sales Sales Manager BDR Opp…" at bounding box center [398, 199] width 797 height 398
click at [376, 275] on li "Mobile" at bounding box center [393, 274] width 51 height 14
type input "(484) 281-3510"
type input "2"
click at [371, 329] on body "Leads CRM Marketing Reporting Financial Leads Leads Sales Sales Manager BDR Opp…" at bounding box center [398, 199] width 797 height 398
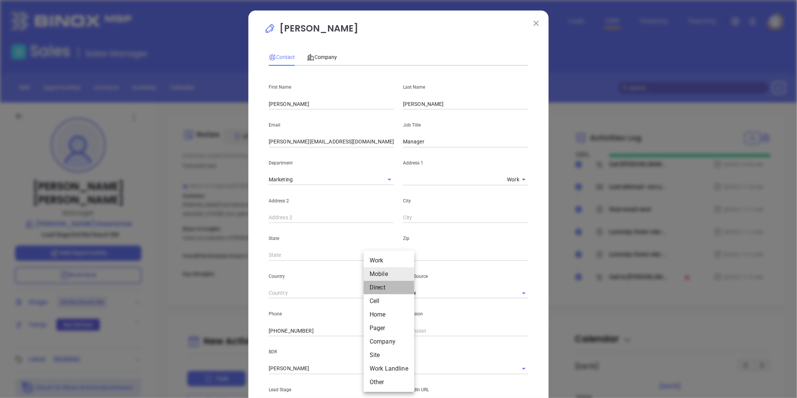
click at [380, 288] on li "Direct" at bounding box center [388, 288] width 51 height 14
type input "3"
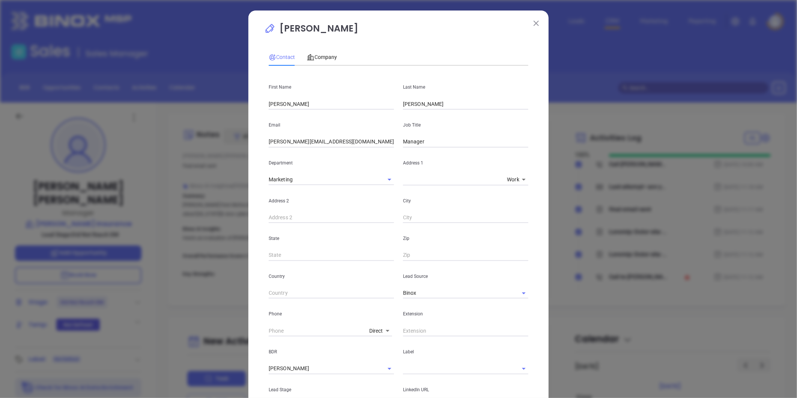
click at [368, 330] on body "Leads CRM Marketing Reporting Financial Leads Leads Sales Sales Manager BDR Opp…" at bounding box center [398, 199] width 797 height 398
drag, startPoint x: 381, startPoint y: 287, endPoint x: 324, endPoint y: 321, distance: 65.9
click at [381, 287] on li "Direct" at bounding box center [391, 288] width 51 height 14
click at [290, 329] on input "( ) -" at bounding box center [318, 330] width 98 height 11
paste input "610) 746-4884"
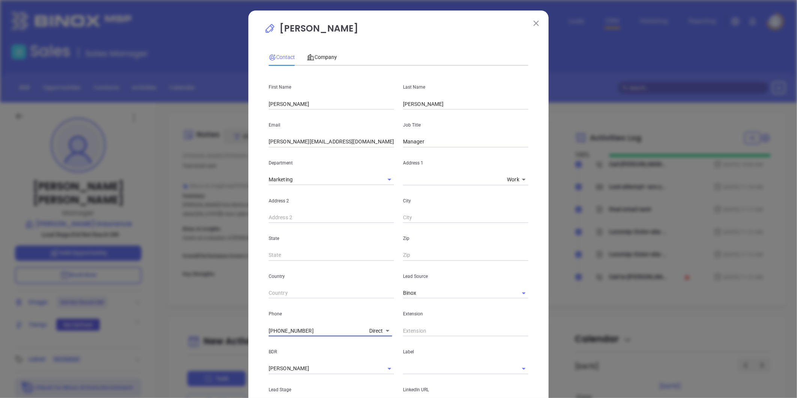
click at [387, 329] on body "Leads CRM Marketing Reporting Financial Leads Leads Sales Sales Manager BDR Opp…" at bounding box center [398, 199] width 797 height 398
click at [378, 271] on li "Mobile" at bounding box center [391, 274] width 51 height 14
type input "(484) 281-3510"
type input "2"
drag, startPoint x: 299, startPoint y: 332, endPoint x: 263, endPoint y: 327, distance: 35.5
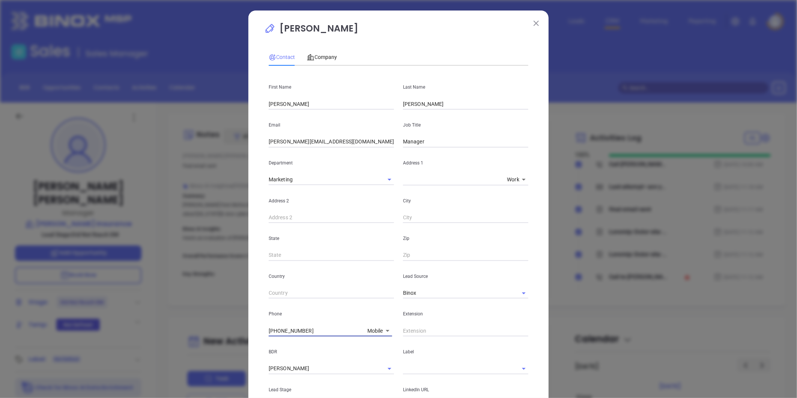
click at [237, 330] on div "Jennifer Brooks Contact Company First Name Jennifer Last Name Brooks Email jenn…" at bounding box center [398, 199] width 797 height 398
type input "( ) -"
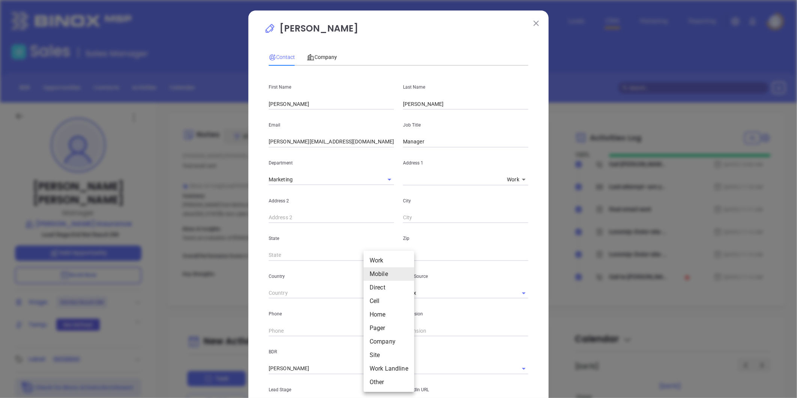
click at [373, 331] on body "Leads CRM Marketing Reporting Financial Leads Leads Sales Sales Manager BDR Opp…" at bounding box center [398, 199] width 797 height 398
click at [379, 261] on li "Work" at bounding box center [388, 261] width 51 height 14
type input "(800) 714-8209"
type input "1"
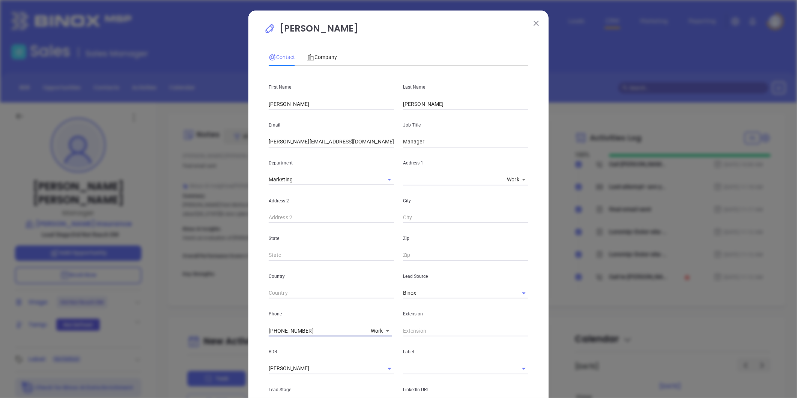
drag, startPoint x: 309, startPoint y: 329, endPoint x: 236, endPoint y: 327, distance: 73.2
click at [236, 327] on div "Jennifer Brooks Contact Company First Name Jennifer Last Name Brooks Email jenn…" at bounding box center [398, 199] width 797 height 398
type input "( ) -"
click at [375, 330] on body "Leads CRM Marketing Reporting Financial Leads Leads Sales Sales Manager BDR Opp…" at bounding box center [398, 199] width 797 height 398
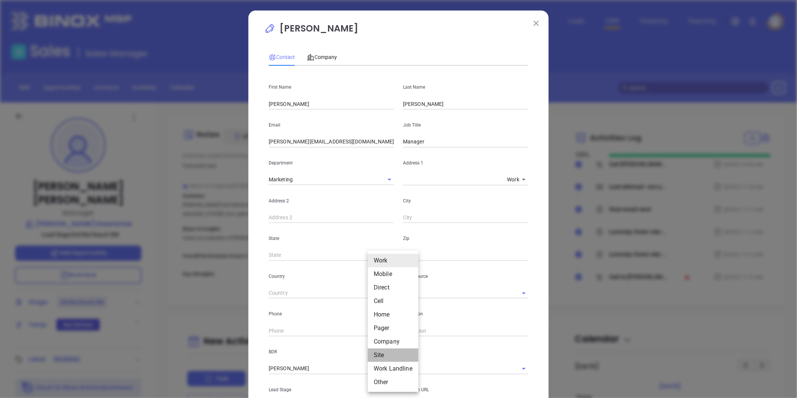
click at [380, 357] on li "Site" at bounding box center [393, 355] width 51 height 14
type input "11"
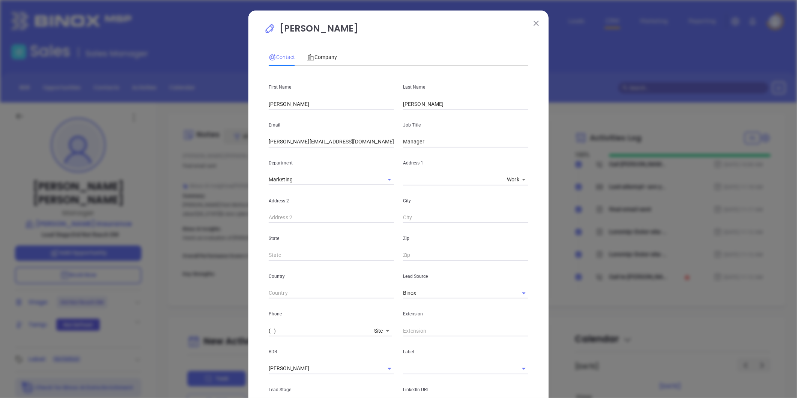
click at [283, 330] on input "( ) -" at bounding box center [320, 330] width 102 height 11
drag, startPoint x: 294, startPoint y: 333, endPoint x: 197, endPoint y: 336, distance: 98.0
click at [194, 336] on div "Jennifer Brooks Contact Company First Name Jennifer Last Name Brooks Email jenn…" at bounding box center [398, 199] width 797 height 398
type input "(610) 759-4900"
click at [317, 56] on span "Company" at bounding box center [322, 57] width 30 height 6
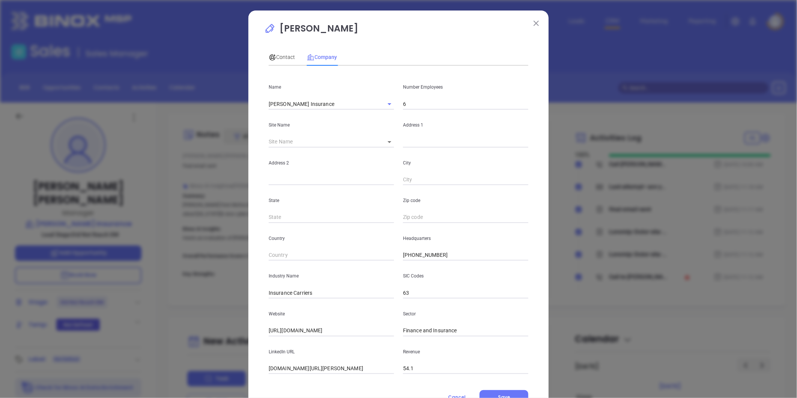
drag, startPoint x: 441, startPoint y: 255, endPoint x: 466, endPoint y: 254, distance: 25.2
click at [379, 254] on div "Country Headquarters (800) 714-8209" at bounding box center [398, 242] width 269 height 38
paste input "610) 759-4900"
type input "(610) 759-4900"
click at [385, 143] on body "Leads CRM Marketing Reporting Financial Leads Leads Sales Sales Manager BDR Opp…" at bounding box center [398, 199] width 797 height 398
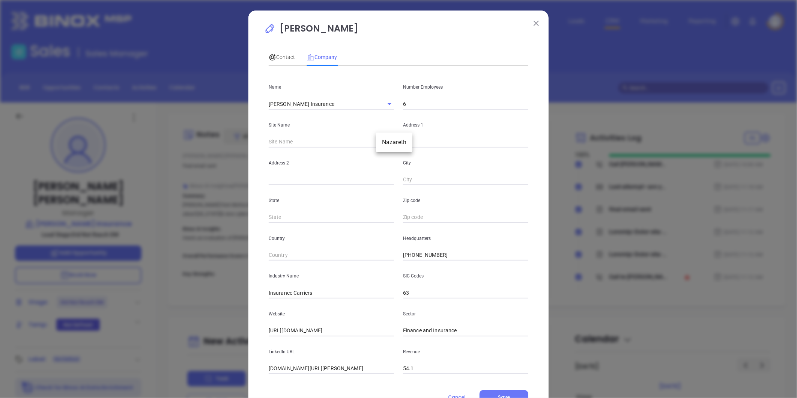
click at [391, 144] on li "Nazareth" at bounding box center [394, 142] width 36 height 14
type input "Nazareth"
type input "113814"
type input "16 Belvidere St"
type input "Nazareth"
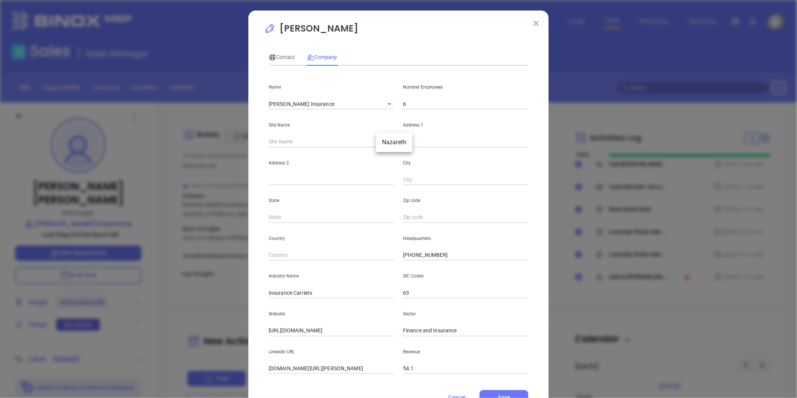
type input "PA"
type input "18064-2103"
type input "US"
drag, startPoint x: 415, startPoint y: 216, endPoint x: 507, endPoint y: 215, distance: 92.3
click at [507, 215] on input "18064-2103" at bounding box center [465, 217] width 125 height 11
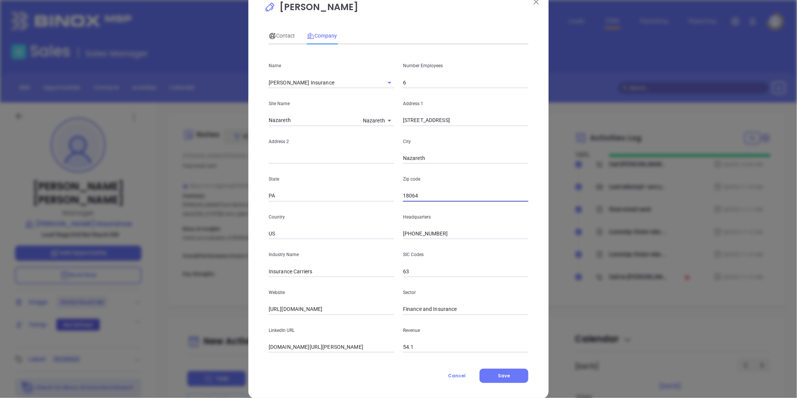
scroll to position [33, 0]
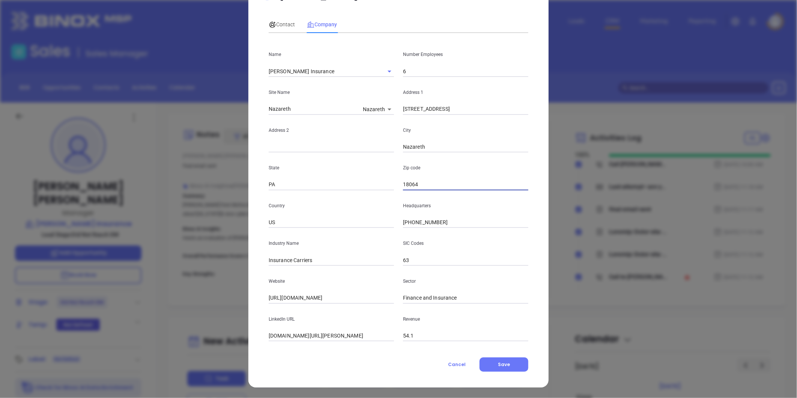
type input "18064"
drag, startPoint x: 288, startPoint y: 259, endPoint x: 428, endPoint y: 247, distance: 140.4
click at [428, 247] on div "Industry Name Insurance Carriers SIC Codes 63" at bounding box center [398, 247] width 269 height 38
type input "Insurance"
click at [365, 185] on input "PA" at bounding box center [331, 184] width 125 height 11
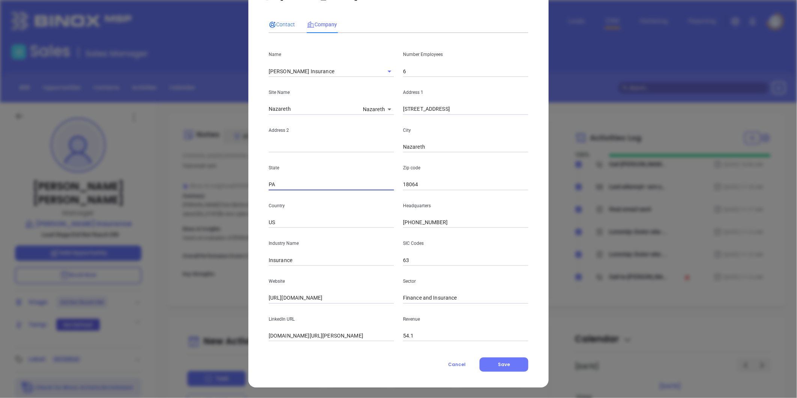
click at [286, 20] on div "Contact" at bounding box center [282, 24] width 26 height 8
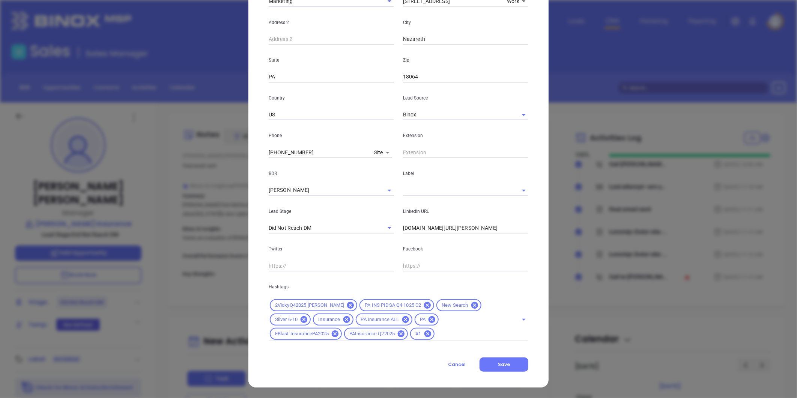
scroll to position [0, 0]
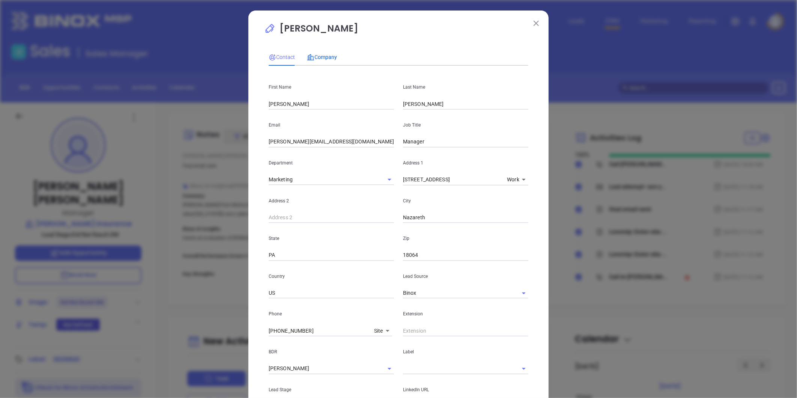
click at [327, 57] on span "Company" at bounding box center [322, 57] width 30 height 6
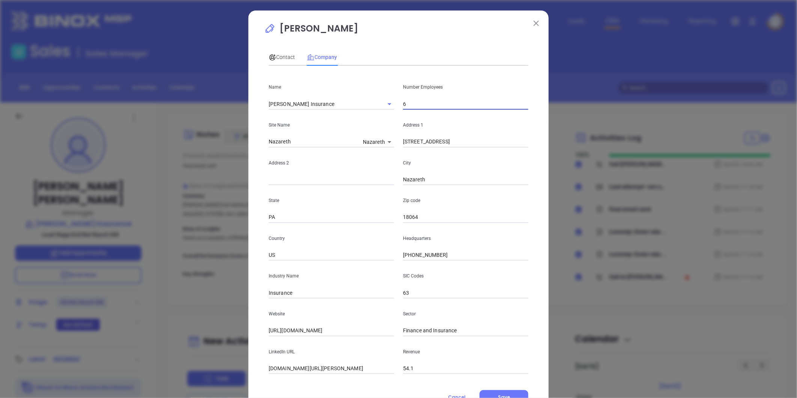
click at [408, 102] on input "6" at bounding box center [465, 103] width 125 height 11
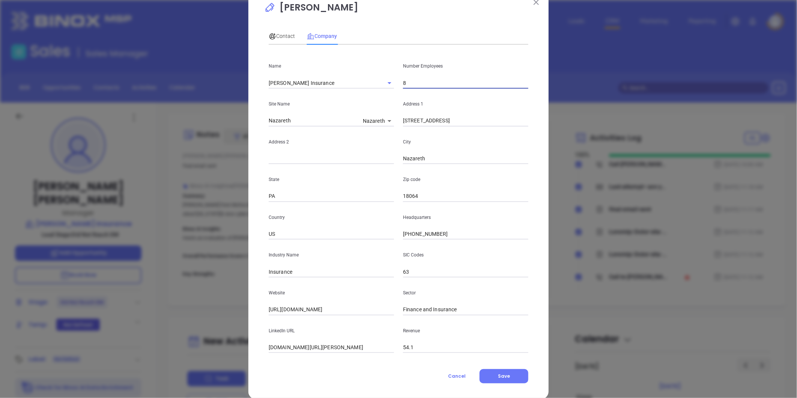
scroll to position [33, 0]
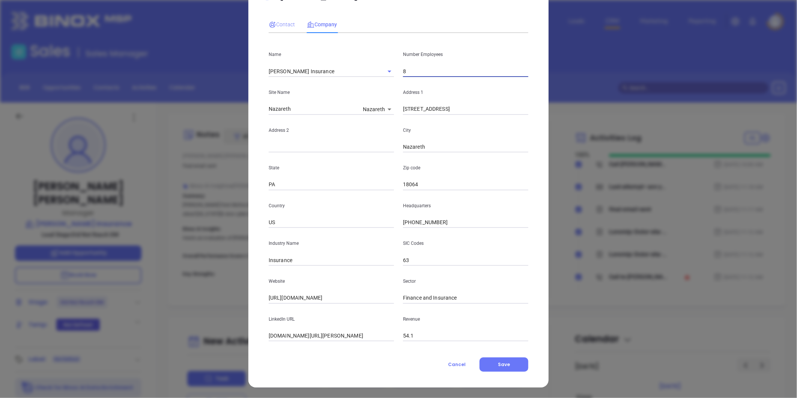
type input "8"
click at [279, 22] on span "Contact" at bounding box center [282, 24] width 26 height 6
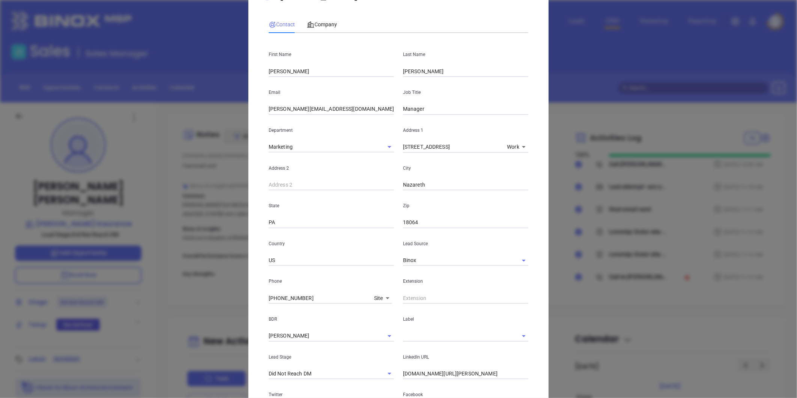
click at [415, 335] on input "text" at bounding box center [455, 335] width 104 height 11
click at [414, 354] on li "Prospect" at bounding box center [465, 353] width 125 height 14
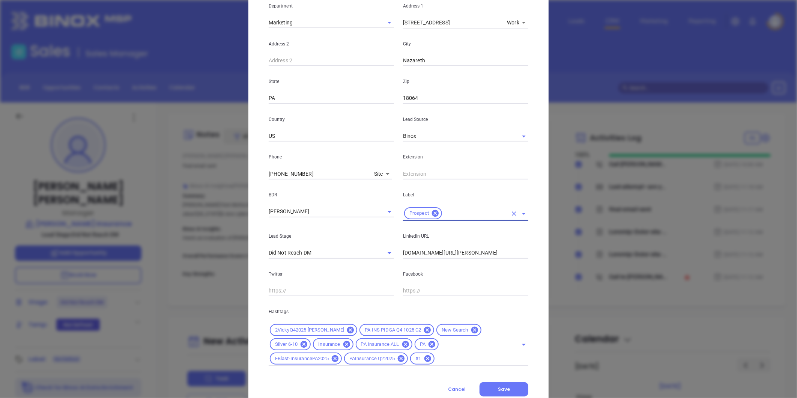
scroll to position [158, 0]
click at [504, 385] on span "Save" at bounding box center [504, 388] width 12 height 6
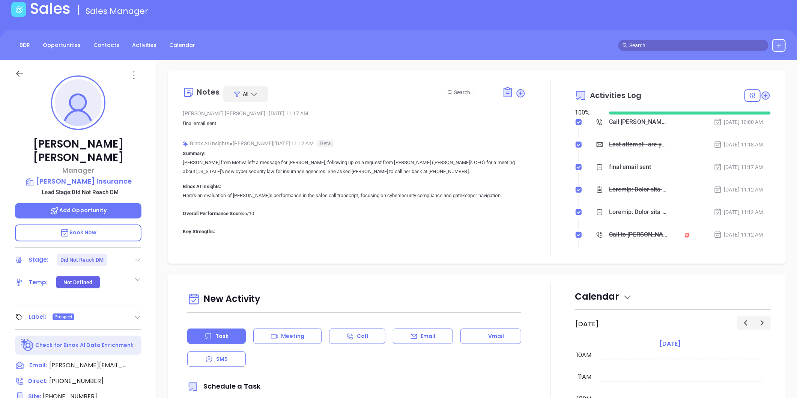
scroll to position [42, 0]
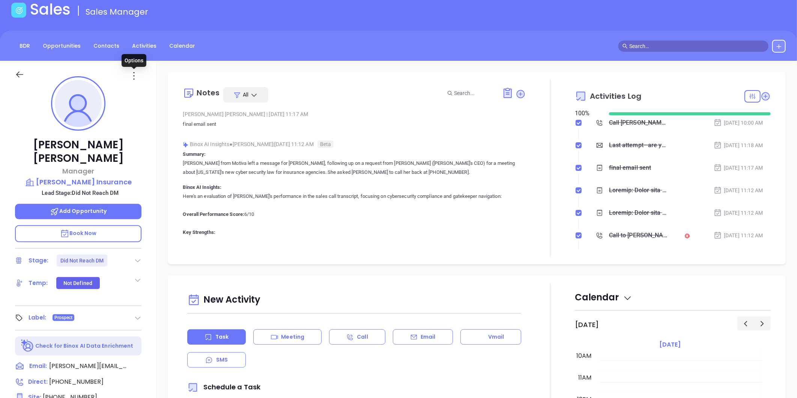
click at [134, 74] on icon at bounding box center [134, 76] width 12 height 12
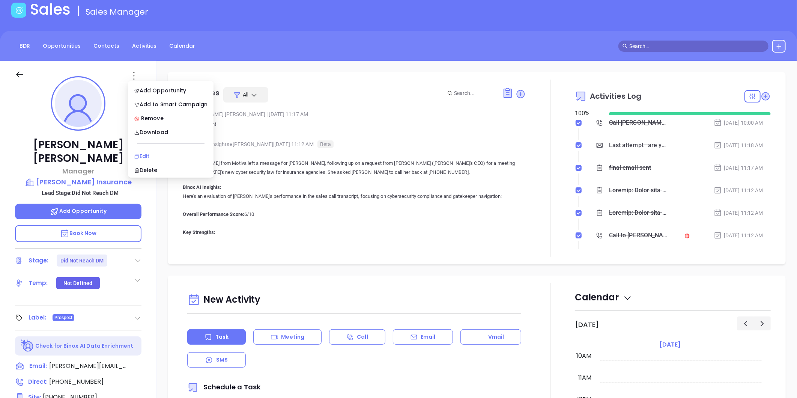
click at [145, 155] on div "Edit" at bounding box center [171, 156] width 74 height 8
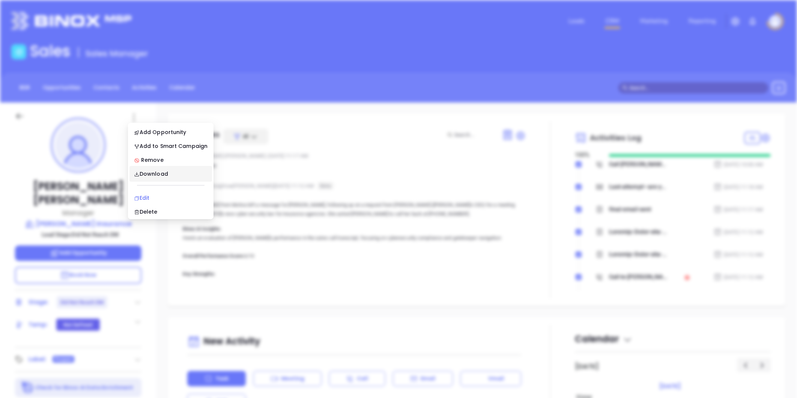
scroll to position [0, 0]
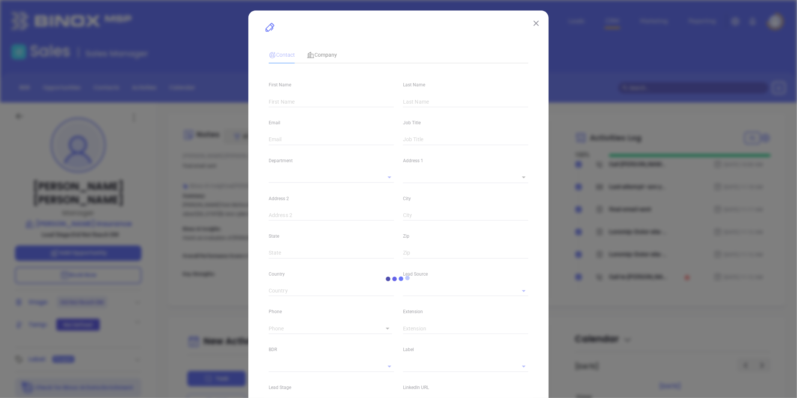
type input "Jennifer"
type input "Brooks"
type input "jennifer@huthinsurance.com"
type input "Manager"
type textarea "16 Belvidere St"
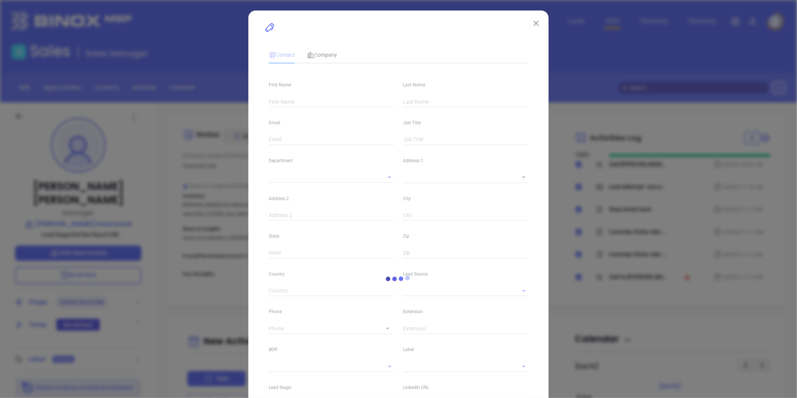
type input "1"
type input "Nazareth"
type input "PA"
type input "18064"
type input "US"
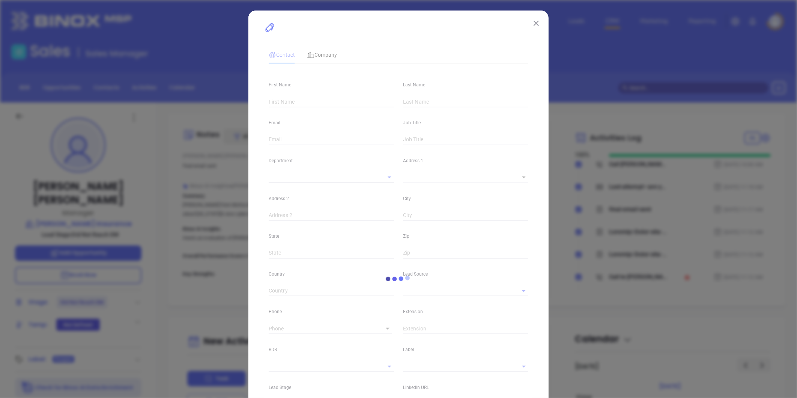
type input "www.linkedin.com/in/jennifer-brooks-90b62676/"
type input "Marketing"
type input "Binox"
type input "[PERSON_NAME]"
type input "Did Not Reach DM"
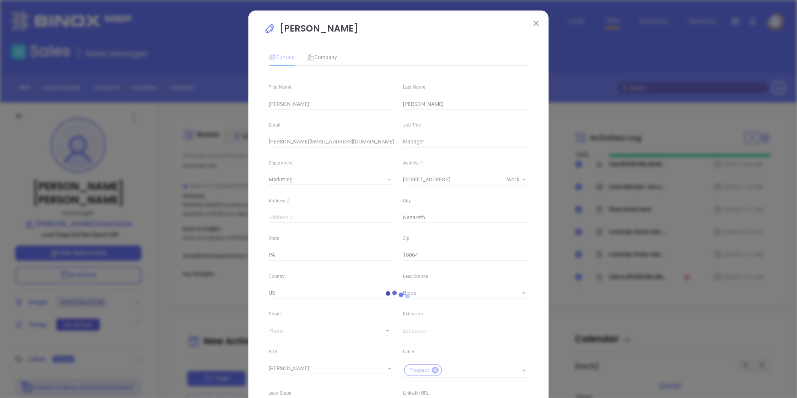
type input "1"
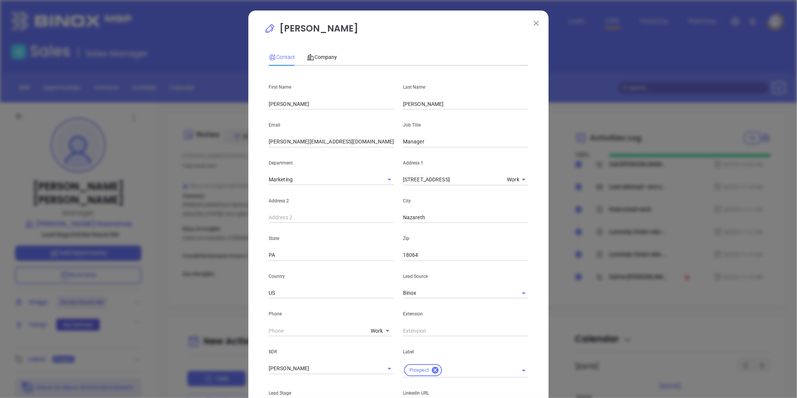
click at [301, 143] on input "jennifer@huthinsurance.com" at bounding box center [331, 141] width 125 height 11
paste input "text"
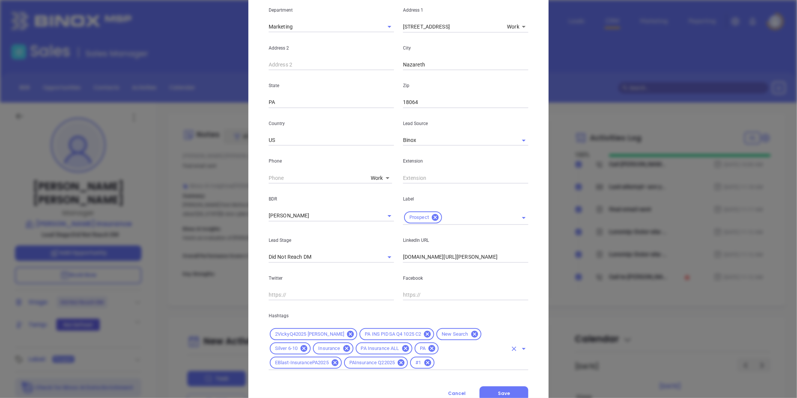
scroll to position [182, 0]
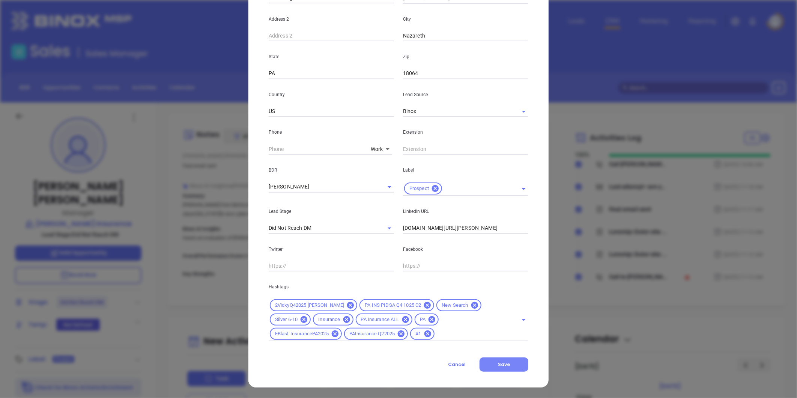
type input "jen@huthinsurance.com"
click at [500, 366] on span "Save" at bounding box center [504, 364] width 12 height 6
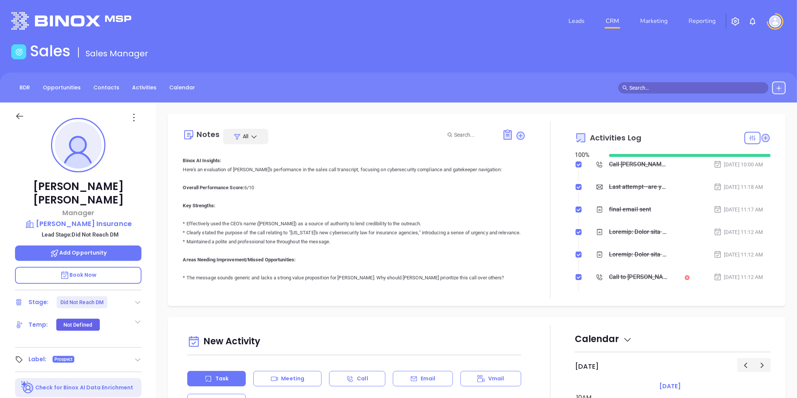
scroll to position [0, 0]
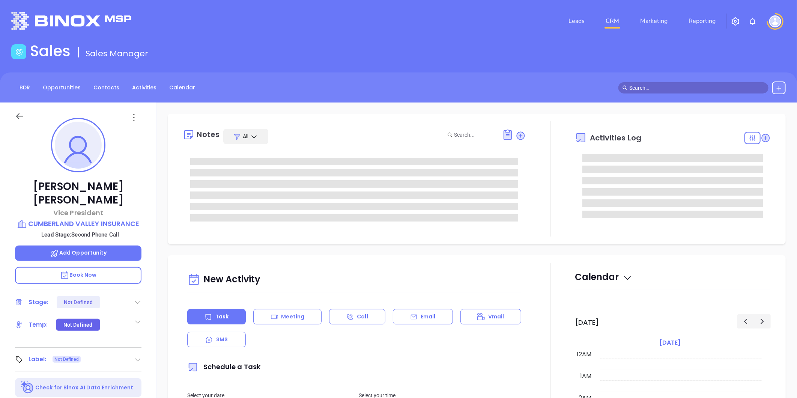
type input "[DATE]"
type input "[PERSON_NAME]"
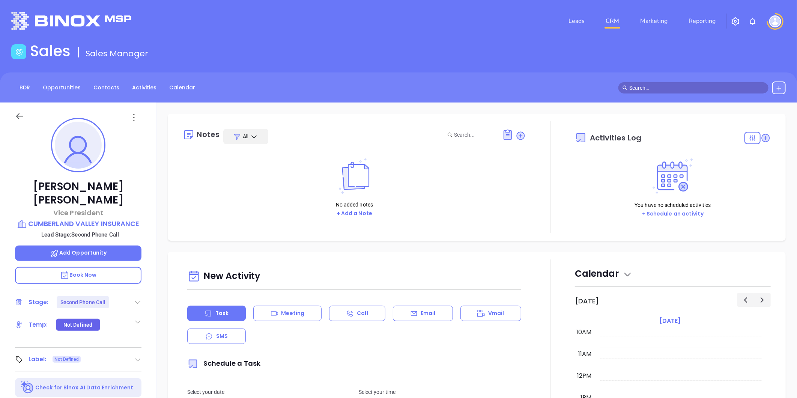
click at [138, 298] on icon at bounding box center [138, 302] width 8 height 8
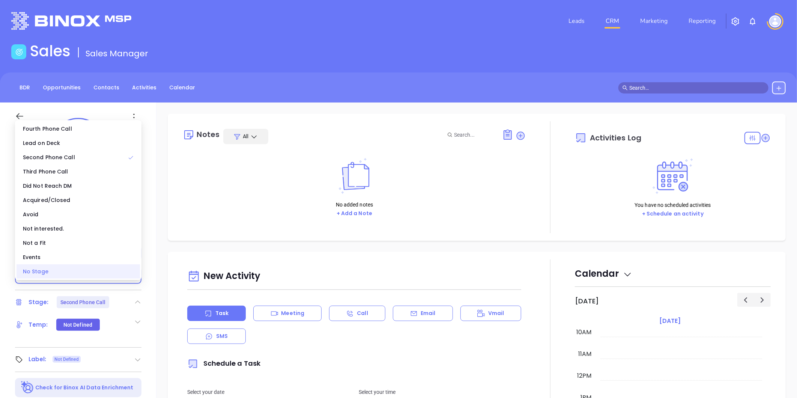
click at [113, 274] on div "No Stage" at bounding box center [78, 271] width 123 height 14
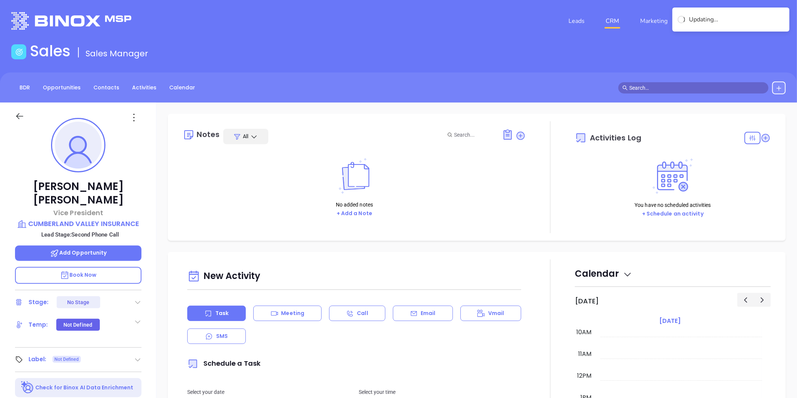
drag, startPoint x: 159, startPoint y: 143, endPoint x: 150, endPoint y: 129, distance: 16.8
click at [158, 140] on div "Notes All No added notes + Add a Note Activities Log You have no scheduled acti…" at bounding box center [476, 364] width 640 height 525
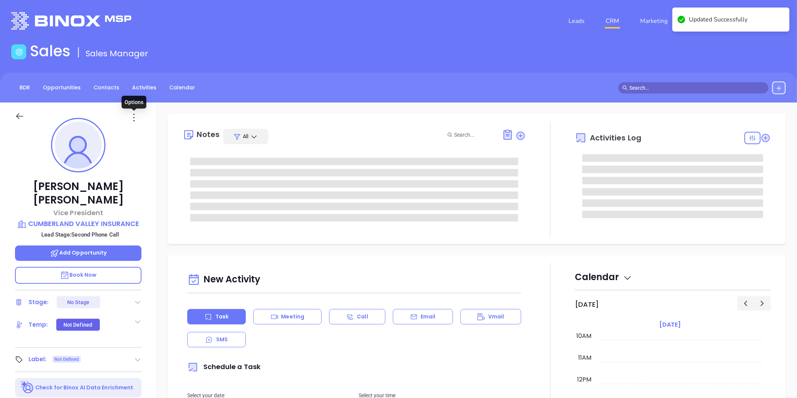
click at [132, 117] on icon at bounding box center [134, 117] width 12 height 12
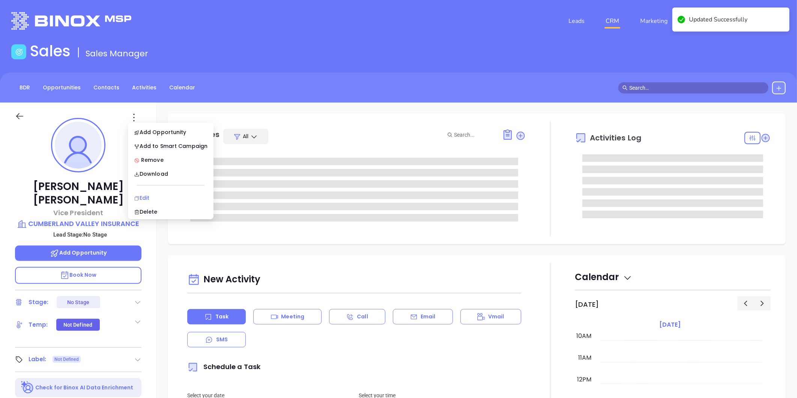
click at [150, 197] on div "Edit" at bounding box center [171, 198] width 74 height 8
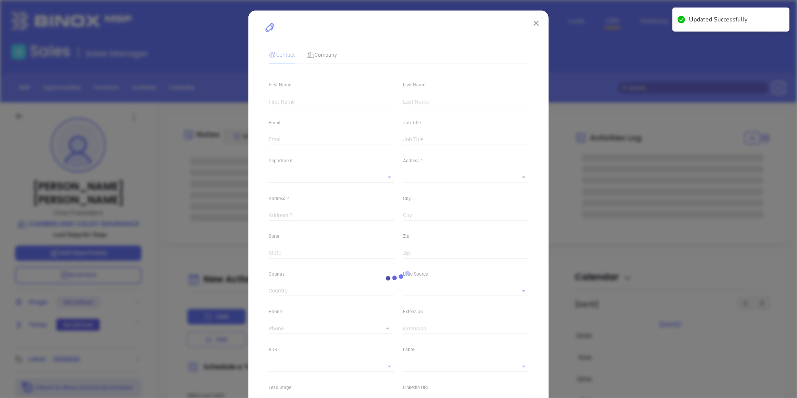
type input "[PERSON_NAME]"
type input "jim@cvinsurance.com"
type input "Vice President"
type input "1"
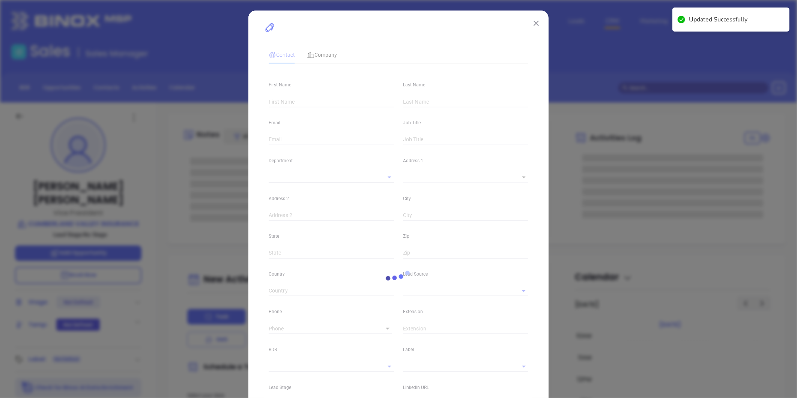
type input "linkedin.com/in/james-schnell-22314425"
type input "Marketing"
type input "Website Reveal"
type input "undefined undefined"
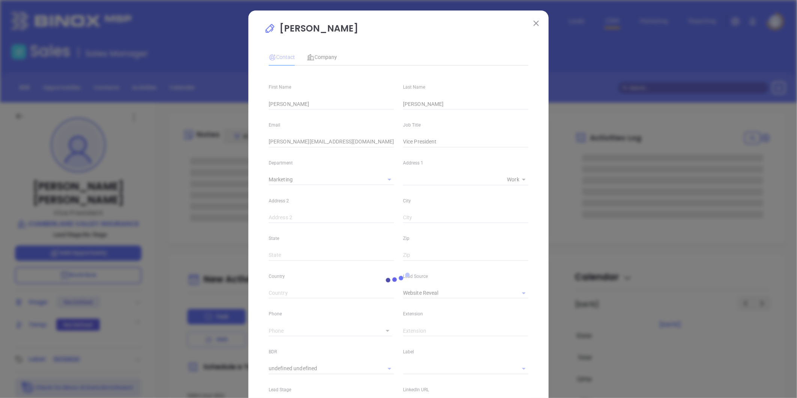
type input "1"
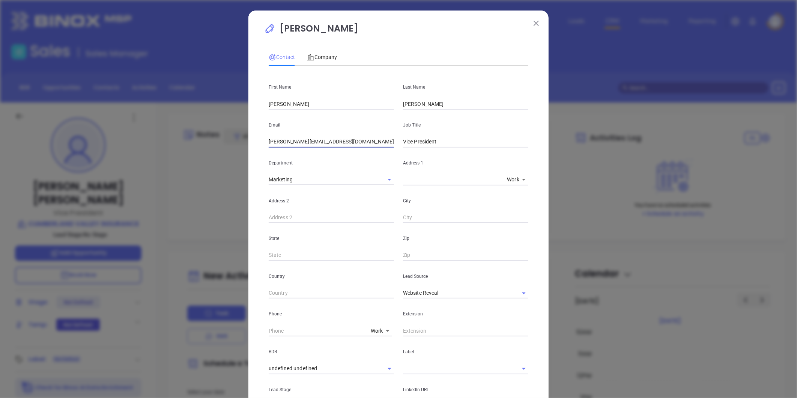
drag, startPoint x: 310, startPoint y: 141, endPoint x: 205, endPoint y: 125, distance: 106.2
click at [170, 126] on div "James Schnell Contact Company First Name James Last Name Schnell Email jim@cvin…" at bounding box center [398, 199] width 797 height 398
click at [512, 293] on icon "Clear" at bounding box center [514, 293] width 5 height 5
click at [472, 289] on input "text" at bounding box center [455, 292] width 104 height 11
click at [418, 308] on li "Binox" at bounding box center [465, 310] width 125 height 14
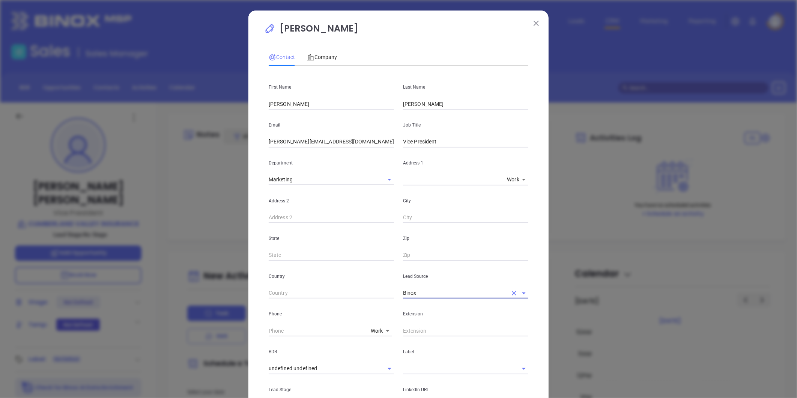
type input "Binox"
click at [372, 324] on div "Work 1" at bounding box center [334, 330] width 130 height 12
click at [374, 332] on body "Leads CRM Marketing Reporting Financial Leads Leads Sales Sales Manager BDR Opp…" at bounding box center [398, 199] width 797 height 398
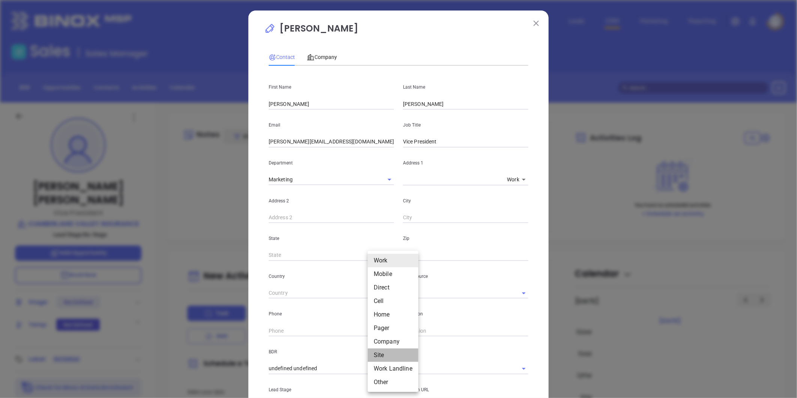
click at [379, 354] on li "Site" at bounding box center [393, 355] width 51 height 14
type input "11"
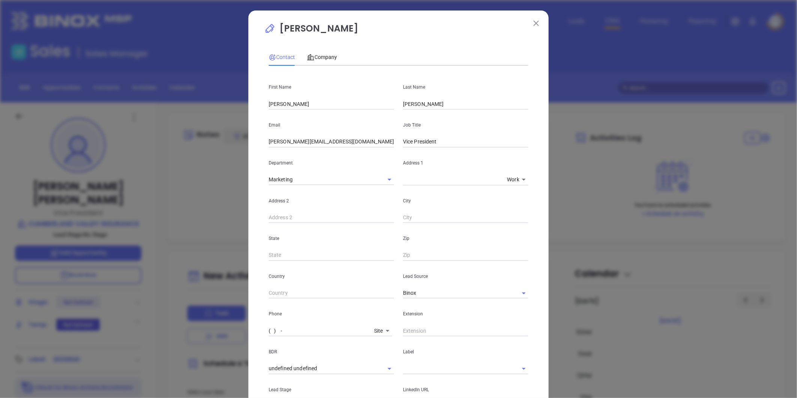
click at [310, 329] on input "( ) -" at bounding box center [320, 330] width 102 height 11
paste input "800) 255-0979"
type input "(800) 255-0979"
click at [377, 331] on body "Leads CRM Marketing Reporting Financial Leads Leads Sales Sales Manager BDR Opp…" at bounding box center [398, 199] width 797 height 398
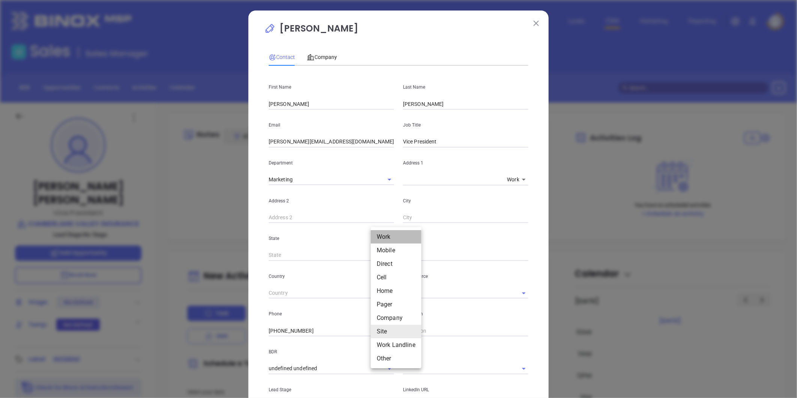
click at [381, 235] on li "Work" at bounding box center [396, 237] width 51 height 14
type input "1"
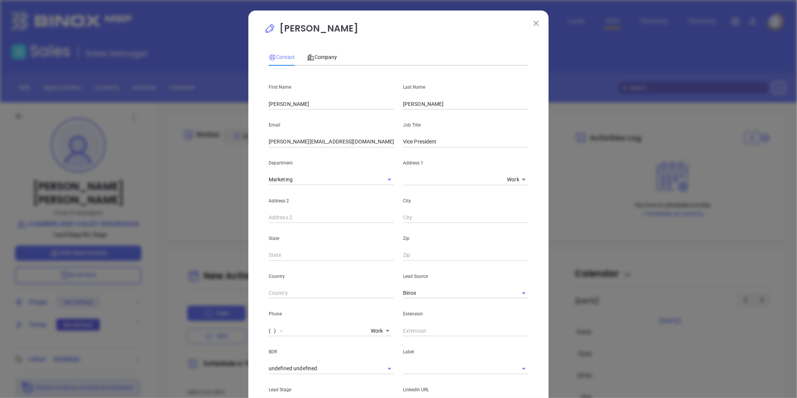
click at [288, 330] on input "( ) -" at bounding box center [318, 330] width 99 height 11
paste input "717) 697-1958"
type input "(717) 697-1958"
drag, startPoint x: 336, startPoint y: 350, endPoint x: 343, endPoint y: 335, distance: 16.3
click at [339, 347] on p "BDR" at bounding box center [331, 351] width 125 height 8
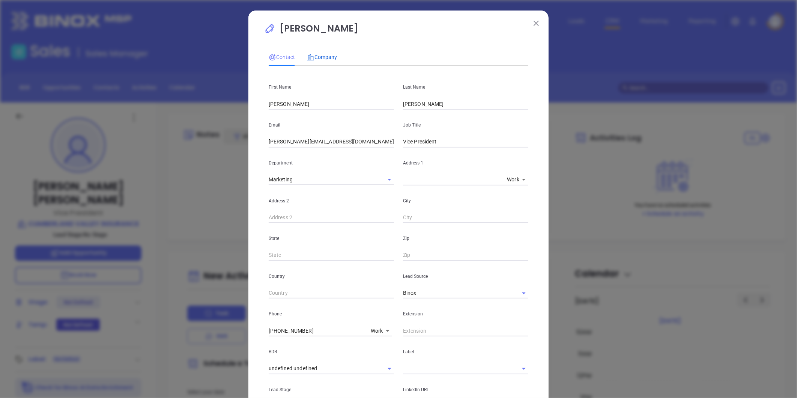
drag, startPoint x: 323, startPoint y: 57, endPoint x: 332, endPoint y: 66, distance: 12.5
click at [323, 57] on span "Company" at bounding box center [322, 57] width 30 height 6
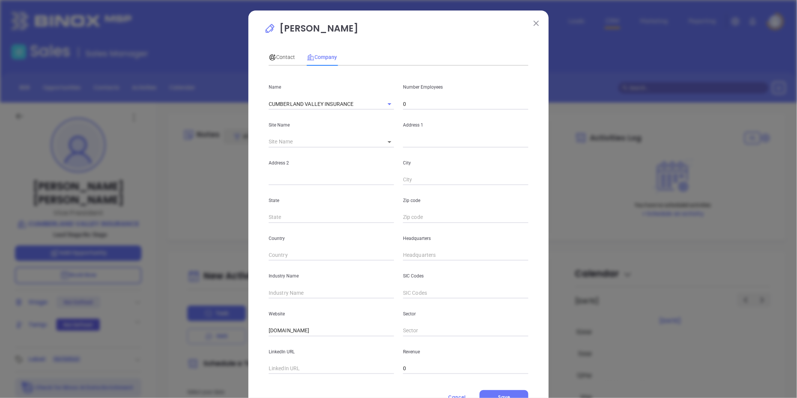
click at [417, 255] on input "text" at bounding box center [465, 254] width 125 height 11
paste input "717) 697-1958"
type input "(717) 697-1958"
click at [408, 106] on input "0" at bounding box center [465, 103] width 125 height 11
type input "15"
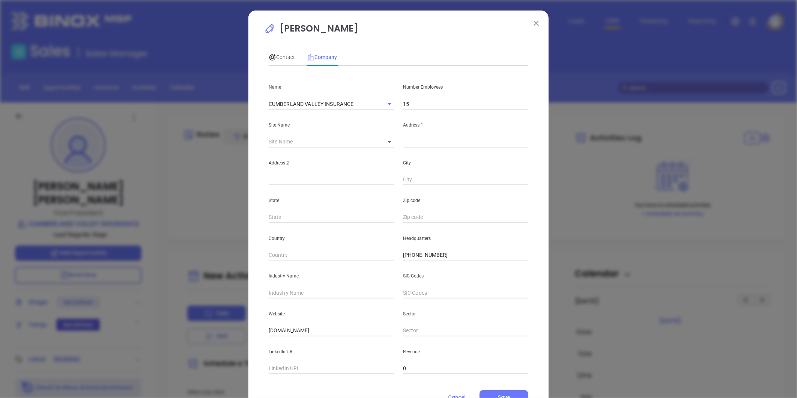
drag, startPoint x: 354, startPoint y: 149, endPoint x: 356, endPoint y: 140, distance: 9.4
click at [355, 148] on div "Address 2" at bounding box center [331, 166] width 134 height 38
click at [404, 147] on input "text" at bounding box center [465, 141] width 125 height 11
paste input "19 East Main Street New Kingstown, PA 17072-0451"
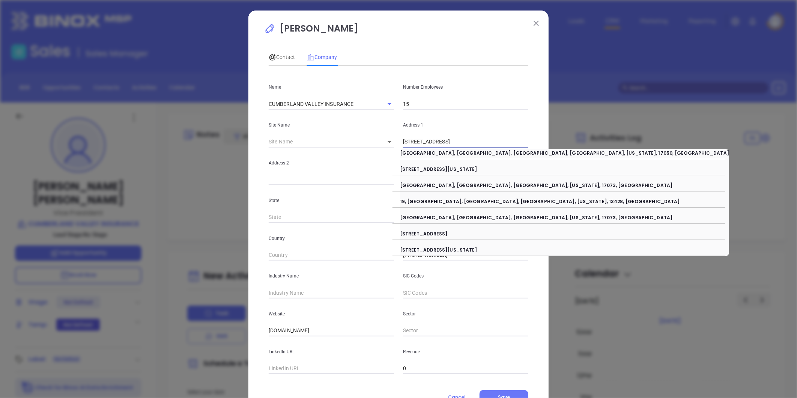
drag, startPoint x: 448, startPoint y: 143, endPoint x: 772, endPoint y: 141, distance: 324.1
click at [774, 143] on div "James Schnell Contact Company First Name James Last Name Schnell Email jim@cvin…" at bounding box center [398, 199] width 797 height 398
type input "19 East Main Street"
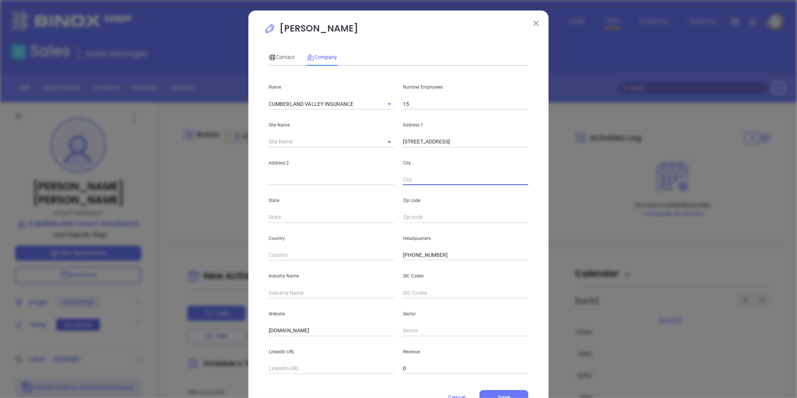
paste input "New Kingstown, PA 17072-0451"
drag, startPoint x: 438, startPoint y: 180, endPoint x: 674, endPoint y: 178, distance: 236.3
click at [673, 183] on div "James Schnell Contact Company First Name James Last Name Schnell Email jim@cvin…" at bounding box center [398, 199] width 797 height 398
type input "New Kingstown"
type input "PA"
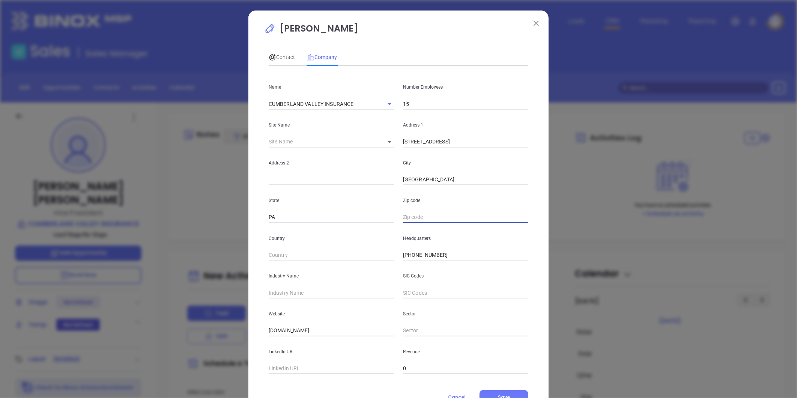
paste input "PA 17072-0451"
type input "17072-0451"
click at [282, 293] on input "text" at bounding box center [331, 292] width 125 height 11
type input "N"
type input "Insurance"
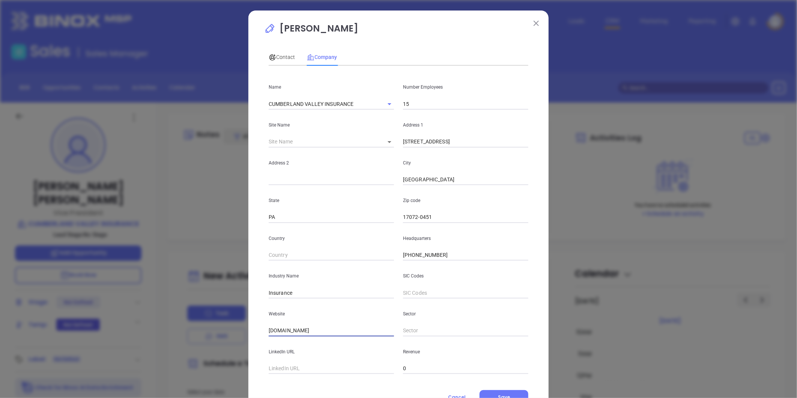
drag, startPoint x: 234, startPoint y: 327, endPoint x: 181, endPoint y: 339, distance: 54.7
click at [153, 335] on div "James Schnell Contact Company First Name James Last Name Schnell Email jim@cvin…" at bounding box center [398, 199] width 797 height 398
paste input "https://cvinsurance.com/"
type input "https://cvinsurance.com/"
click at [279, 363] on input "text" at bounding box center [331, 368] width 125 height 11
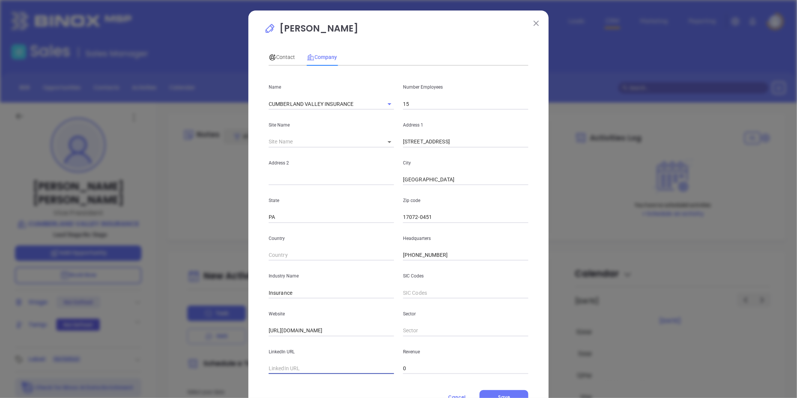
paste input "https://www.linkedin.com/company/cumberland-valley-insurance/"
type input "https://www.linkedin.com/company/cumberland-valley-insurance/"
click at [280, 56] on span "Contact" at bounding box center [282, 57] width 26 height 6
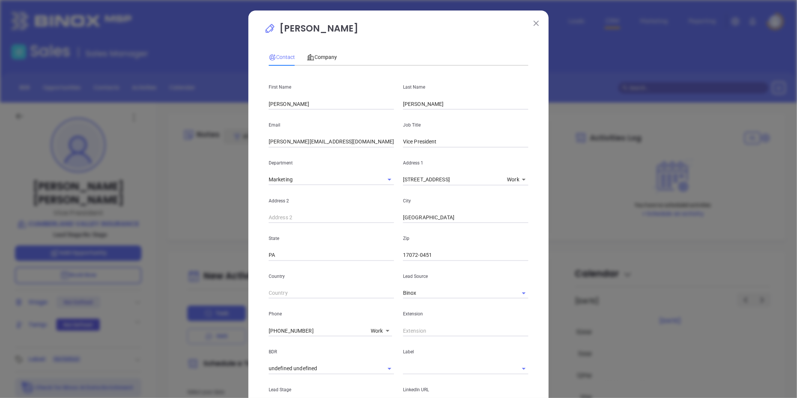
click at [341, 163] on p "Department" at bounding box center [331, 163] width 125 height 8
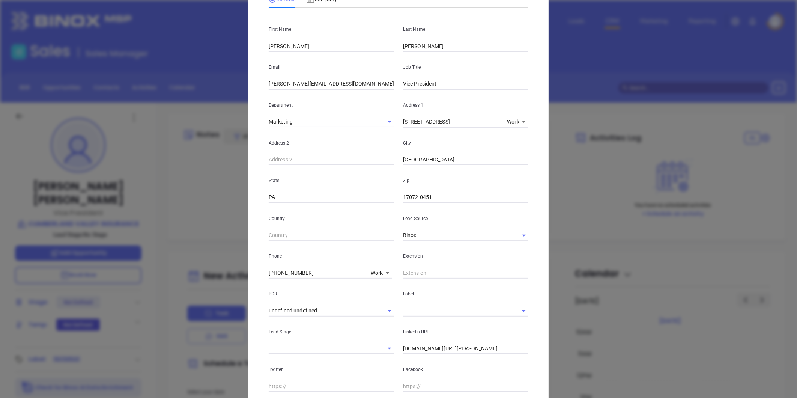
scroll to position [146, 0]
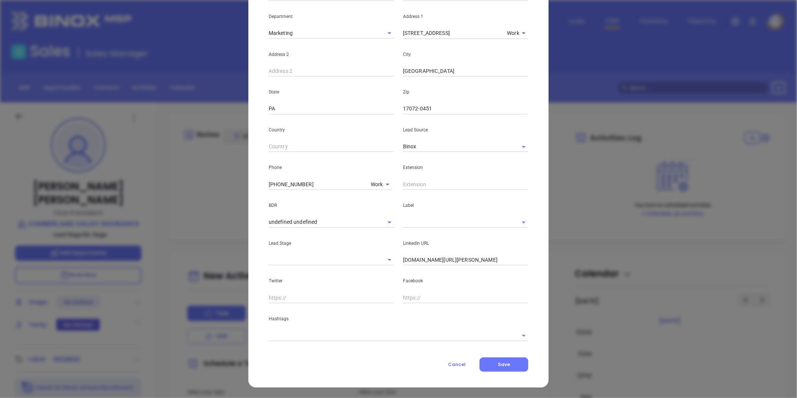
click at [442, 260] on input "linkedin.com/in/james-schnell-22314425" at bounding box center [465, 259] width 125 height 11
paste input "linkedin.com/in/james-schnell-22314425"
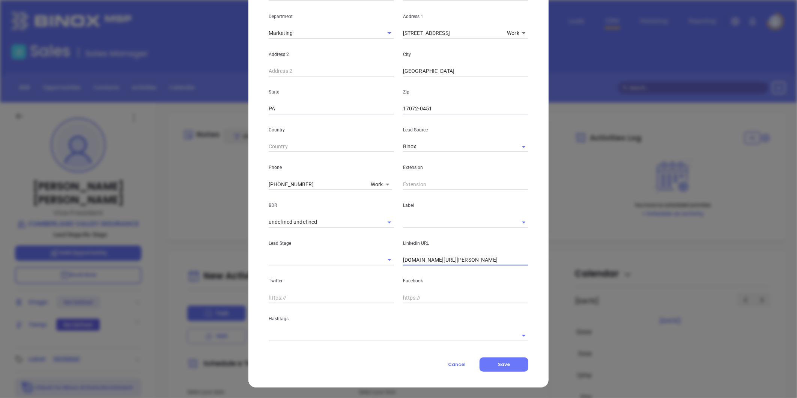
type input "www.linkedin.com/in/james-schnell-22314425"
drag, startPoint x: 412, startPoint y: 220, endPoint x: 418, endPoint y: 225, distance: 8.0
click at [413, 220] on input "text" at bounding box center [455, 221] width 104 height 11
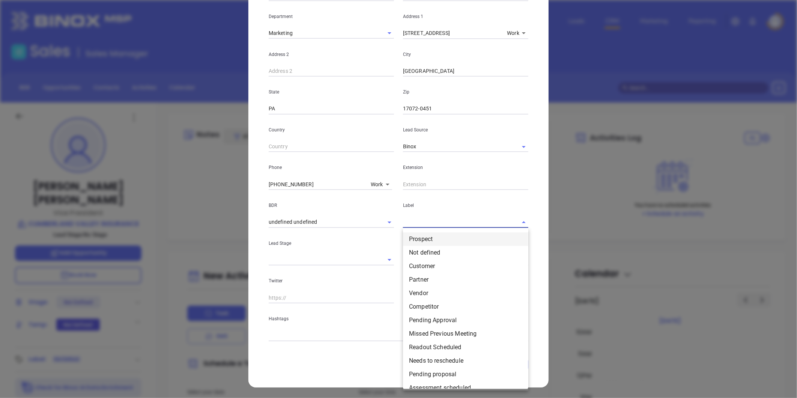
click at [419, 235] on li "Prospect" at bounding box center [465, 239] width 125 height 14
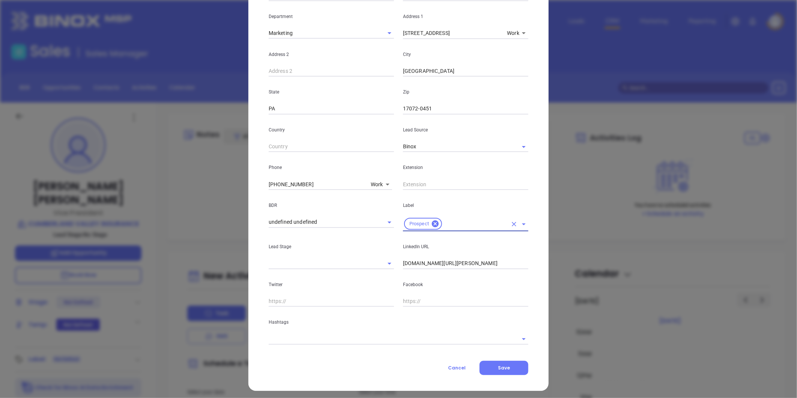
click at [318, 332] on div at bounding box center [399, 338] width 260 height 12
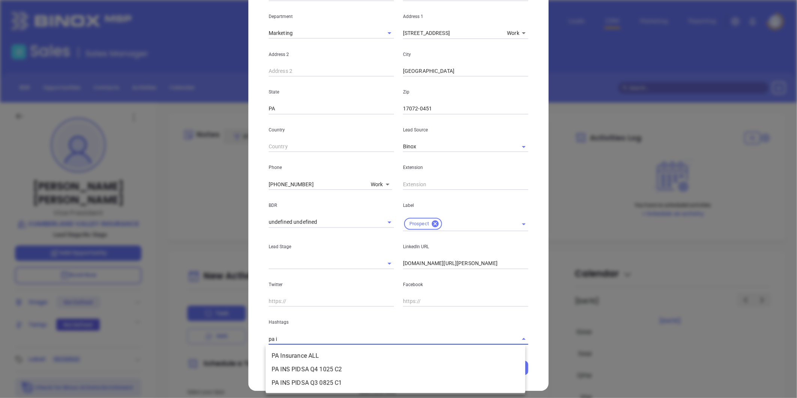
type input "pa in"
click at [305, 350] on li "PA Insurance ALL" at bounding box center [396, 356] width 260 height 14
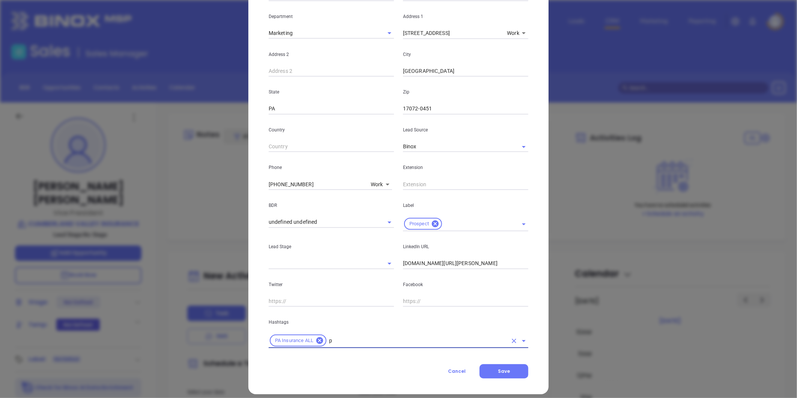
type input "pa"
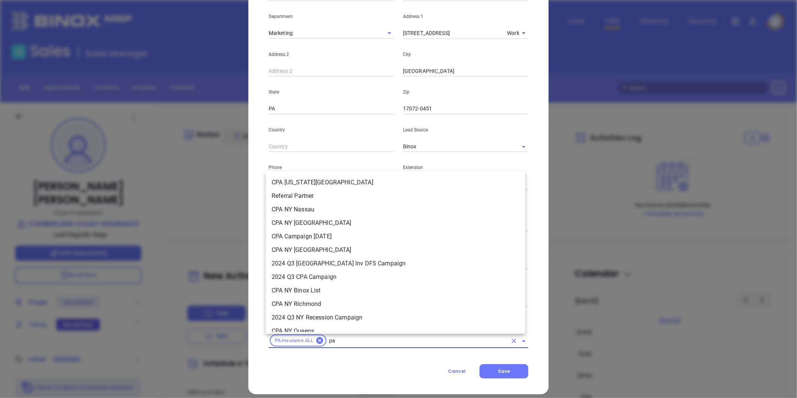
scroll to position [423, 0]
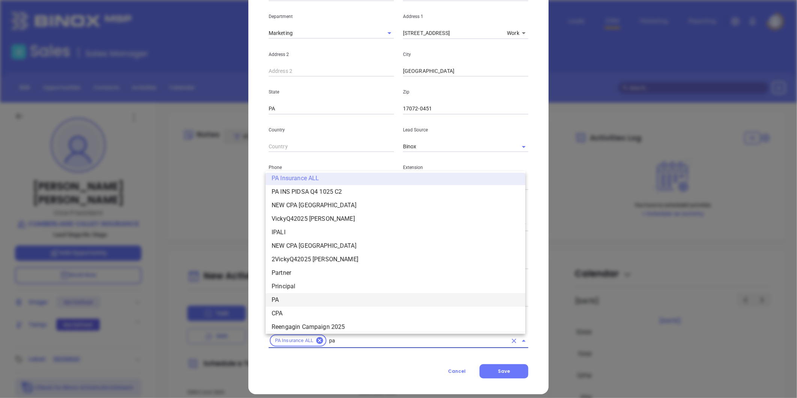
click at [287, 297] on li "PA" at bounding box center [396, 300] width 260 height 14
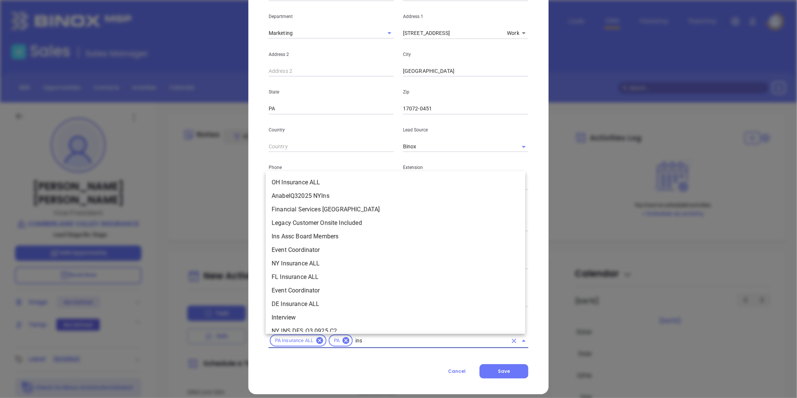
scroll to position [706, 0]
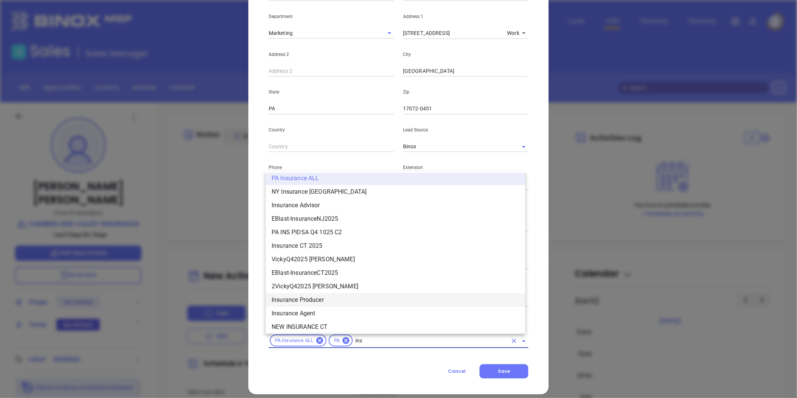
type input "insu"
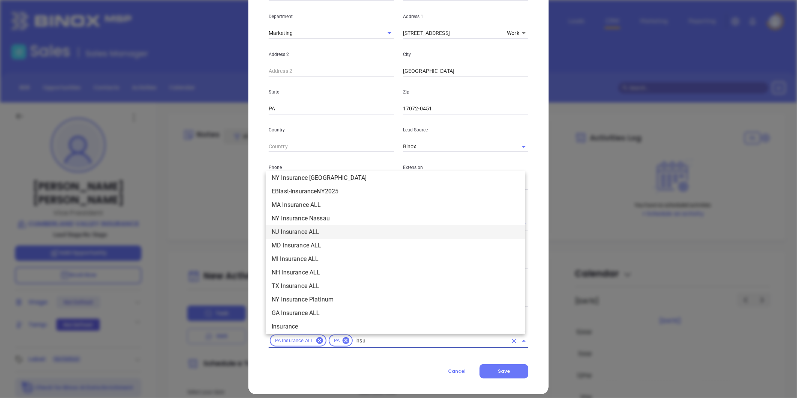
scroll to position [250, 0]
click at [296, 240] on li "Insurance" at bounding box center [396, 243] width 260 height 14
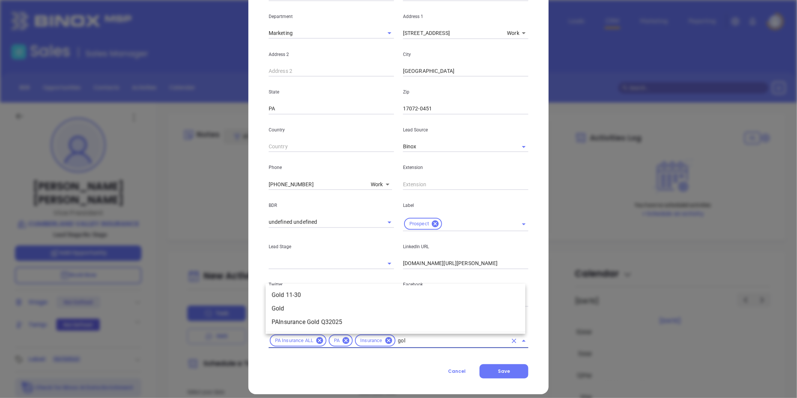
type input "gold"
click at [319, 293] on li "Gold 11-30" at bounding box center [396, 295] width 260 height 14
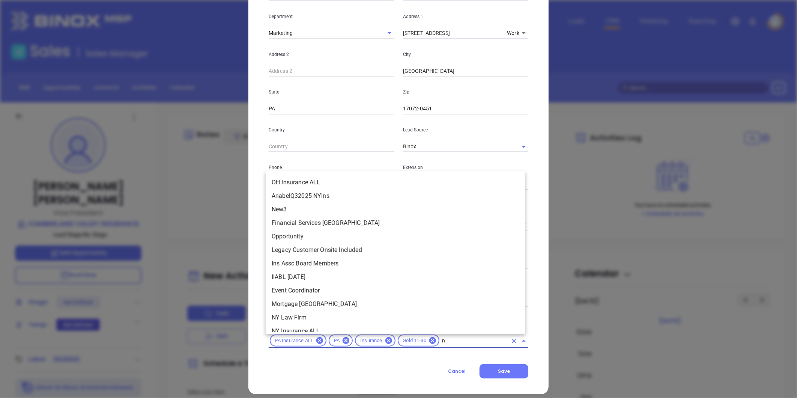
scroll to position [2384, 0]
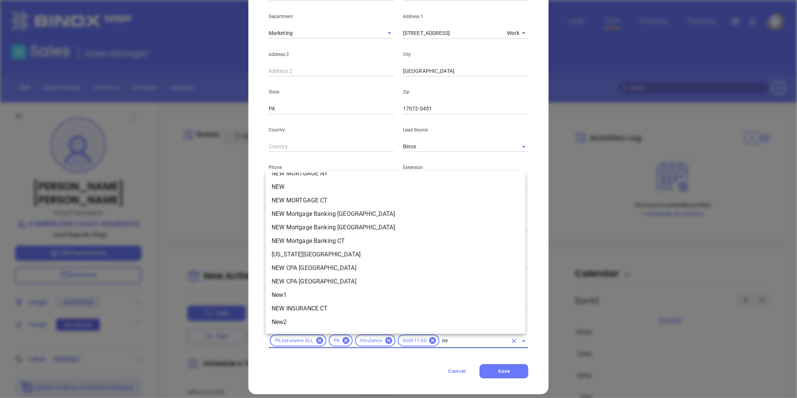
type input "new"
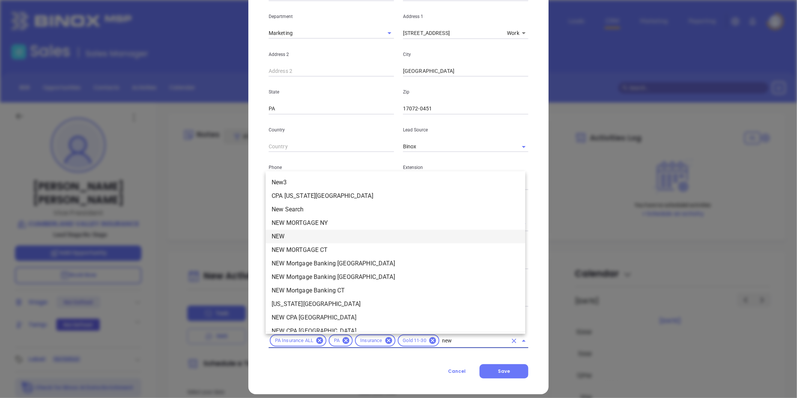
click at [290, 234] on li "NEW" at bounding box center [396, 237] width 260 height 14
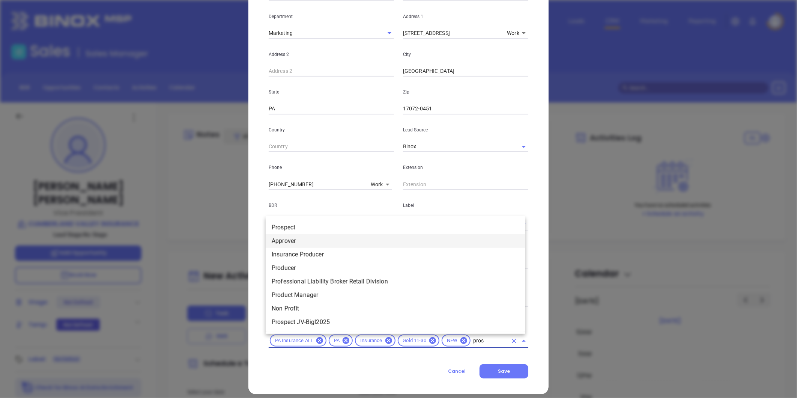
type input "prosp"
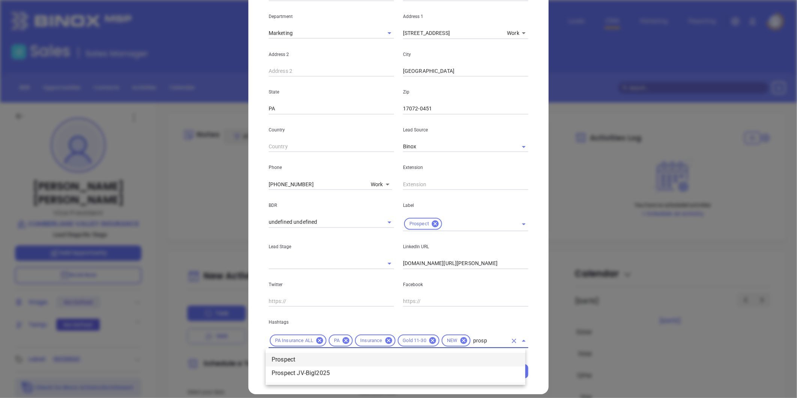
click at [294, 360] on li "Prospect" at bounding box center [396, 360] width 260 height 14
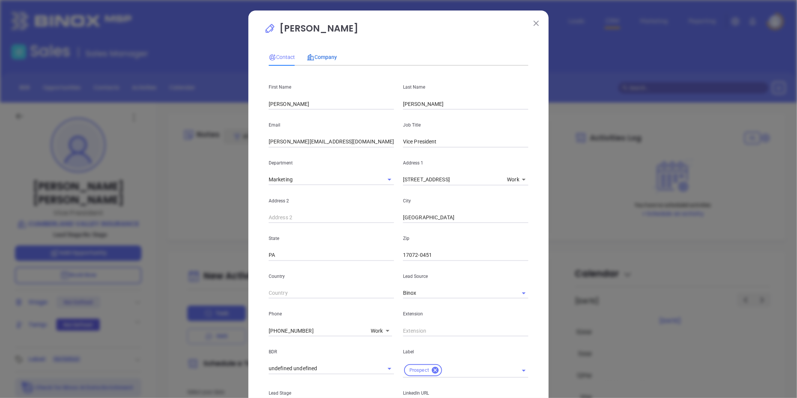
click at [324, 55] on span "Company" at bounding box center [322, 57] width 30 height 6
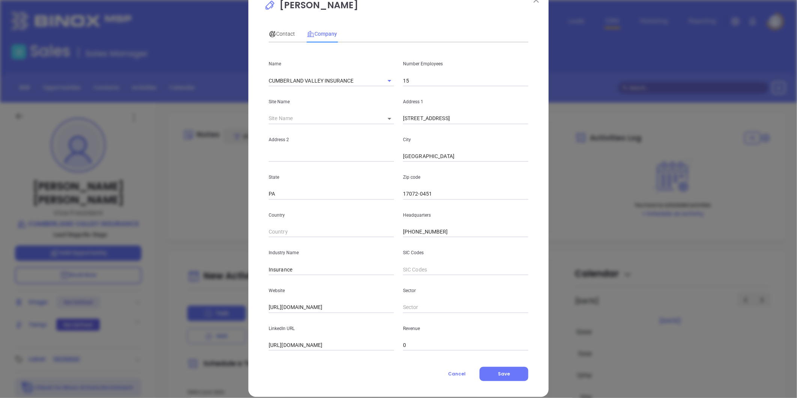
scroll to position [33, 0]
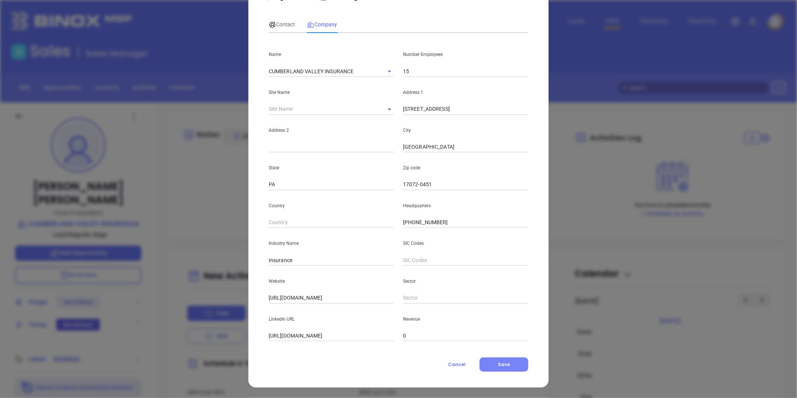
click at [502, 366] on span "Save" at bounding box center [504, 364] width 12 height 6
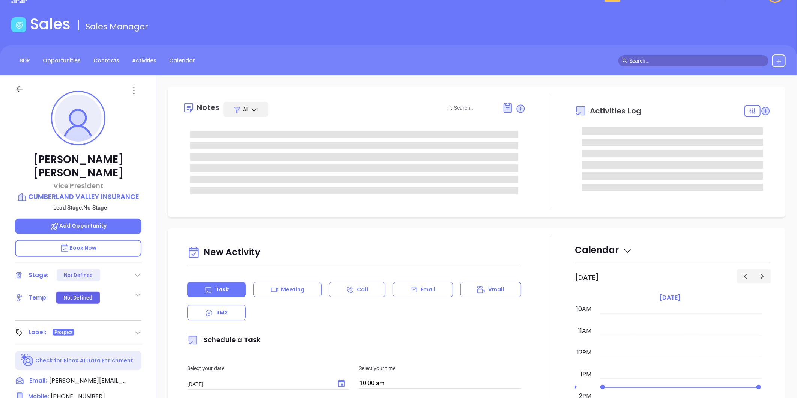
scroll to position [0, 0]
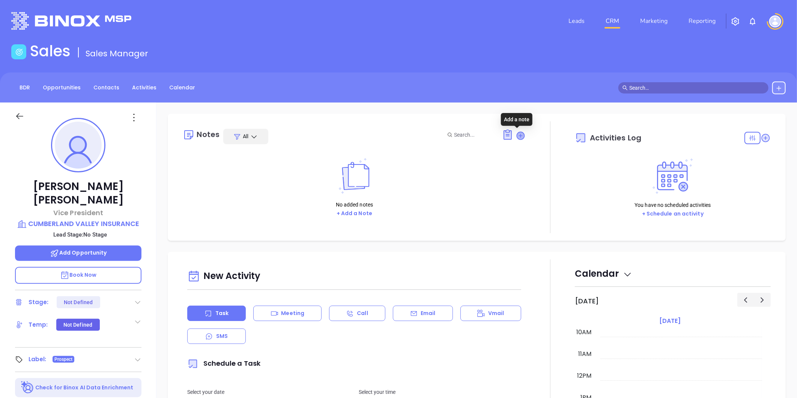
click at [518, 133] on icon at bounding box center [521, 136] width 8 height 8
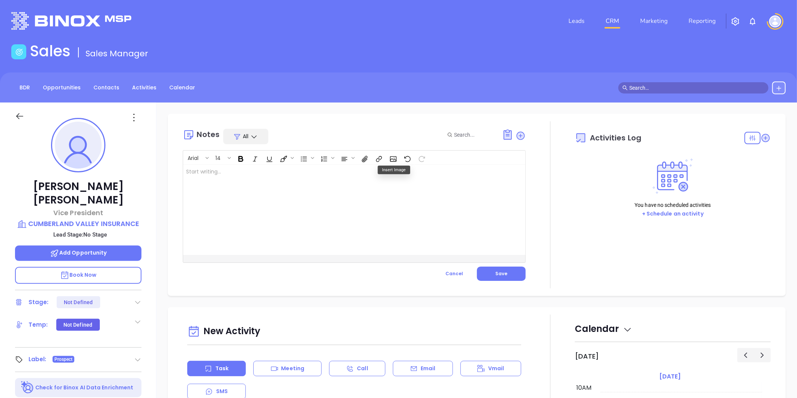
click at [251, 174] on div at bounding box center [342, 210] width 318 height 90
click at [497, 273] on span "Save" at bounding box center [501, 273] width 12 height 6
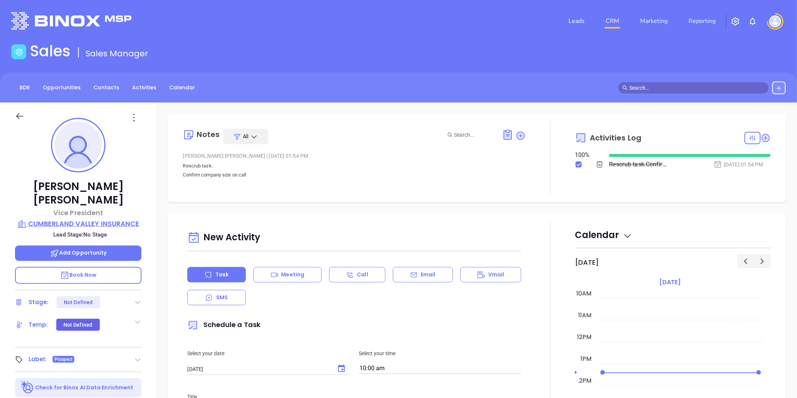
click at [117, 218] on p "CUMBERLAND VALLEY INSURANCE" at bounding box center [78, 223] width 126 height 11
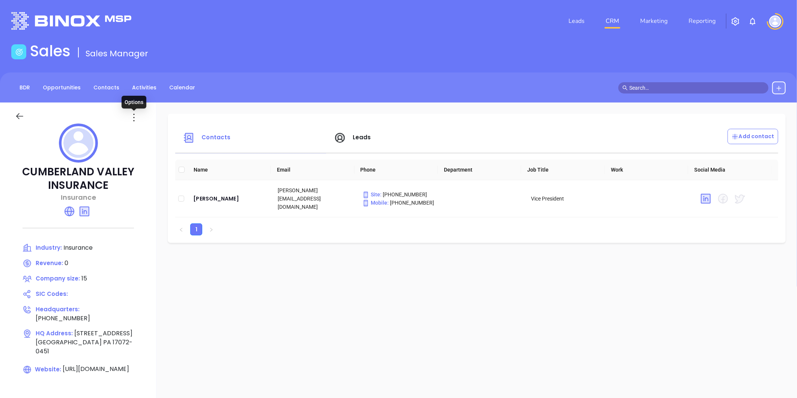
click at [134, 117] on icon at bounding box center [134, 117] width 12 height 12
click at [143, 131] on div "Edit" at bounding box center [168, 132] width 68 height 8
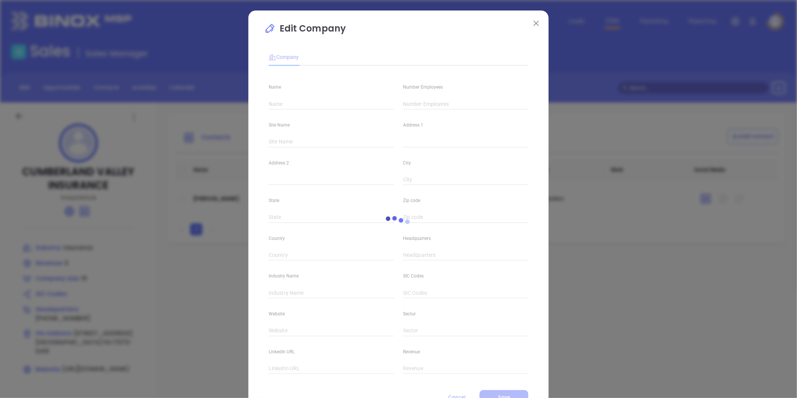
type input "CUMBERLAND VALLEY INSURANCE"
type input "15"
type input "19 East Main Street"
type input "New Kingstown"
type input "PA"
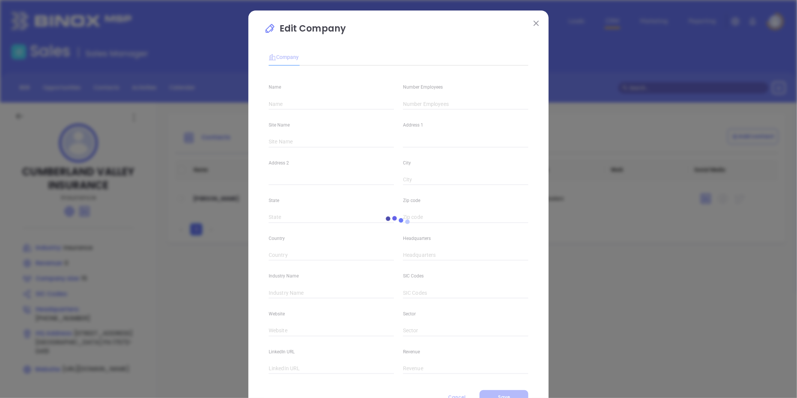
type input "17072-0451"
type input "(717) 697-1958"
type input "Insurance"
type input "https://cvinsurance.com/"
type input "https://www.linkedin.com/company/cumberland-valley-insurance/"
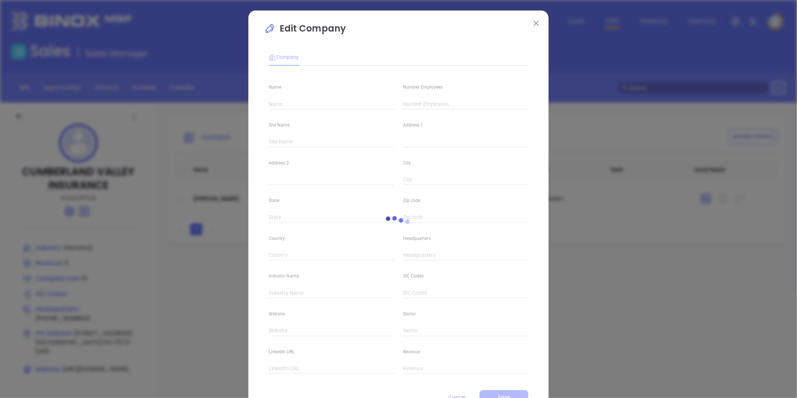
type input "0"
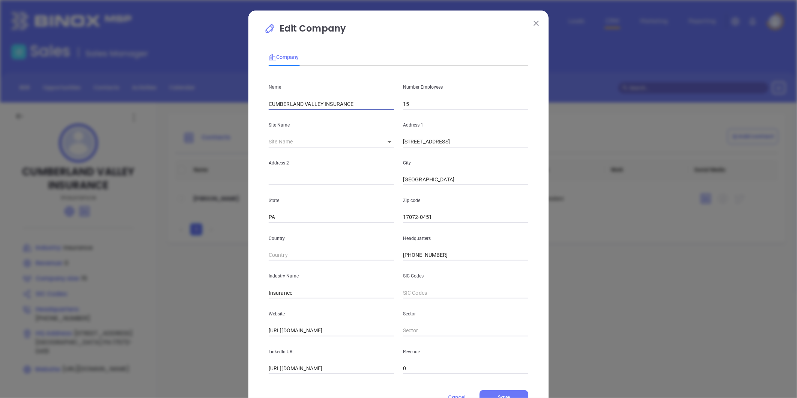
drag, startPoint x: 348, startPoint y: 104, endPoint x: 116, endPoint y: 105, distance: 231.8
click at [114, 104] on div "Edit Company Company Name CUMBERLAND VALLEY INSURANCE Number Employees 15 Site …" at bounding box center [398, 199] width 797 height 398
paste input "umberland Valley Insurance"
click at [269, 105] on input "Cumberland Valley Insurance" at bounding box center [331, 103] width 125 height 11
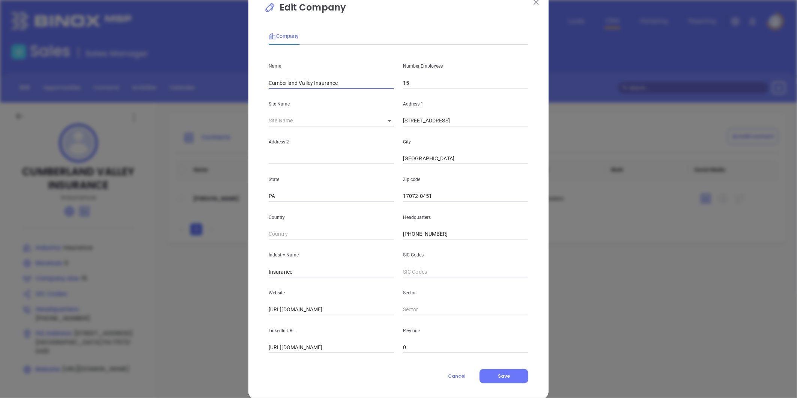
scroll to position [33, 0]
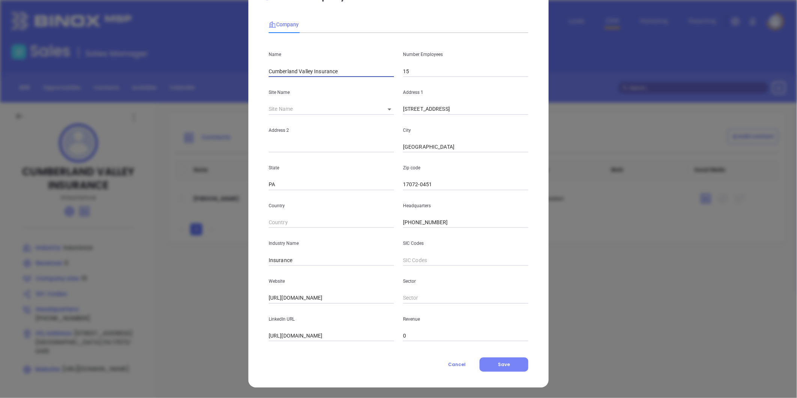
type input "Cumberland Valley Insurance"
click at [509, 358] on button "Save" at bounding box center [503, 364] width 49 height 14
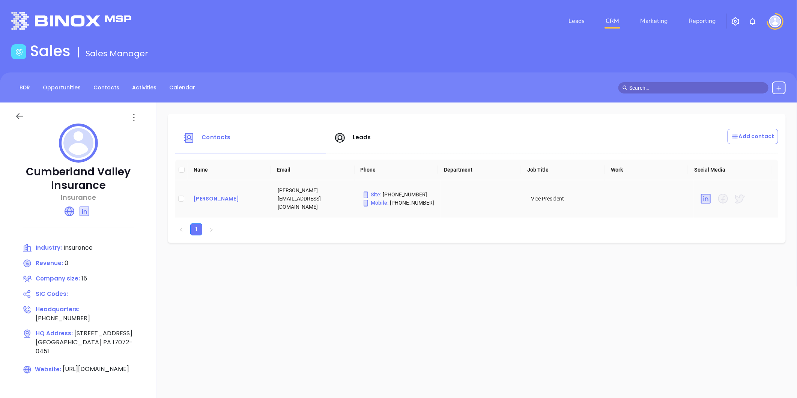
click at [212, 194] on div "James Schnell" at bounding box center [229, 198] width 72 height 9
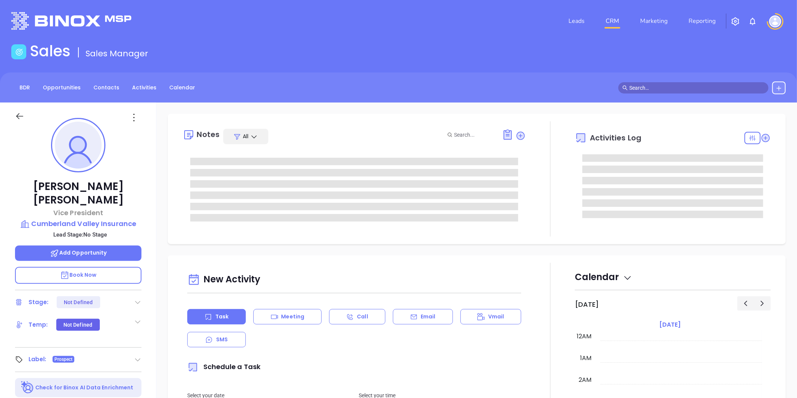
type input "[DATE]"
type input "[PERSON_NAME]"
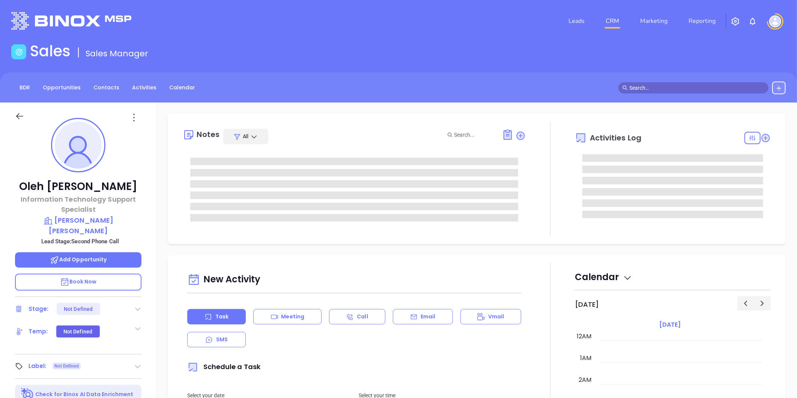
type input "[DATE]"
type input "[PERSON_NAME]"
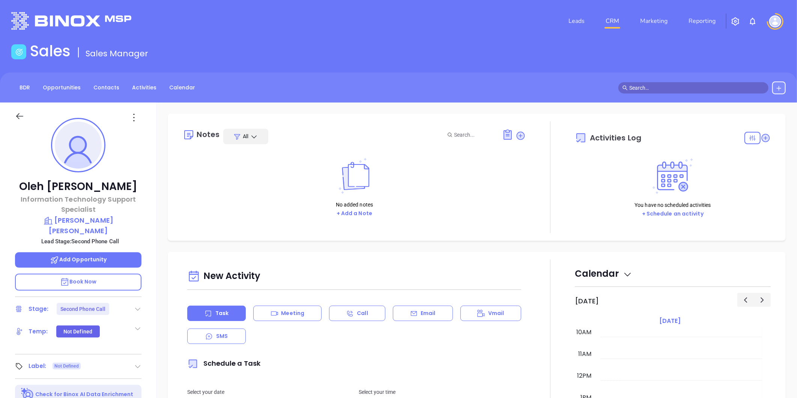
drag, startPoint x: 136, startPoint y: 296, endPoint x: 117, endPoint y: 299, distance: 18.9
click at [136, 305] on icon at bounding box center [138, 309] width 8 height 8
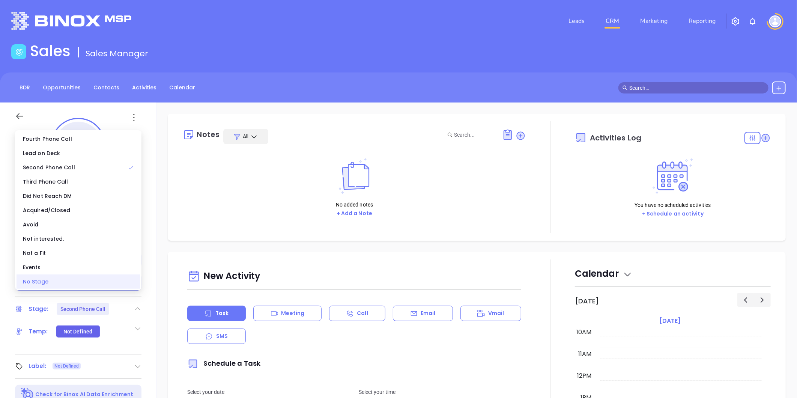
click at [96, 280] on div "No Stage" at bounding box center [78, 281] width 123 height 14
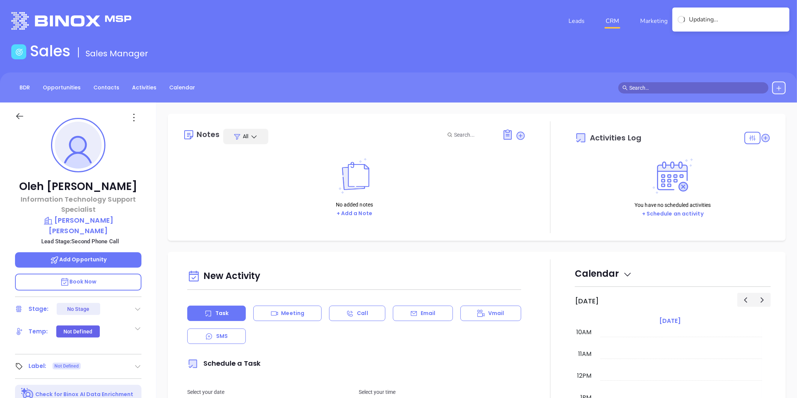
click at [158, 212] on div "Notes All No added notes + Add a Note Activities Log You have no scheduled acti…" at bounding box center [476, 364] width 640 height 525
click at [133, 116] on icon at bounding box center [134, 117] width 12 height 12
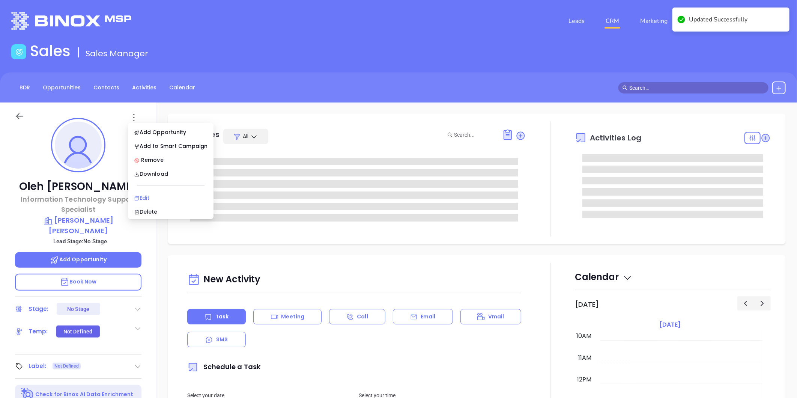
click at [150, 194] on div "Edit" at bounding box center [171, 198] width 74 height 8
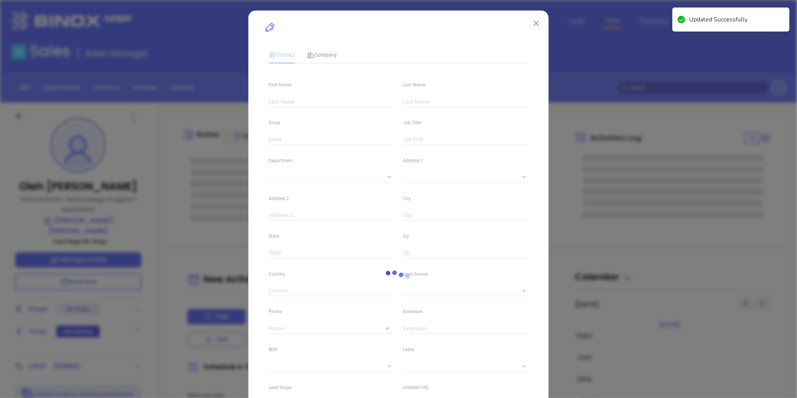
type input "Oleh"
type input "[PERSON_NAME]"
type input "[EMAIL_ADDRESS][DOMAIN_NAME]"
type input "Information Technology Support Specialist"
type input "1"
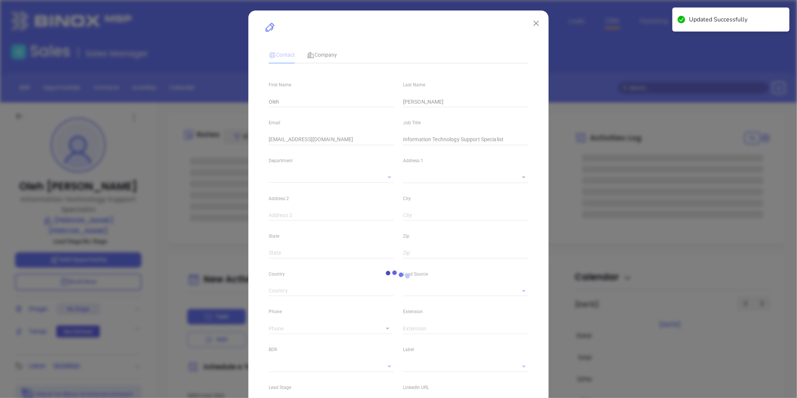
type input "[DOMAIN_NAME][URL]"
type input "Marketing"
type input "Website Reveal"
type input "undefined undefined"
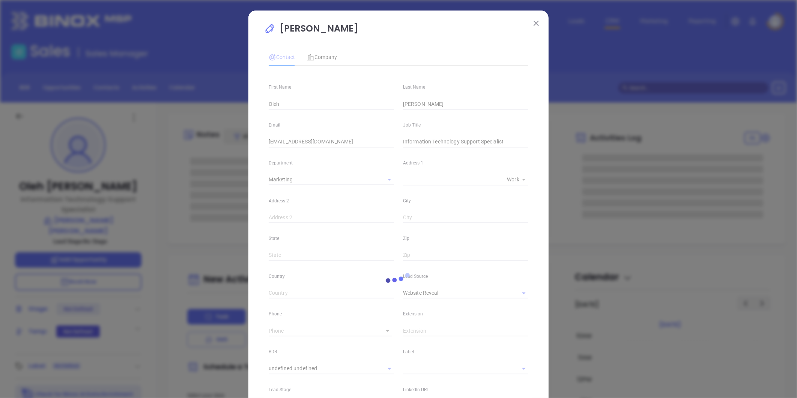
type input "[PHONE_NUMBER]"
type input "1"
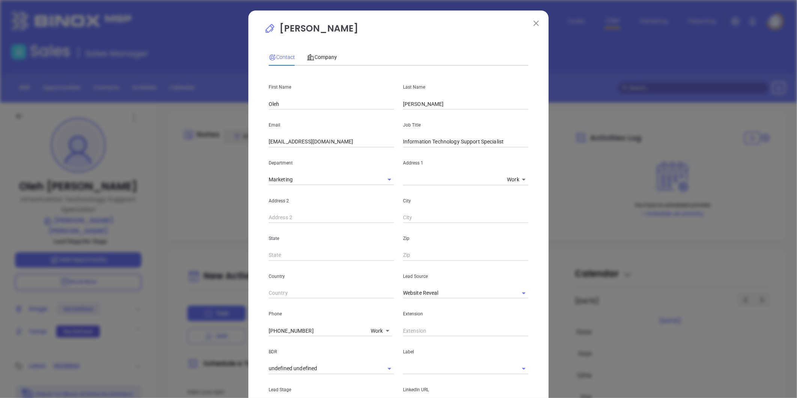
click at [455, 142] on input "Information Technology Support Specialist" at bounding box center [465, 141] width 125 height 11
click at [454, 142] on input "Information Technology Support Specialist" at bounding box center [465, 141] width 125 height 11
paste input "T"
type input "IT Support Specialist"
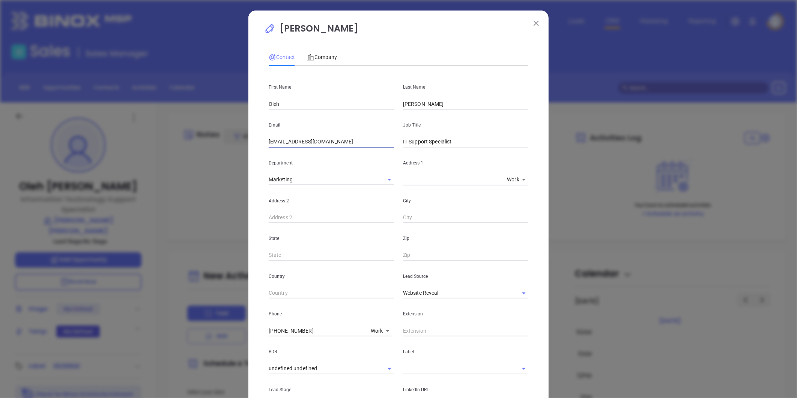
drag, startPoint x: 257, startPoint y: 145, endPoint x: 216, endPoint y: 149, distance: 40.3
click at [186, 150] on div "[PERSON_NAME] Contact Company First Name Oleh Last Name Rogoshevskyy Email [EMA…" at bounding box center [398, 199] width 797 height 398
drag, startPoint x: 511, startPoint y: 294, endPoint x: 462, endPoint y: 286, distance: 50.1
click at [505, 293] on div "Website Reveal" at bounding box center [465, 292] width 125 height 11
click at [455, 285] on div "Lead Source Website Reveal" at bounding box center [465, 280] width 134 height 38
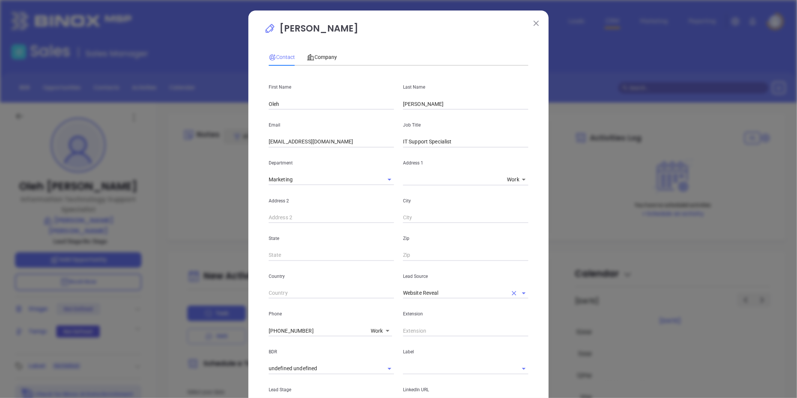
drag, startPoint x: 509, startPoint y: 292, endPoint x: 499, endPoint y: 291, distance: 10.6
click at [510, 291] on icon "Clear" at bounding box center [514, 293] width 8 height 8
click at [479, 290] on input "text" at bounding box center [455, 292] width 104 height 11
click at [423, 310] on li "Binox" at bounding box center [465, 310] width 125 height 14
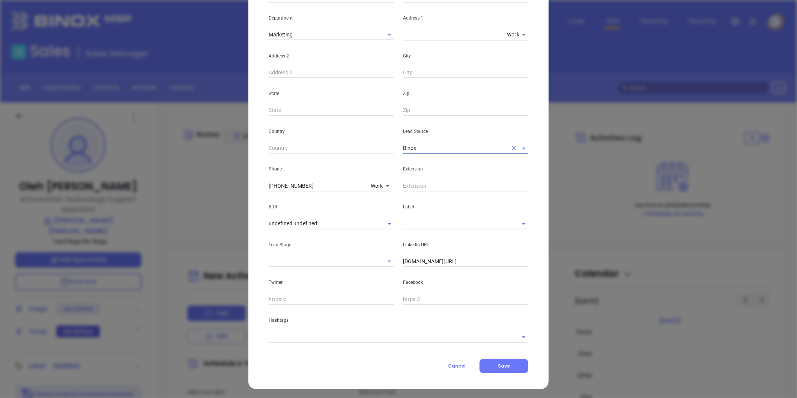
scroll to position [146, 0]
type input "Binox"
click at [409, 222] on input "text" at bounding box center [455, 221] width 104 height 11
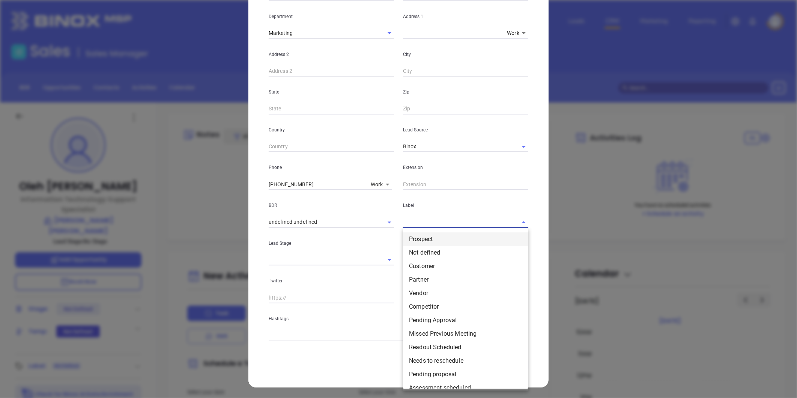
click at [415, 239] on li "Prospect" at bounding box center [465, 239] width 125 height 14
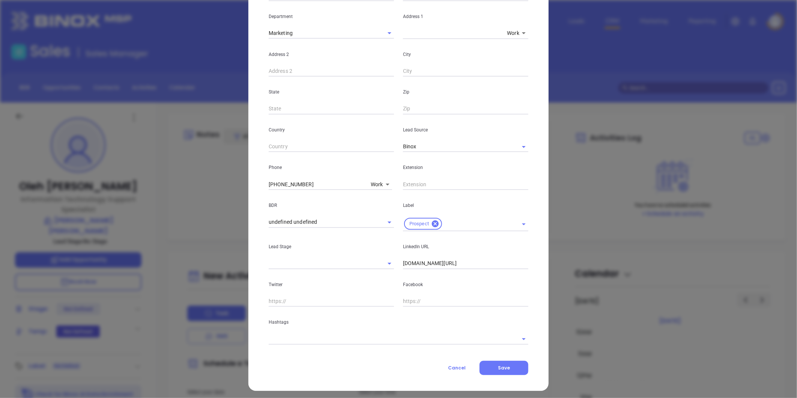
click at [439, 261] on input "linkedin.com/in/oleh-rogoshevskyy-133a8022a" at bounding box center [465, 263] width 125 height 11
paste input "linkedin.com/in/oleh-rogoshevskyy-133a8022a"
type input "www.linkedin.com/in/oleh-rogoshevskyy-133a8022a"
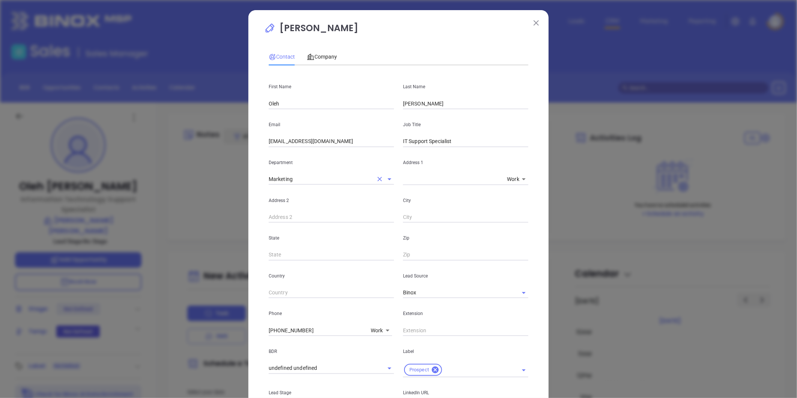
scroll to position [0, 0]
drag, startPoint x: 310, startPoint y: 54, endPoint x: 334, endPoint y: 63, distance: 25.6
click at [315, 54] on span "Company" at bounding box center [322, 57] width 30 height 6
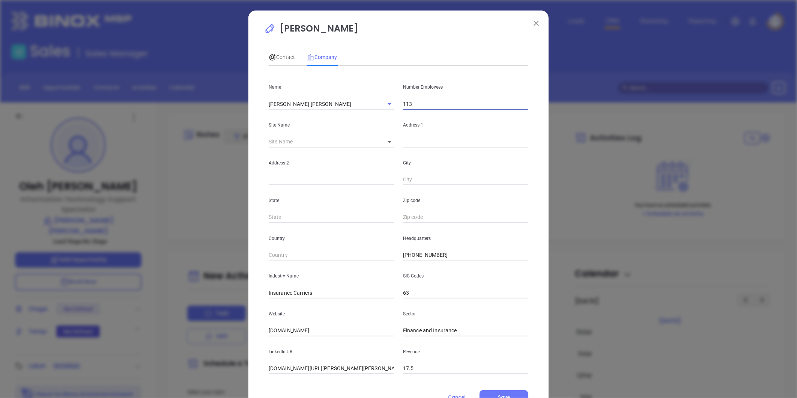
drag, startPoint x: 334, startPoint y: 63, endPoint x: 417, endPoint y: 103, distance: 92.4
click at [419, 106] on input "113" at bounding box center [465, 103] width 125 height 11
type input "102"
click at [282, 50] on div "Contact" at bounding box center [282, 56] width 26 height 17
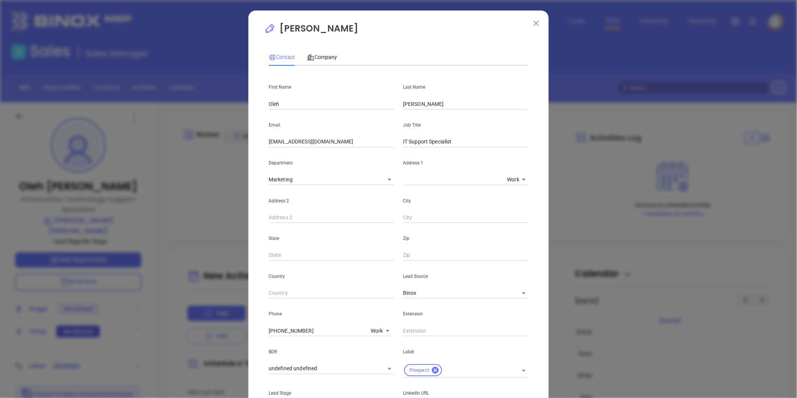
click at [276, 57] on span "Contact" at bounding box center [282, 57] width 26 height 6
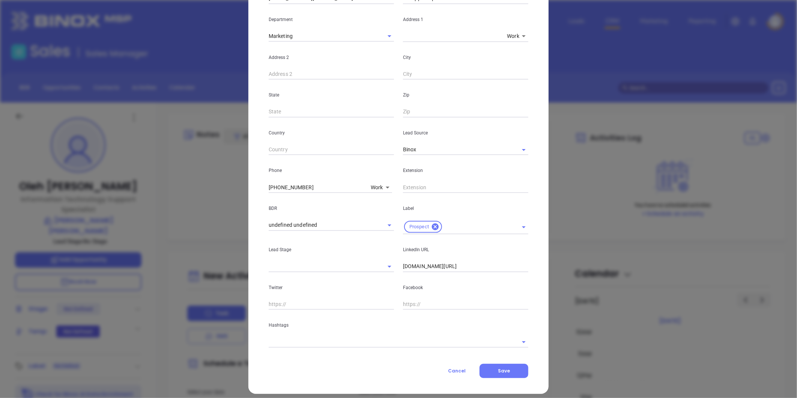
scroll to position [149, 0]
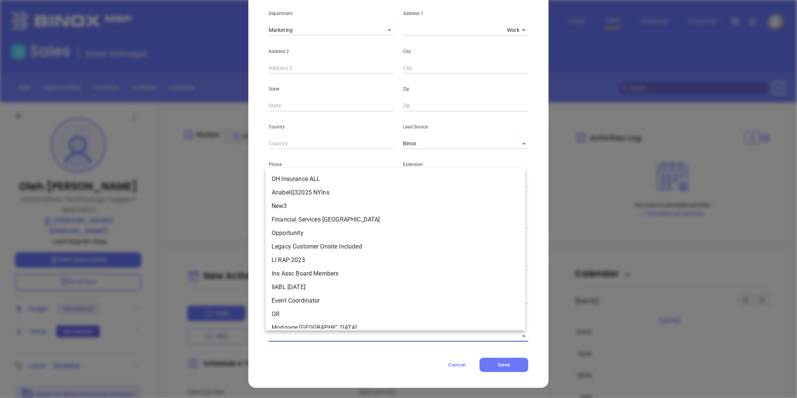
click at [332, 338] on input "text" at bounding box center [388, 335] width 239 height 11
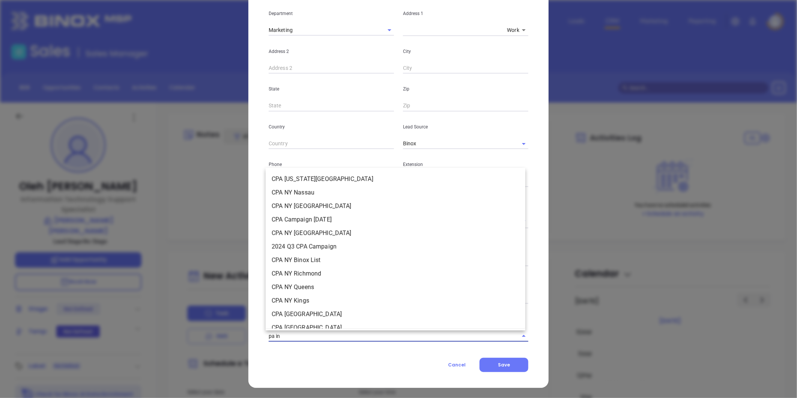
type input "pa ins"
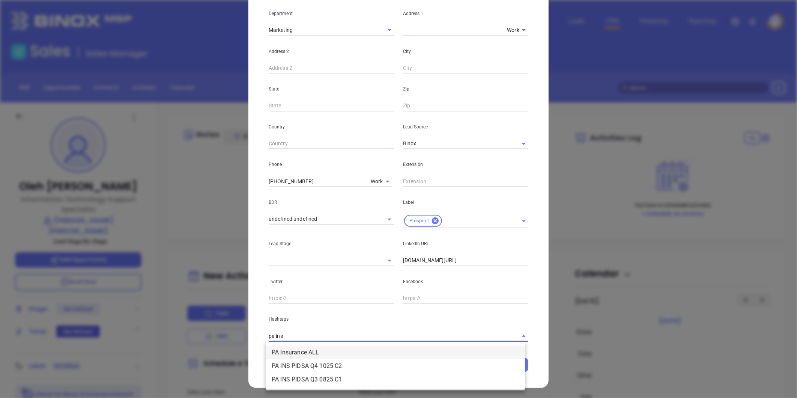
click at [326, 349] on li "PA Insurance ALL" at bounding box center [396, 352] width 260 height 14
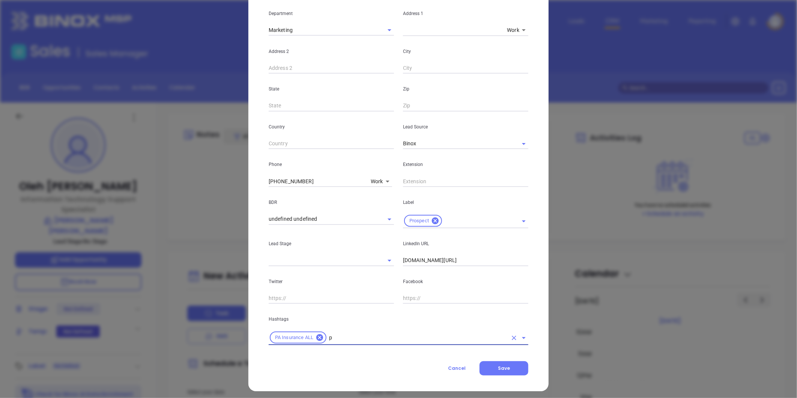
type input "pa"
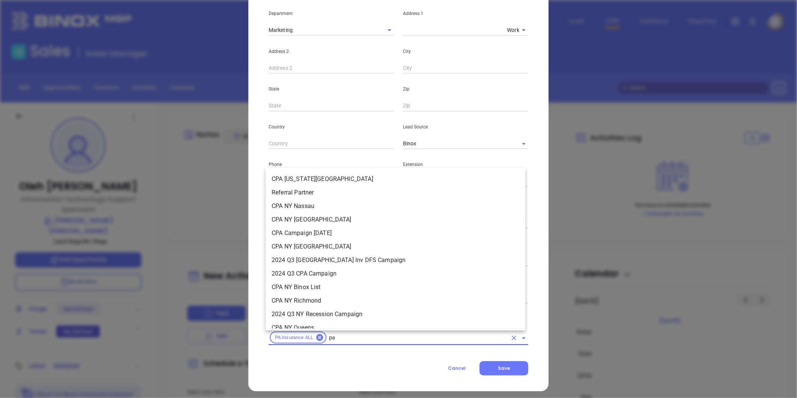
scroll to position [423, 0]
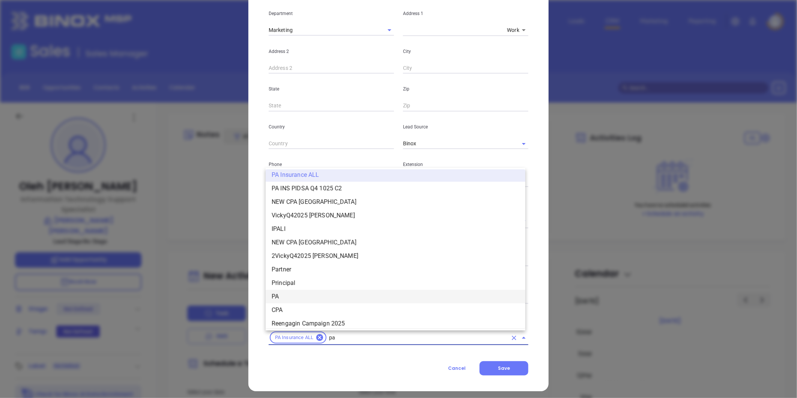
click at [288, 293] on li "PA" at bounding box center [396, 297] width 260 height 14
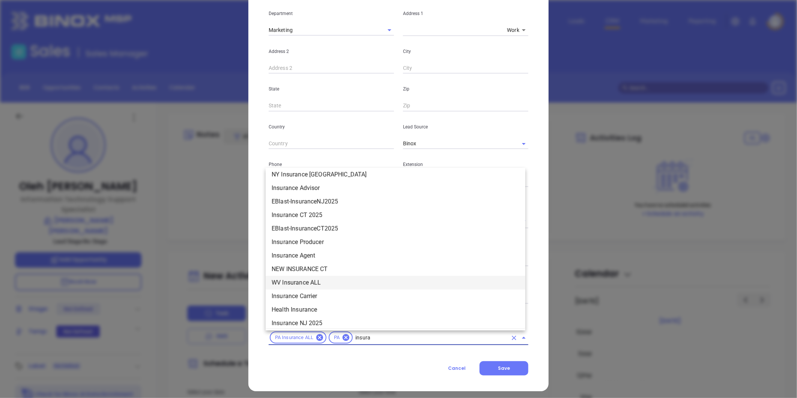
scroll to position [504, 0]
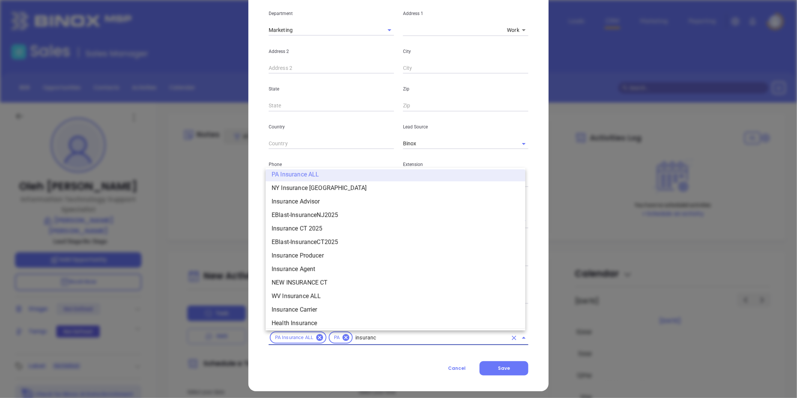
type input "insurance"
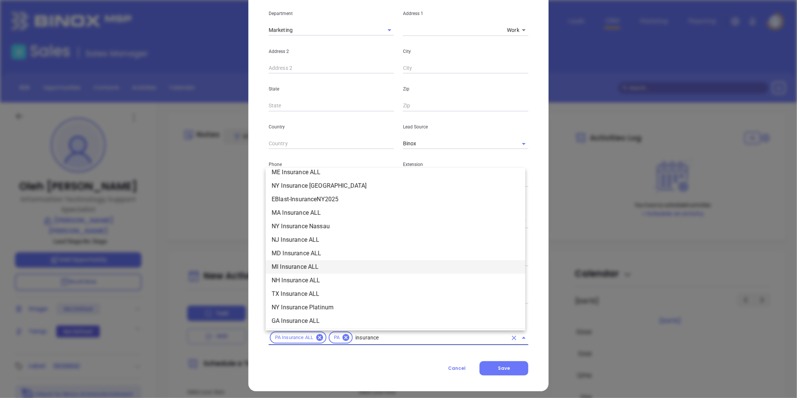
scroll to position [254, 0]
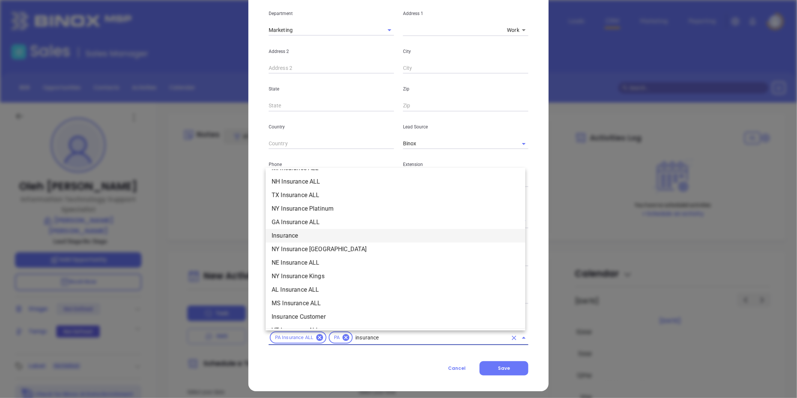
click at [293, 235] on li "Insurance" at bounding box center [396, 236] width 260 height 14
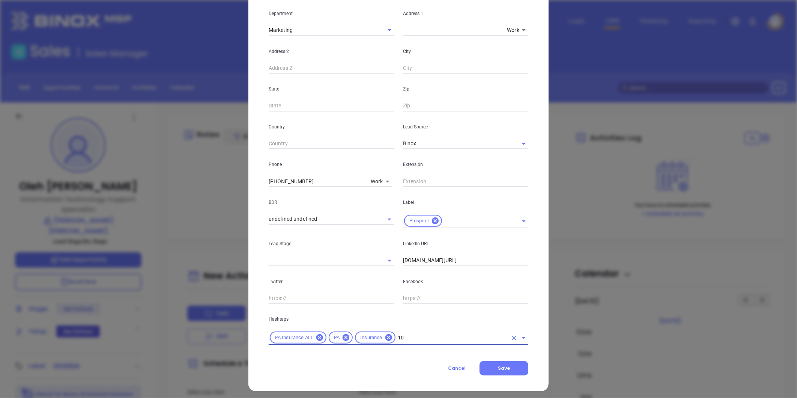
type input "101"
click at [324, 354] on li "Platinum 101-200" at bounding box center [396, 356] width 260 height 14
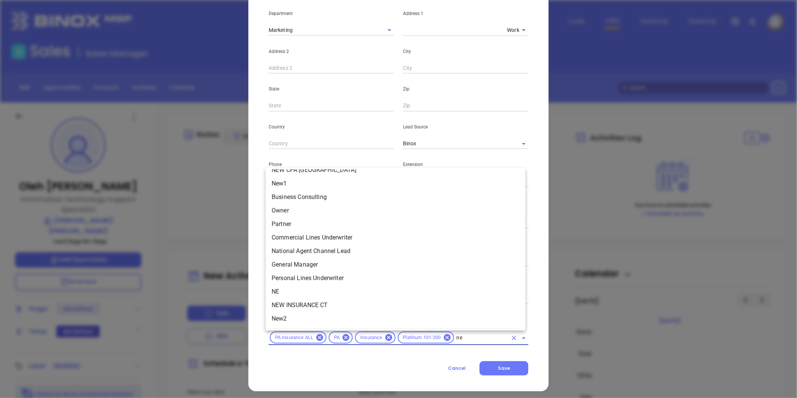
scroll to position [0, 0]
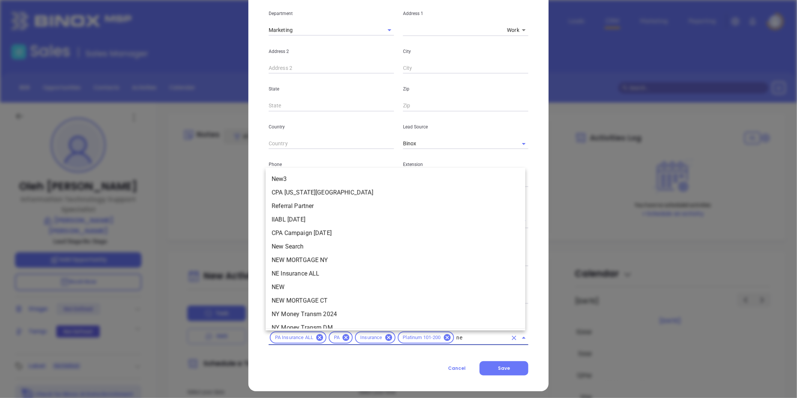
type input "new"
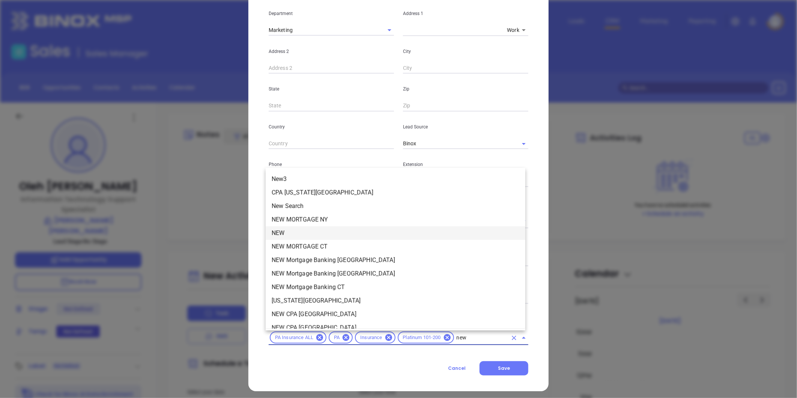
click at [297, 229] on li "NEW" at bounding box center [396, 233] width 260 height 14
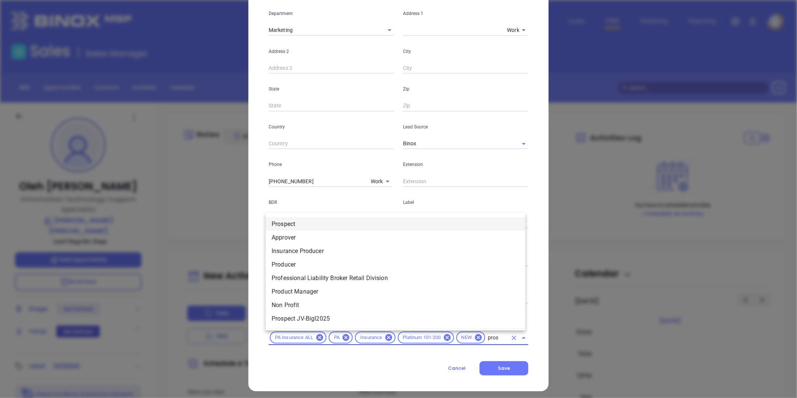
type input "prosp"
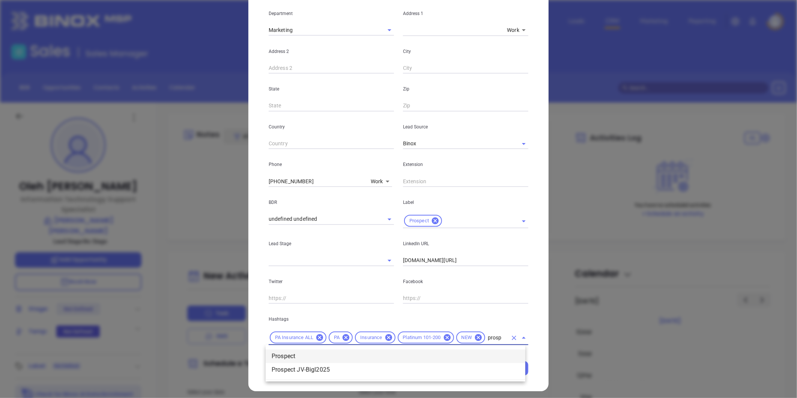
click at [299, 356] on li "Prospect" at bounding box center [396, 356] width 260 height 14
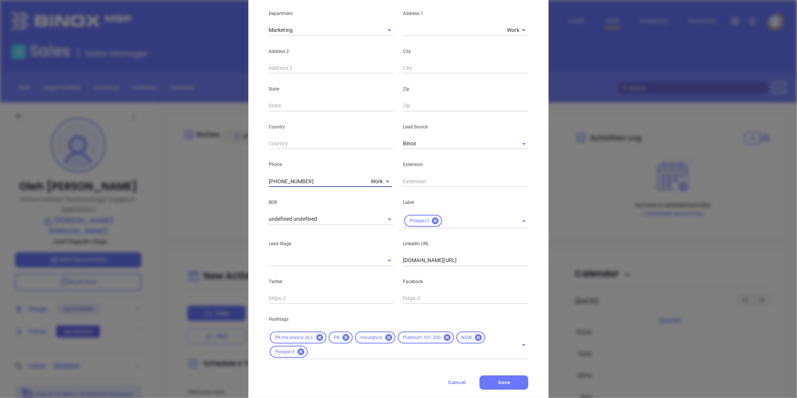
drag, startPoint x: 319, startPoint y: 180, endPoint x: 200, endPoint y: 176, distance: 119.4
click at [200, 176] on div "Oleh Rogoshevskyy Contact Company First Name Oleh Last Name Rogoshevskyy Email …" at bounding box center [398, 199] width 797 height 398
type input "( ) -"
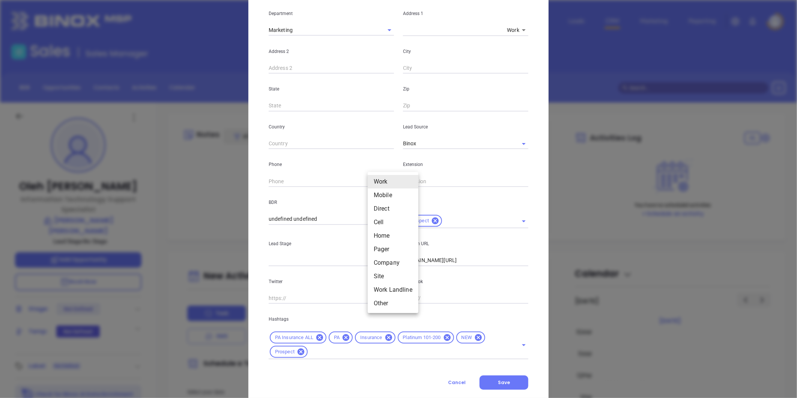
drag, startPoint x: 370, startPoint y: 180, endPoint x: 392, endPoint y: 195, distance: 27.0
click at [371, 180] on body "Leads CRM Marketing Reporting Financial Leads Leads Sales Sales Manager BDR Opp…" at bounding box center [398, 199] width 797 height 398
drag, startPoint x: 383, startPoint y: 273, endPoint x: 377, endPoint y: 261, distance: 13.1
click at [382, 272] on li "Site" at bounding box center [393, 276] width 51 height 14
type input "11"
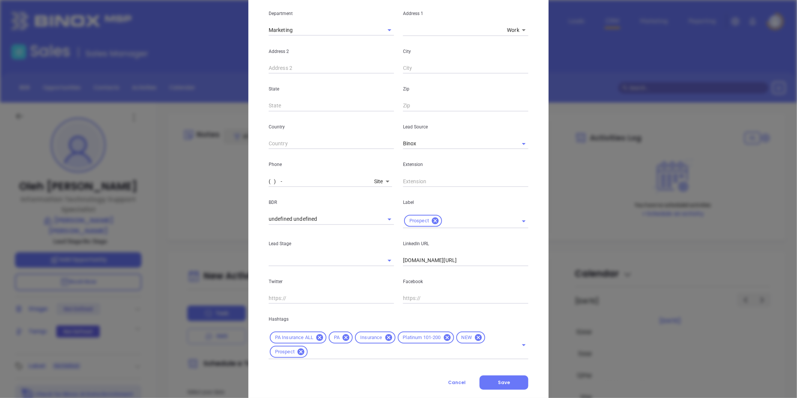
click at [322, 185] on input "( ) -" at bounding box center [320, 181] width 102 height 11
paste input "800) 343-0107"
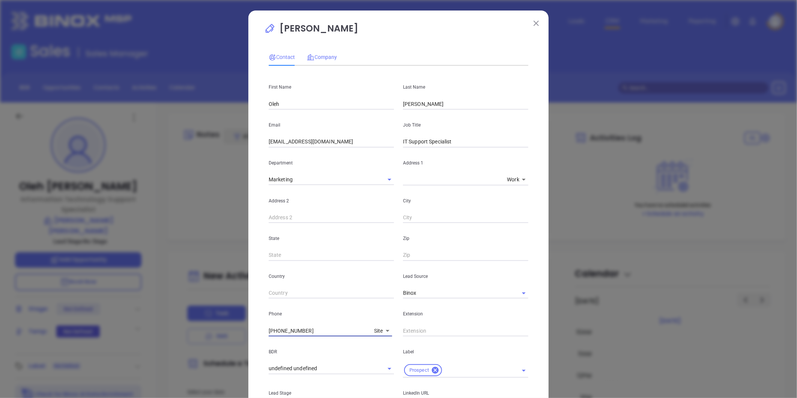
type input "(800) 343-0107"
click at [322, 58] on span "Company" at bounding box center [322, 57] width 30 height 6
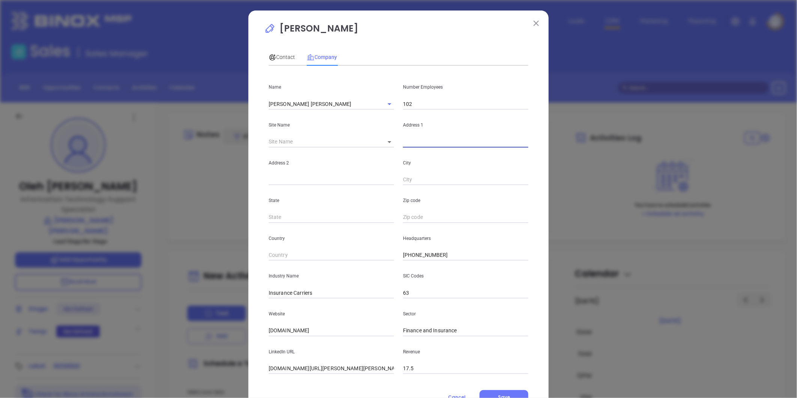
drag, startPoint x: 416, startPoint y: 142, endPoint x: 411, endPoint y: 143, distance: 4.9
click at [416, 142] on input "text" at bounding box center [465, 141] width 125 height 11
click at [386, 141] on div "​" at bounding box center [386, 142] width 15 height 11
click at [408, 145] on input "text" at bounding box center [465, 141] width 125 height 11
paste input "109 Pheasant Run Newtown, PA 18940"
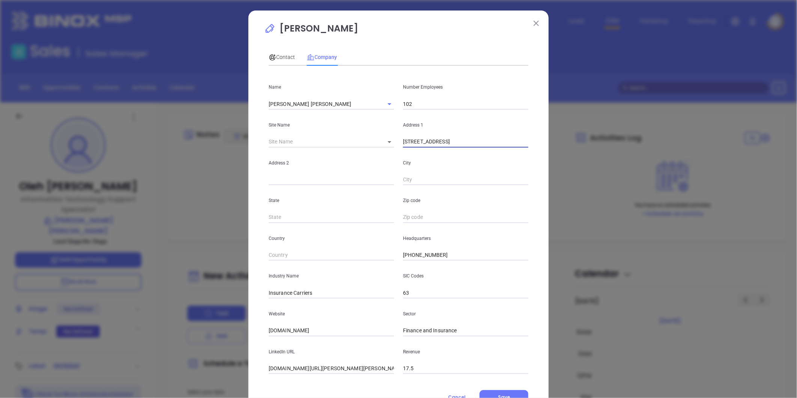
drag, startPoint x: 445, startPoint y: 143, endPoint x: 713, endPoint y: 129, distance: 268.9
click at [713, 129] on div "Oleh Rogoshevskyy Contact Company First Name Oleh Last Name Rogoshevskyy Email …" at bounding box center [398, 199] width 797 height 398
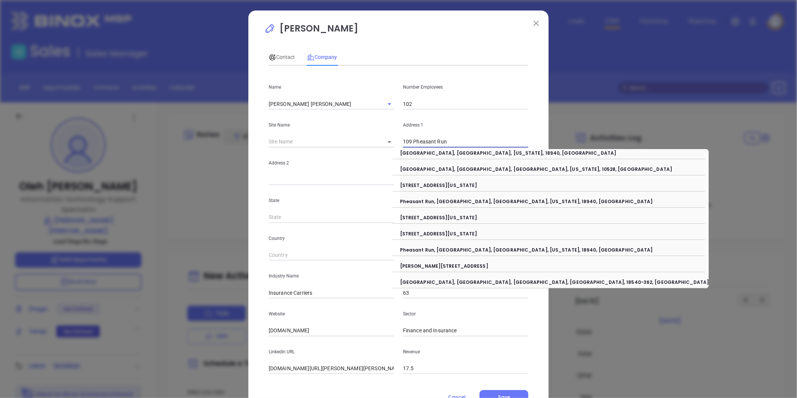
type input "109 Pheasant Run"
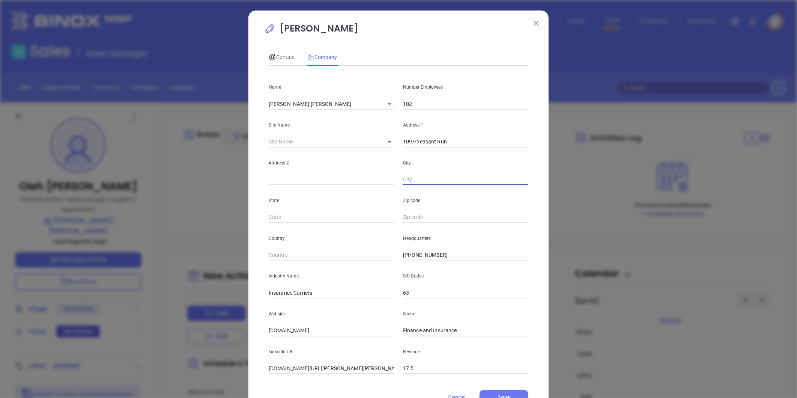
paste input "Newtown, PA 18940"
drag, startPoint x: 425, startPoint y: 176, endPoint x: 557, endPoint y: 176, distance: 131.7
click at [557, 176] on div "Oleh Rogoshevskyy Contact Company First Name Oleh Last Name Rogoshevskyy Email …" at bounding box center [398, 199] width 797 height 398
type input "[GEOGRAPHIC_DATA]"
type input "PA"
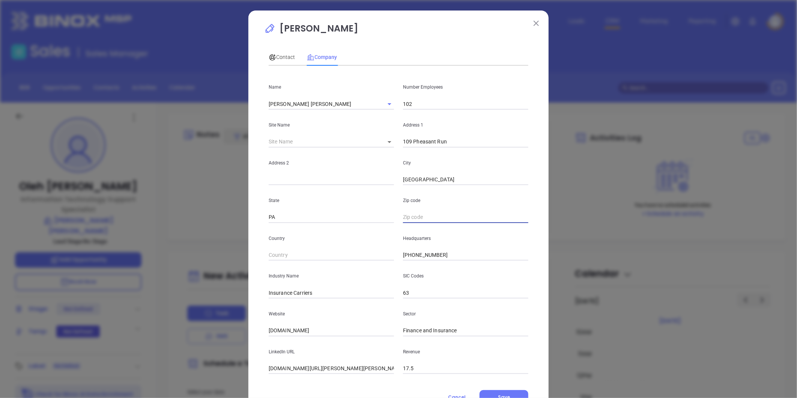
paste input "PA 18940"
click at [557, 176] on div "Oleh Rogoshevskyy Contact Company First Name Oleh Last Name Rogoshevskyy Email …" at bounding box center [398, 199] width 797 height 398
drag, startPoint x: 406, startPoint y: 217, endPoint x: 353, endPoint y: 210, distance: 53.3
click at [354, 211] on div "State PA Zip code PA 18940" at bounding box center [398, 204] width 269 height 38
type input "18940"
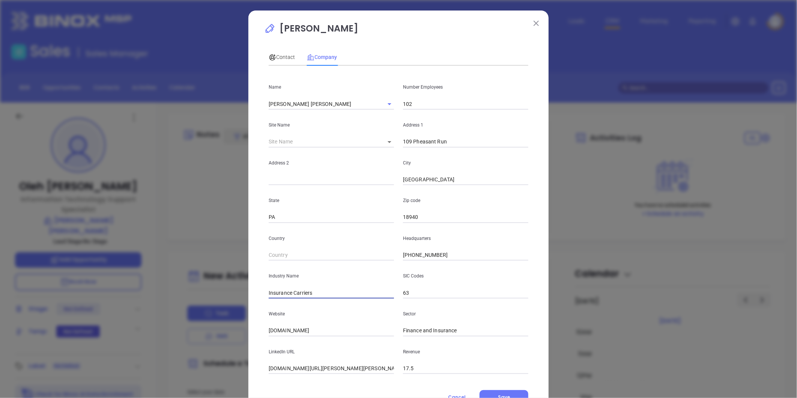
drag, startPoint x: 290, startPoint y: 293, endPoint x: 417, endPoint y: 287, distance: 127.7
click at [417, 287] on div "Industry Name Insurance Carriers SIC Codes 63" at bounding box center [398, 279] width 269 height 38
type input "Insurance"
drag, startPoint x: 291, startPoint y: 331, endPoint x: 224, endPoint y: 327, distance: 66.9
click at [219, 326] on div "Oleh Rogoshevskyy Contact Company First Name Oleh Last Name Rogoshevskyy Email …" at bounding box center [398, 199] width 797 height 398
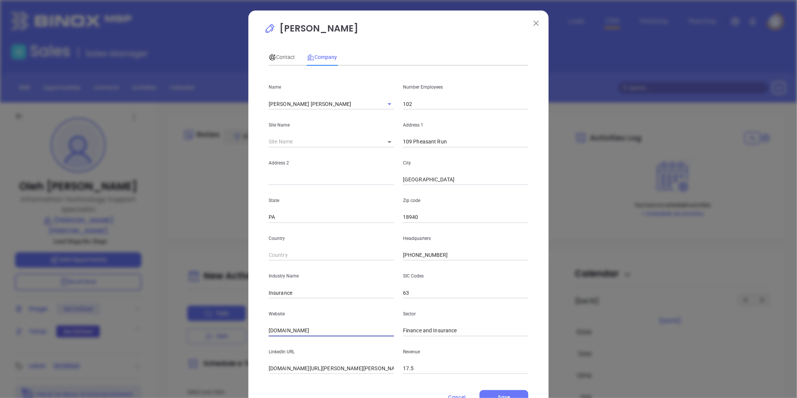
paste input "https://www.jkj.com/"
type input "https://www.jkj.com/"
click at [324, 368] on input "linkedin.com/company/johnson-kendall-%26-johnson" at bounding box center [331, 368] width 125 height 11
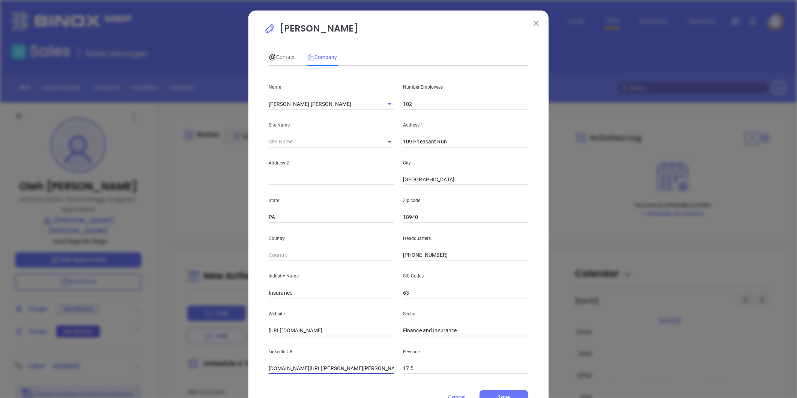
paste input "https://www.linkedin.com/company/johnson-kendall-&-johnson/"
type input "https://www.linkedin.com/company/johnson-kendall-&-johnson/"
click at [284, 56] on span "Contact" at bounding box center [282, 57] width 26 height 6
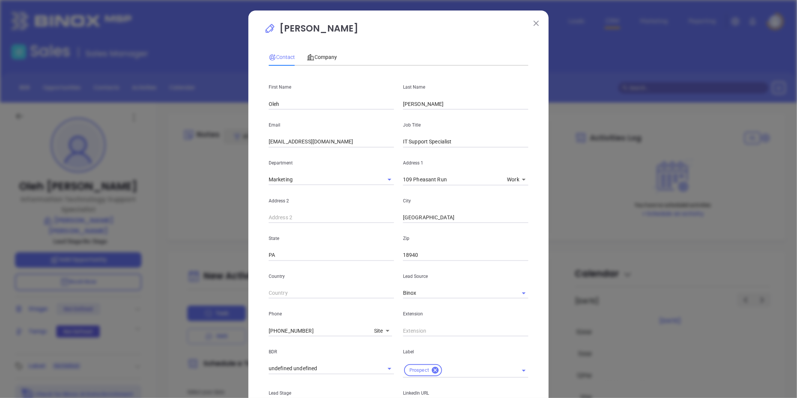
click at [201, 342] on div "Oleh Rogoshevskyy Contact Company First Name Oleh Last Name Rogoshevskyy Email …" at bounding box center [398, 199] width 797 height 398
click at [320, 53] on div "Company" at bounding box center [322, 57] width 30 height 8
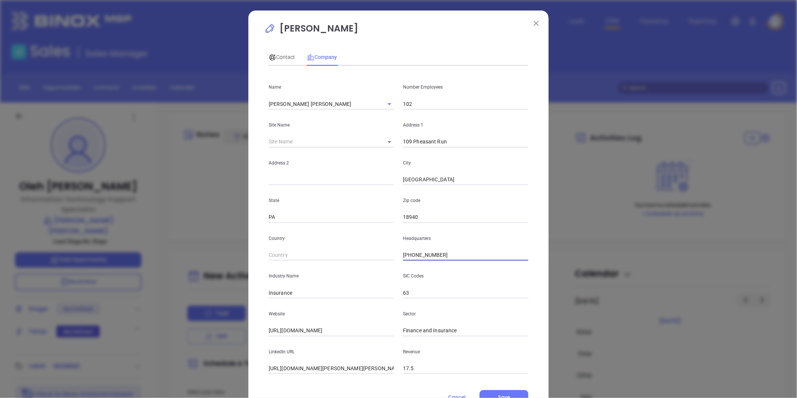
drag, startPoint x: 445, startPoint y: 256, endPoint x: 427, endPoint y: 260, distance: 18.3
click at [353, 258] on div "Country Headquarters (215) 968-4741" at bounding box center [398, 242] width 269 height 38
paste input "800) 343-0107"
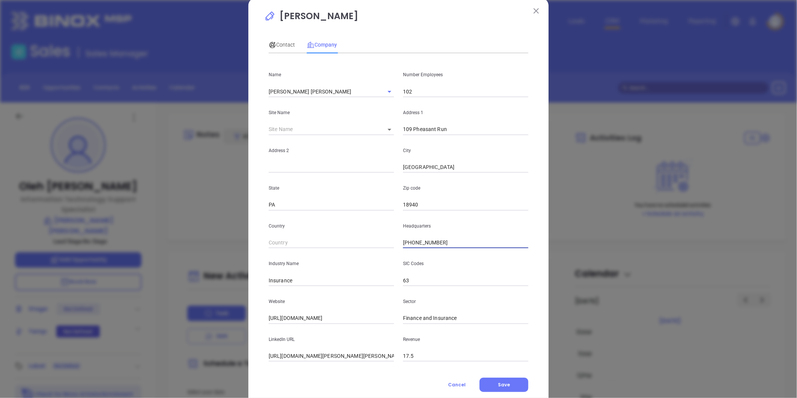
scroll to position [33, 0]
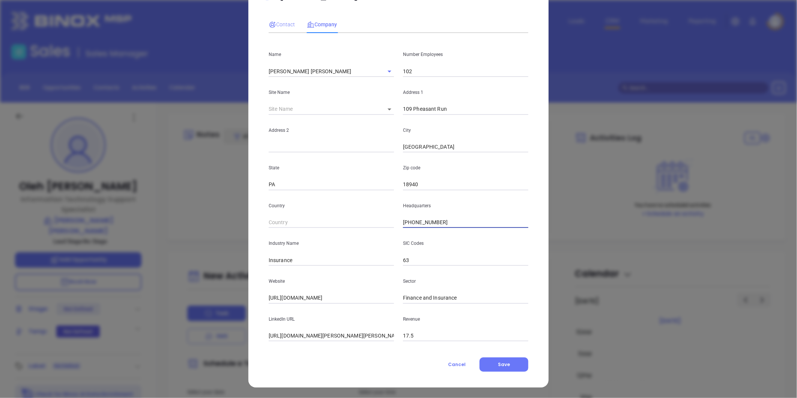
type input "(800) 343-0107"
click at [280, 27] on span "Contact" at bounding box center [282, 24] width 26 height 6
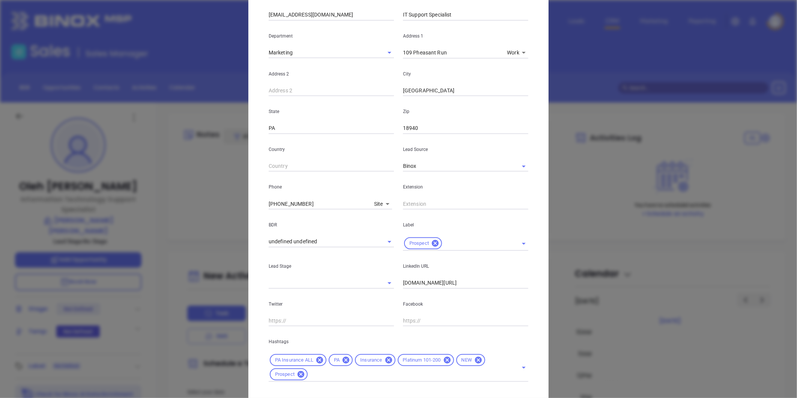
scroll to position [167, 0]
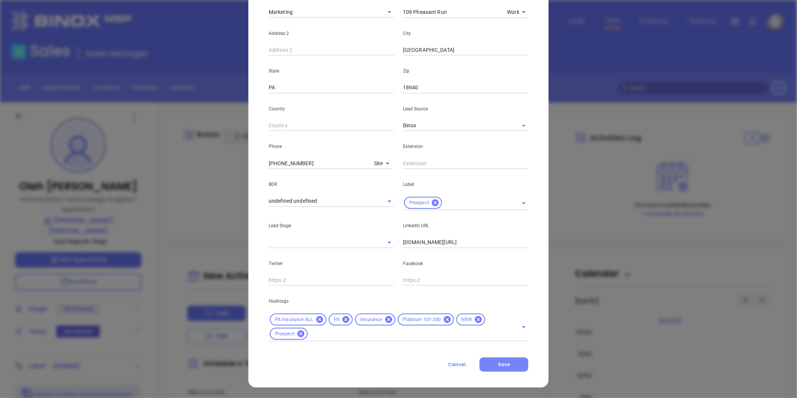
click at [505, 363] on span "Save" at bounding box center [504, 364] width 12 height 6
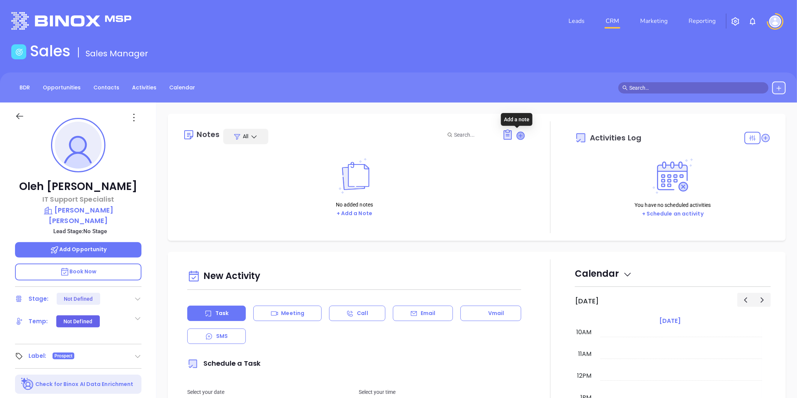
click at [517, 133] on icon at bounding box center [521, 136] width 8 height 8
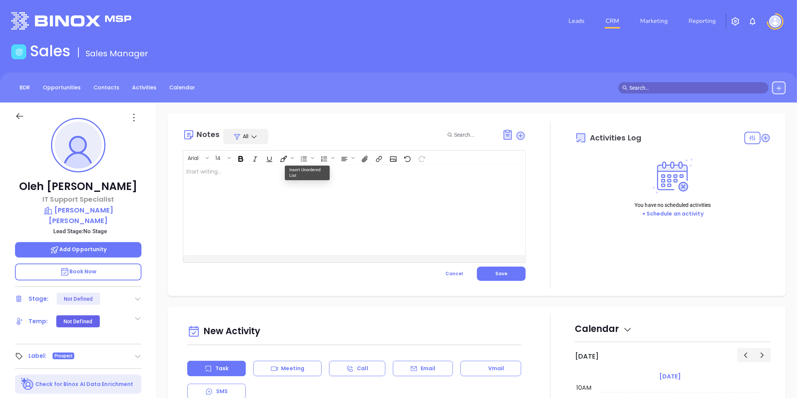
click at [255, 174] on div at bounding box center [342, 210] width 318 height 90
click at [497, 270] on span "Save" at bounding box center [501, 273] width 12 height 6
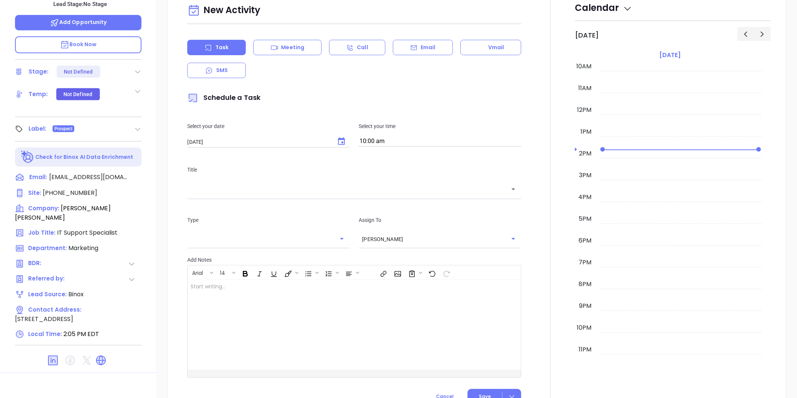
scroll to position [230, 0]
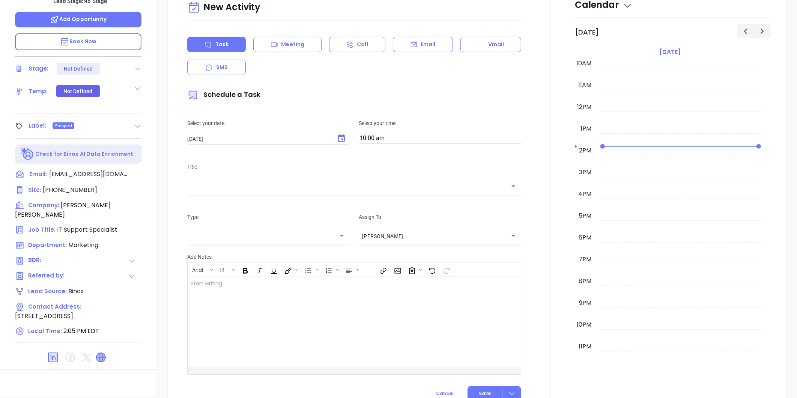
click at [100, 353] on icon at bounding box center [100, 357] width 9 height 9
click at [53, 353] on icon at bounding box center [52, 357] width 9 height 9
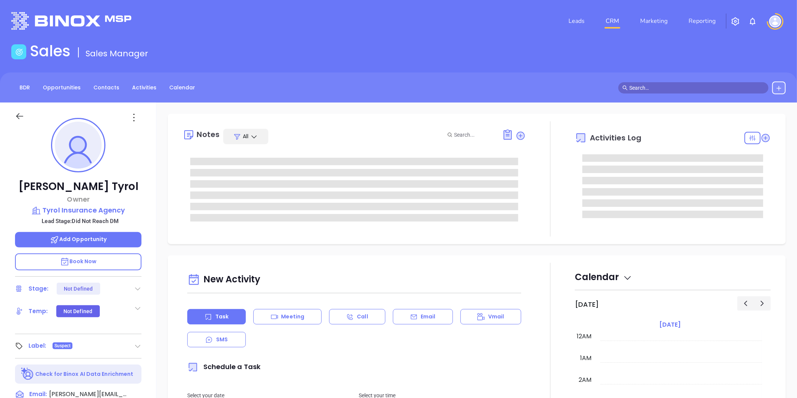
type input "[DATE]"
type input "[PERSON_NAME]"
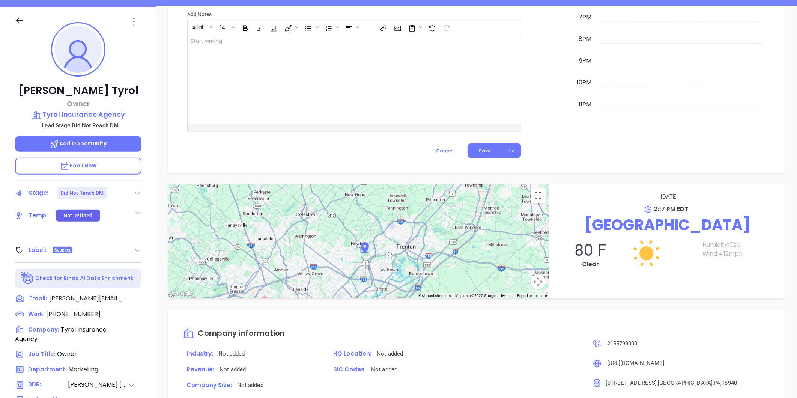
scroll to position [0, 0]
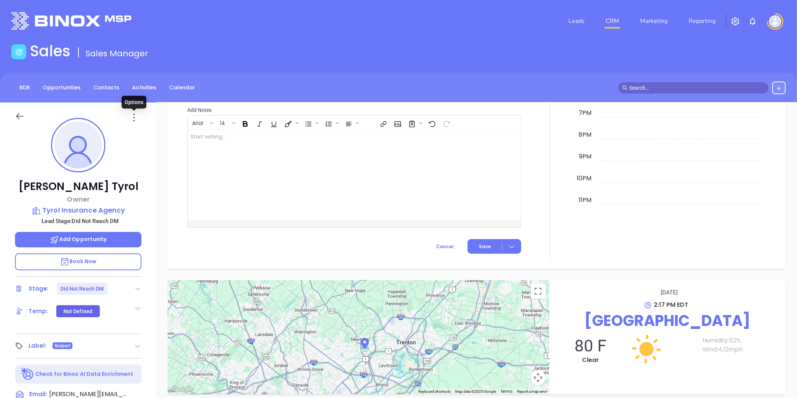
click at [134, 116] on icon at bounding box center [134, 117] width 12 height 12
click at [144, 200] on div "Edit" at bounding box center [171, 198] width 74 height 8
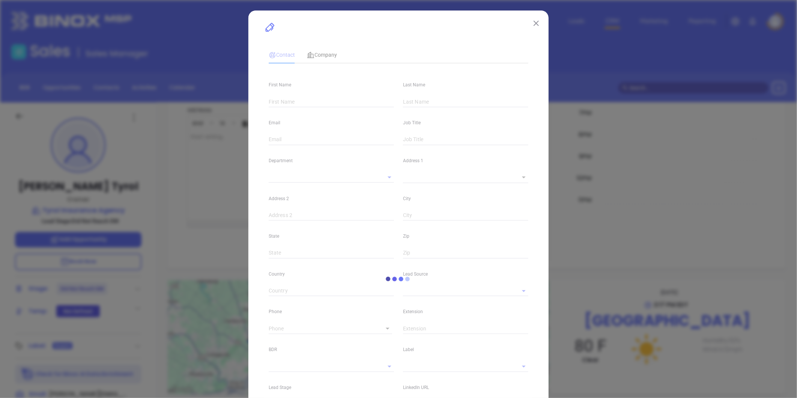
type input "John"
type input "Tyrol"
type input "john@tyrolins.com"
type input "Owner"
type input "1"
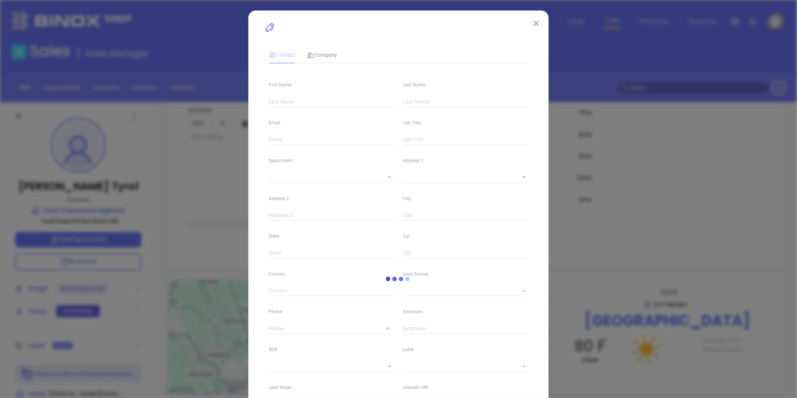
type input "www.linkedin.com/in/john-tyrol-a404878a"
type input "Marketing"
type input "Other"
type input "[PERSON_NAME]"
type input "Did Not Reach DM"
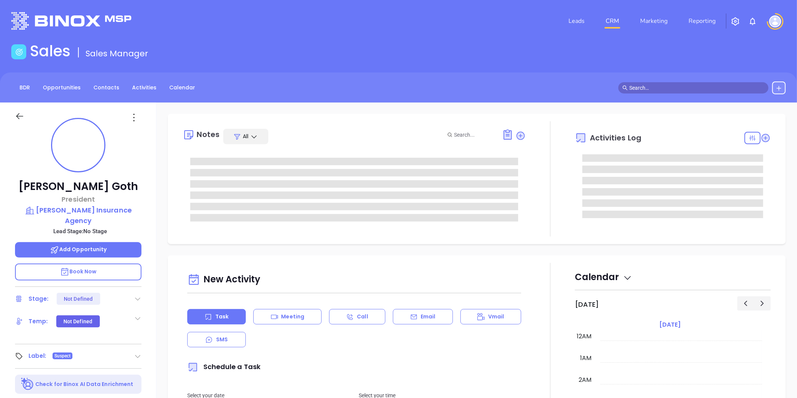
type input "[DATE]"
type input "[PERSON_NAME]"
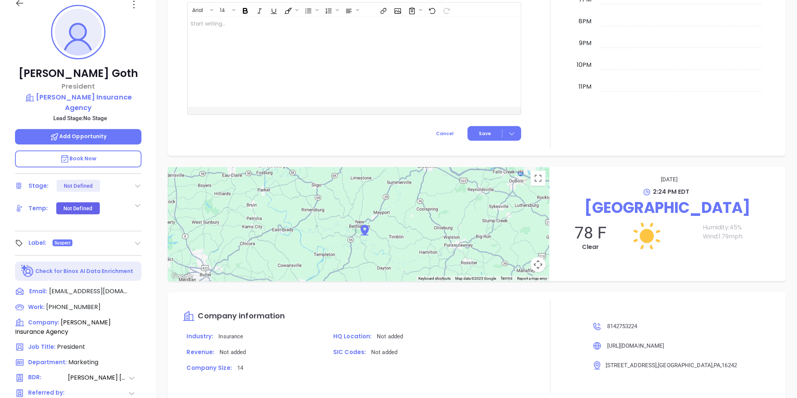
scroll to position [0, 0]
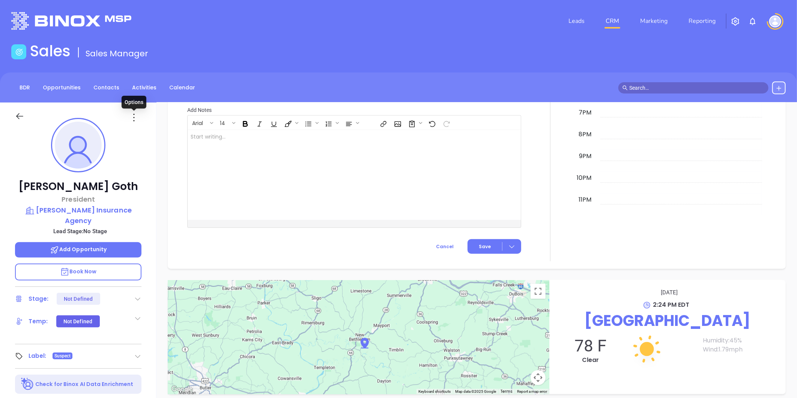
click at [133, 118] on icon at bounding box center [134, 117] width 12 height 12
click at [147, 197] on div "Edit" at bounding box center [171, 198] width 74 height 8
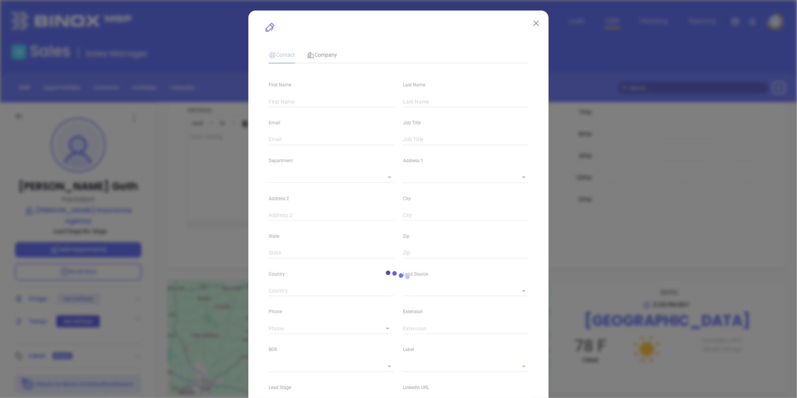
type input "[PERSON_NAME]"
type input "Goth"
type input "[EMAIL_ADDRESS][DOMAIN_NAME]"
type input "President"
type input "1"
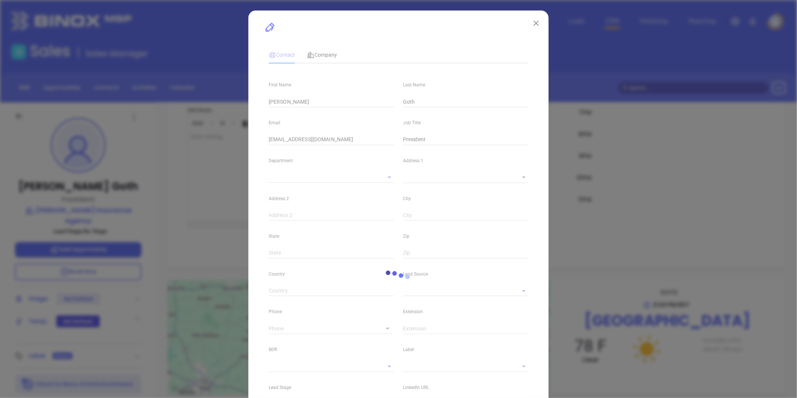
type input "[DOMAIN_NAME][URL][PERSON_NAME]"
type input "Marketing"
type input "Other"
type input "[PERSON_NAME]"
type input "[PHONE_NUMBER]"
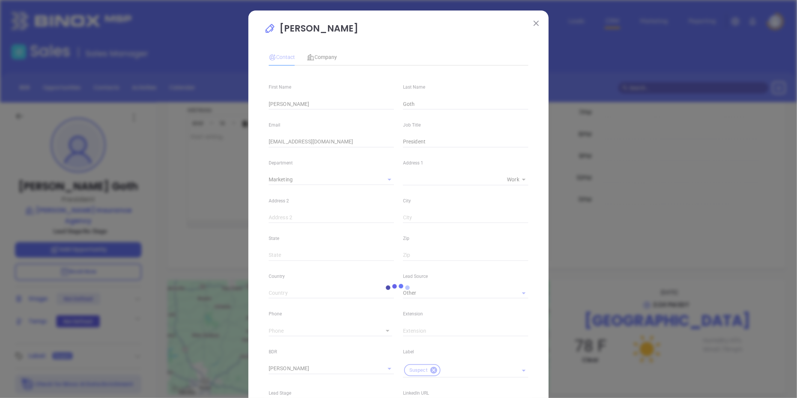
type input "1"
click at [430, 371] on icon at bounding box center [433, 369] width 7 height 7
click at [430, 367] on input "text" at bounding box center [455, 368] width 104 height 11
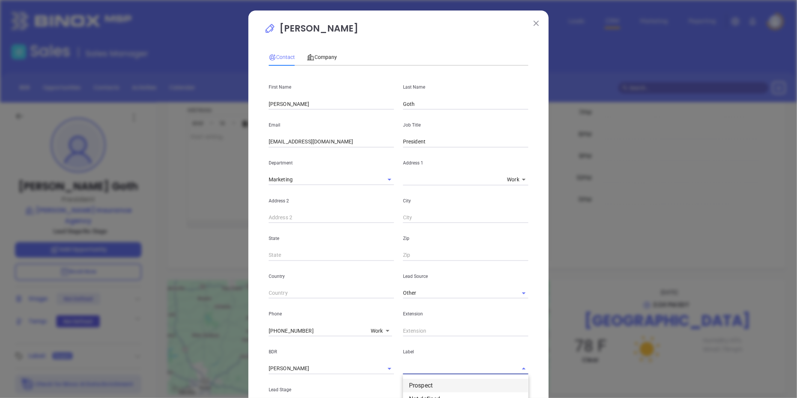
drag, startPoint x: 422, startPoint y: 385, endPoint x: 424, endPoint y: 381, distance: 4.4
click at [424, 381] on li "Prospect" at bounding box center [465, 386] width 125 height 14
click at [318, 57] on span "Company" at bounding box center [322, 57] width 30 height 6
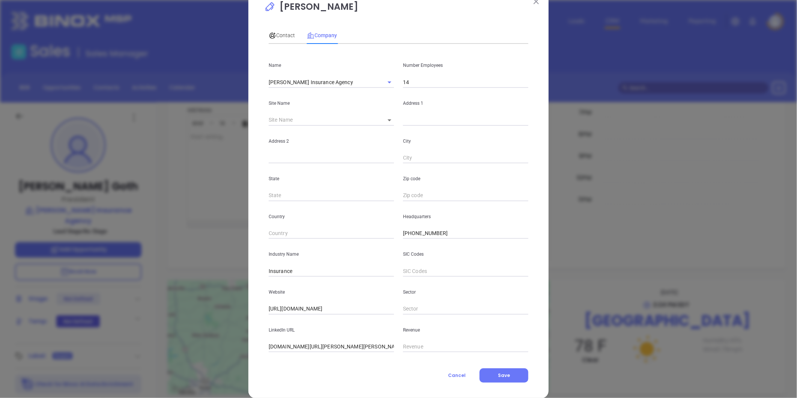
scroll to position [33, 0]
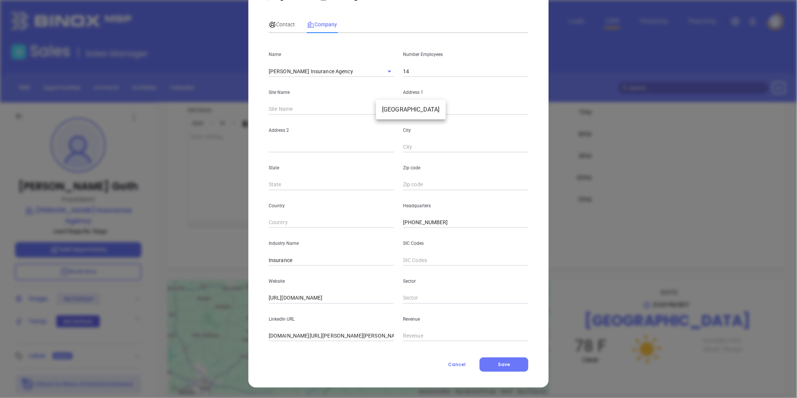
click at [385, 110] on body "Leads CRM Marketing Reporting Financial Leads Leads Sales Sales Manager BDR Opp…" at bounding box center [398, 199] width 797 height 398
drag, startPoint x: 388, startPoint y: 109, endPoint x: 421, endPoint y: 134, distance: 41.8
click at [388, 109] on li "[GEOGRAPHIC_DATA]" at bounding box center [411, 110] width 70 height 14
type input "[GEOGRAPHIC_DATA]"
type input "81408"
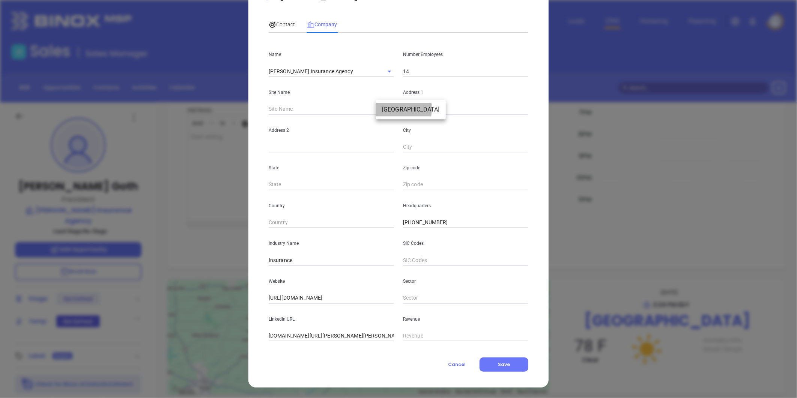
type input "[STREET_ADDRESS]"
type input "[GEOGRAPHIC_DATA]"
type input "PA"
type input "16242"
click at [281, 25] on span "Contact" at bounding box center [282, 24] width 26 height 6
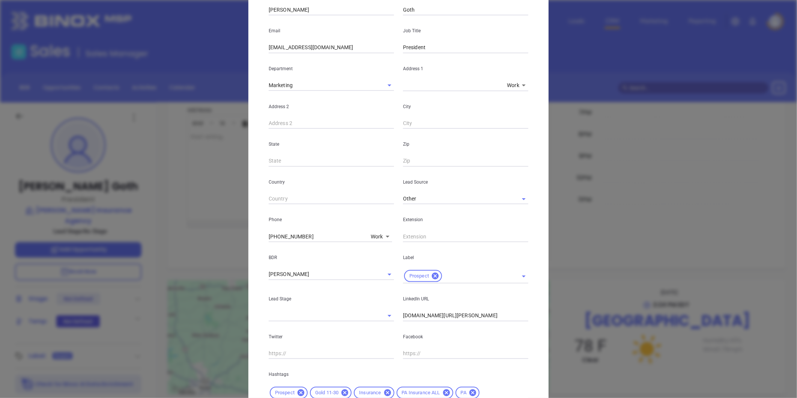
scroll to position [167, 0]
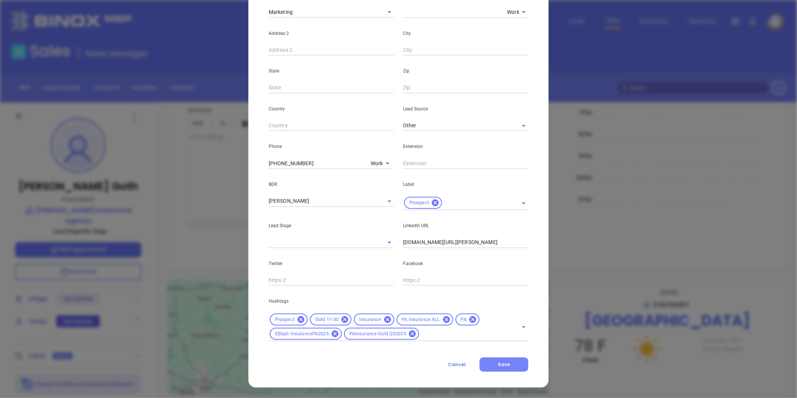
click at [500, 362] on span "Save" at bounding box center [504, 364] width 12 height 6
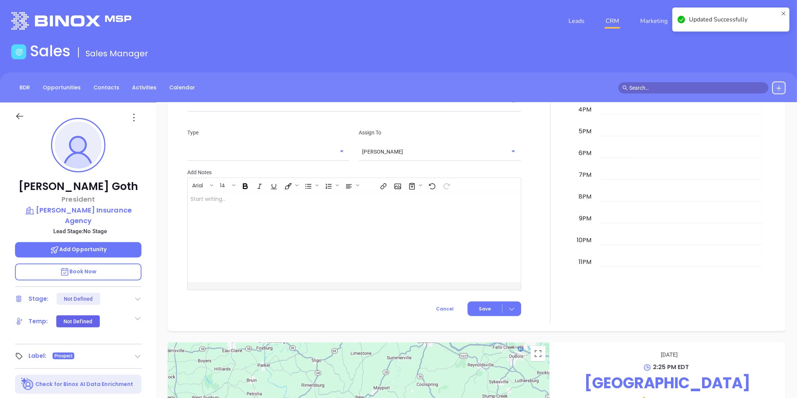
scroll to position [481, 0]
